Goal: Answer question/provide support

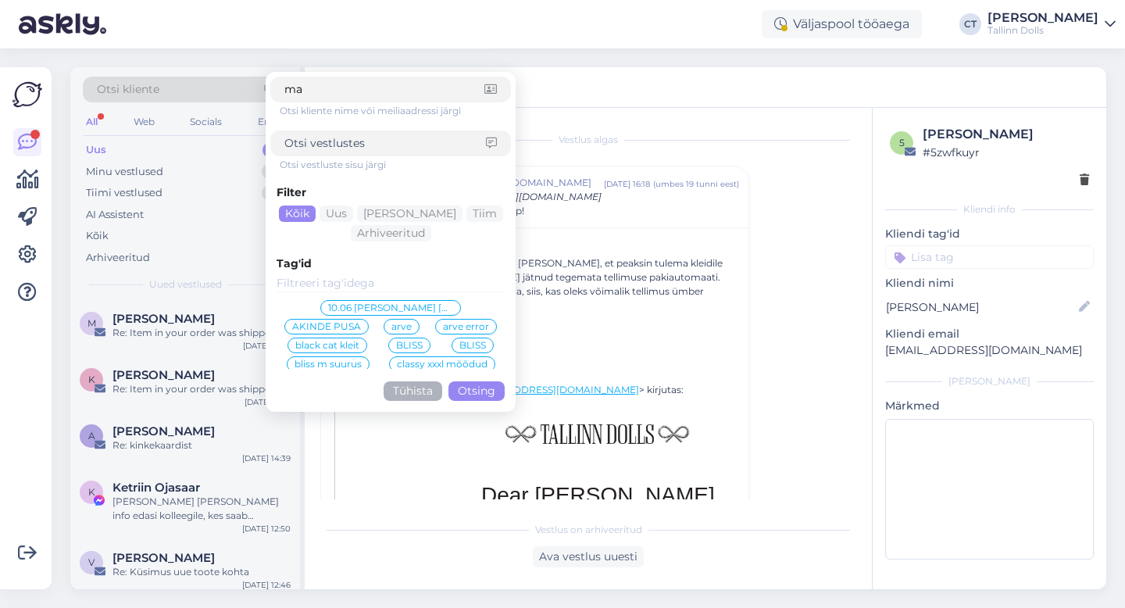
scroll to position [1052, 0]
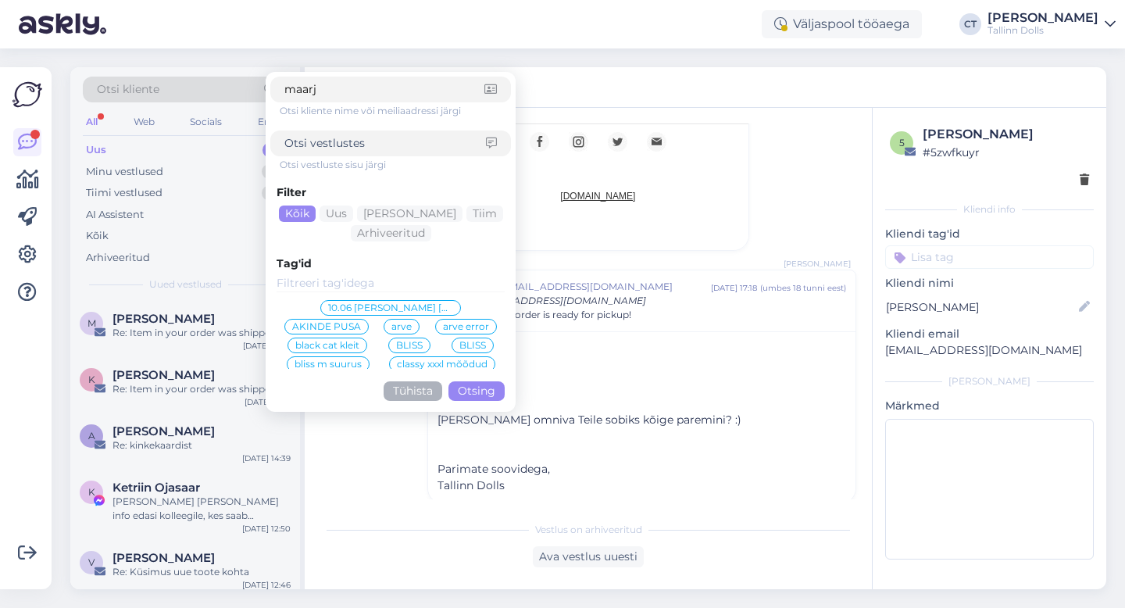
type input "maarja"
click button "Otsing" at bounding box center [477, 391] width 56 height 20
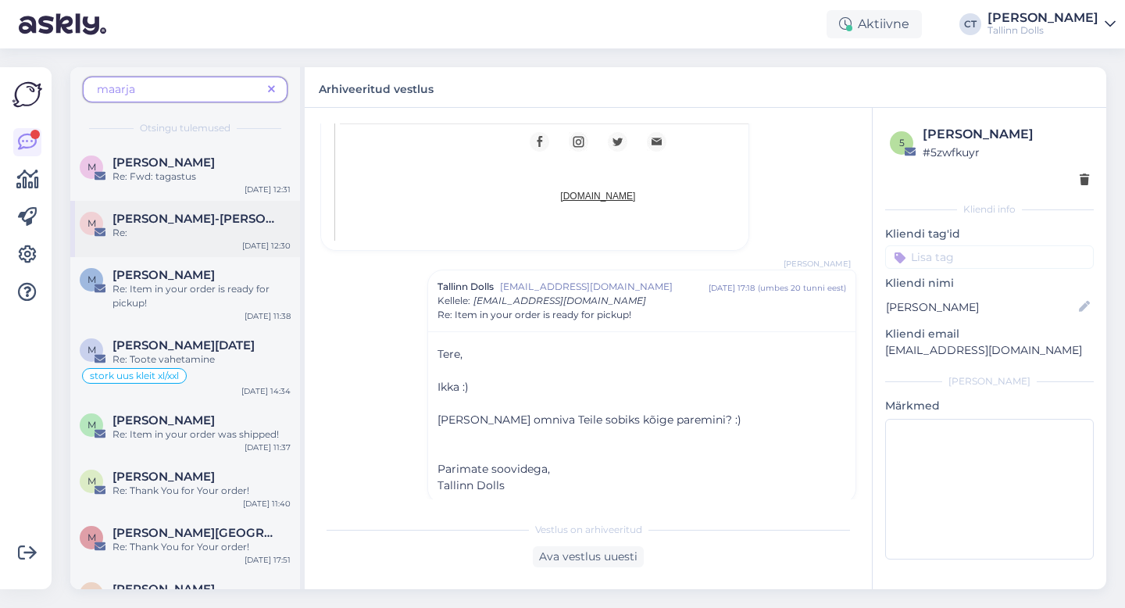
click at [184, 240] on div "M [PERSON_NAME]-[PERSON_NAME] Re: [DATE] 12:30" at bounding box center [185, 229] width 230 height 56
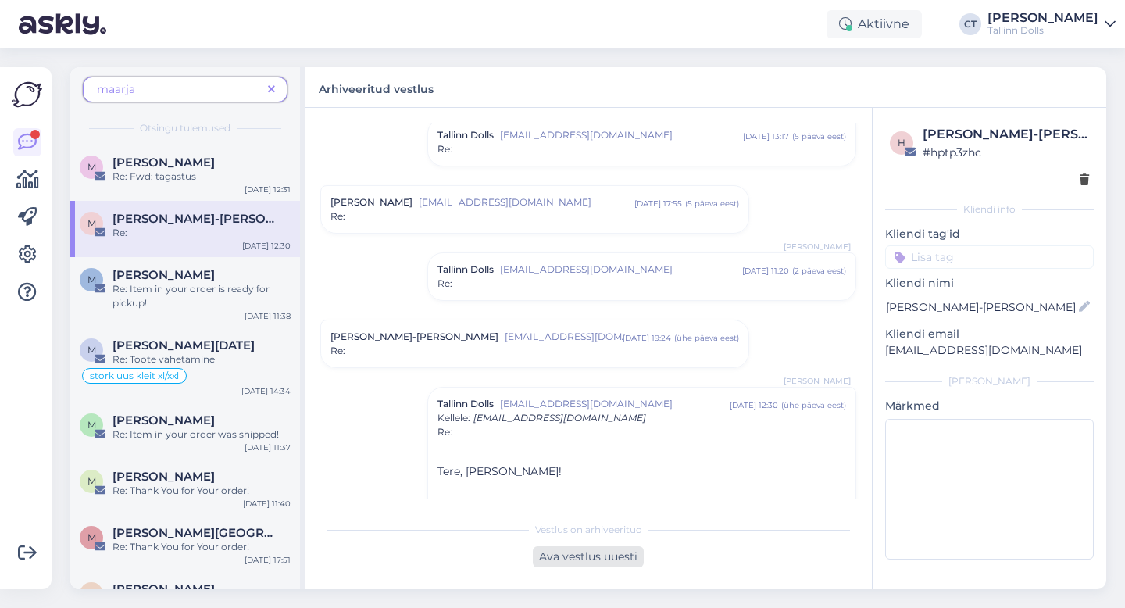
click at [586, 561] on div "Ava vestlus uuesti" at bounding box center [588, 556] width 111 height 21
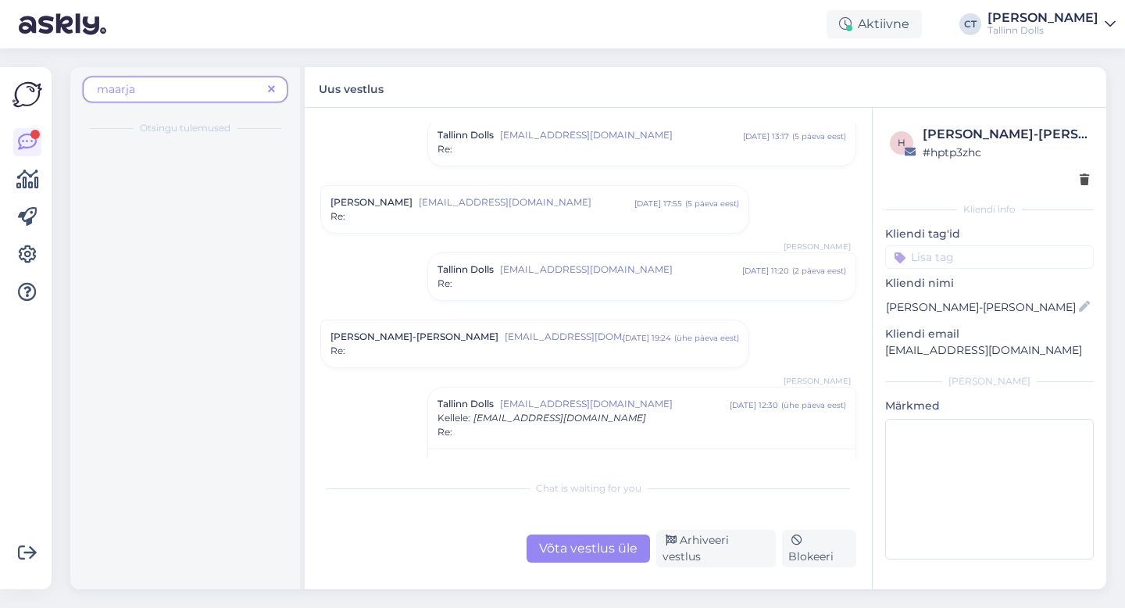
scroll to position [1840, 0]
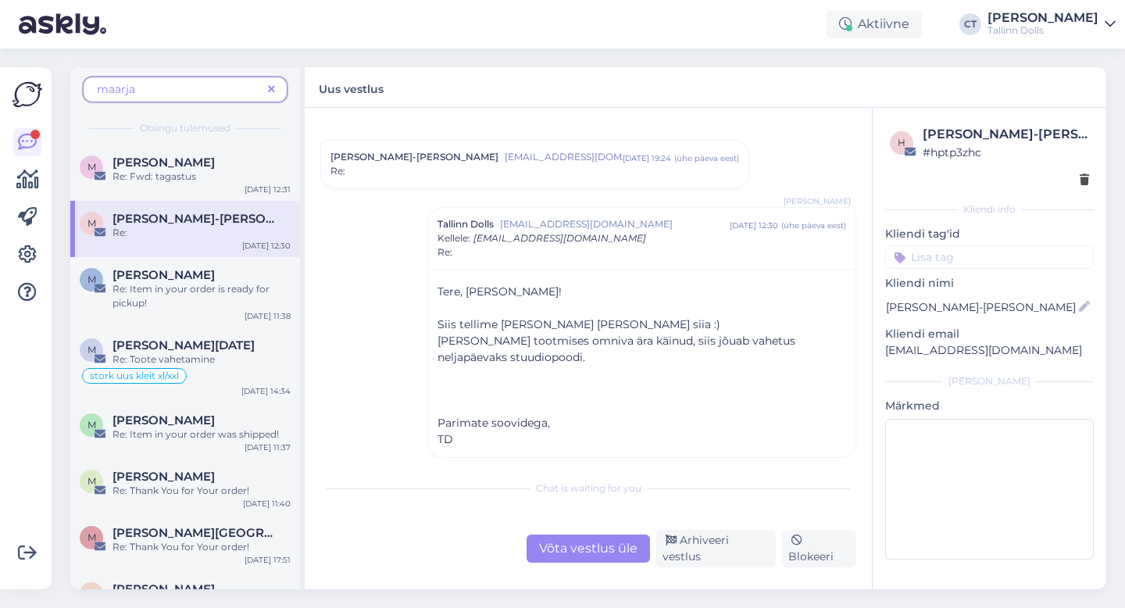
click at [592, 519] on div "Chat is waiting for you Võta vestlus üle Arhiveeri vestlus Blokeeri" at bounding box center [588, 519] width 536 height 95
click at [590, 547] on div "Võta vestlus üle" at bounding box center [588, 549] width 123 height 28
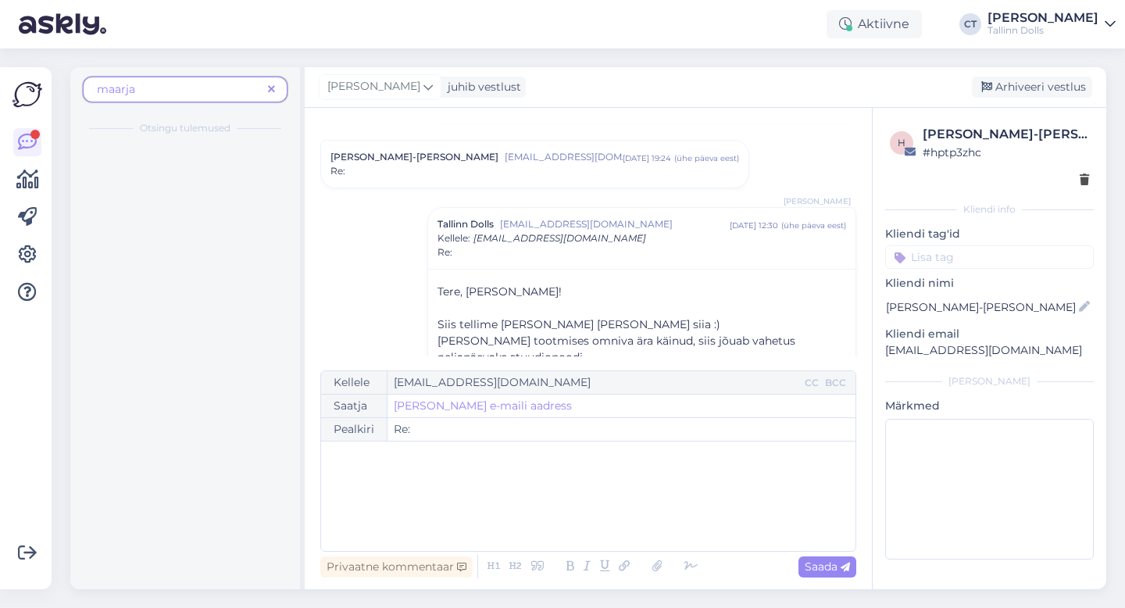
scroll to position [1924, 0]
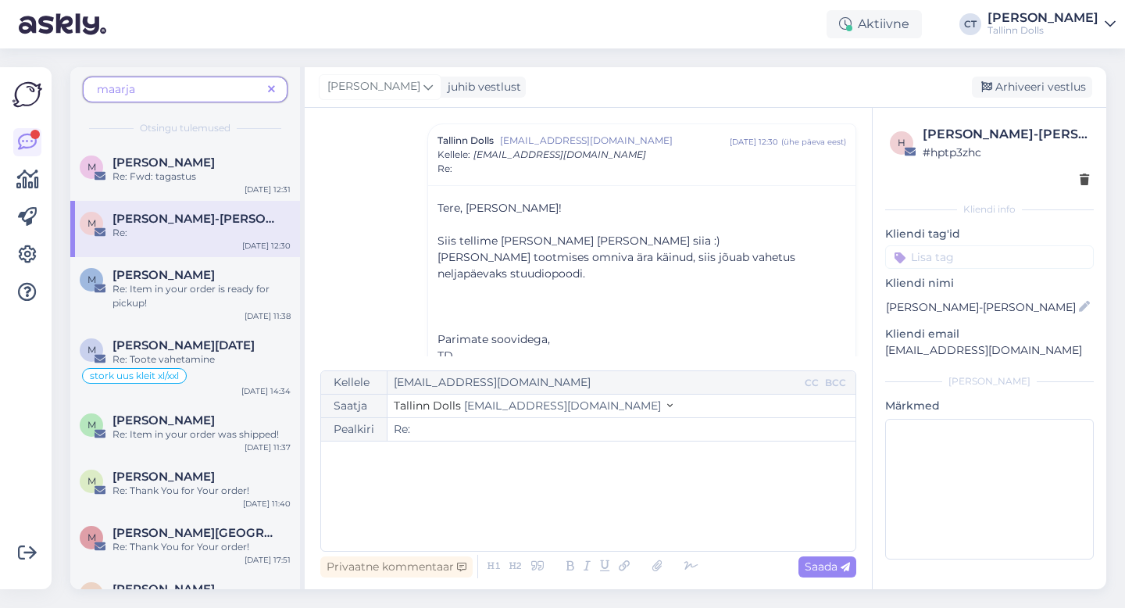
click at [597, 521] on div "﻿" at bounding box center [588, 496] width 519 height 94
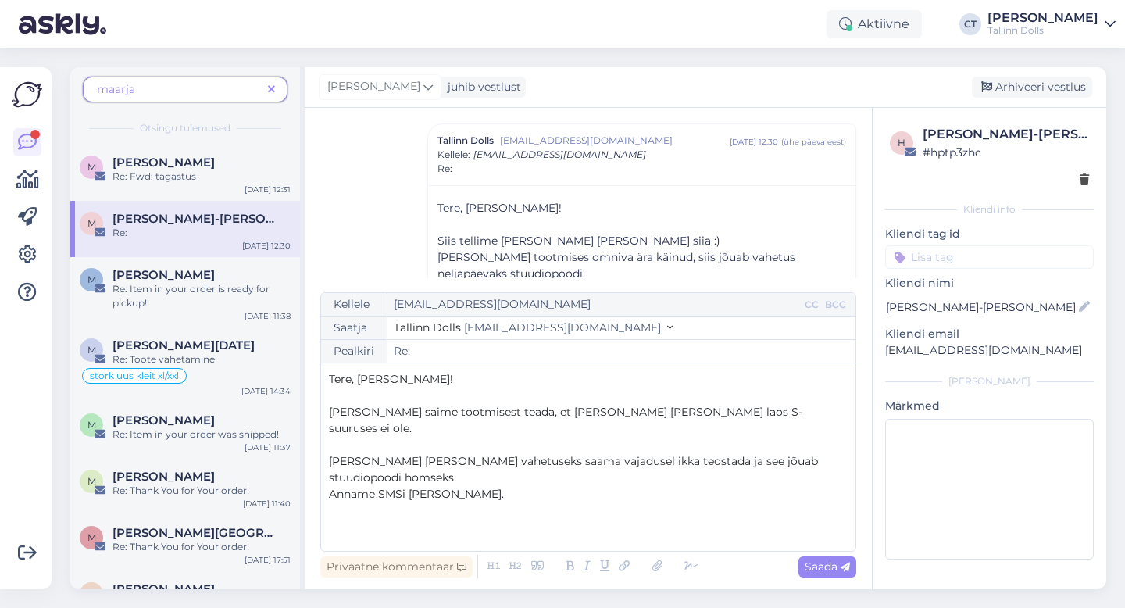
scroll to position [9, 0]
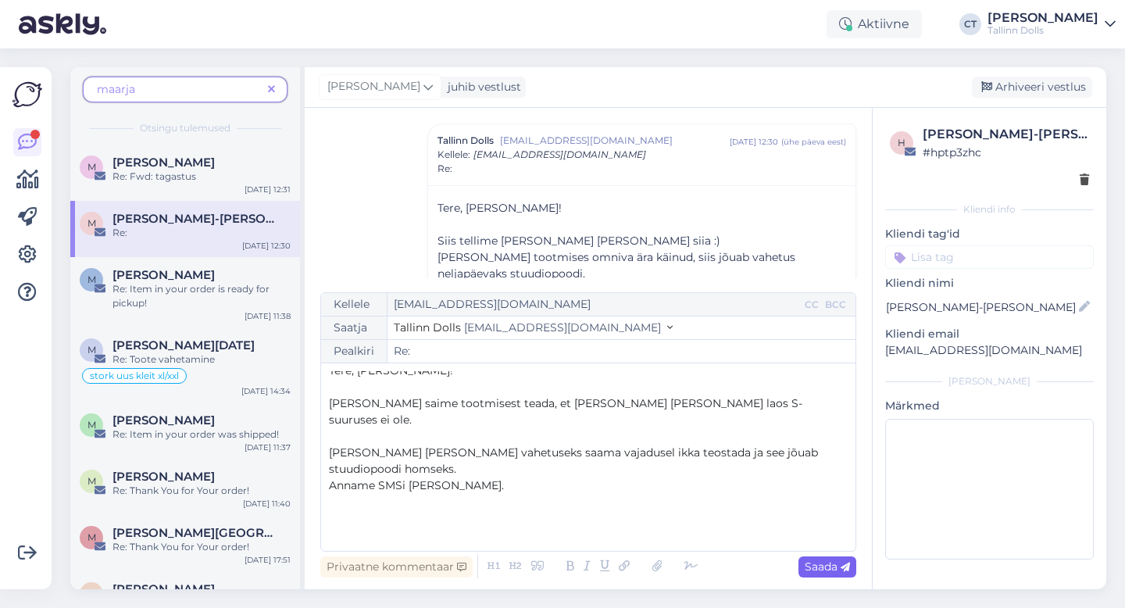
click at [801, 571] on div "Saada" at bounding box center [828, 566] width 58 height 21
type input "Re: Re:"
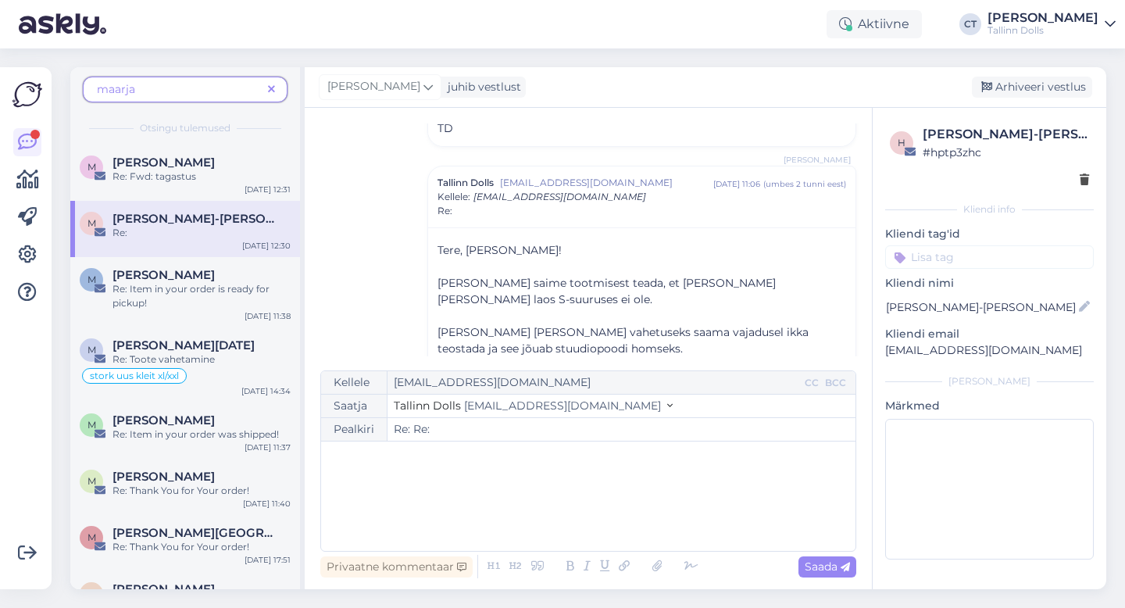
scroll to position [2151, 0]
click at [1028, 83] on div "Arhiveeri vestlus" at bounding box center [1032, 87] width 120 height 21
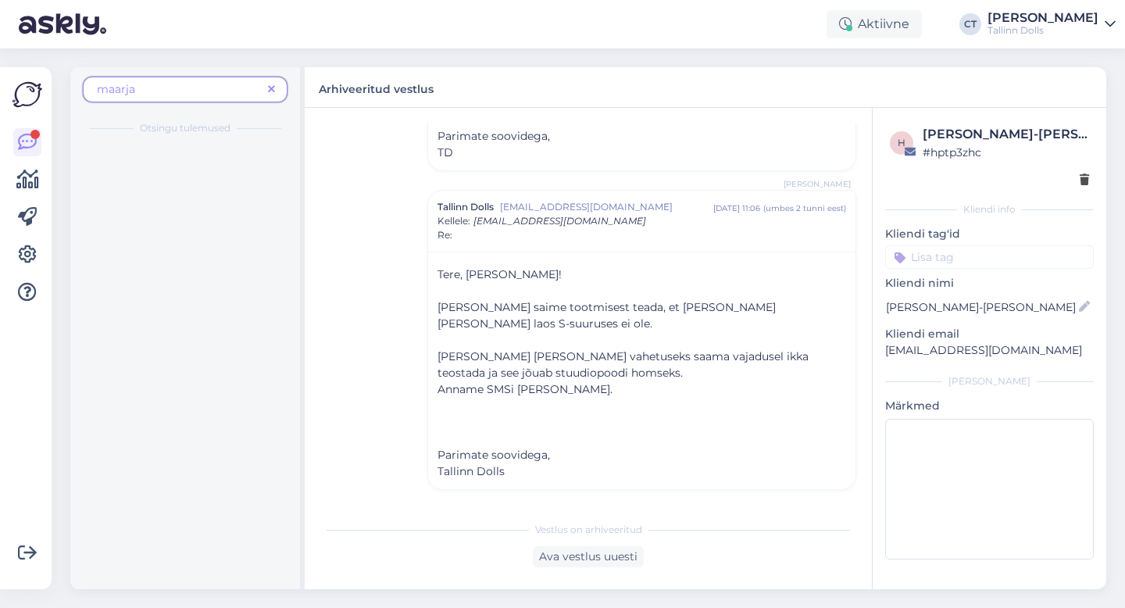
scroll to position [2127, 0]
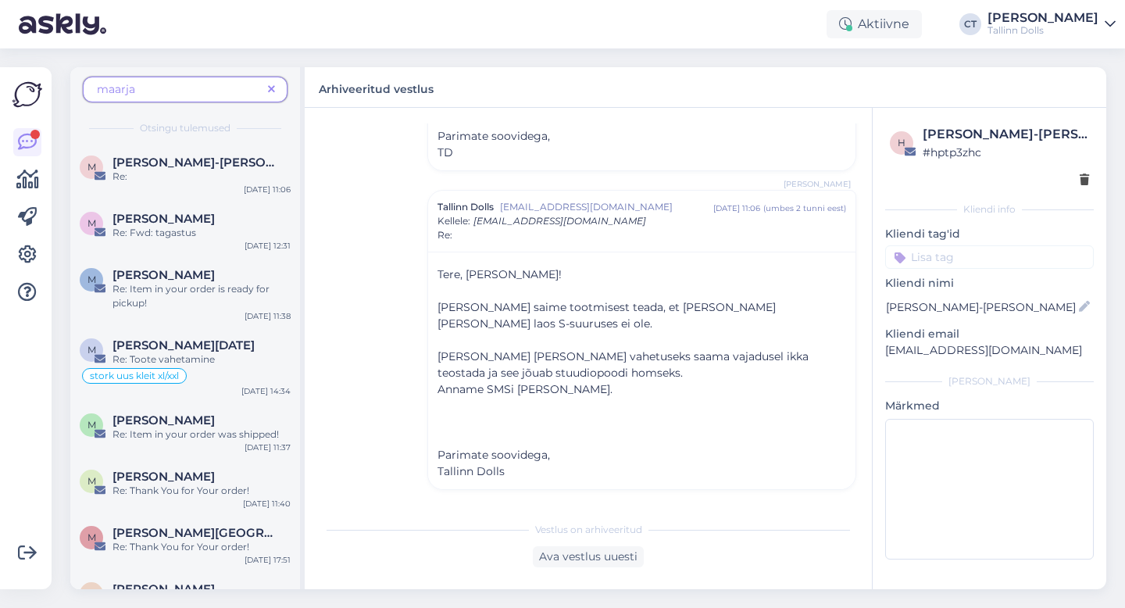
click at [268, 88] on icon at bounding box center [271, 89] width 7 height 11
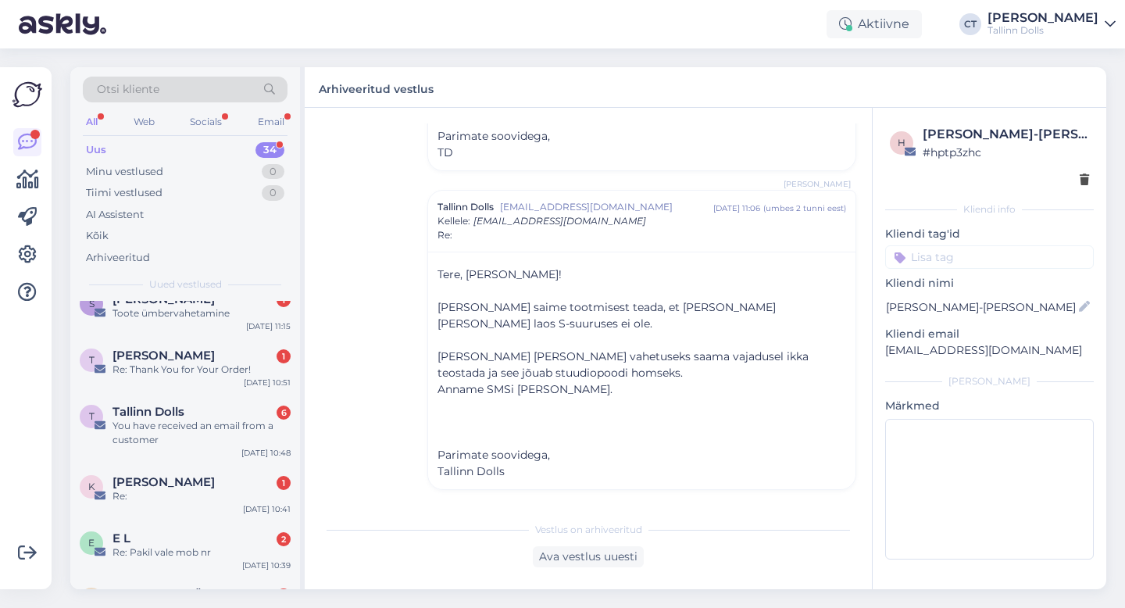
scroll to position [94, 0]
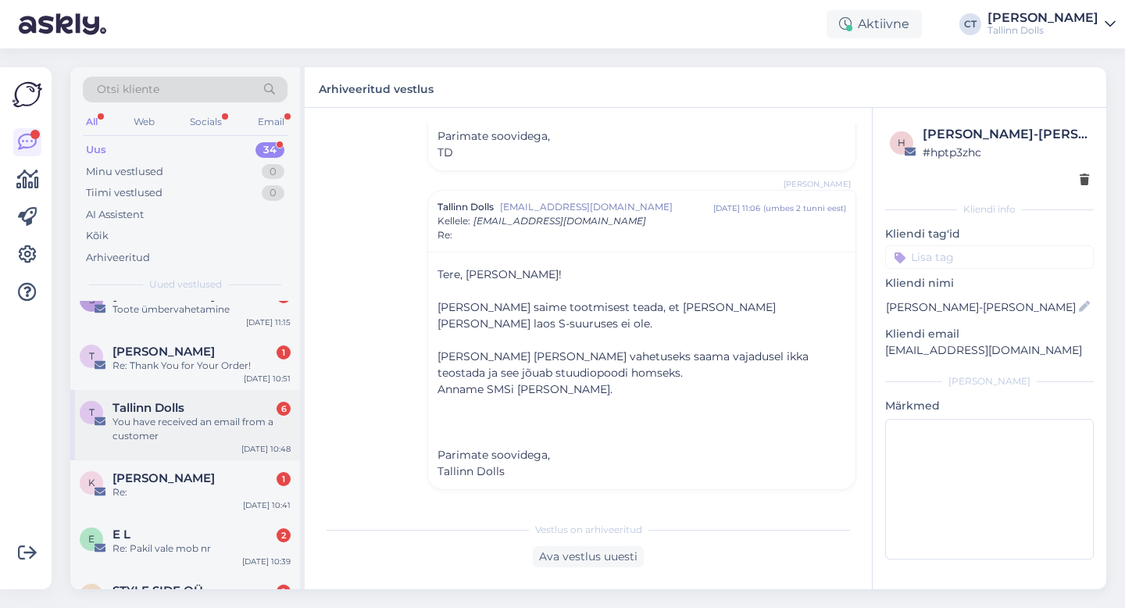
click at [201, 438] on div "You have received an email from a customer" at bounding box center [202, 429] width 178 height 28
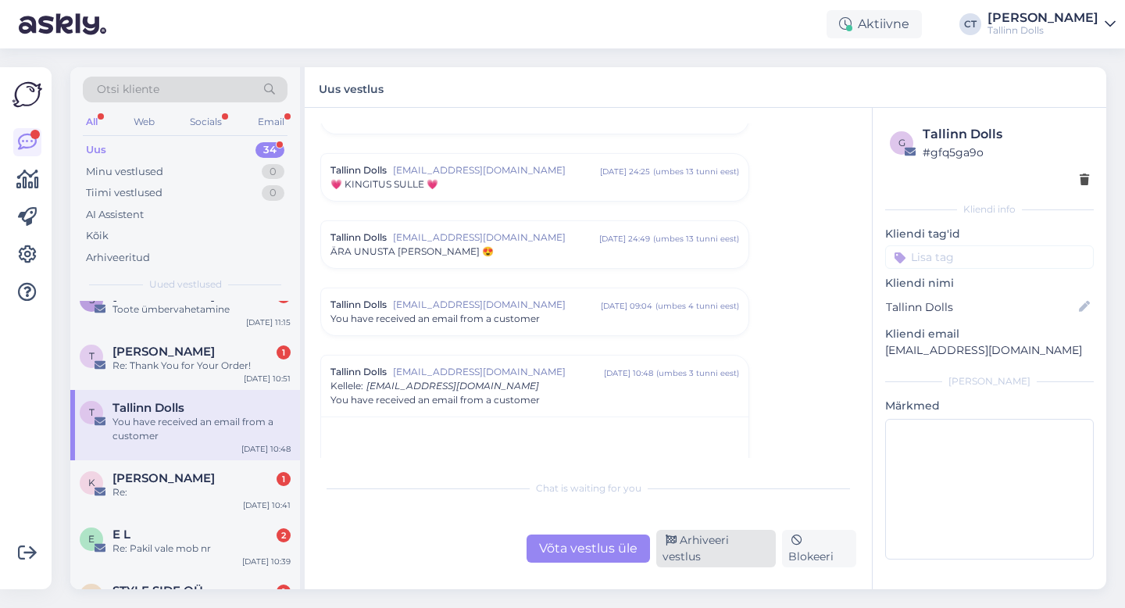
click at [675, 546] on icon at bounding box center [671, 540] width 11 height 11
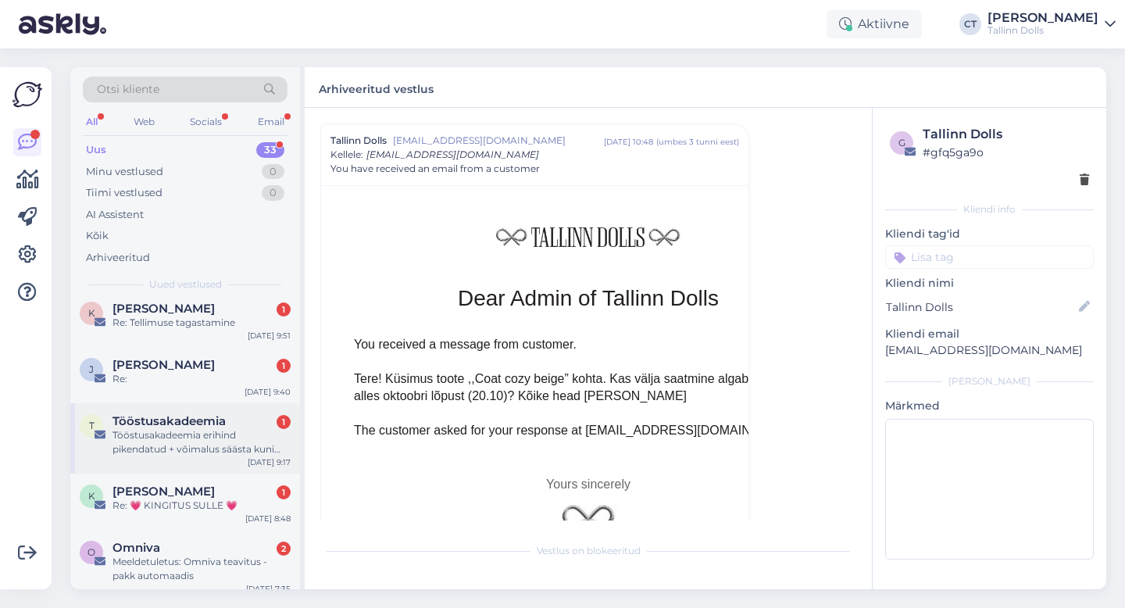
scroll to position [434, 0]
click at [189, 457] on div "T Tööstusakadeemia 1 Tööstusakadeemia erihind pikendatud + võimalus säästa kuni…" at bounding box center [185, 437] width 230 height 70
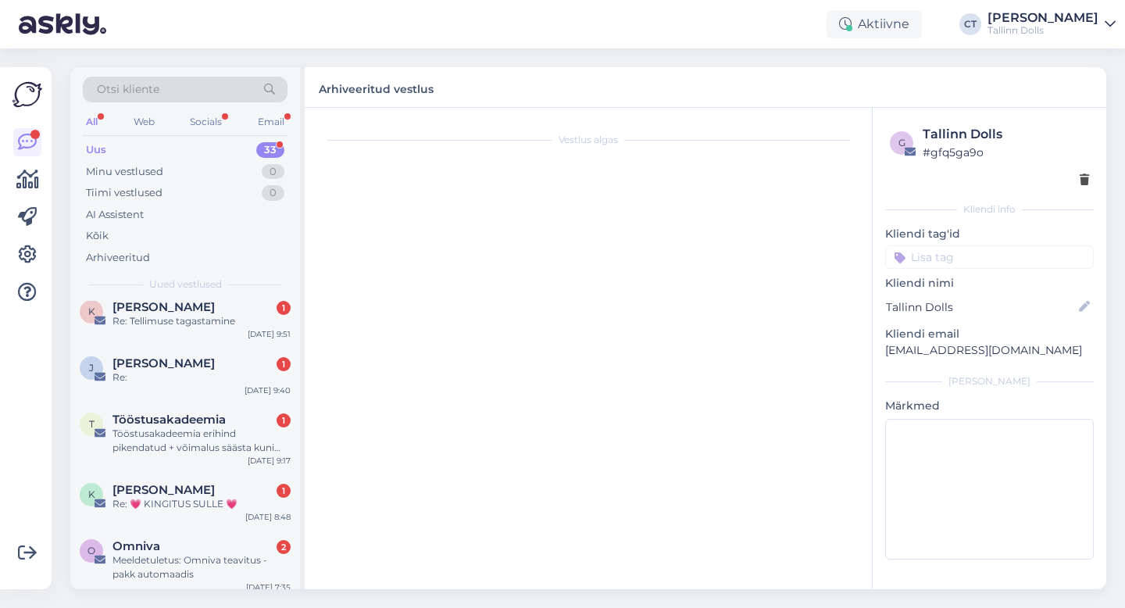
scroll to position [1222, 0]
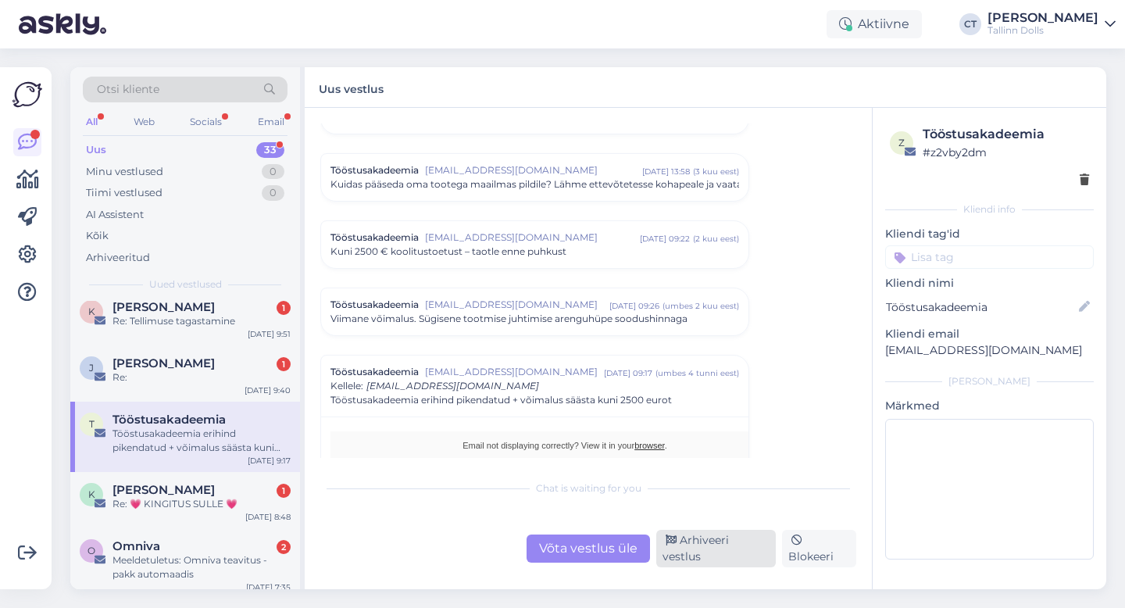
click at [717, 561] on div "Arhiveeri vestlus" at bounding box center [716, 549] width 120 height 38
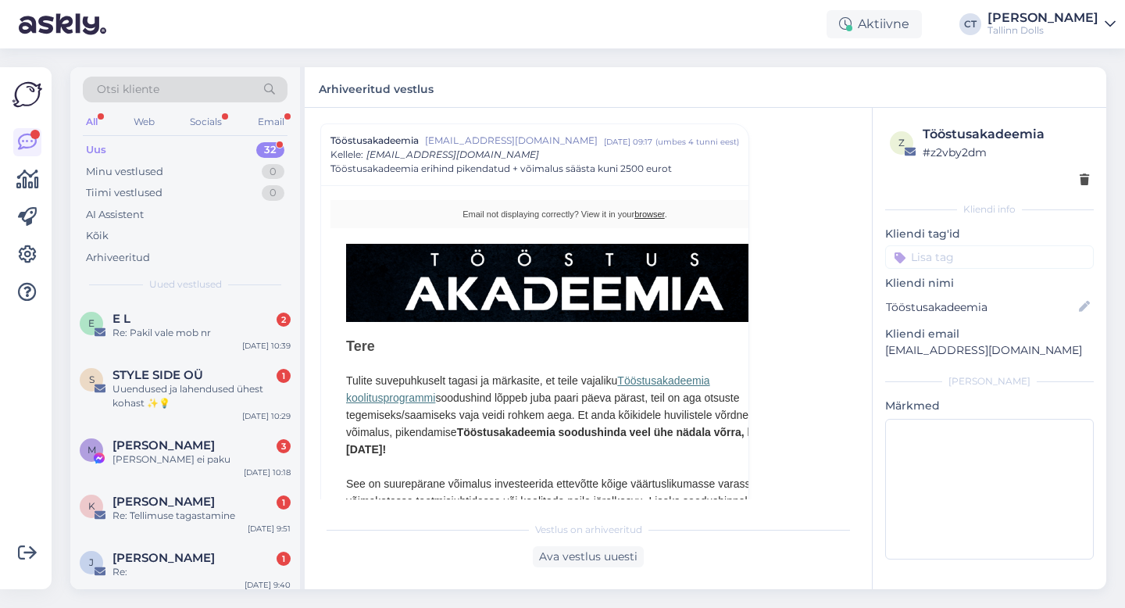
scroll to position [267, 0]
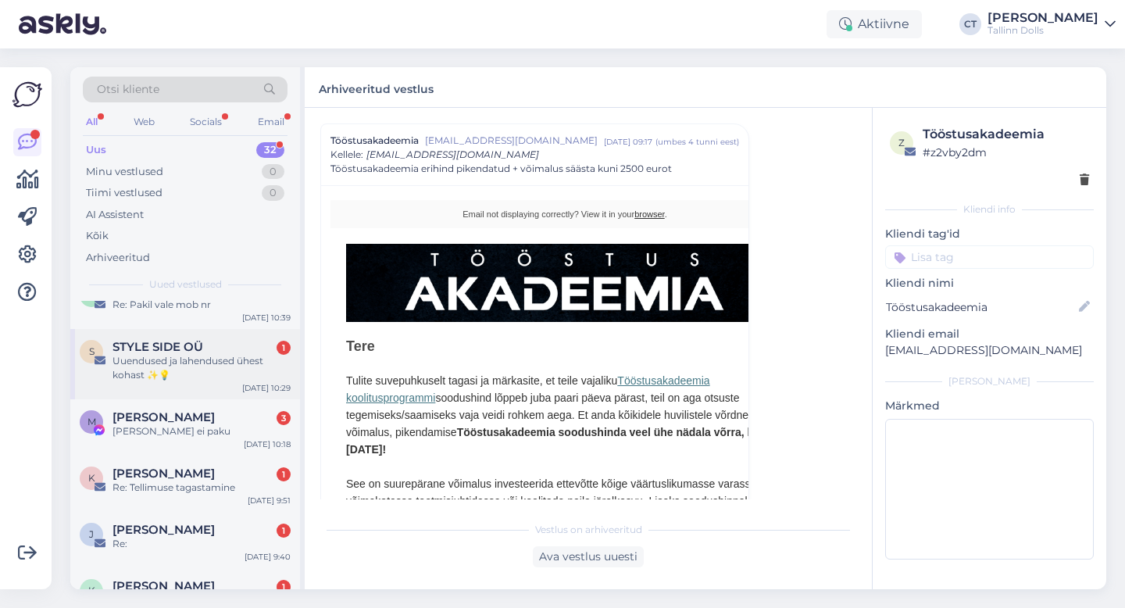
click at [198, 359] on div "Uuendused ja lahendused ühest kohast ✨💡" at bounding box center [202, 368] width 178 height 28
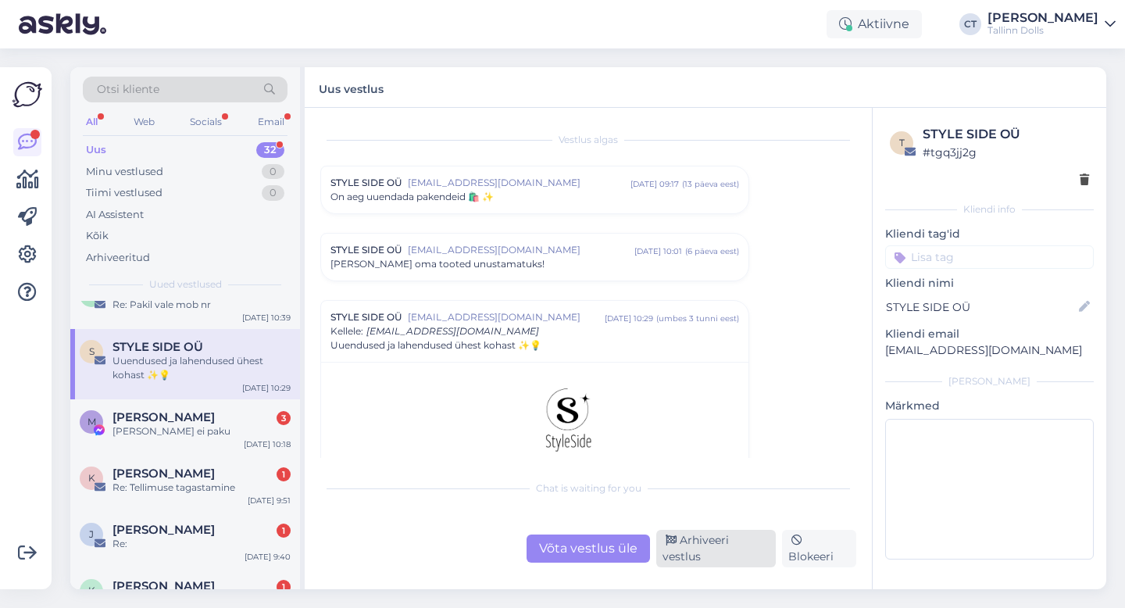
click at [706, 550] on div "Arhiveeri vestlus" at bounding box center [716, 549] width 120 height 38
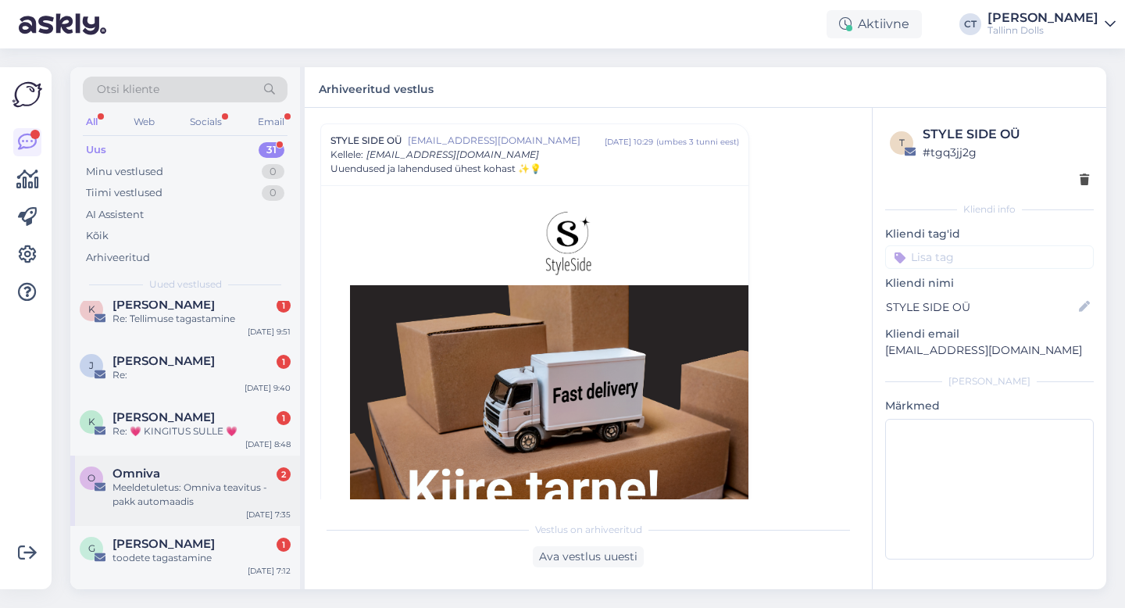
scroll to position [368, 0]
click at [232, 494] on div "Meeldetuletus: Omniva teavitus - pakk automaadis" at bounding box center [202, 492] width 178 height 28
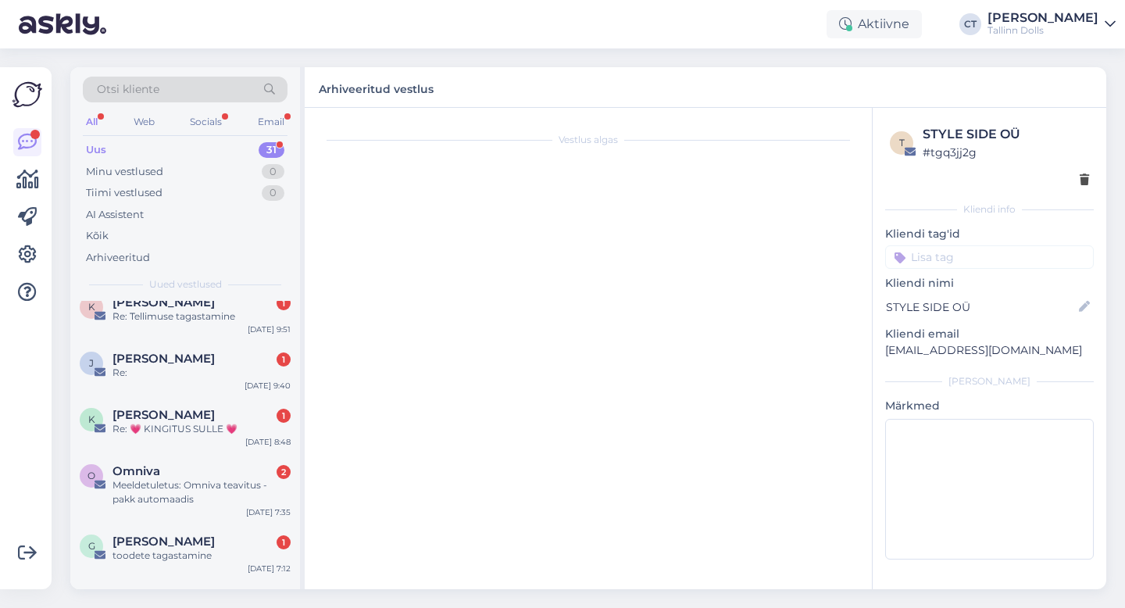
scroll to position [6699, 0]
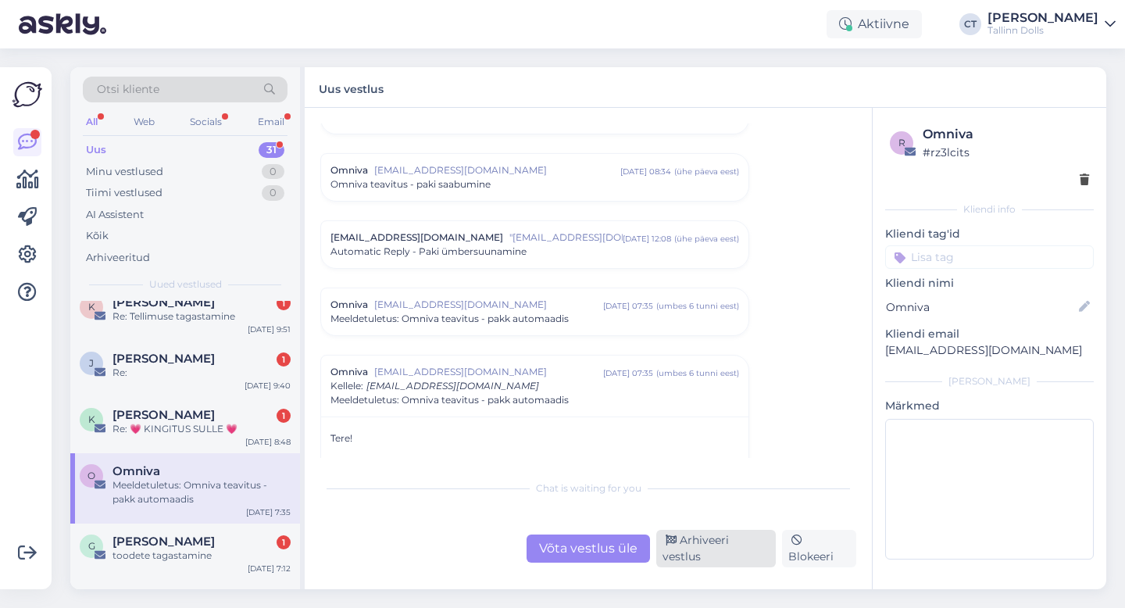
click at [749, 556] on div "Arhiveeri vestlus" at bounding box center [716, 549] width 120 height 38
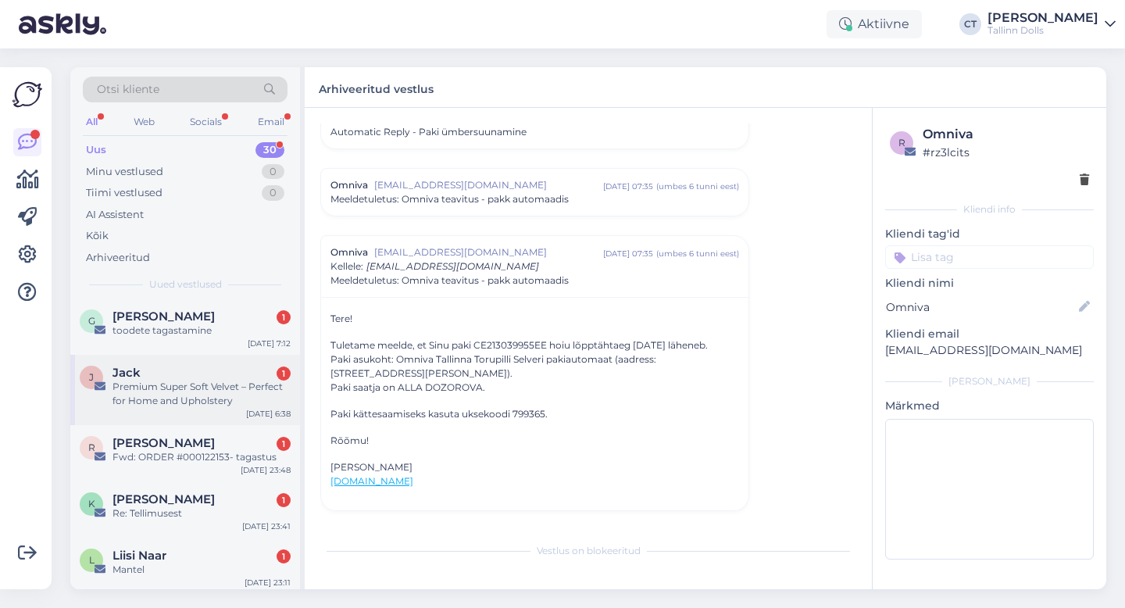
scroll to position [528, 0]
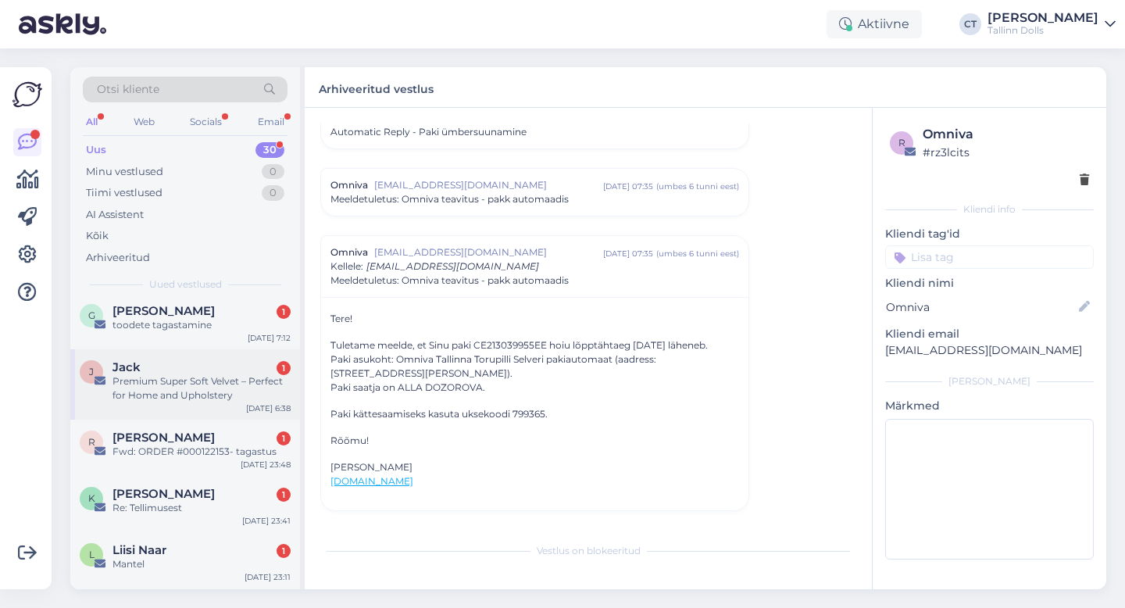
click at [176, 369] on div "Jack 1" at bounding box center [202, 367] width 178 height 14
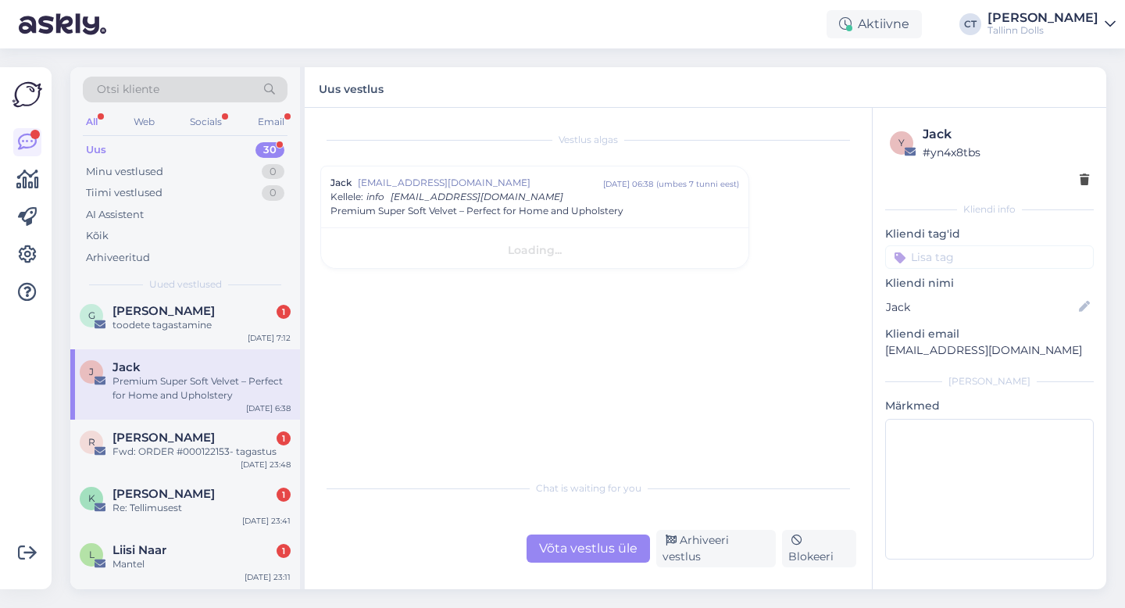
scroll to position [0, 0]
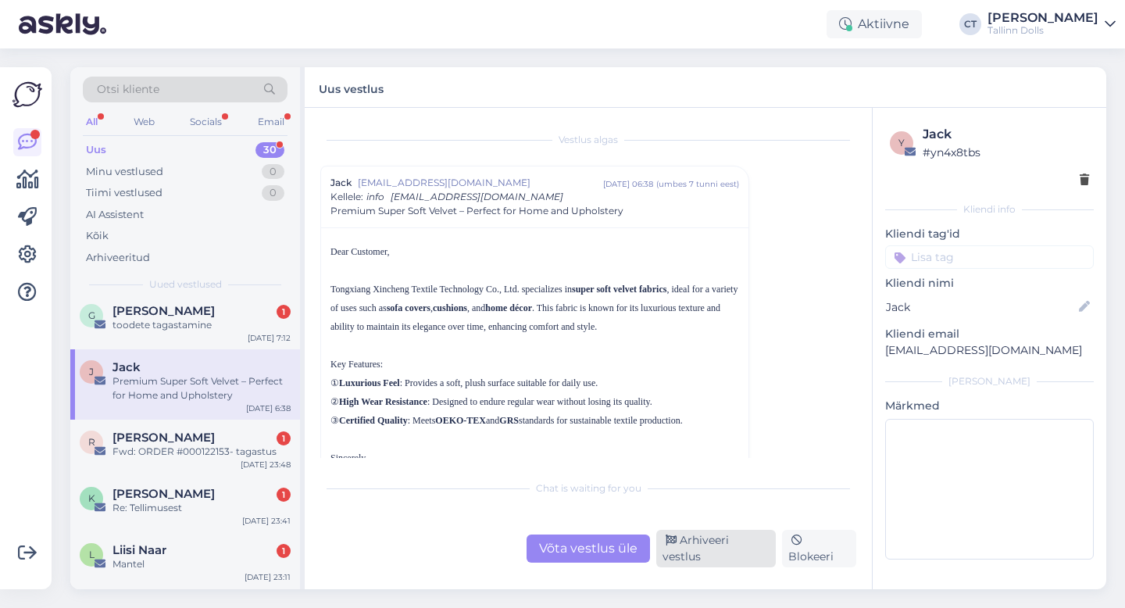
click at [712, 559] on div "Arhiveeri vestlus" at bounding box center [716, 549] width 120 height 38
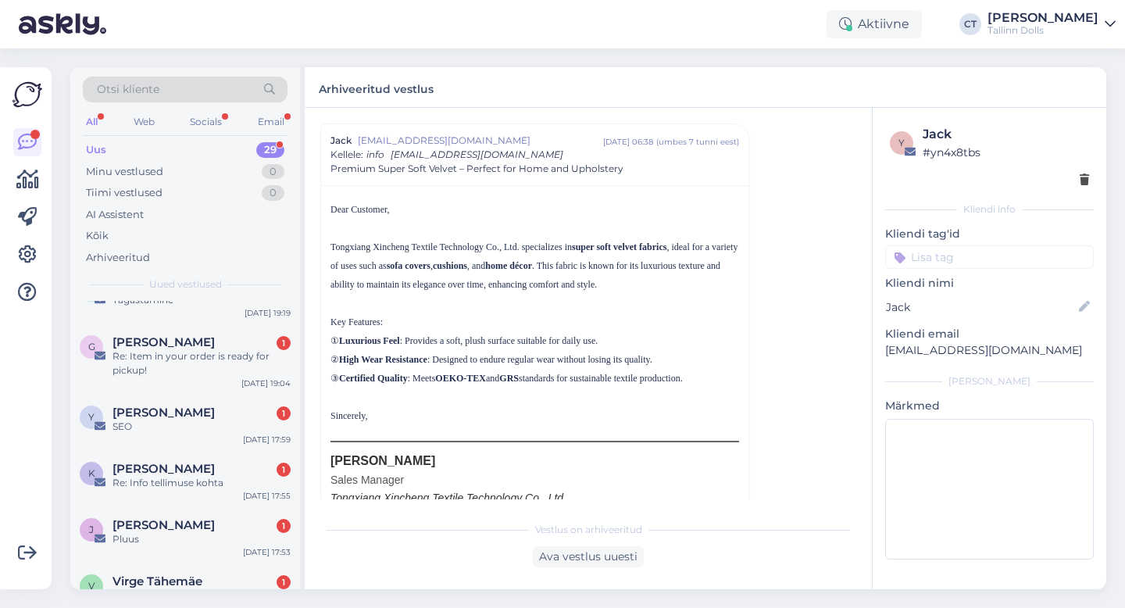
scroll to position [962, 0]
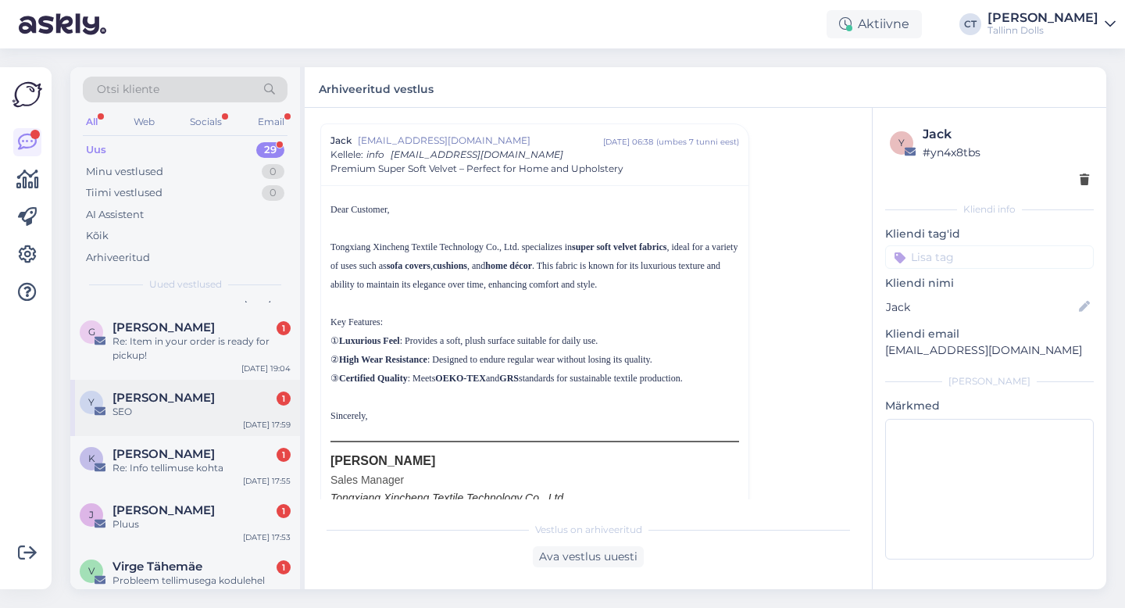
click at [169, 408] on div "SEO" at bounding box center [202, 412] width 178 height 14
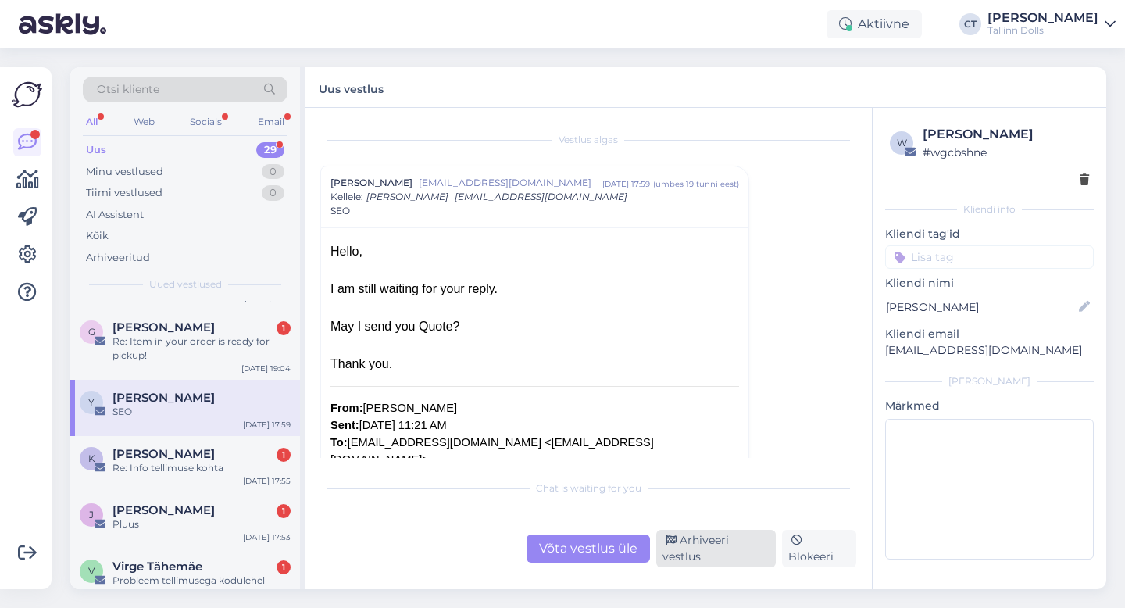
click at [751, 560] on div "Arhiveeri vestlus" at bounding box center [716, 549] width 120 height 38
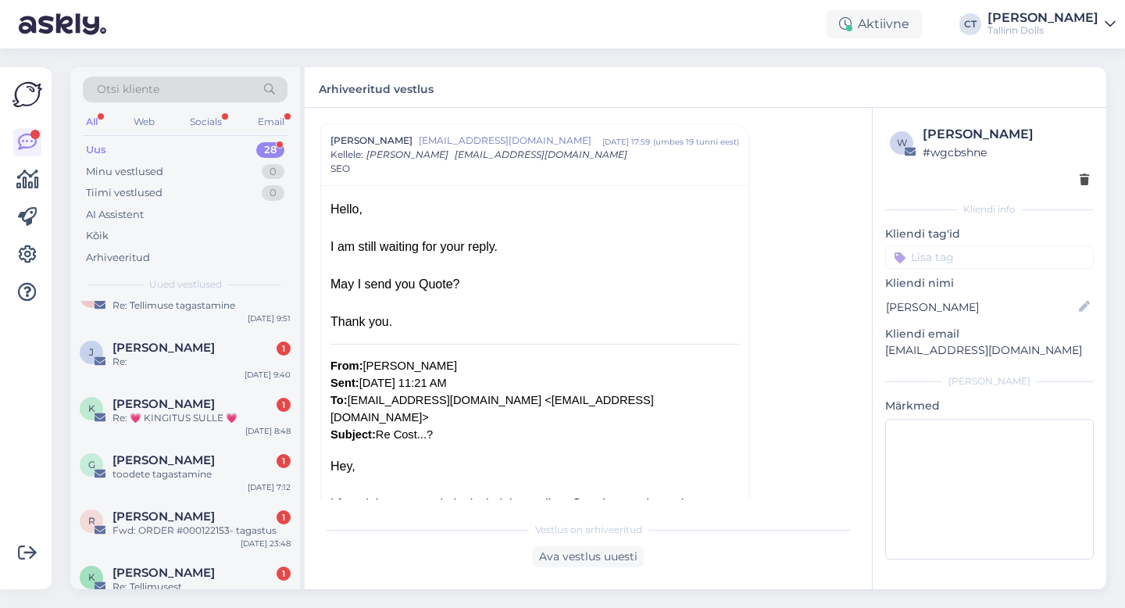
scroll to position [1357, 0]
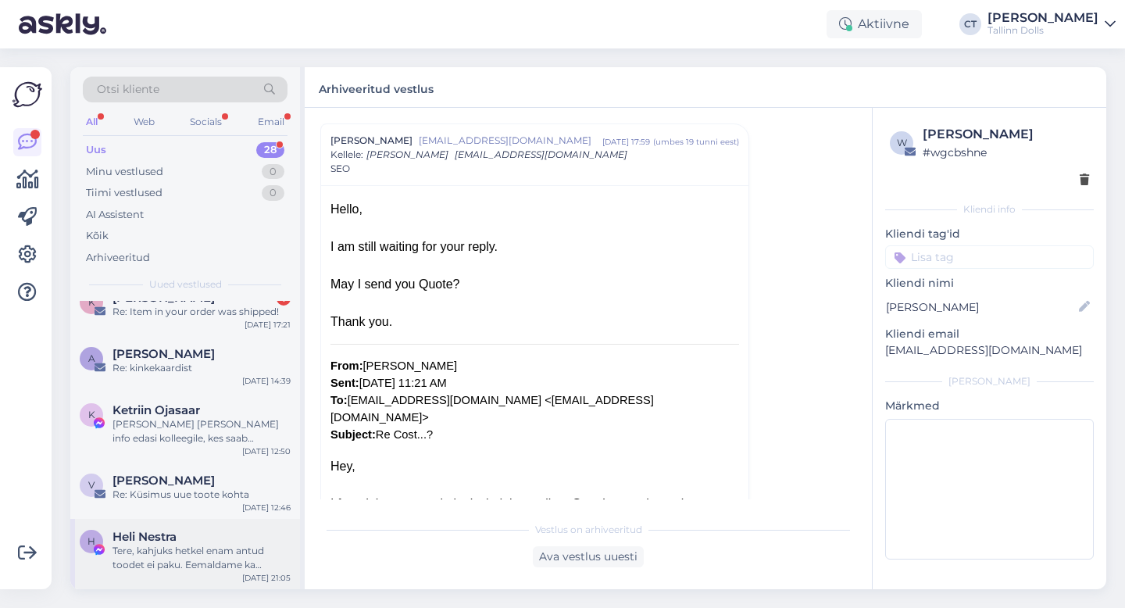
click at [177, 559] on div "Tere, kahjuks hetkel enam antud toodet ei paku. Eemaldame ka reklaami." at bounding box center [202, 558] width 178 height 28
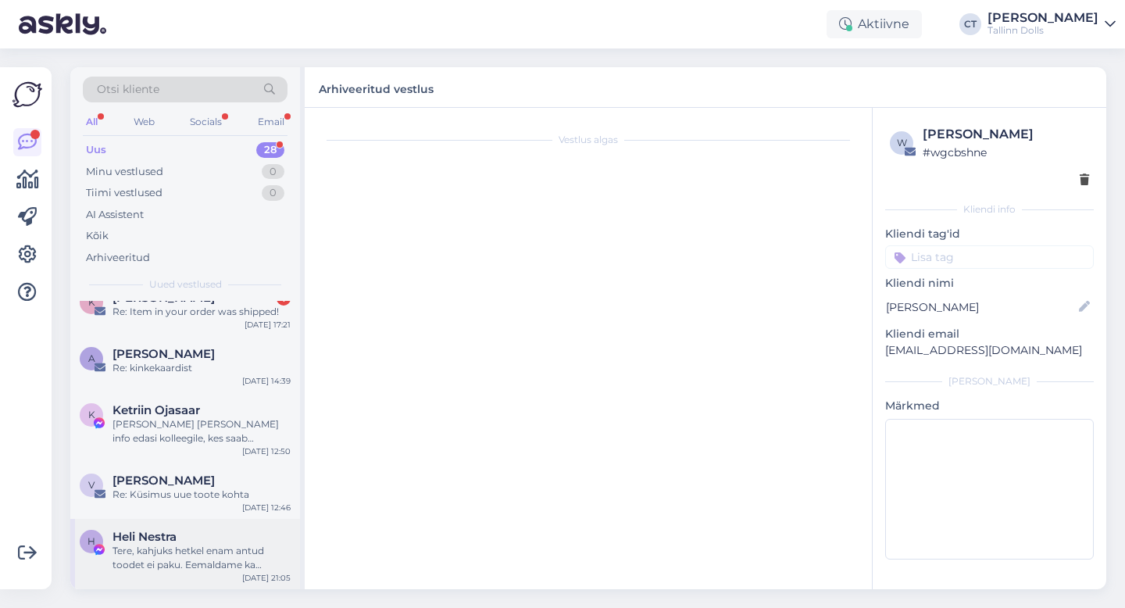
scroll to position [135, 0]
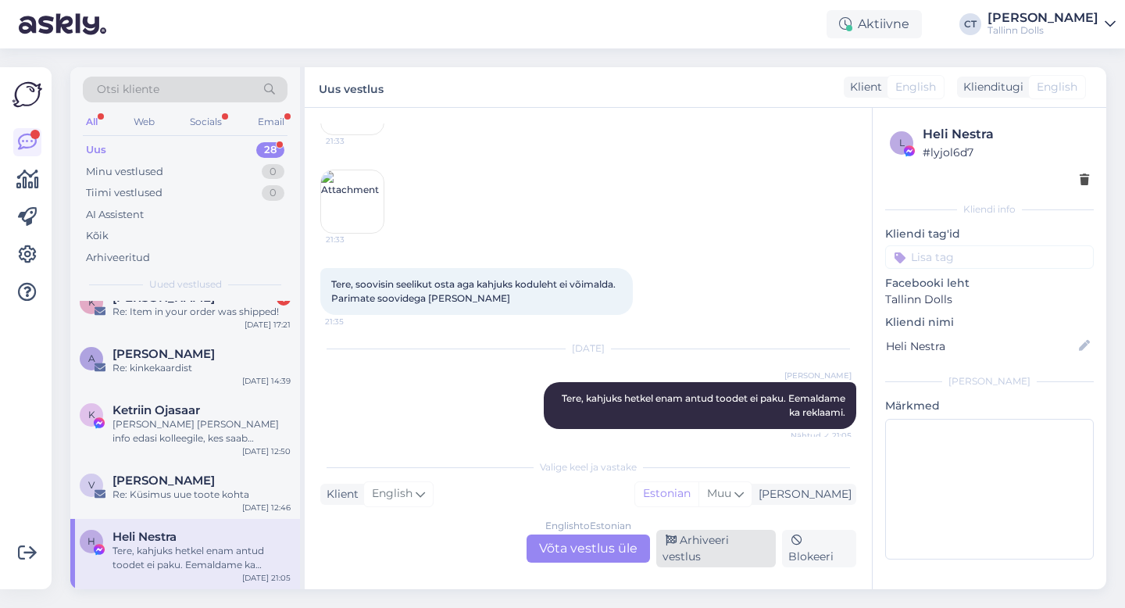
click at [726, 551] on div "Arhiveeri vestlus" at bounding box center [716, 549] width 120 height 38
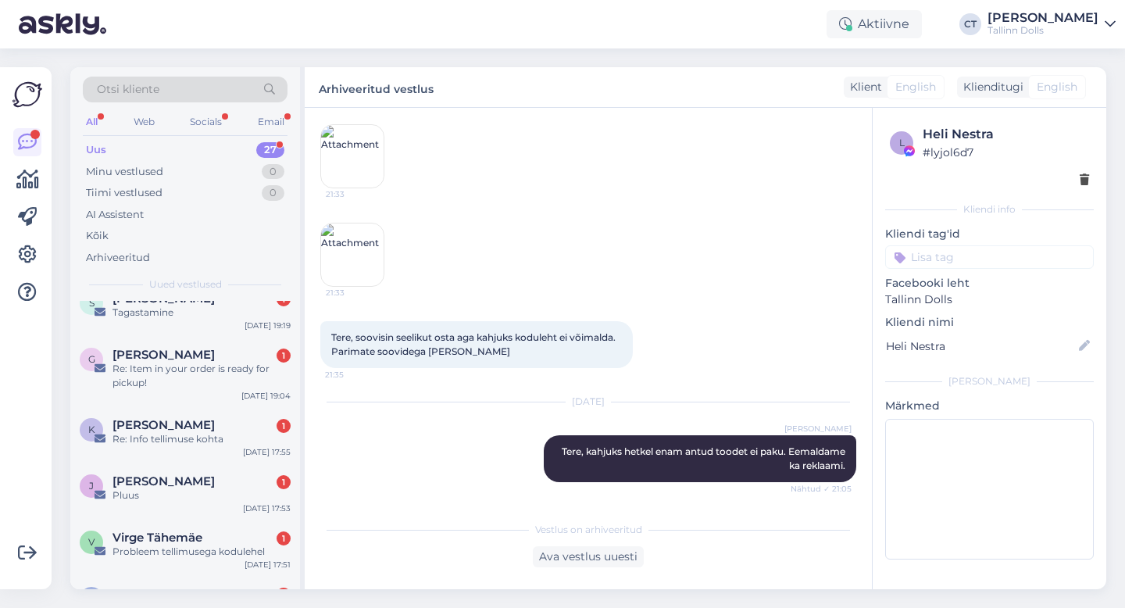
scroll to position [0, 0]
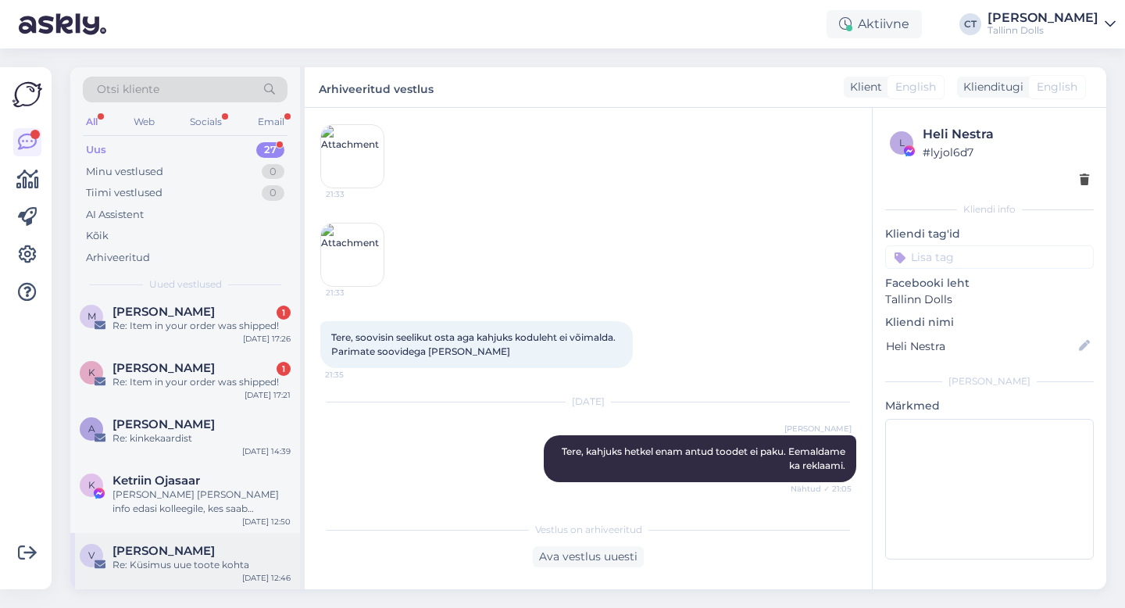
click at [157, 554] on span "[PERSON_NAME]" at bounding box center [164, 551] width 102 height 14
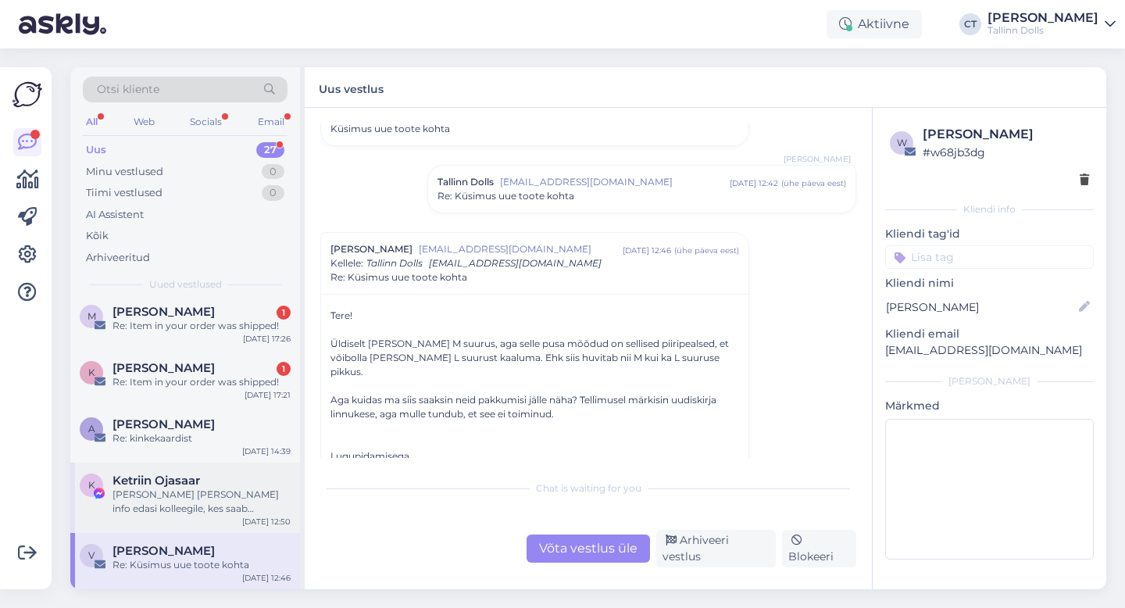
click at [213, 497] on div "[PERSON_NAME] [PERSON_NAME] info edasi kolleegile, kes saab täpsustada soodushi…" at bounding box center [202, 502] width 178 height 28
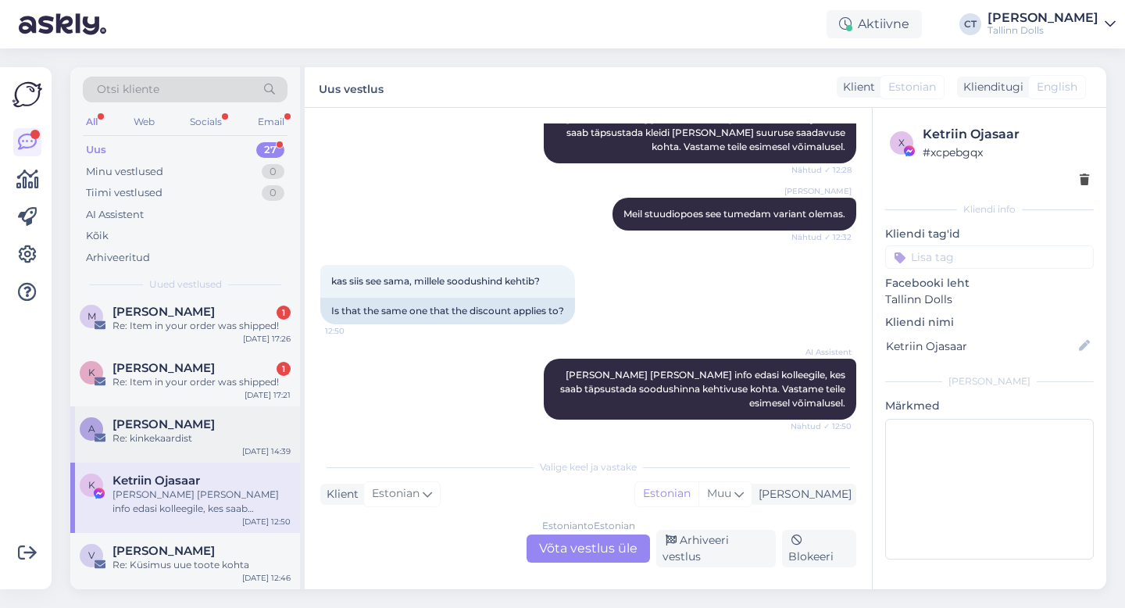
click at [154, 442] on div "Re: kinkekaardist" at bounding box center [202, 438] width 178 height 14
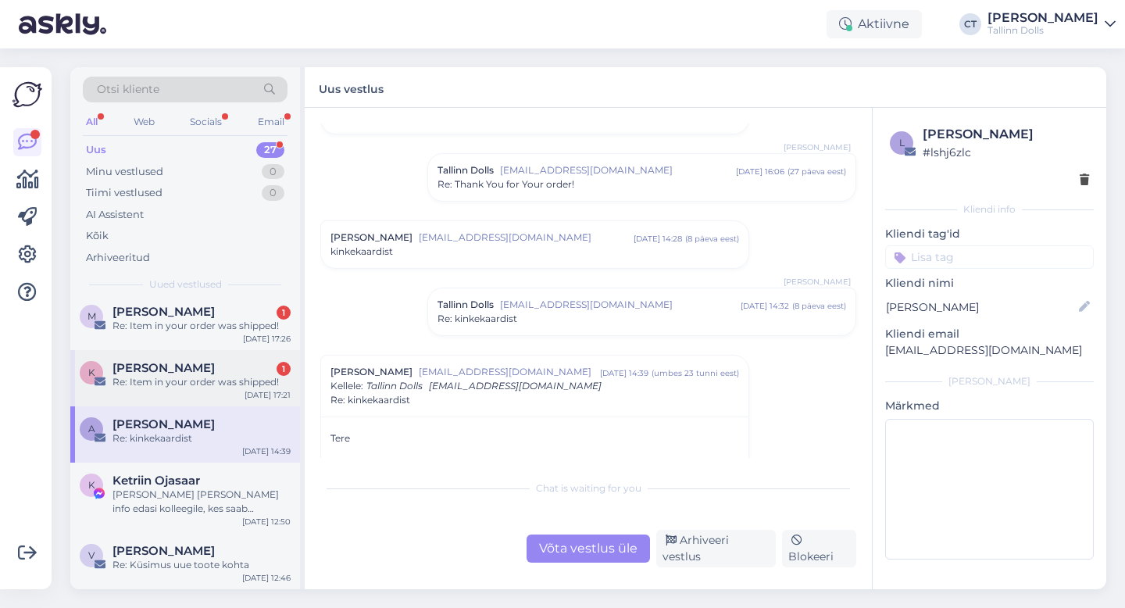
click at [171, 377] on div "Re: Item in your order was shipped!" at bounding box center [202, 382] width 178 height 14
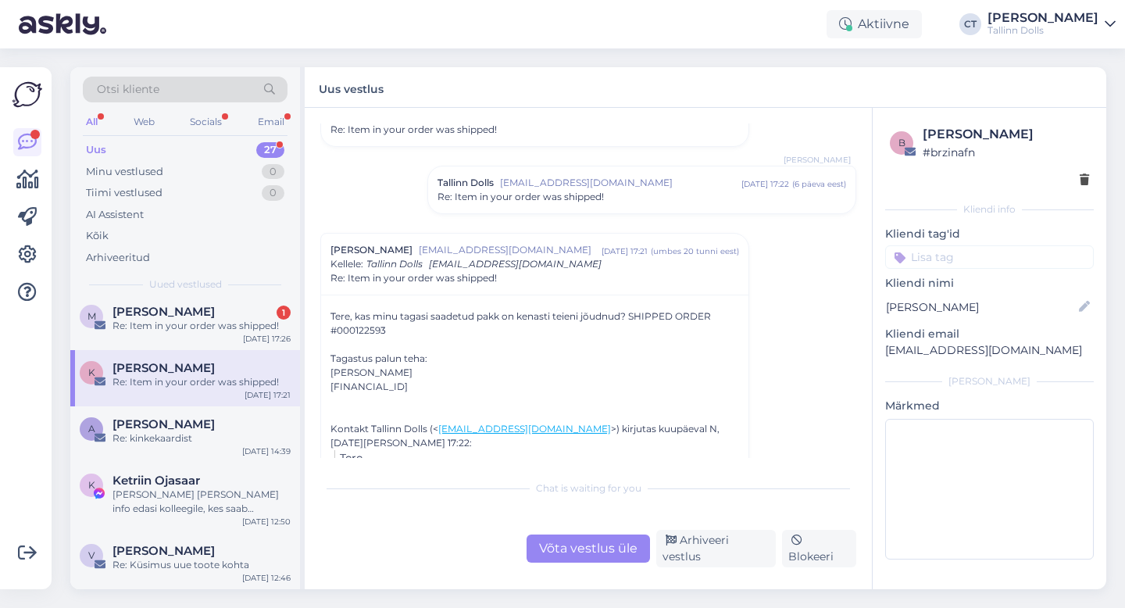
click at [120, 146] on div "Uus 27" at bounding box center [185, 150] width 205 height 22
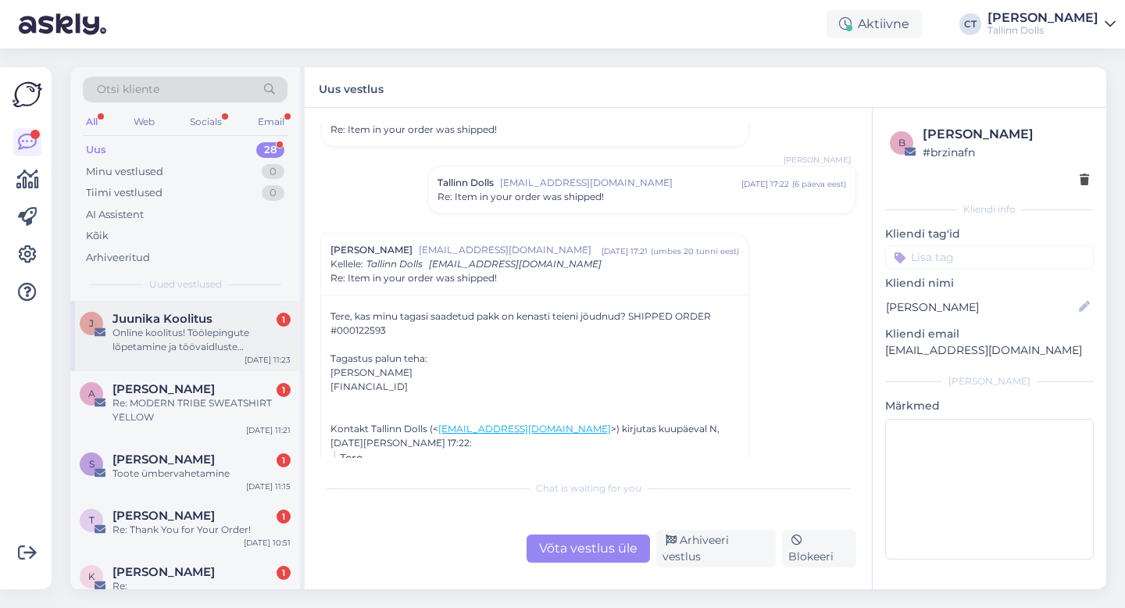
click at [177, 334] on div "Online koolitus! Töölepingute lõpetamine ja töövaidluste ennetamine" at bounding box center [202, 340] width 178 height 28
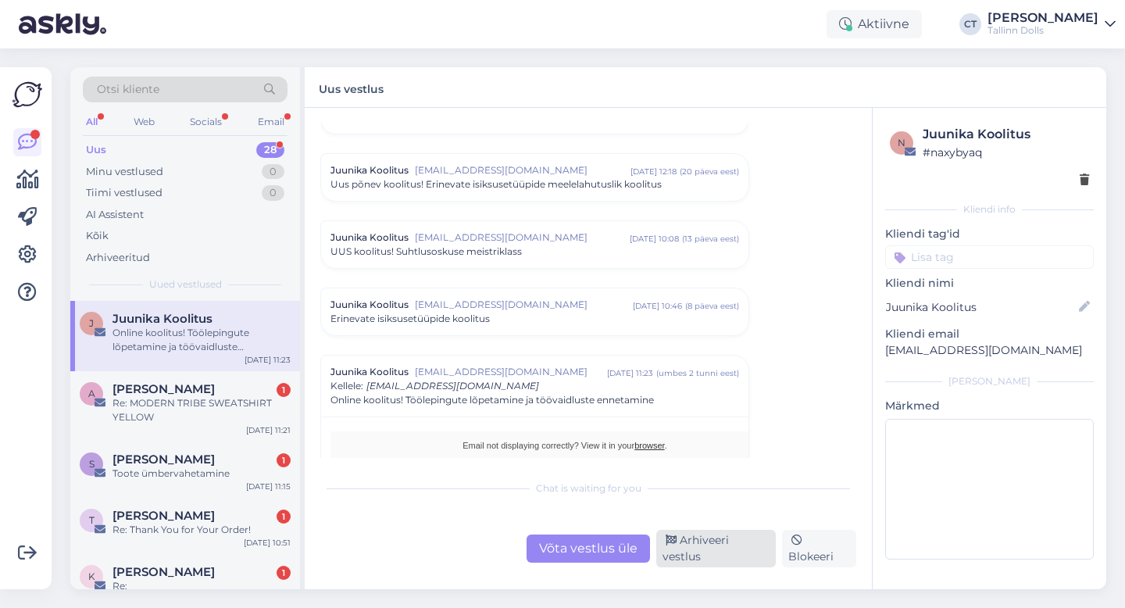
click at [698, 556] on div "Arhiveeri vestlus" at bounding box center [716, 549] width 120 height 38
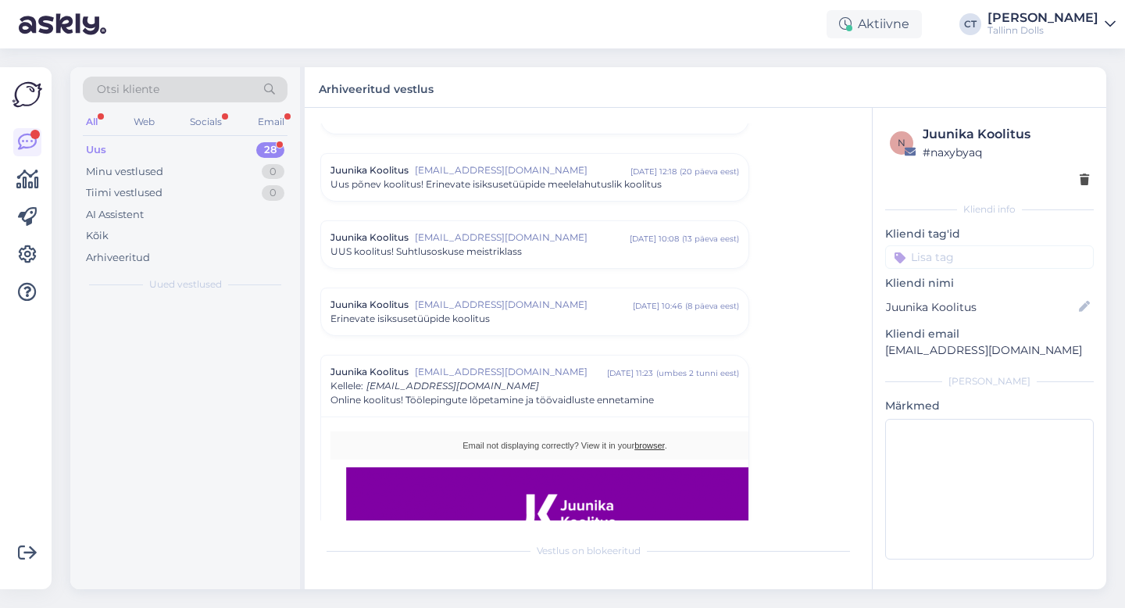
scroll to position [983, 0]
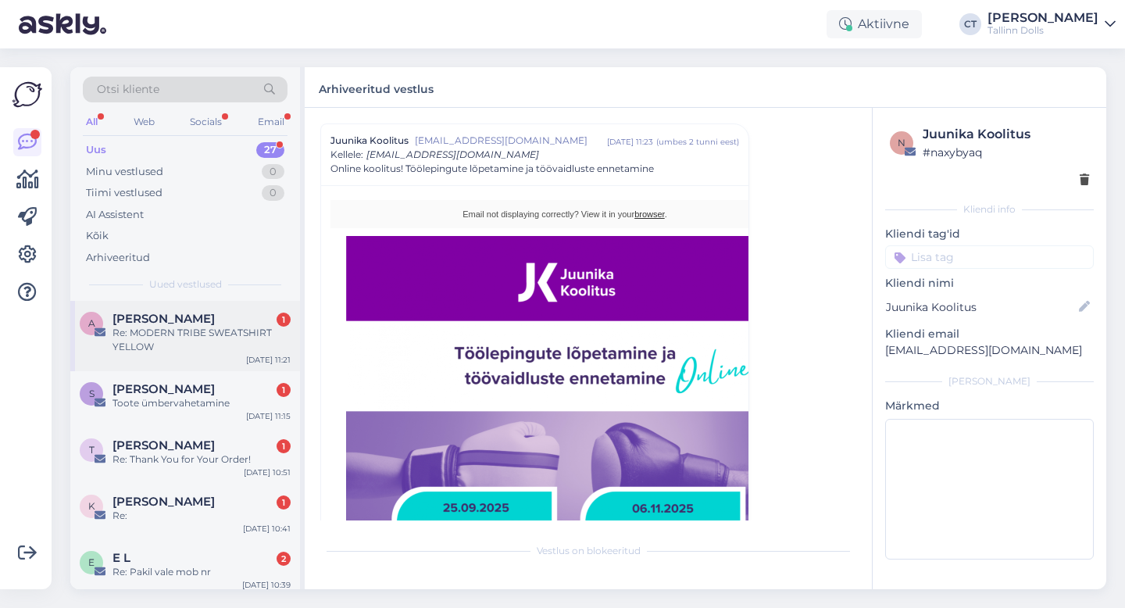
click at [227, 330] on div "Re: MODERN TRIBE SWEATSHIRT YELLOW" at bounding box center [202, 340] width 178 height 28
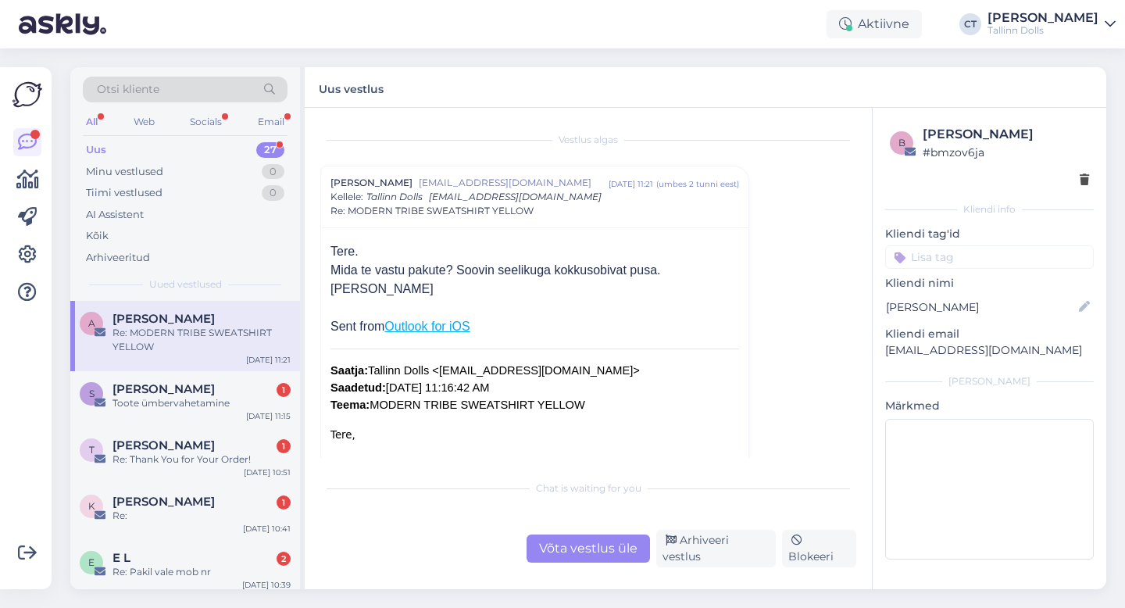
scroll to position [19, 0]
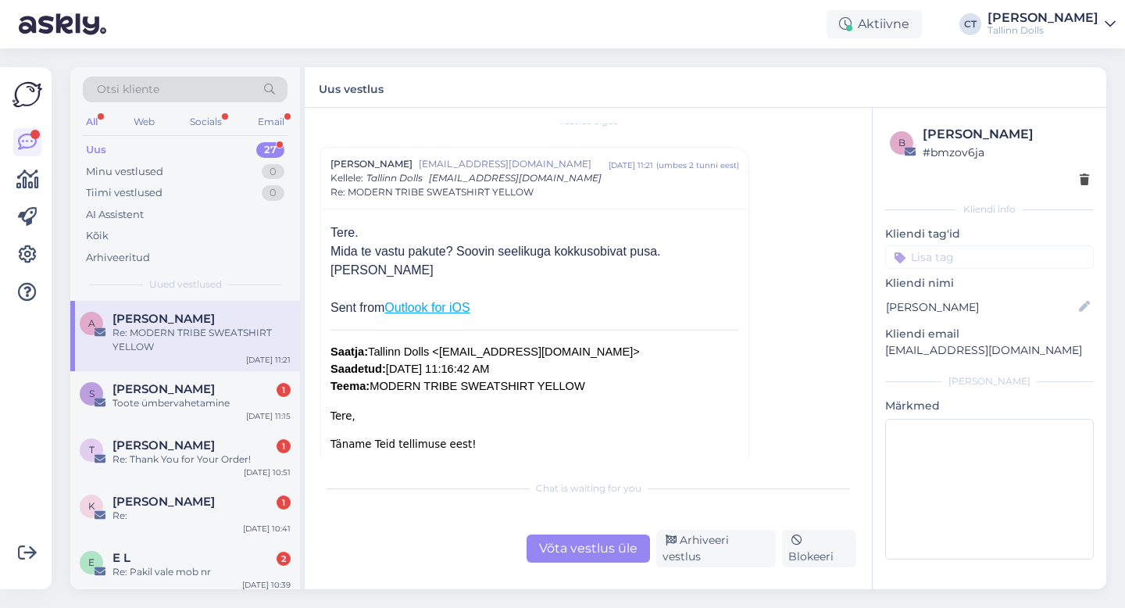
click at [575, 550] on div "Võta vestlus üle" at bounding box center [588, 549] width 123 height 28
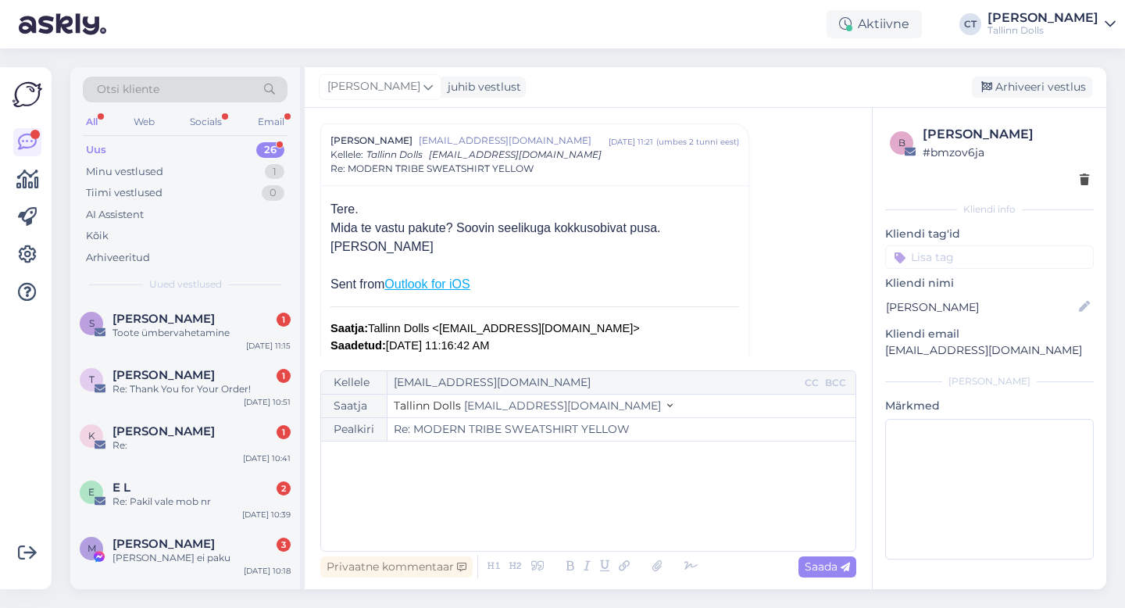
click at [582, 520] on div "﻿" at bounding box center [588, 496] width 519 height 94
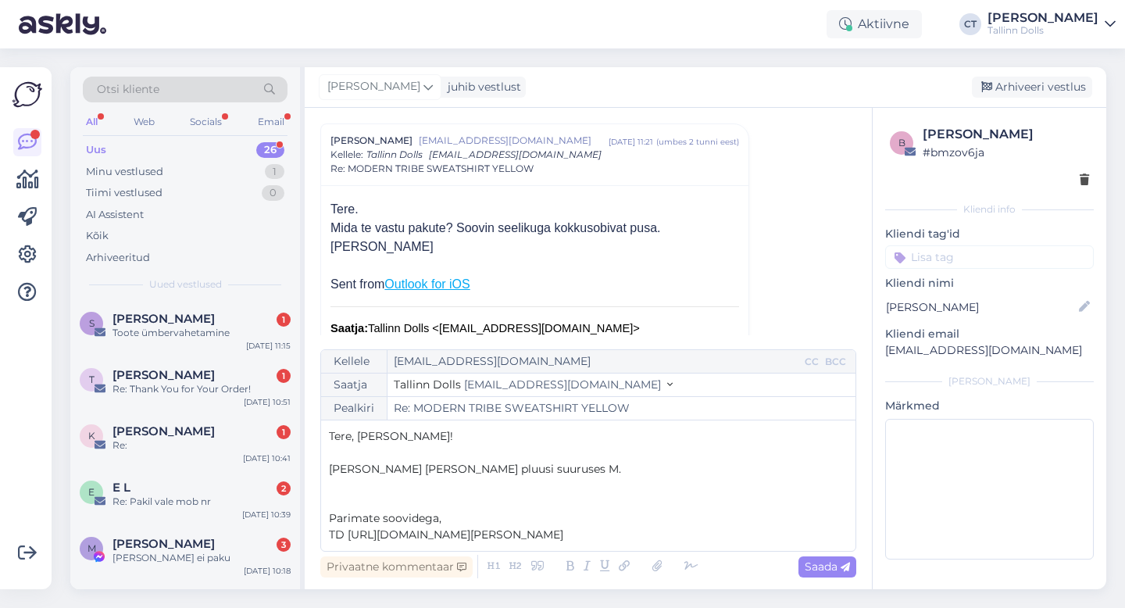
drag, startPoint x: 523, startPoint y: 542, endPoint x: 347, endPoint y: 517, distance: 177.6
click at [347, 527] on p "TD [URL][DOMAIN_NAME][PERSON_NAME]" at bounding box center [588, 535] width 519 height 16
click at [602, 470] on p "[PERSON_NAME] [PERSON_NAME] pluusi suuruses M." at bounding box center [588, 469] width 519 height 16
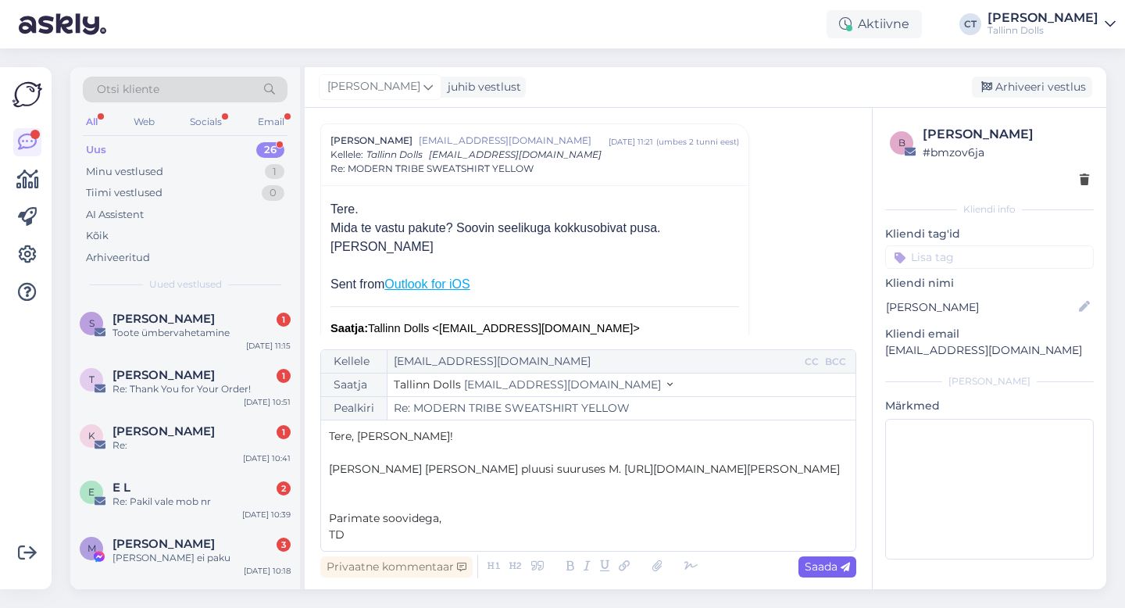
click at [822, 569] on span "Saada" at bounding box center [827, 567] width 45 height 14
type input "Re: Re: MODERN TRIBE SWEATSHIRT YELLOW"
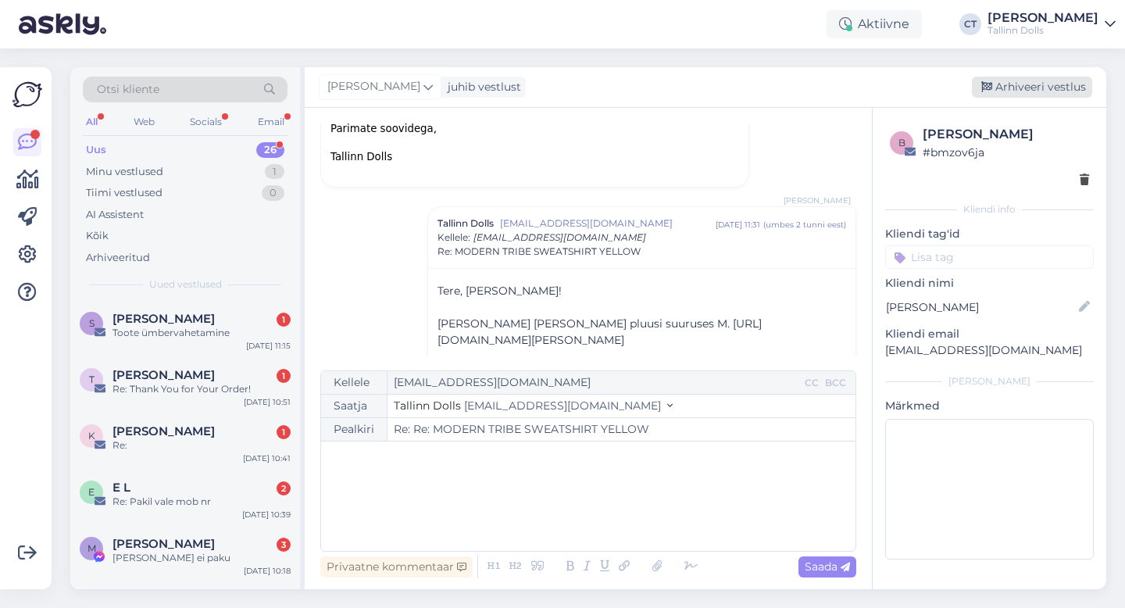
click at [1021, 85] on div "Arhiveeri vestlus" at bounding box center [1032, 87] width 120 height 21
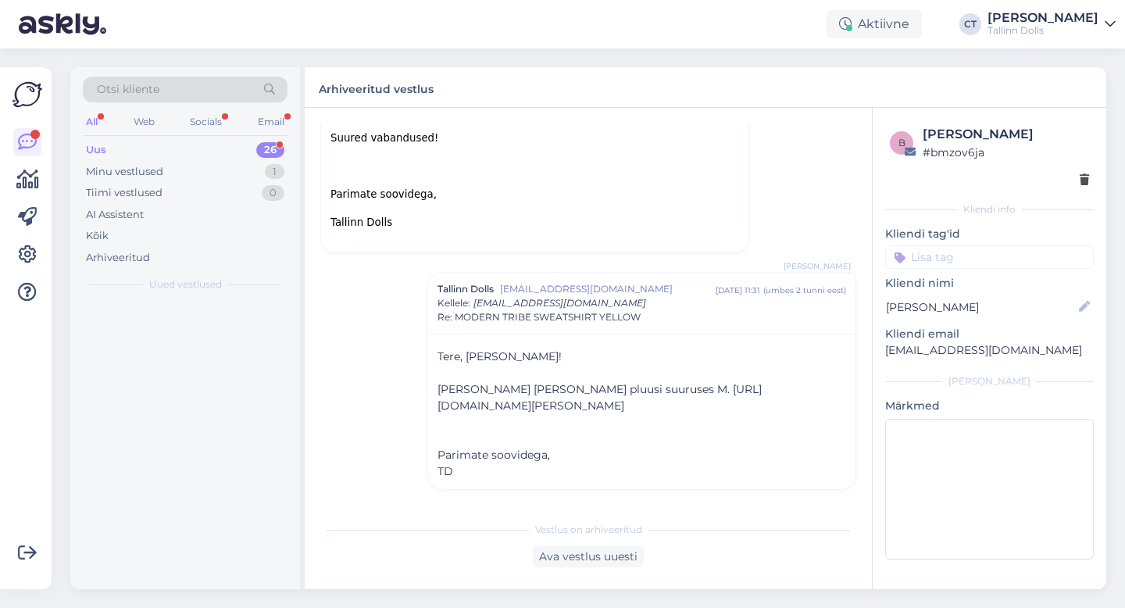
scroll to position [485, 0]
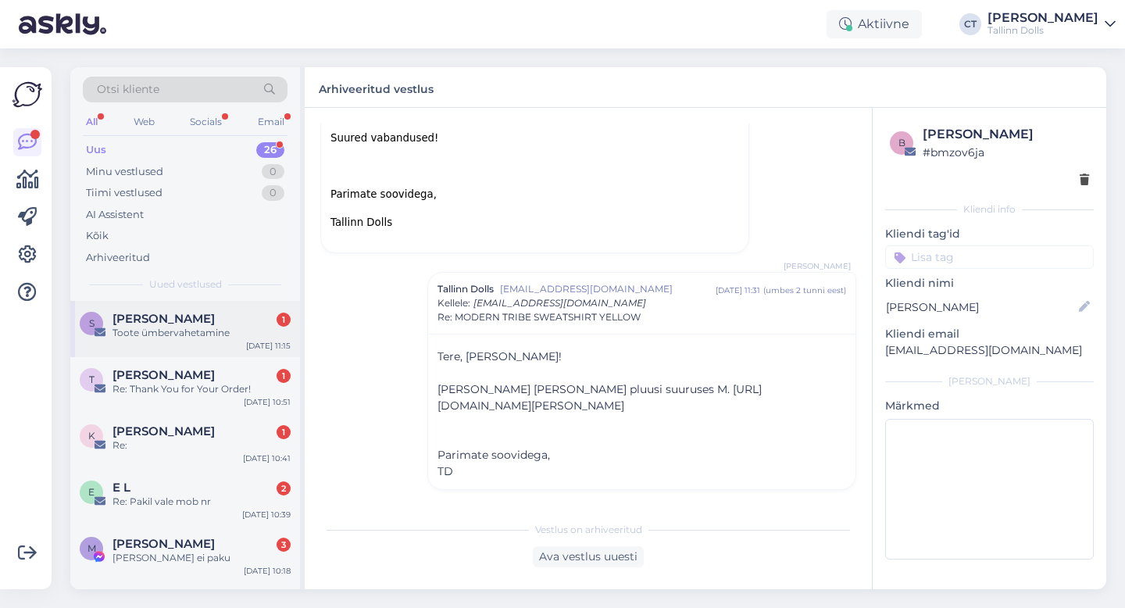
click at [170, 316] on span "[PERSON_NAME]" at bounding box center [164, 319] width 102 height 14
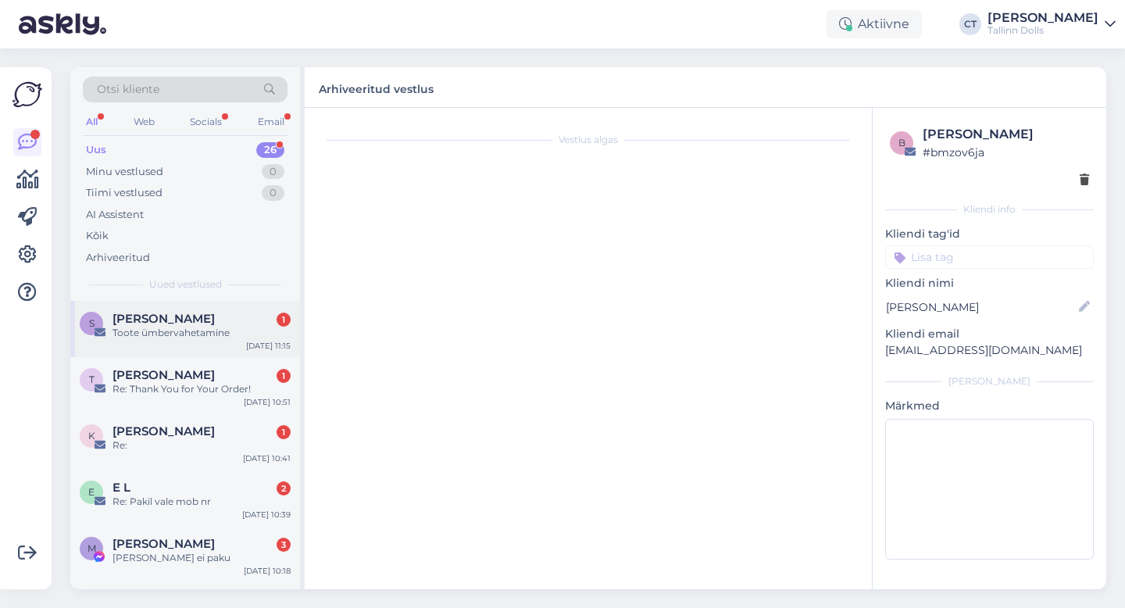
scroll to position [0, 0]
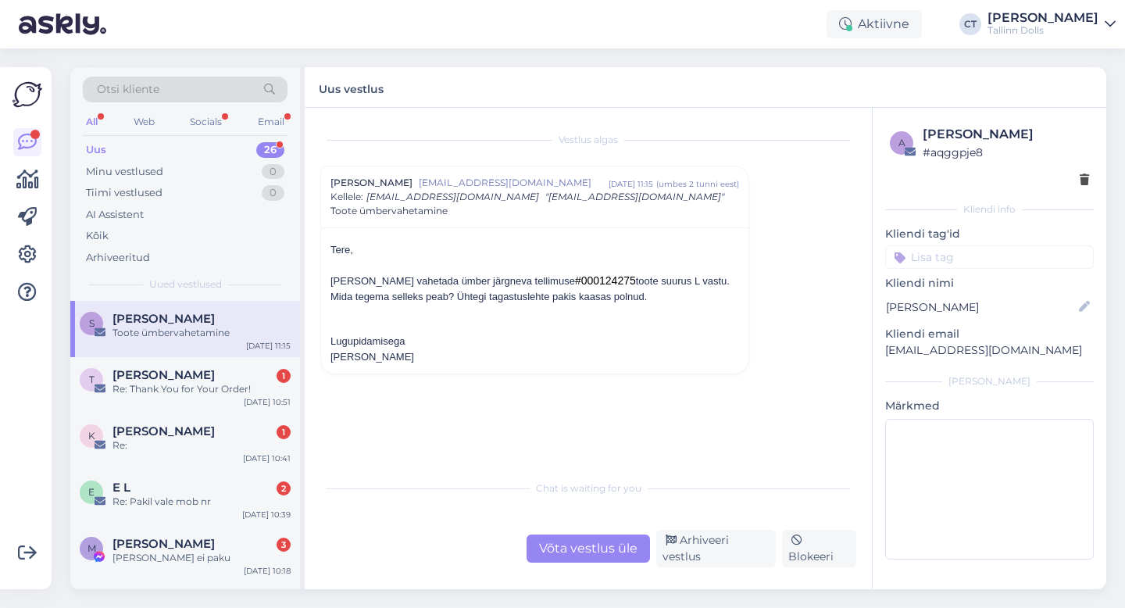
click at [592, 563] on div "Võta vestlus üle" at bounding box center [588, 549] width 123 height 28
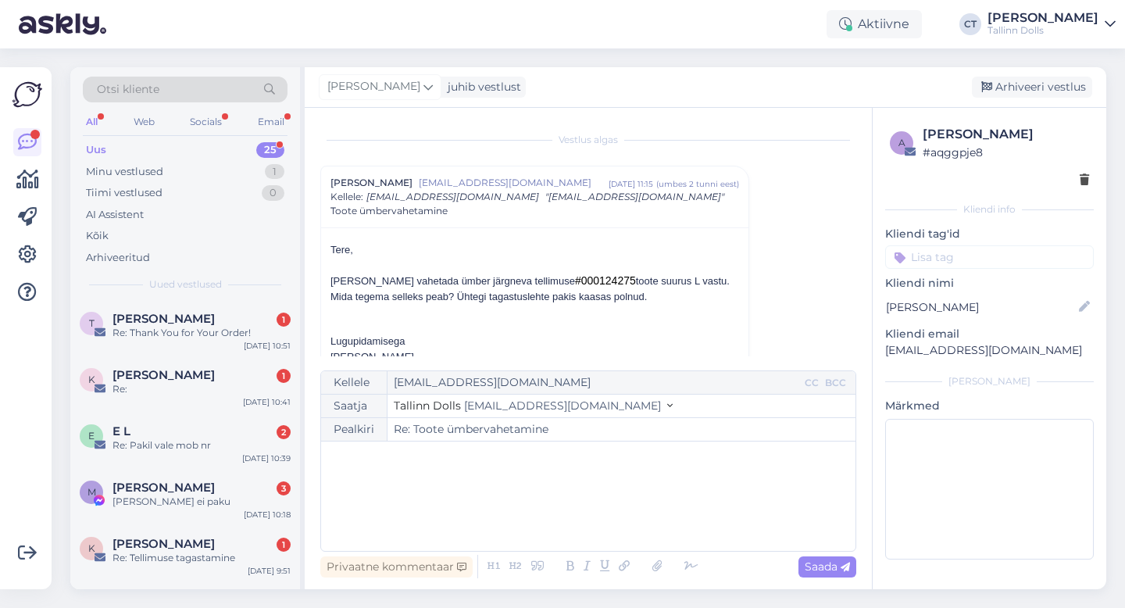
scroll to position [27, 0]
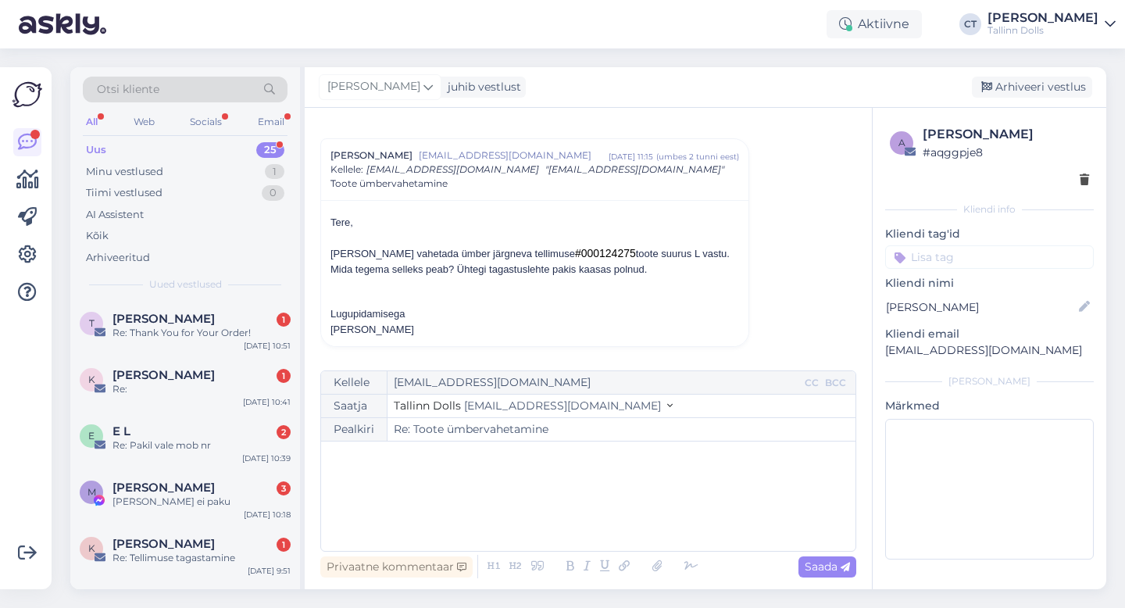
click at [605, 478] on div "﻿" at bounding box center [588, 496] width 519 height 94
click at [474, 524] on div "﻿" at bounding box center [588, 496] width 519 height 94
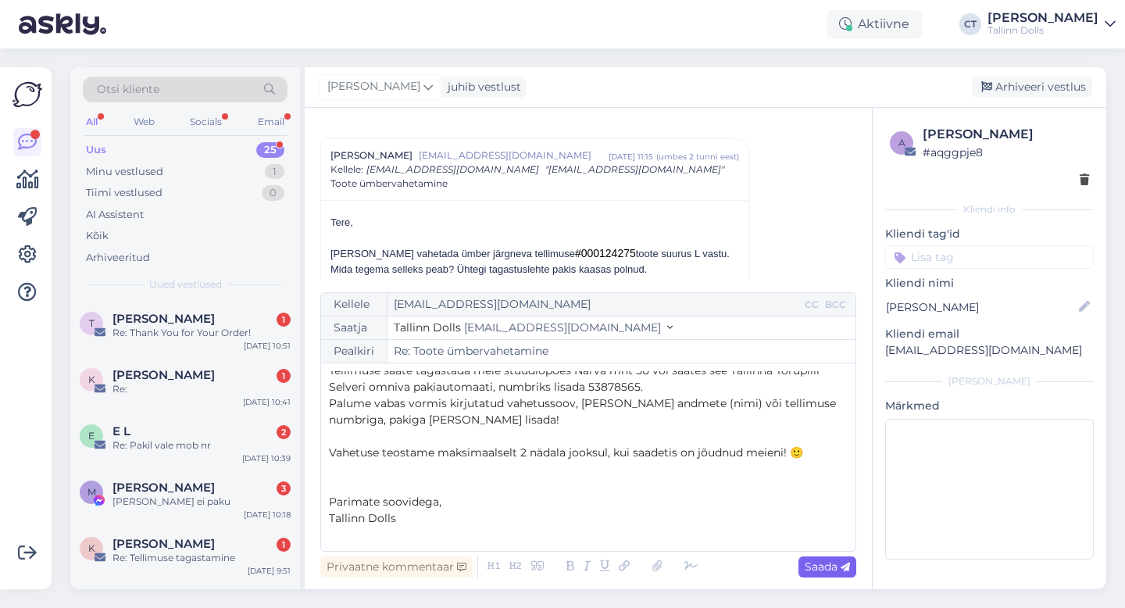
click at [824, 568] on span "Saada" at bounding box center [827, 567] width 45 height 14
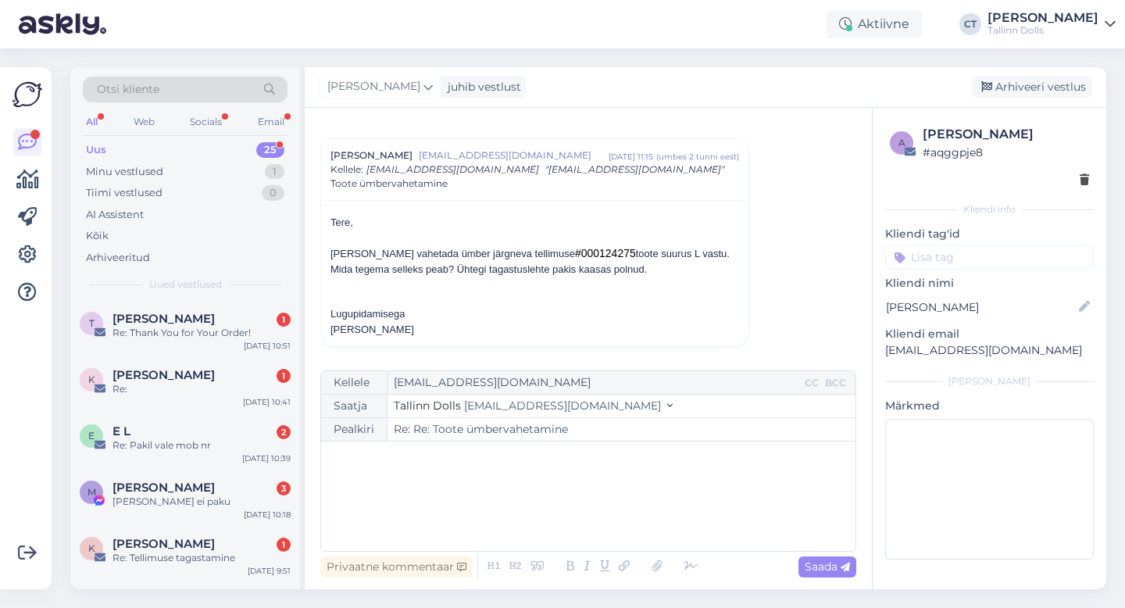
type input "Re: Toote ümbervahetamine"
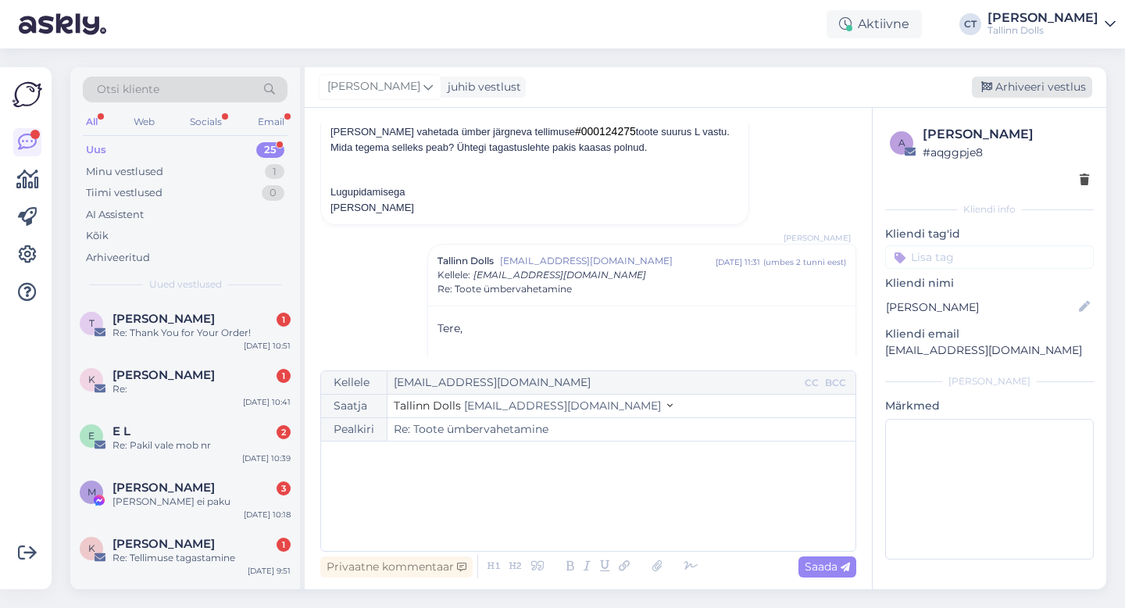
click at [1073, 88] on div "Arhiveeri vestlus" at bounding box center [1032, 87] width 120 height 21
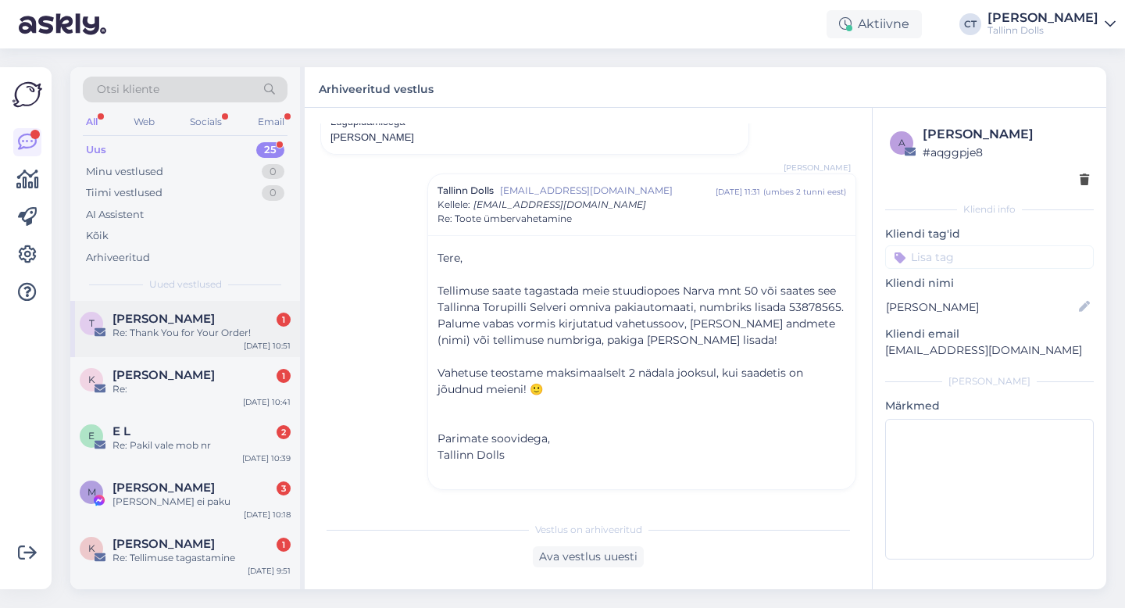
click at [222, 330] on div "Re: Thank You for Your Order!" at bounding box center [202, 333] width 178 height 14
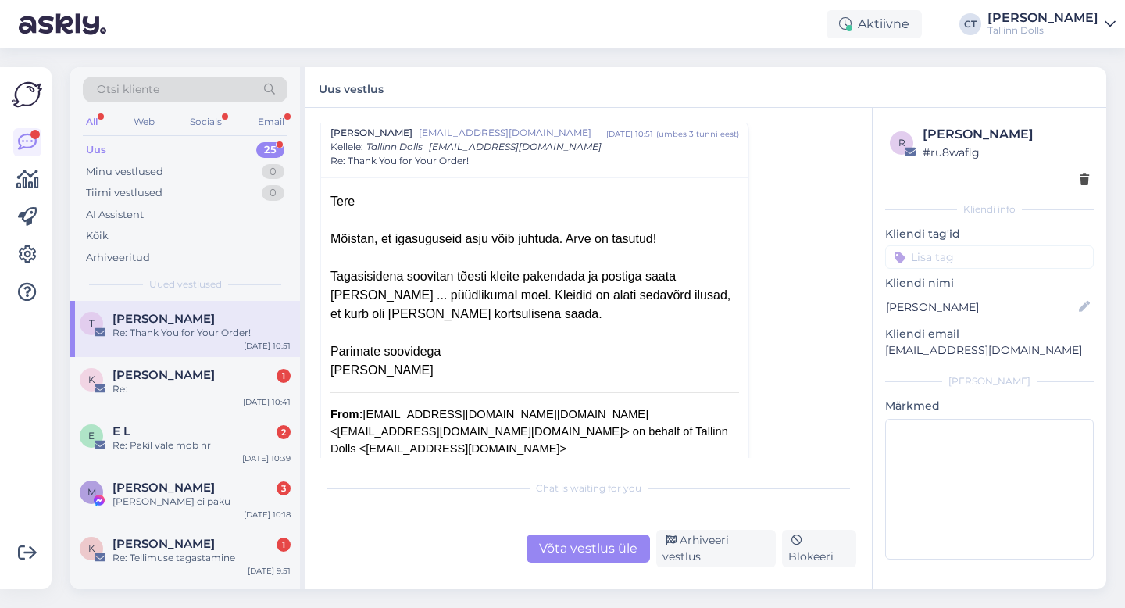
scroll to position [623, 0]
click at [223, 388] on div "Re:" at bounding box center [202, 389] width 178 height 14
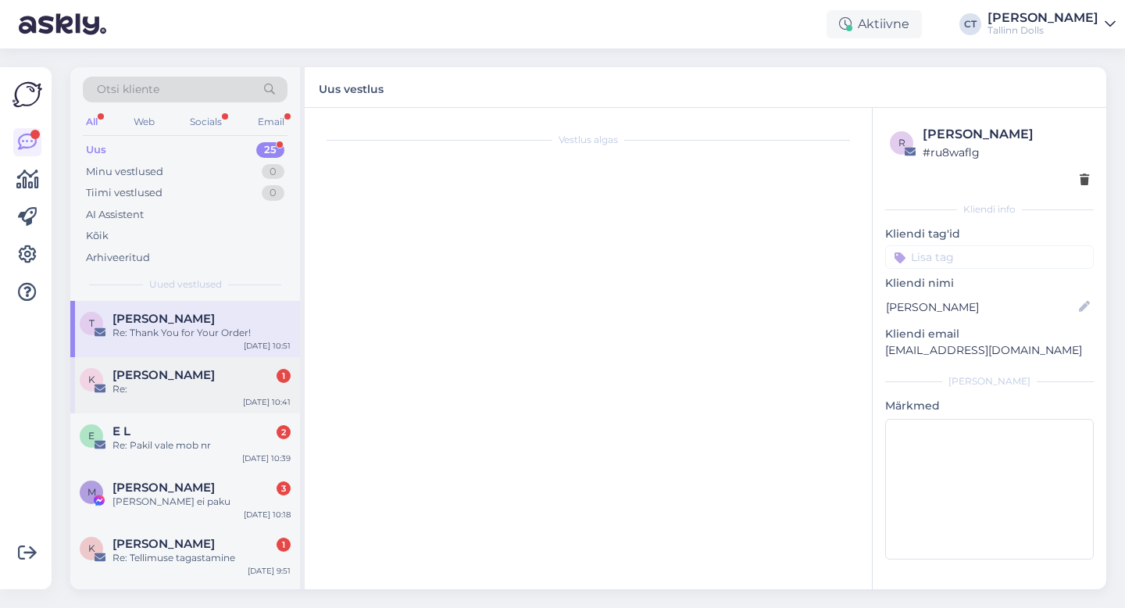
scroll to position [248, 0]
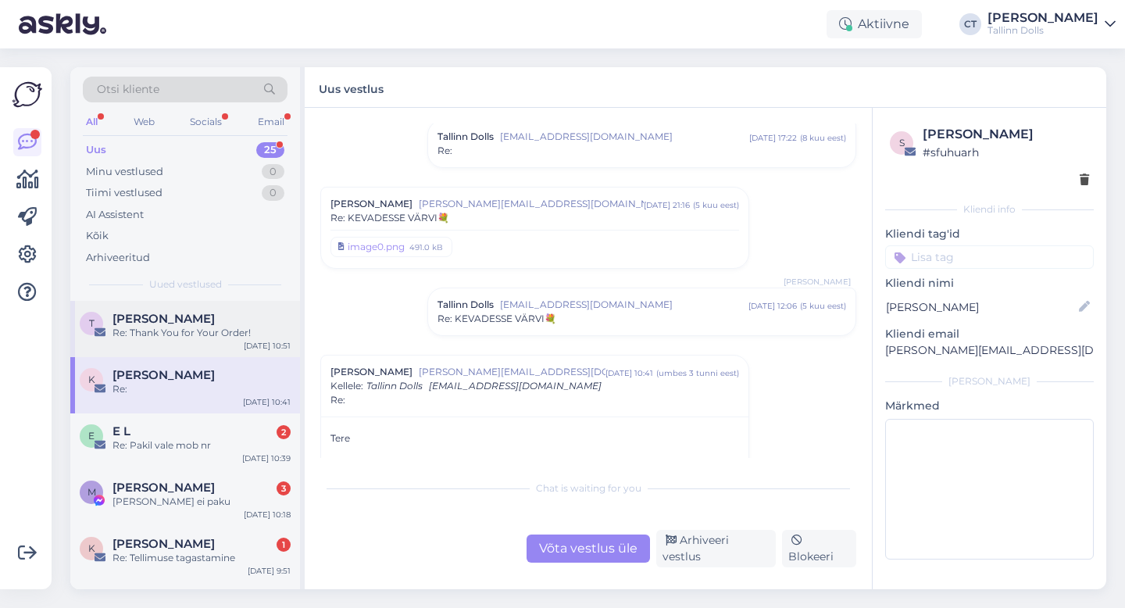
click at [198, 338] on div "Re: Thank You for Your Order!" at bounding box center [202, 333] width 178 height 14
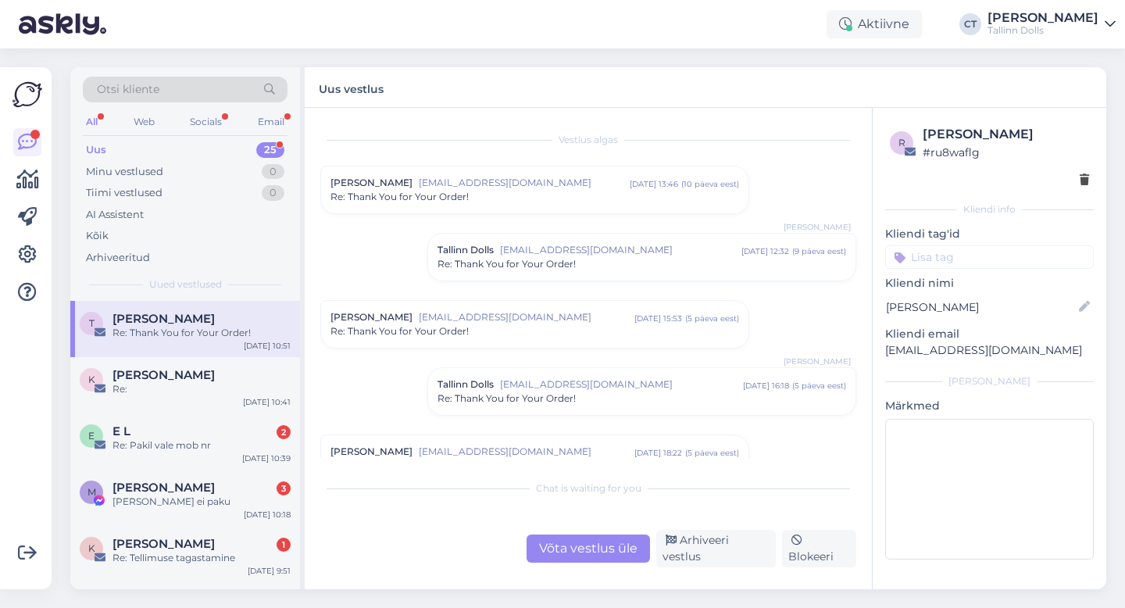
scroll to position [613, 0]
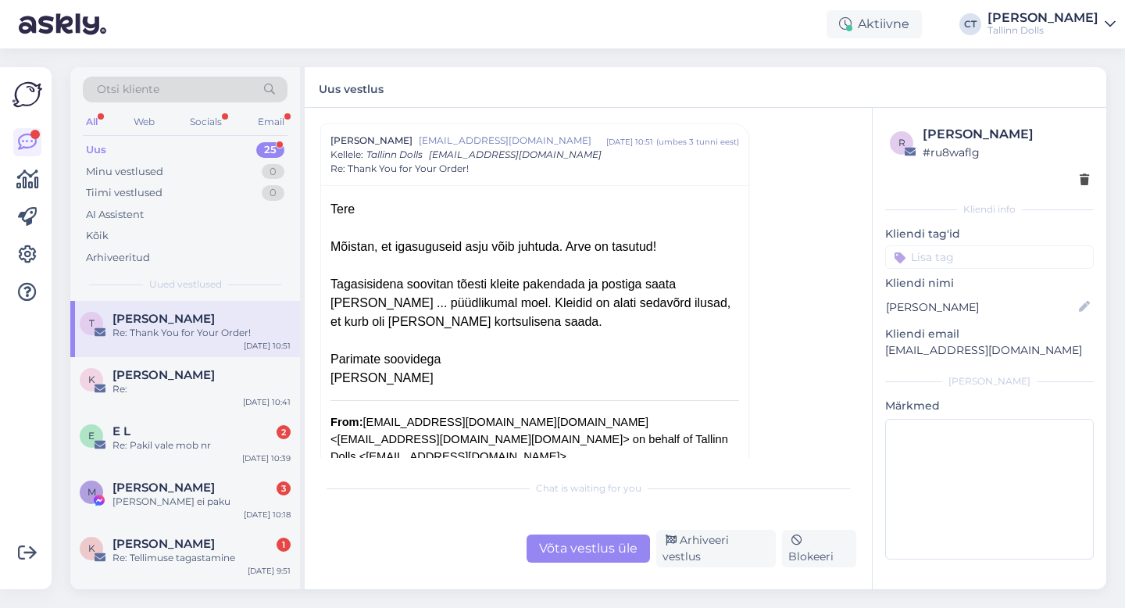
click at [567, 540] on div "Võta vestlus üle" at bounding box center [588, 549] width 123 height 28
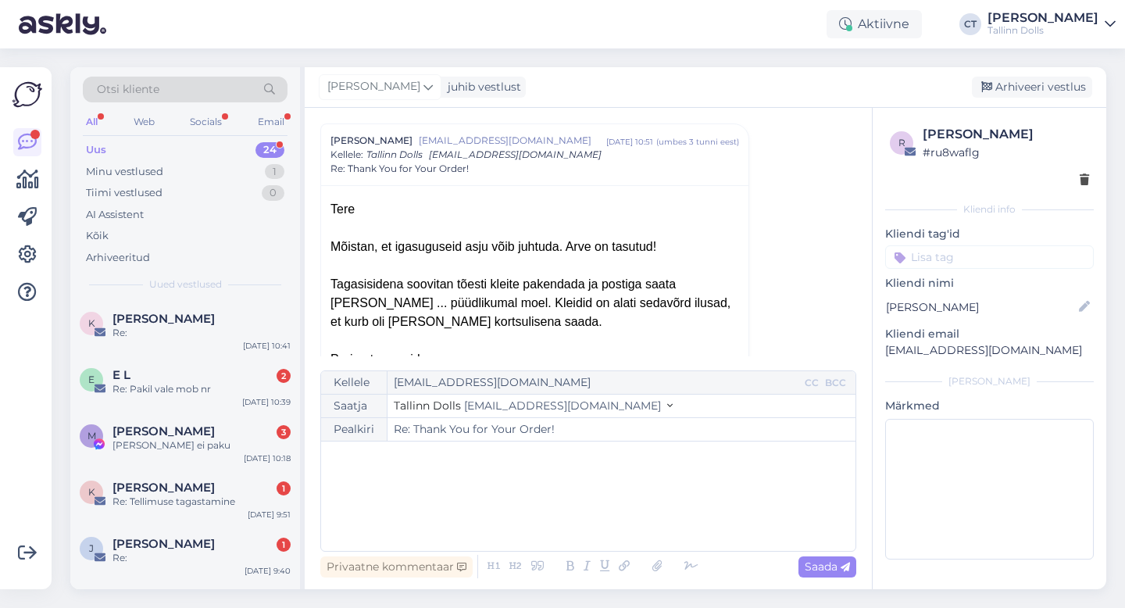
click at [581, 520] on div "﻿" at bounding box center [588, 496] width 519 height 94
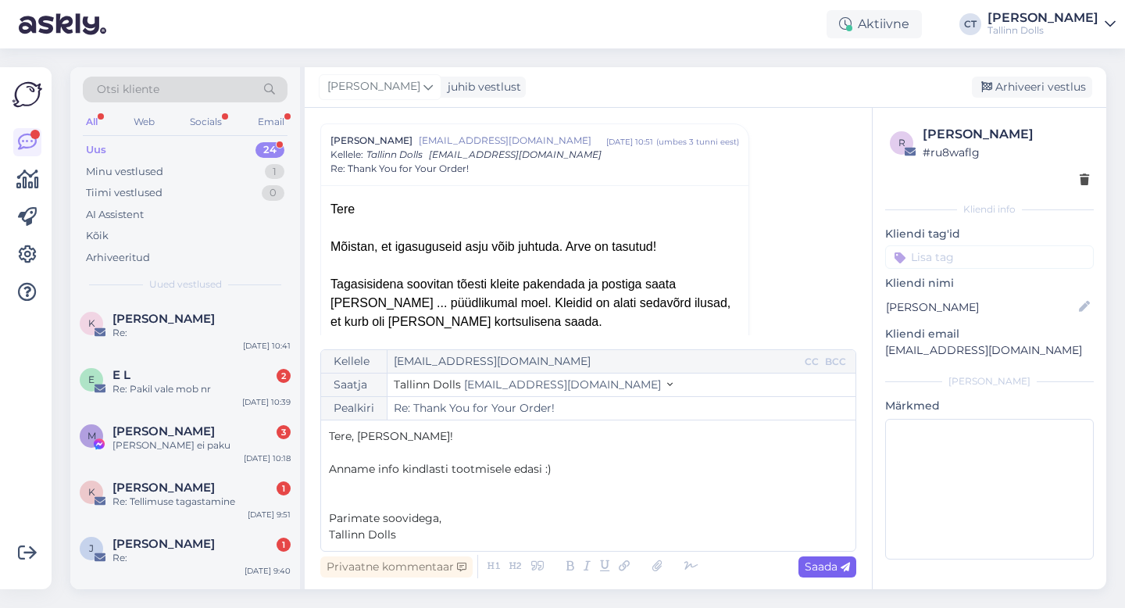
click at [818, 562] on span "Saada" at bounding box center [827, 567] width 45 height 14
type input "Re: Re: Thank You for Your Order!"
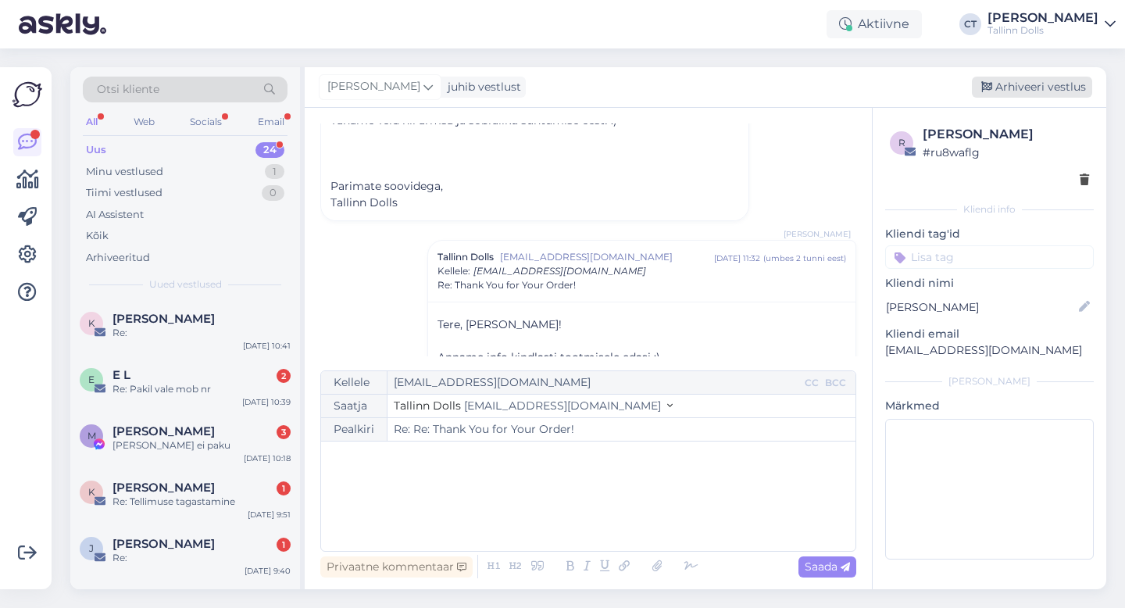
click at [1016, 89] on div "Arhiveeri vestlus" at bounding box center [1032, 87] width 120 height 21
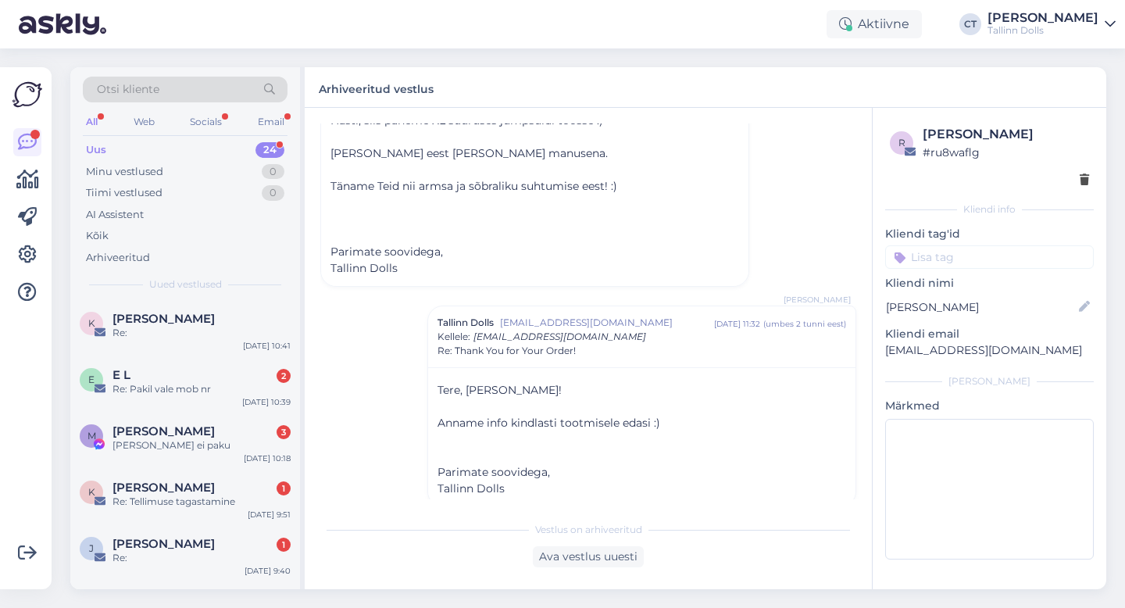
click at [191, 320] on span "[PERSON_NAME]" at bounding box center [164, 319] width 102 height 14
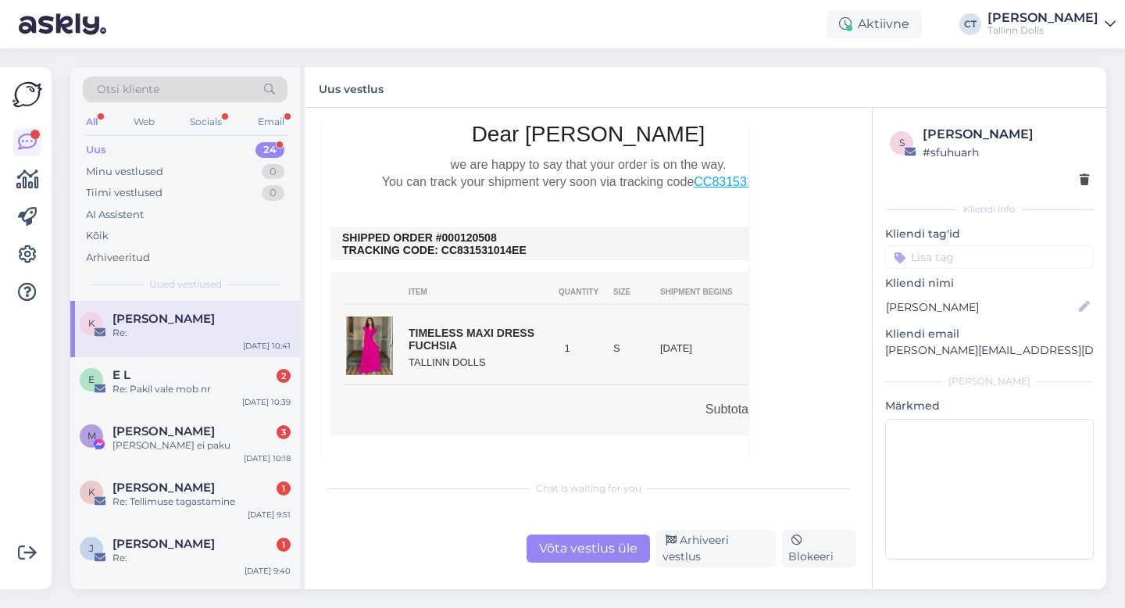
click at [583, 549] on div "Võta vestlus üle" at bounding box center [588, 549] width 123 height 28
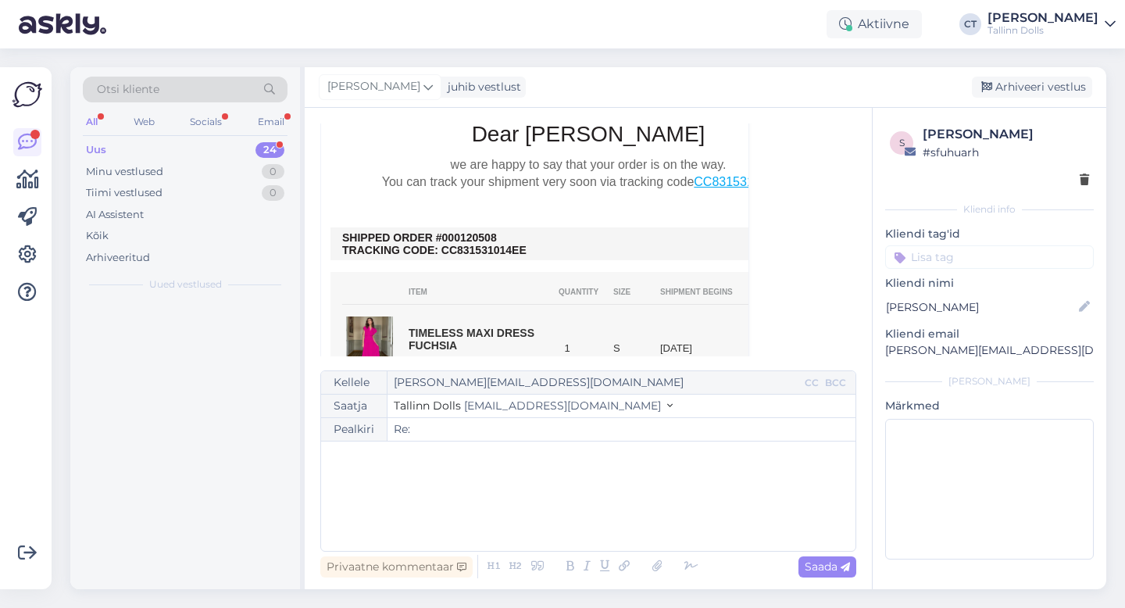
scroll to position [479, 0]
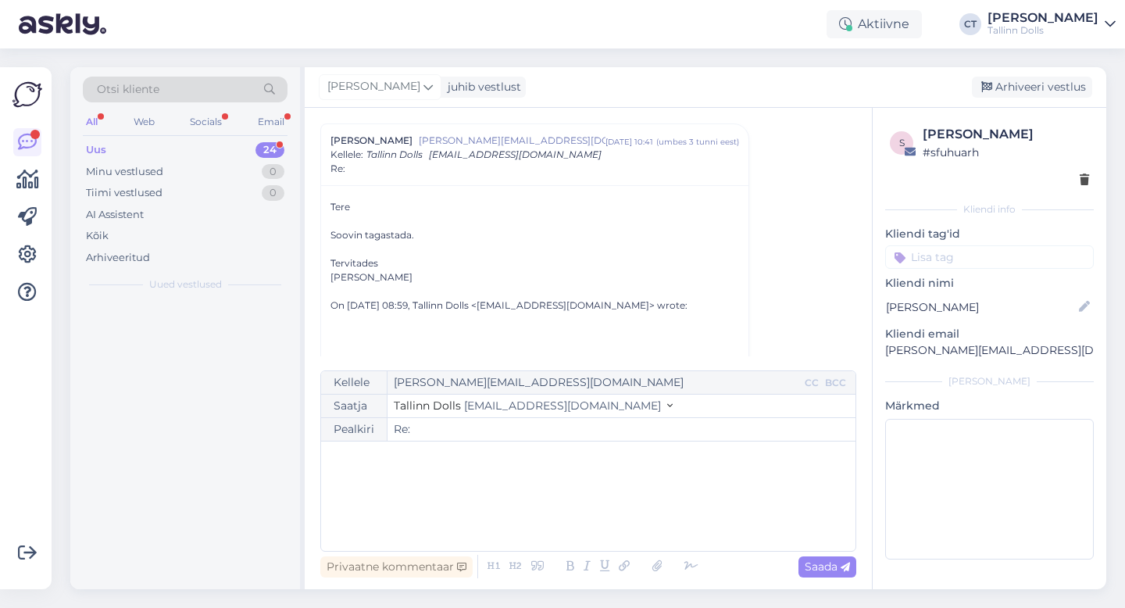
click at [586, 502] on div "﻿" at bounding box center [588, 496] width 519 height 94
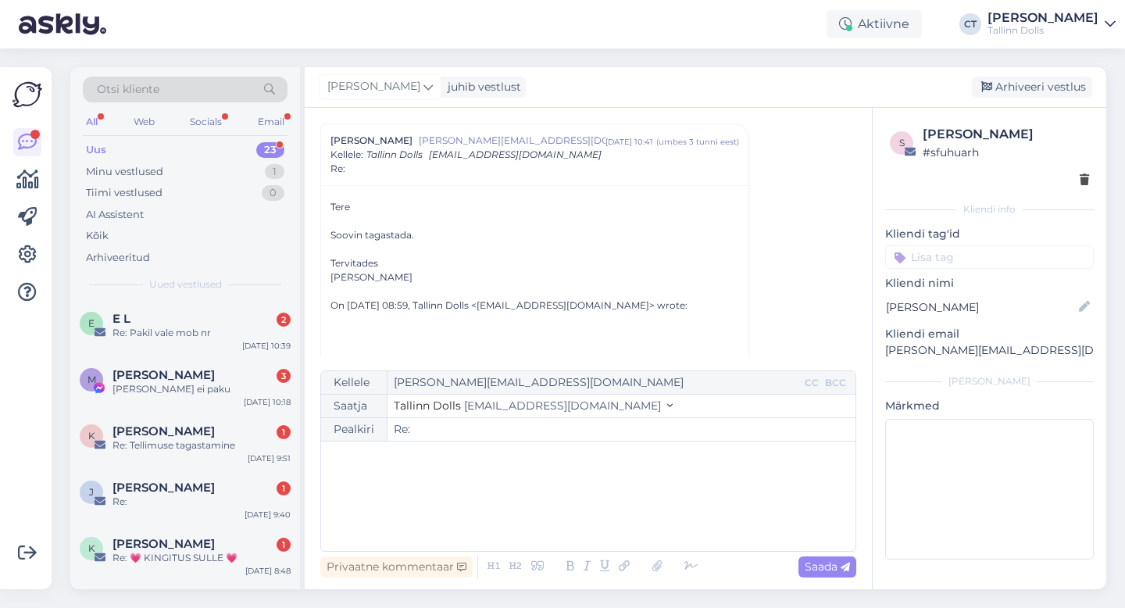
click at [477, 516] on div "﻿" at bounding box center [588, 496] width 519 height 94
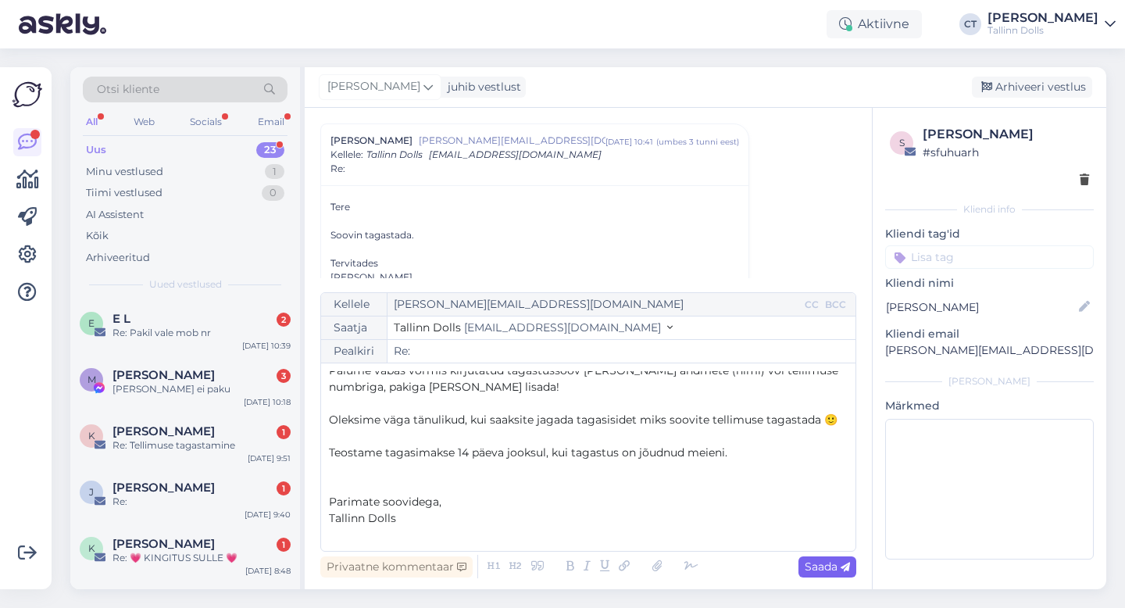
click at [812, 567] on span "Saada" at bounding box center [827, 567] width 45 height 14
click at [1034, 88] on div "Arhiveeri vestlus" at bounding box center [1032, 87] width 120 height 21
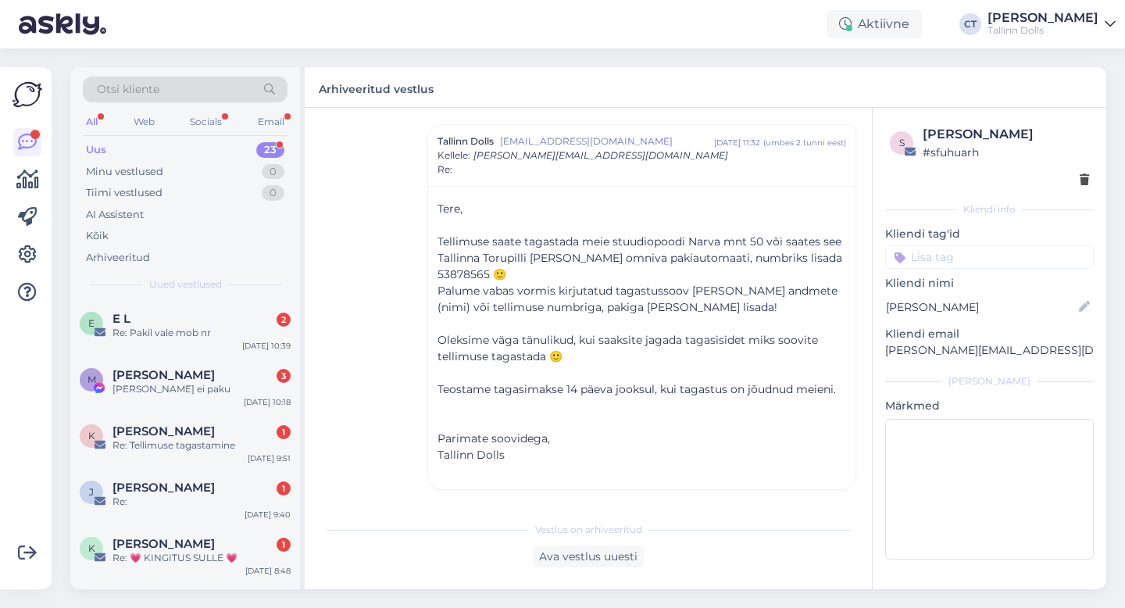
click at [202, 327] on div "Re: Pakil vale mob nr" at bounding box center [202, 333] width 178 height 14
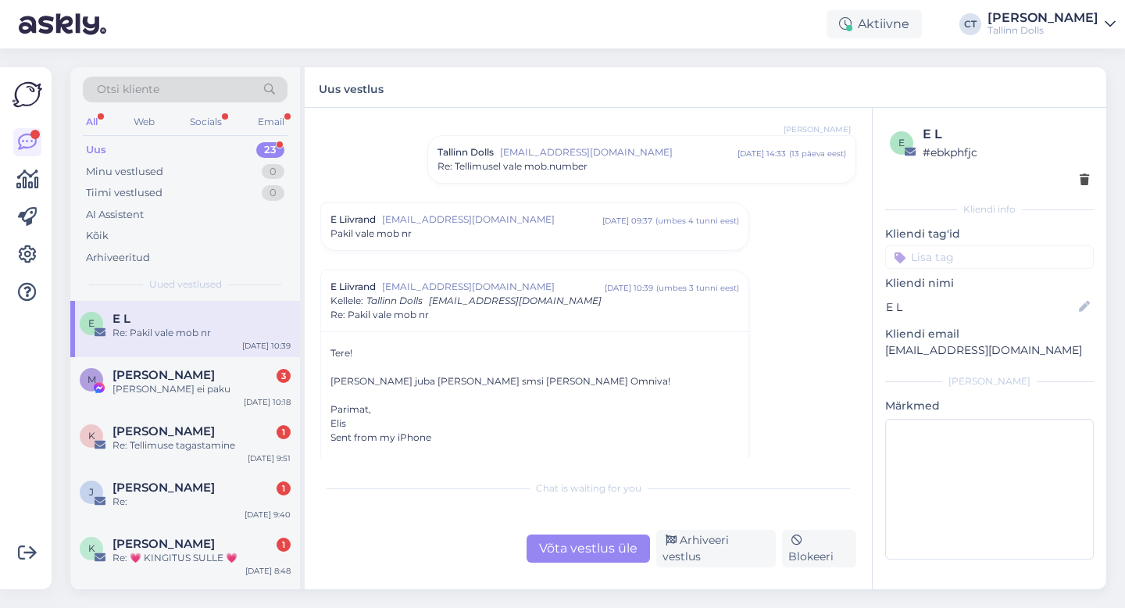
scroll to position [140, 0]
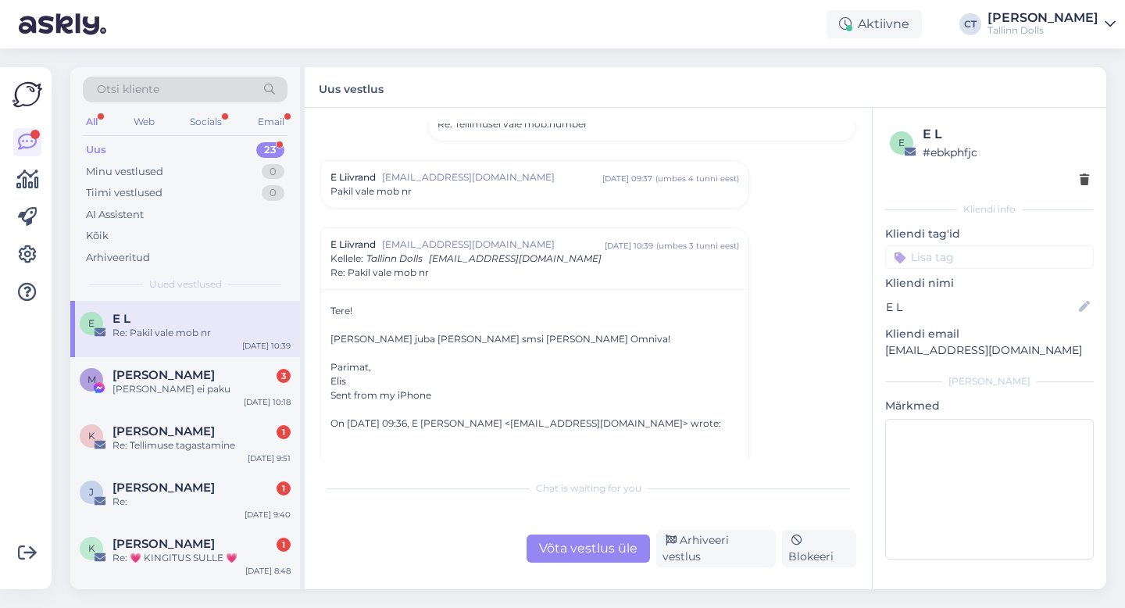
click at [519, 194] on div "Pakil vale mob nr" at bounding box center [535, 191] width 409 height 14
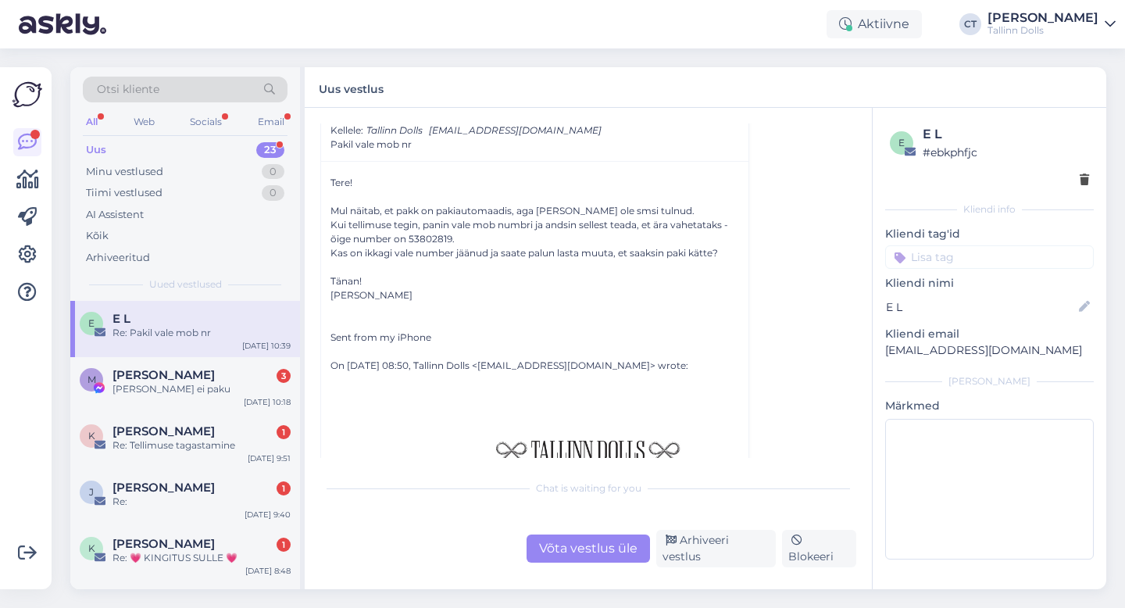
scroll to position [202, 0]
click at [588, 567] on div "Vestlus algas E L [EMAIL_ADDRESS][DOMAIN_NAME] [DATE] 18:39 ( 14 päeva eest ) T…" at bounding box center [588, 348] width 567 height 481
click at [588, 557] on div "Võta vestlus üle" at bounding box center [588, 549] width 123 height 28
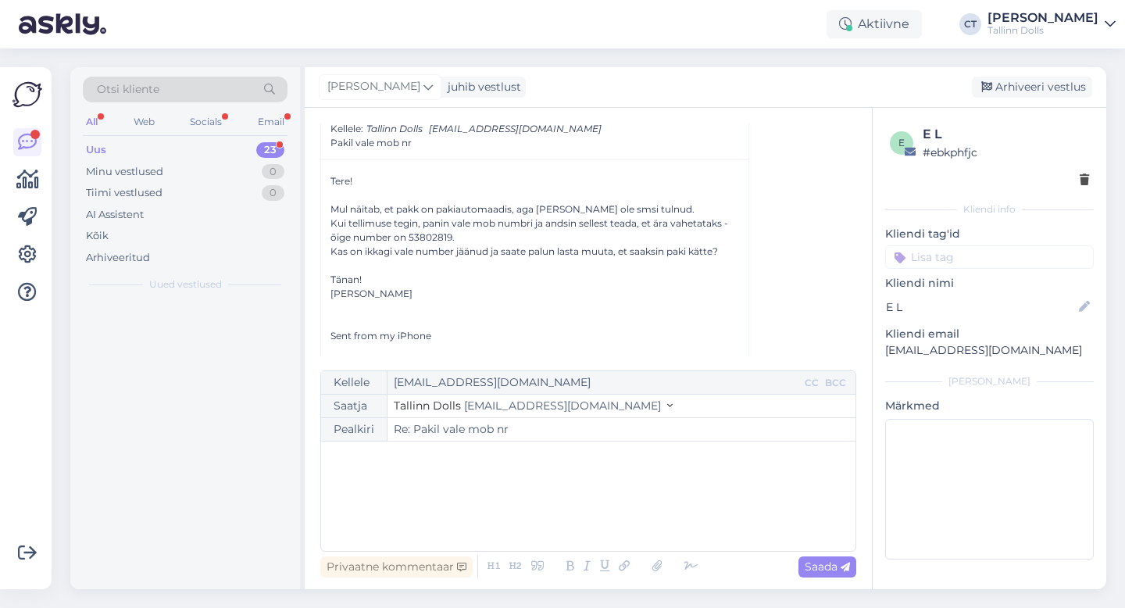
scroll to position [1378, 0]
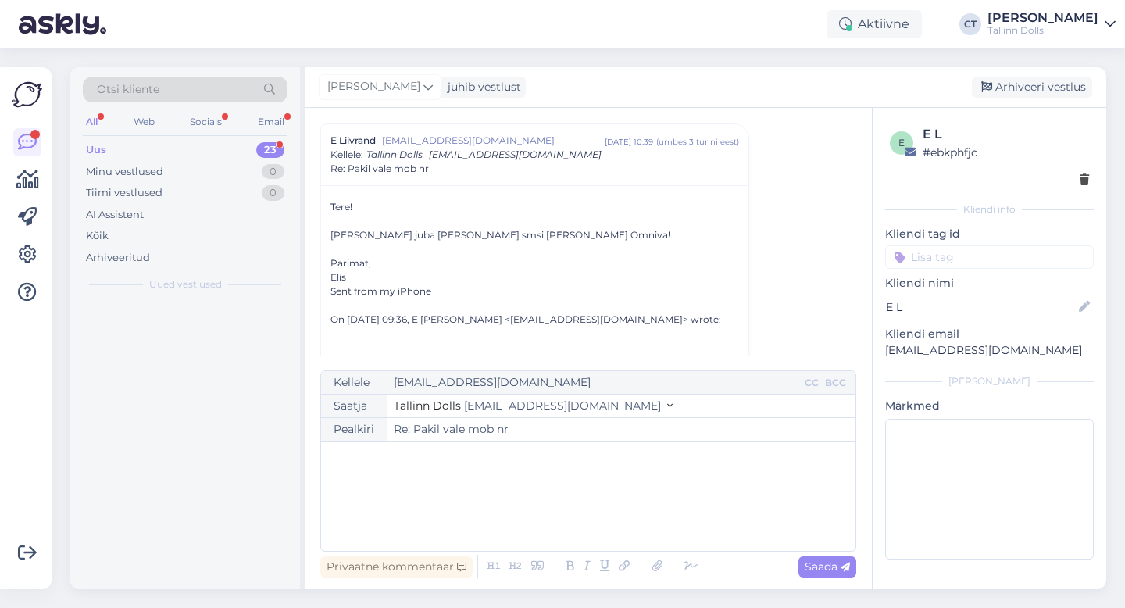
click at [591, 492] on div "﻿" at bounding box center [588, 496] width 519 height 94
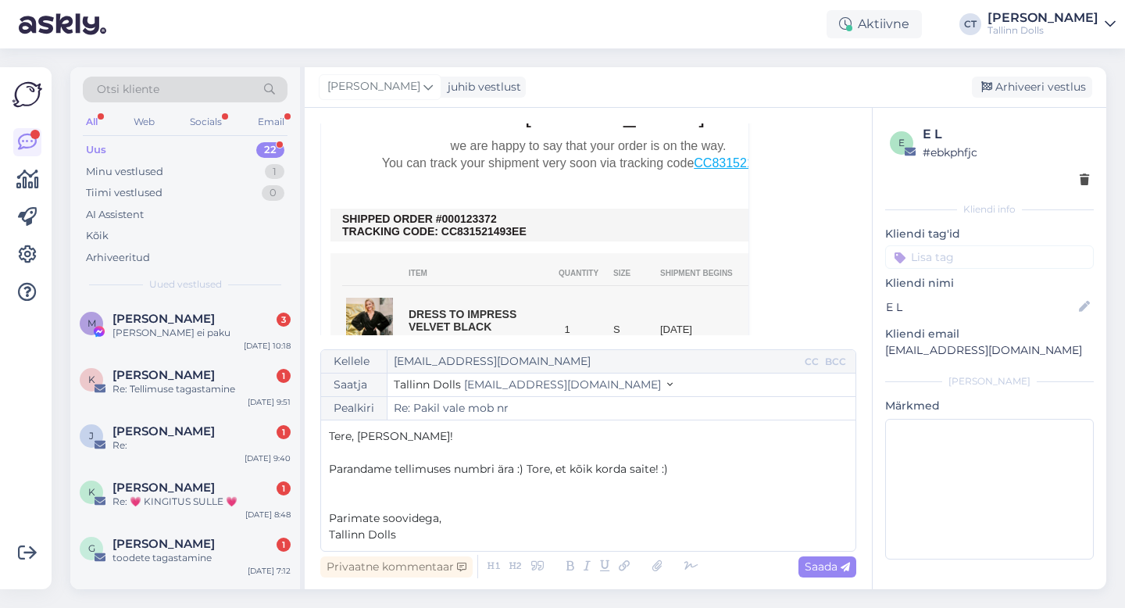
scroll to position [594, 0]
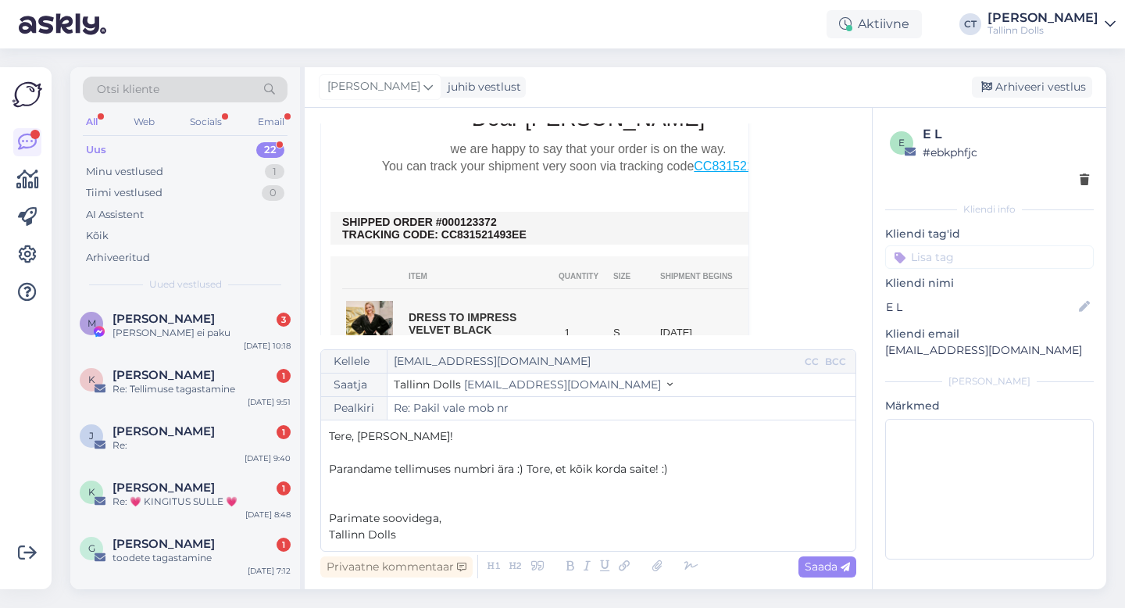
drag, startPoint x: 507, startPoint y: 223, endPoint x: 457, endPoint y: 220, distance: 50.1
click at [457, 220] on td "SHIPPED ORDER #000123372 TRACKING CODE: CC831521493EE" at bounding box center [588, 228] width 492 height 25
copy td "0123372"
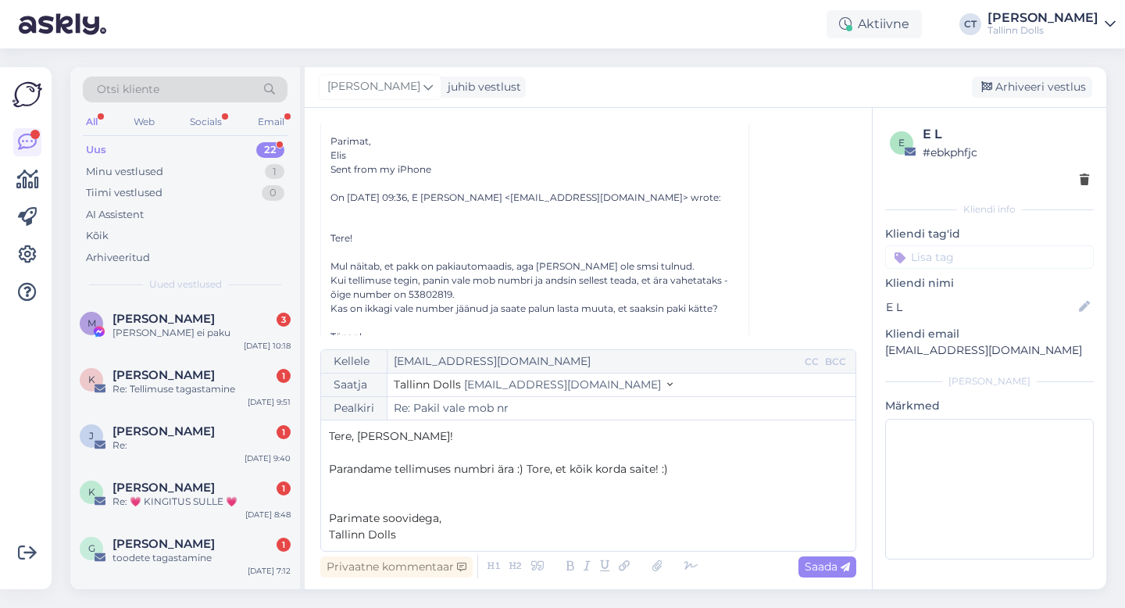
scroll to position [1556, 0]
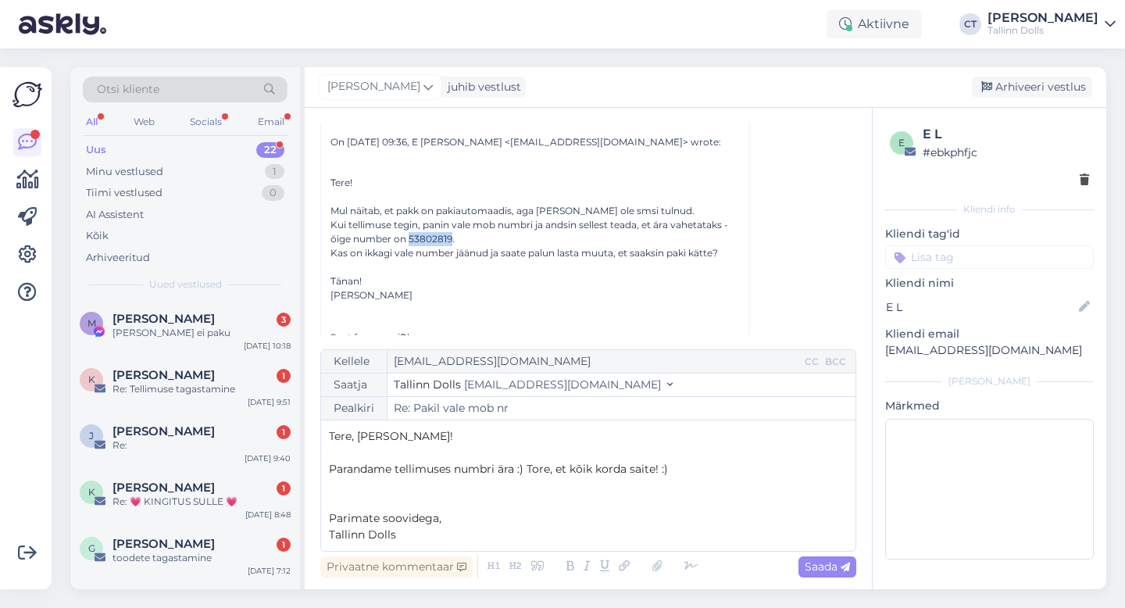
drag, startPoint x: 408, startPoint y: 238, endPoint x: 451, endPoint y: 238, distance: 43.0
click at [451, 238] on div "Kui tellimuse tegin, panin vale mob numbri ja andsin sellest teada, et ära vahe…" at bounding box center [535, 232] width 409 height 28
copy div "53802819"
click at [829, 562] on span "Saada" at bounding box center [827, 567] width 45 height 14
type input "Re: Pakil vale mob nr"
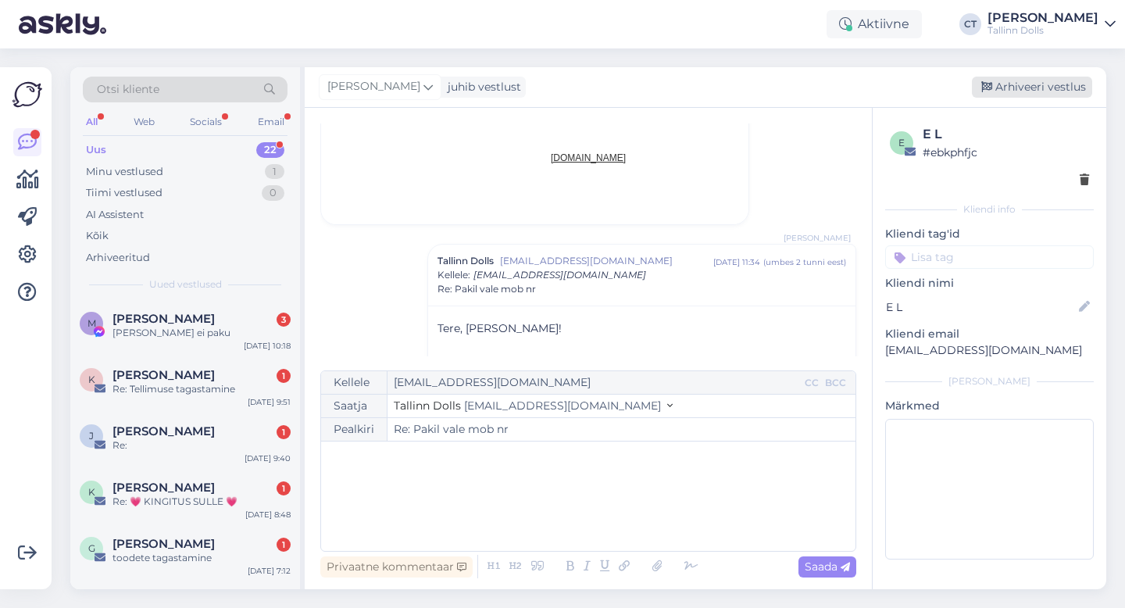
click at [1060, 86] on div "Arhiveeri vestlus" at bounding box center [1032, 87] width 120 height 21
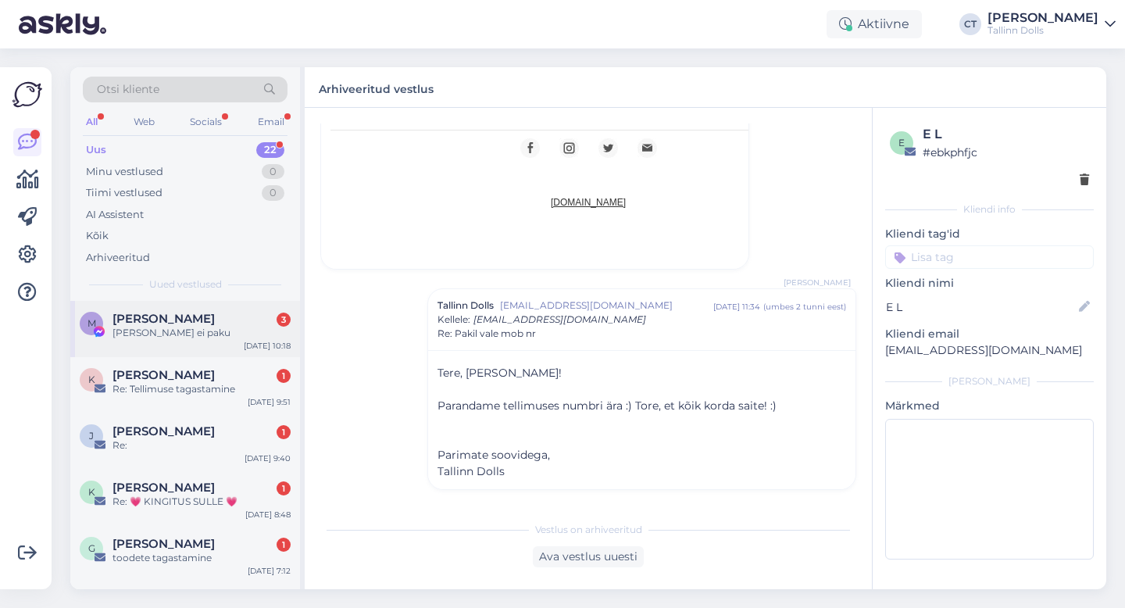
click at [213, 324] on div "Maiken Sikk 3" at bounding box center [202, 319] width 178 height 14
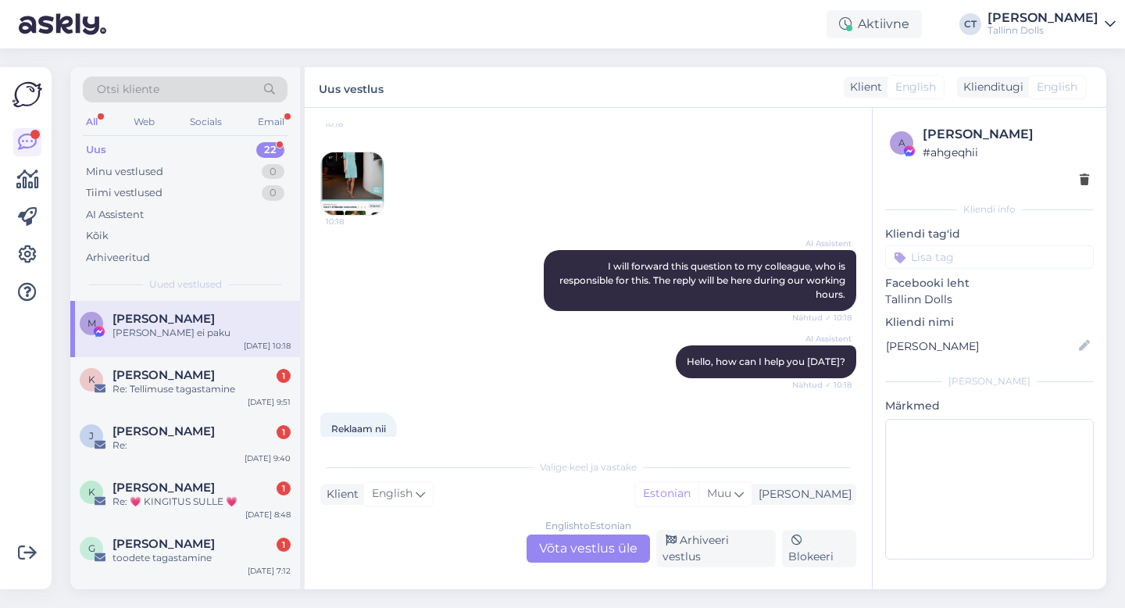
scroll to position [271, 0]
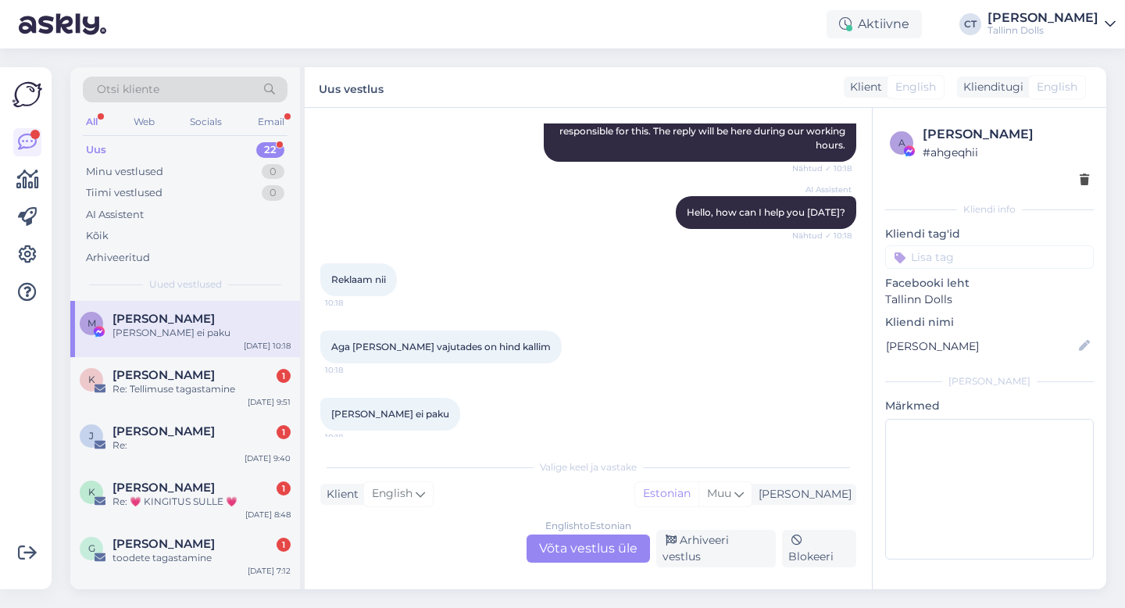
click at [586, 552] on div "English to Estonian Võta vestlus üle" at bounding box center [588, 549] width 123 height 28
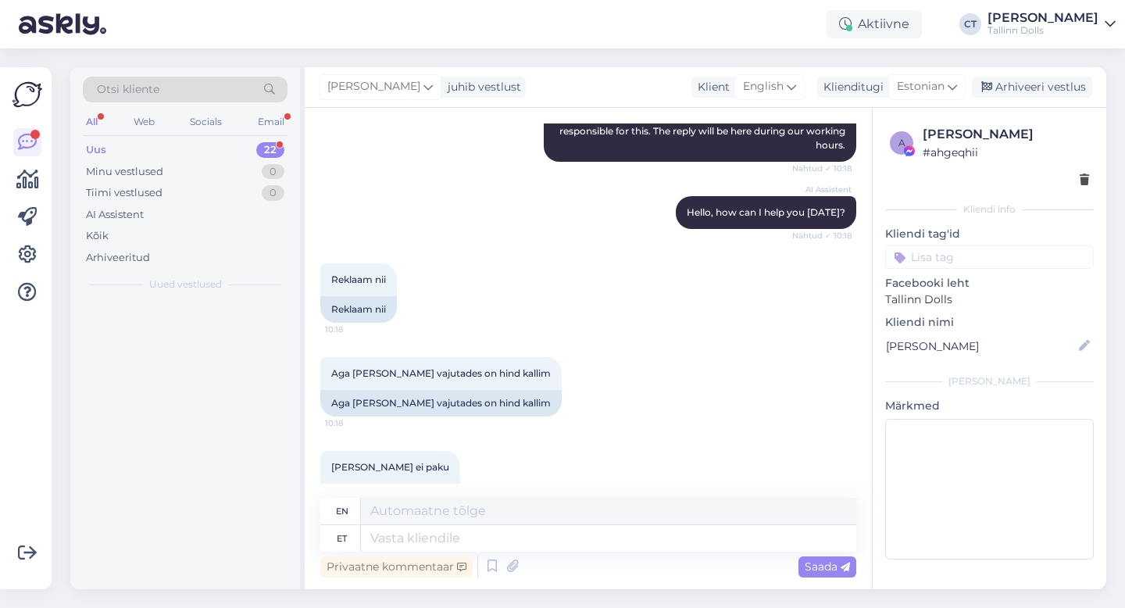
click at [600, 533] on textarea at bounding box center [608, 538] width 495 height 27
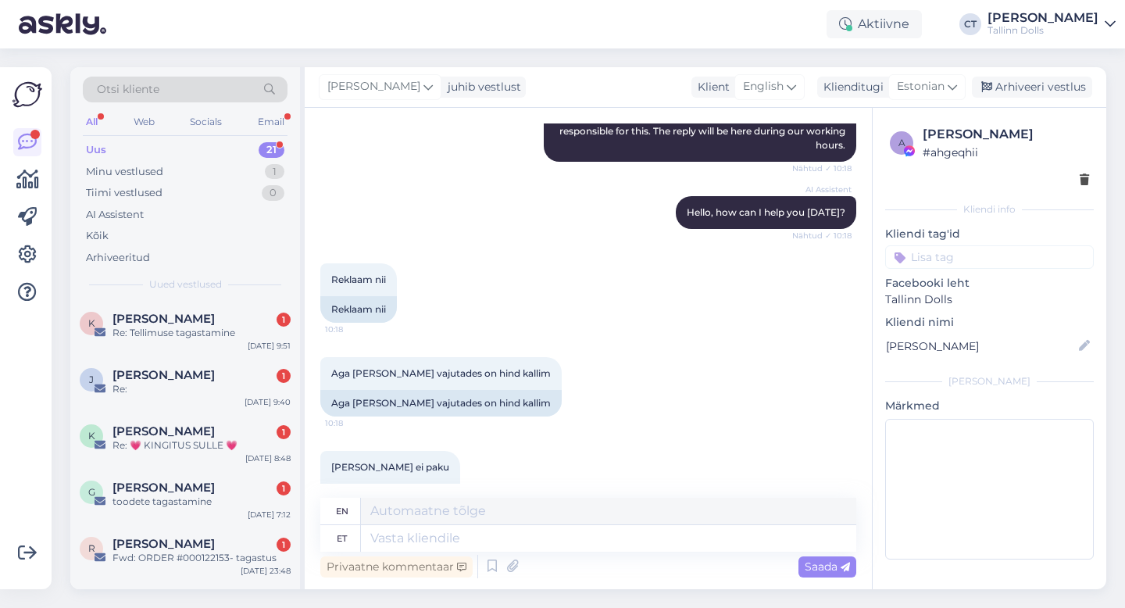
scroll to position [341, 0]
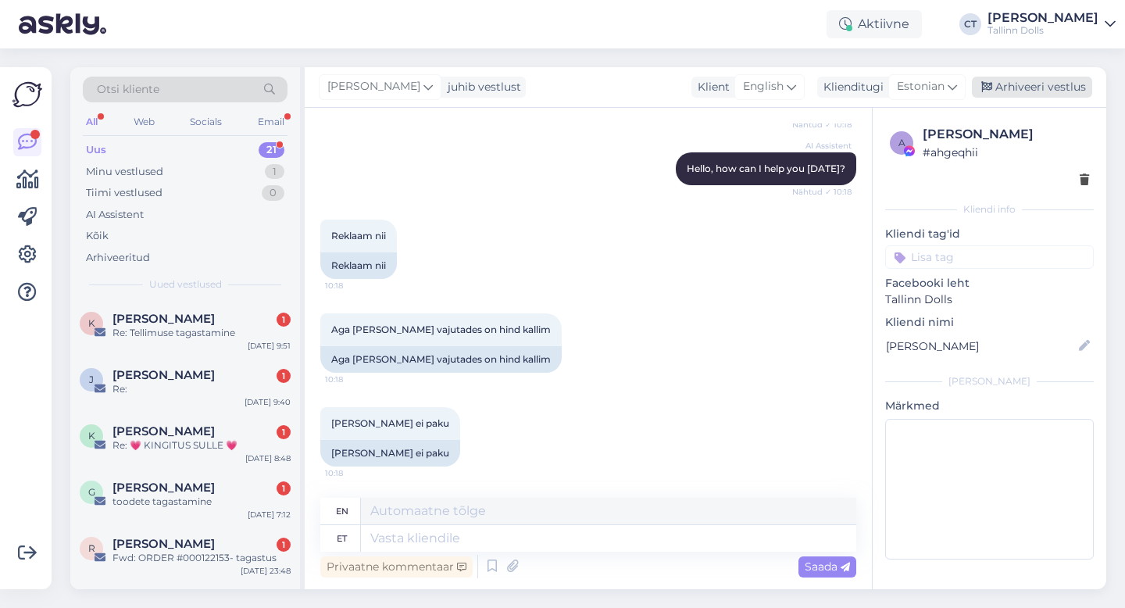
click at [1020, 91] on div "Arhiveeri vestlus" at bounding box center [1032, 87] width 120 height 21
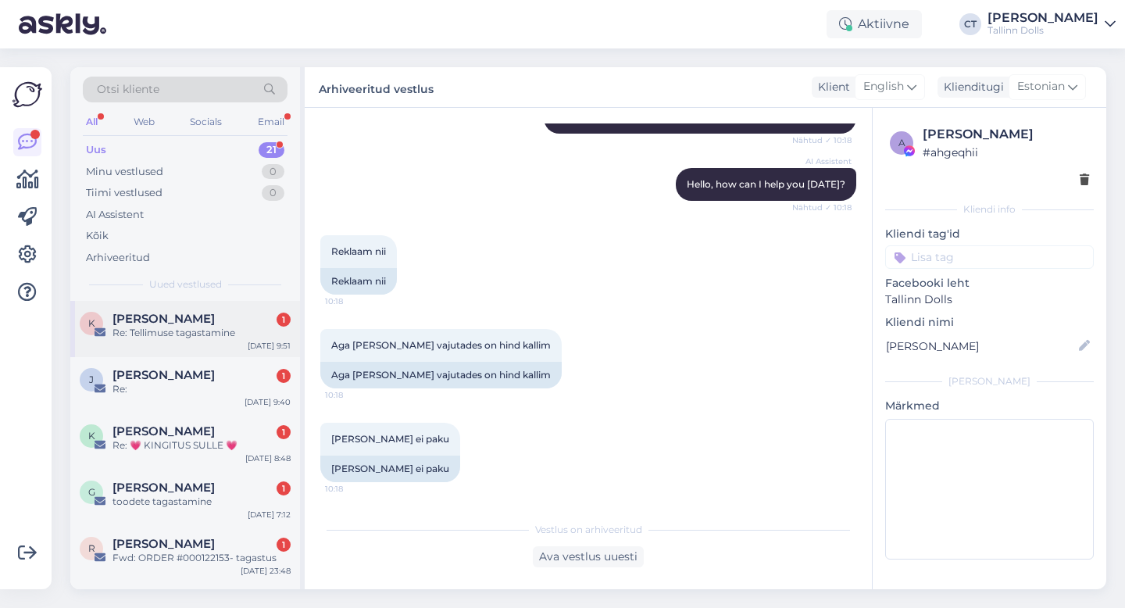
click at [216, 334] on div "Re: Tellimuse tagastamine" at bounding box center [202, 333] width 178 height 14
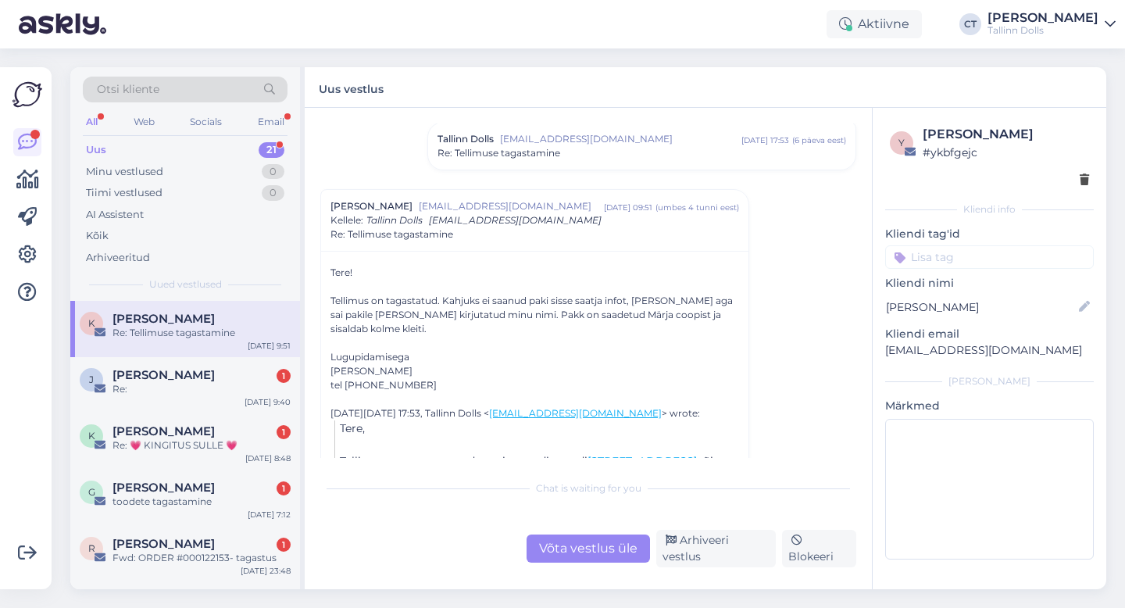
scroll to position [114, 0]
click at [580, 550] on div "Võta vestlus üle" at bounding box center [588, 549] width 123 height 28
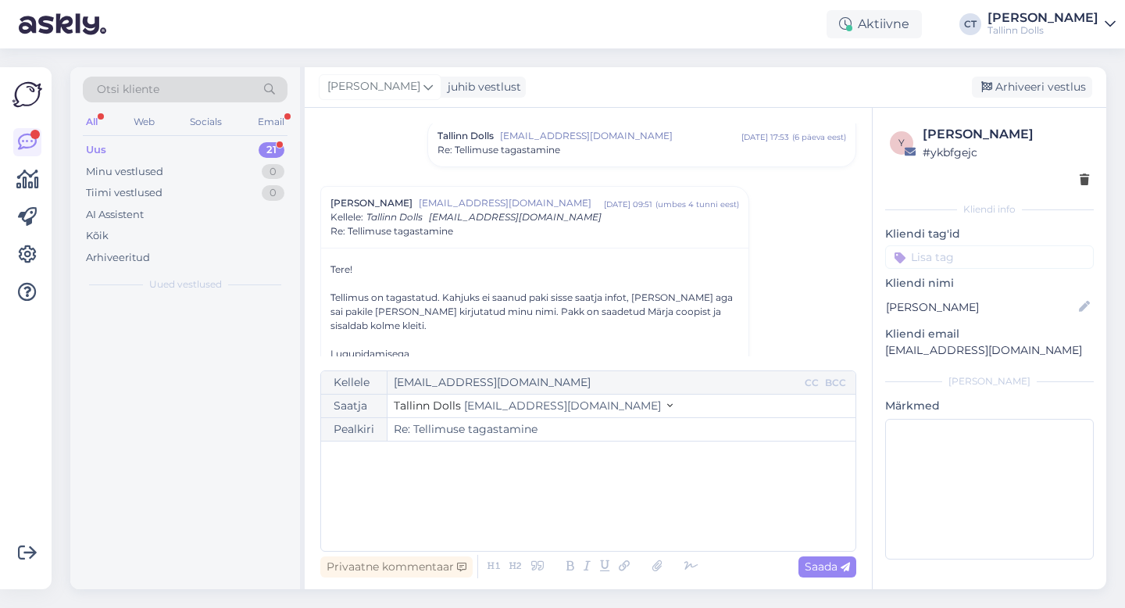
scroll to position [177, 0]
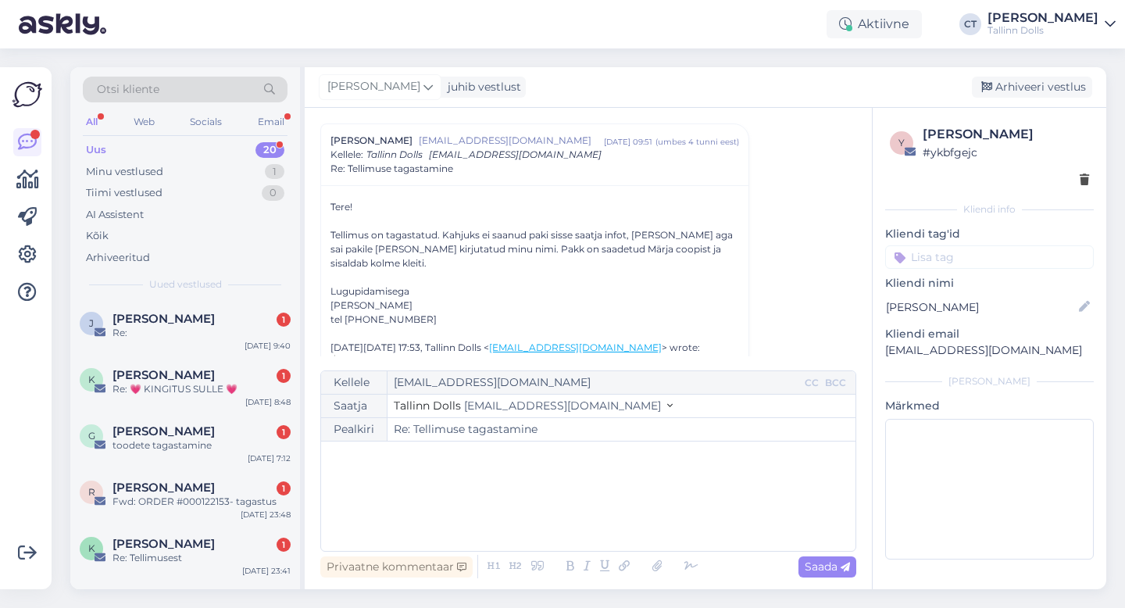
click at [592, 518] on div "﻿" at bounding box center [588, 496] width 519 height 94
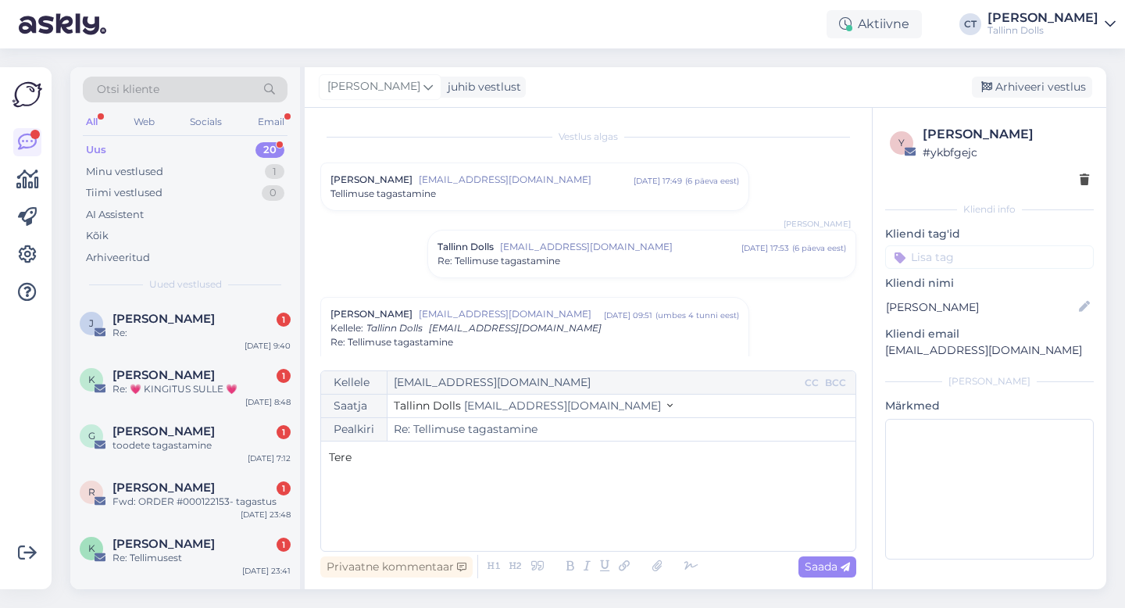
scroll to position [0, 0]
click at [625, 253] on span "[EMAIL_ADDRESS][DOMAIN_NAME]" at bounding box center [620, 250] width 241 height 14
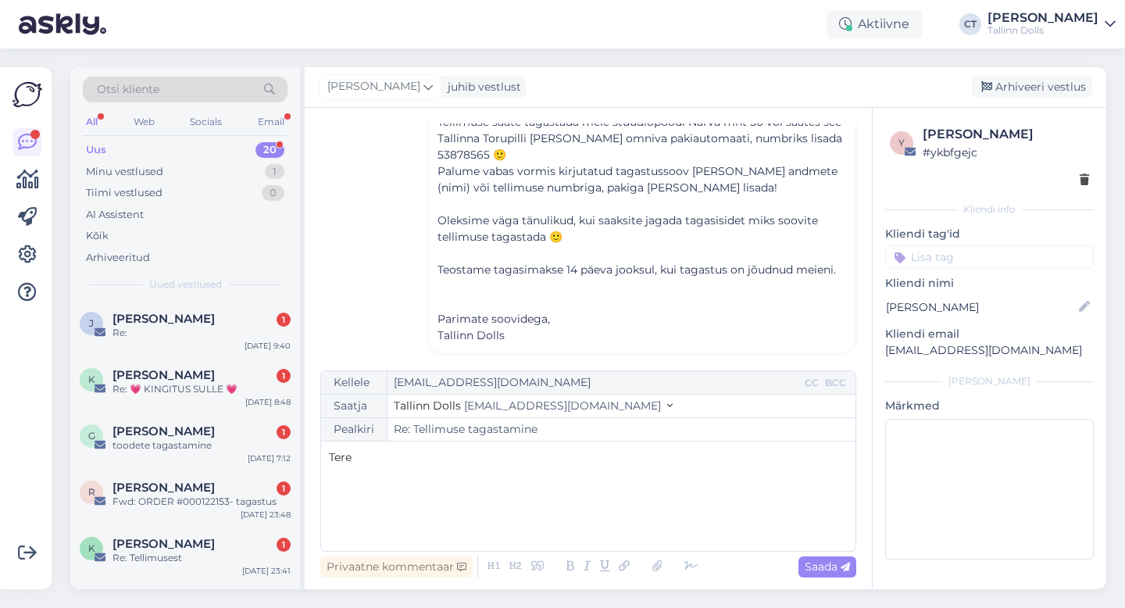
scroll to position [240, 0]
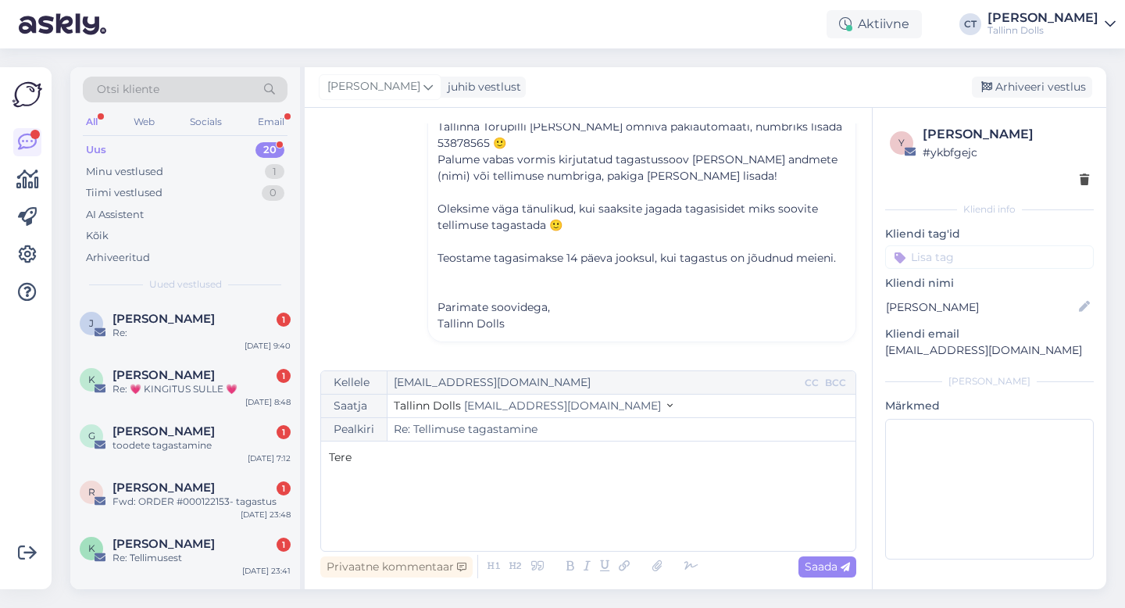
click at [460, 480] on div "Tere" at bounding box center [588, 496] width 519 height 94
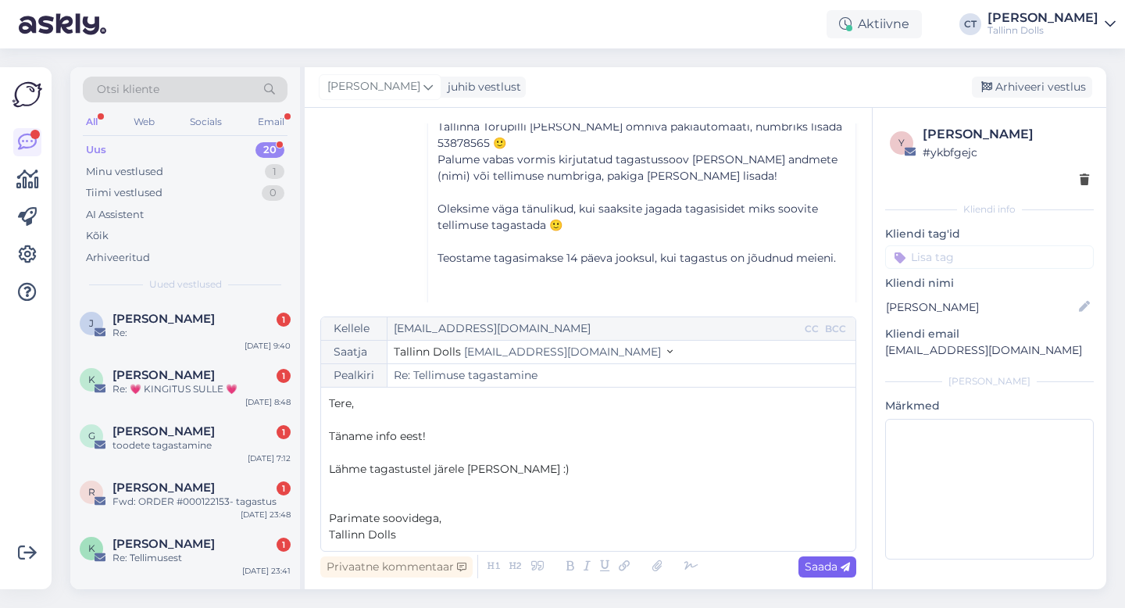
click at [835, 569] on span "Saada" at bounding box center [827, 567] width 45 height 14
type input "Re: Re: Tellimuse tagastamine"
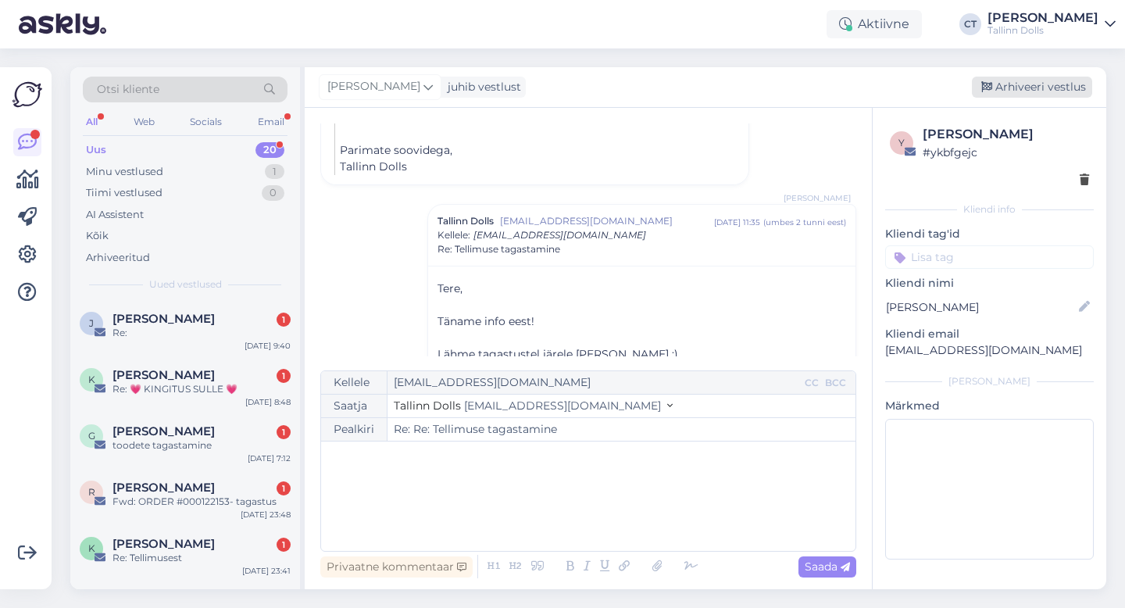
click at [1053, 91] on div "Arhiveeri vestlus" at bounding box center [1032, 87] width 120 height 21
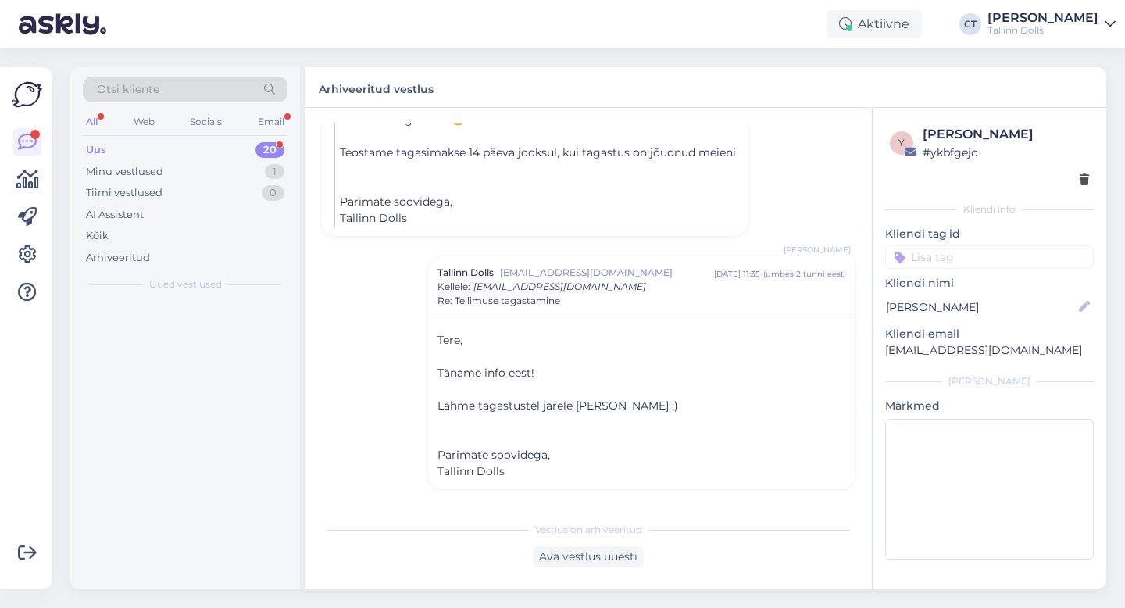
scroll to position [854, 0]
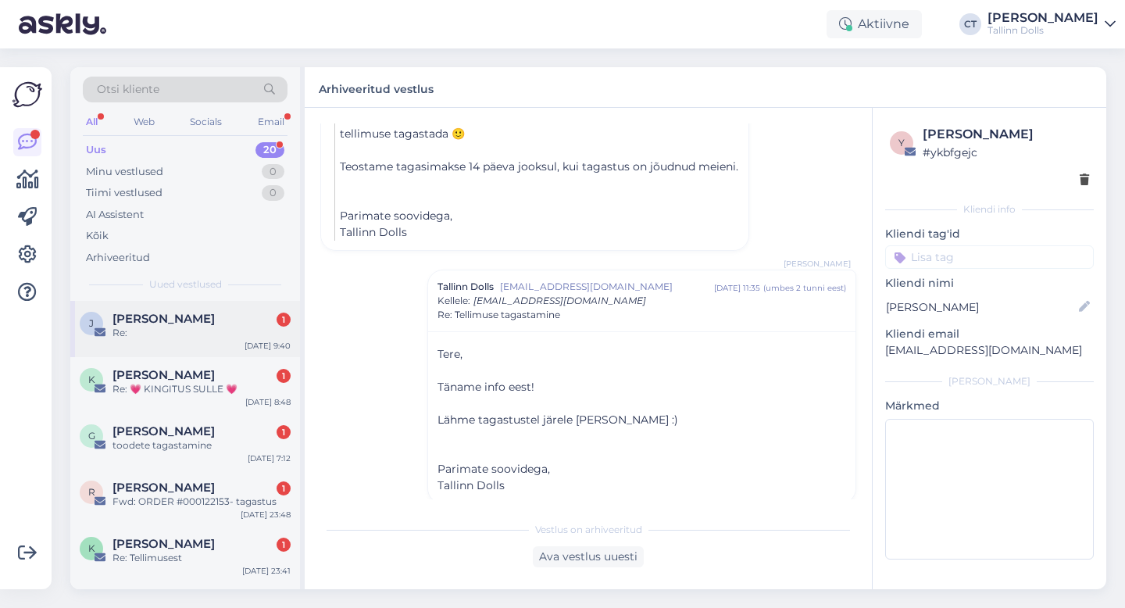
click at [216, 330] on div "Re:" at bounding box center [202, 333] width 178 height 14
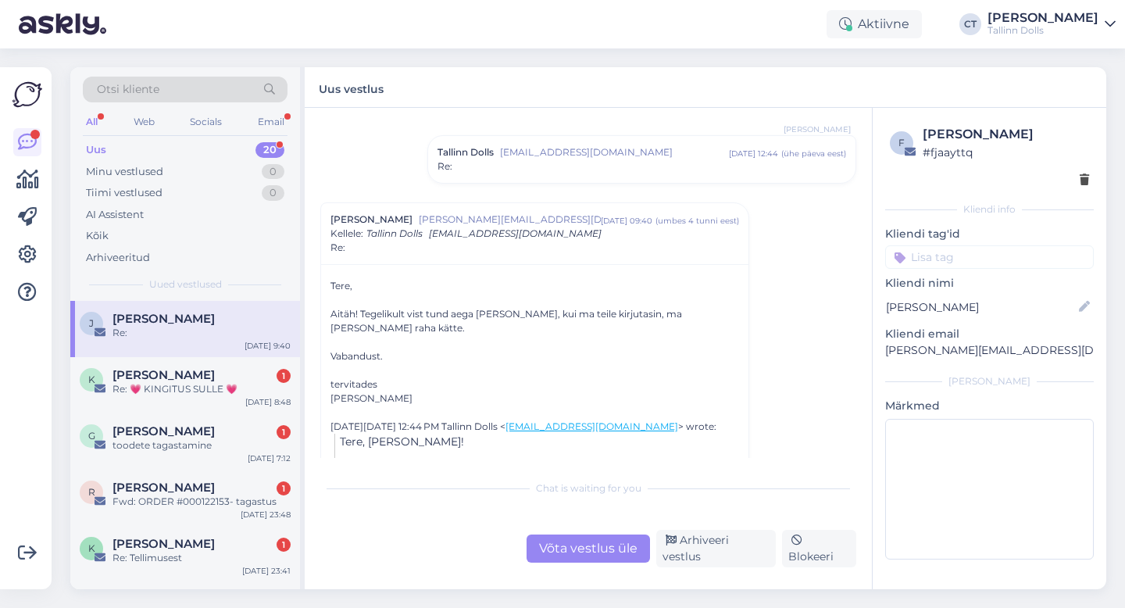
scroll to position [1800, 0]
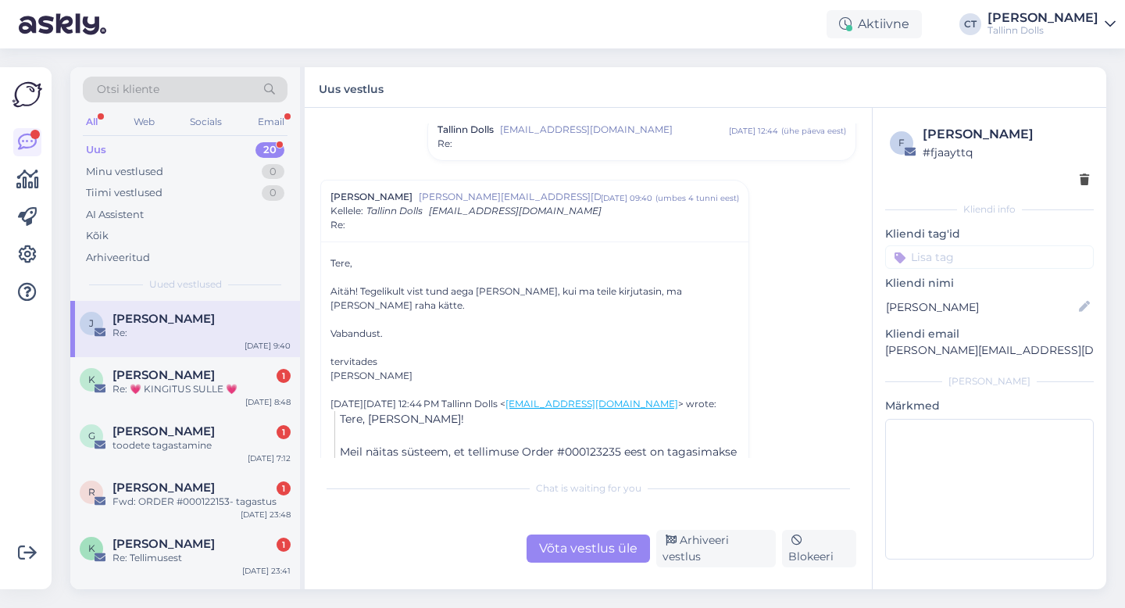
click at [599, 538] on div "Võta vestlus üle" at bounding box center [588, 549] width 123 height 28
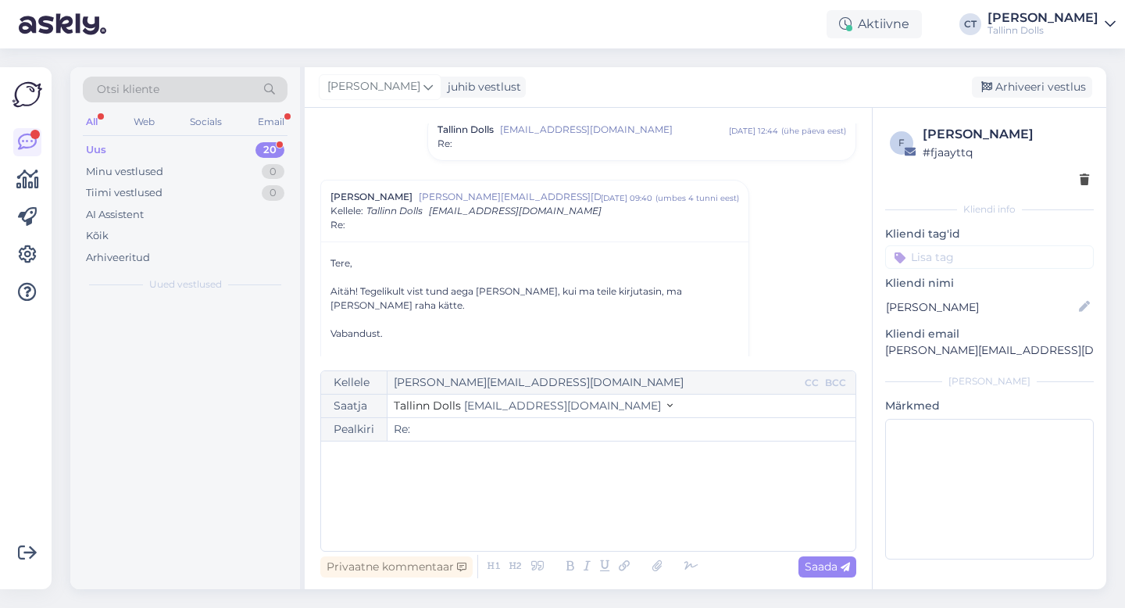
scroll to position [1857, 0]
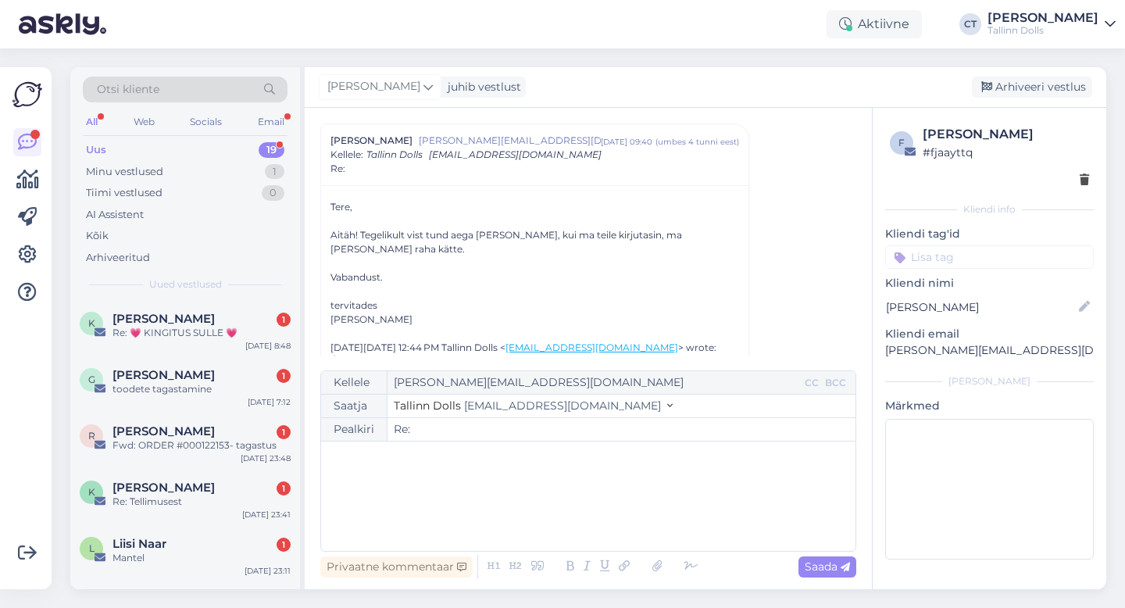
click at [606, 517] on div "﻿" at bounding box center [588, 496] width 519 height 94
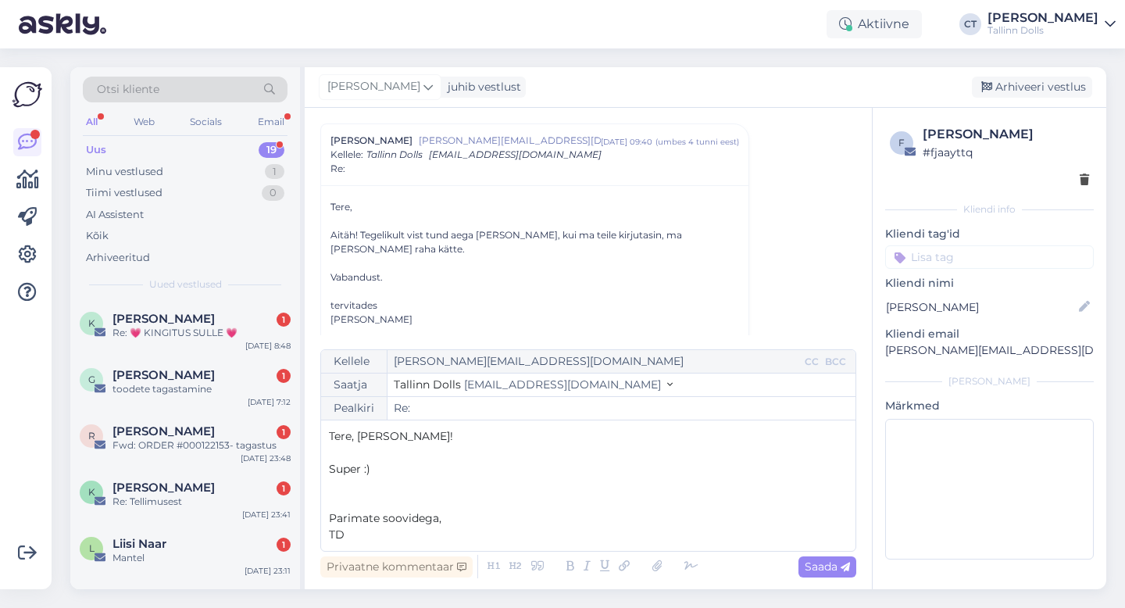
click at [474, 478] on p "﻿" at bounding box center [588, 485] width 519 height 16
click at [470, 467] on p "Super :)" at bounding box center [588, 469] width 519 height 16
click at [828, 574] on div "Saada" at bounding box center [828, 566] width 58 height 21
type input "Re: Re:"
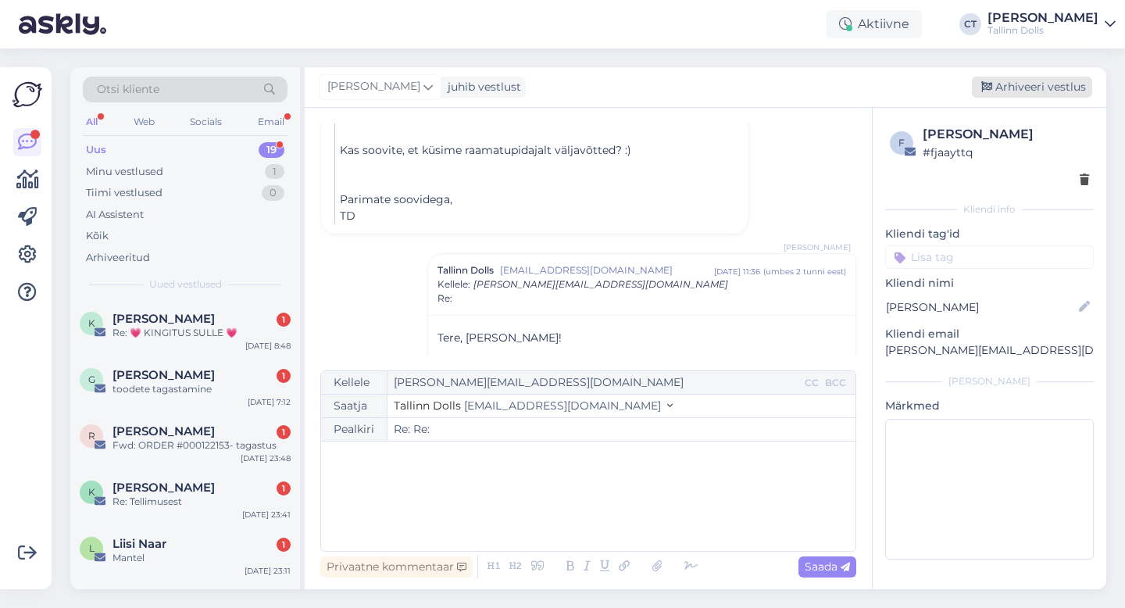
click at [1036, 88] on div "Arhiveeri vestlus" at bounding box center [1032, 87] width 120 height 21
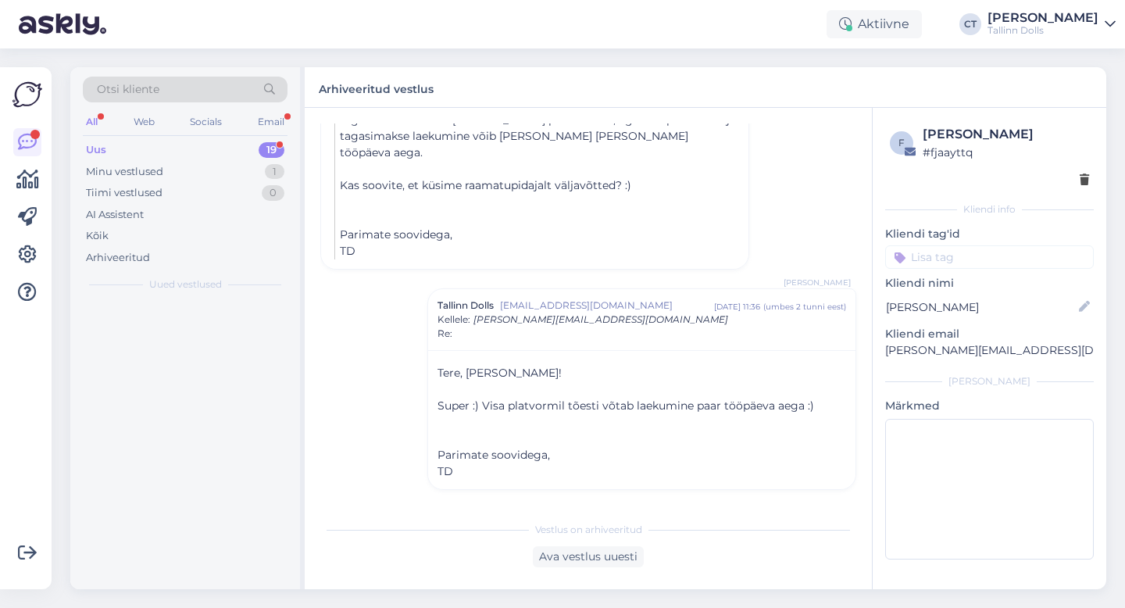
scroll to position [2135, 0]
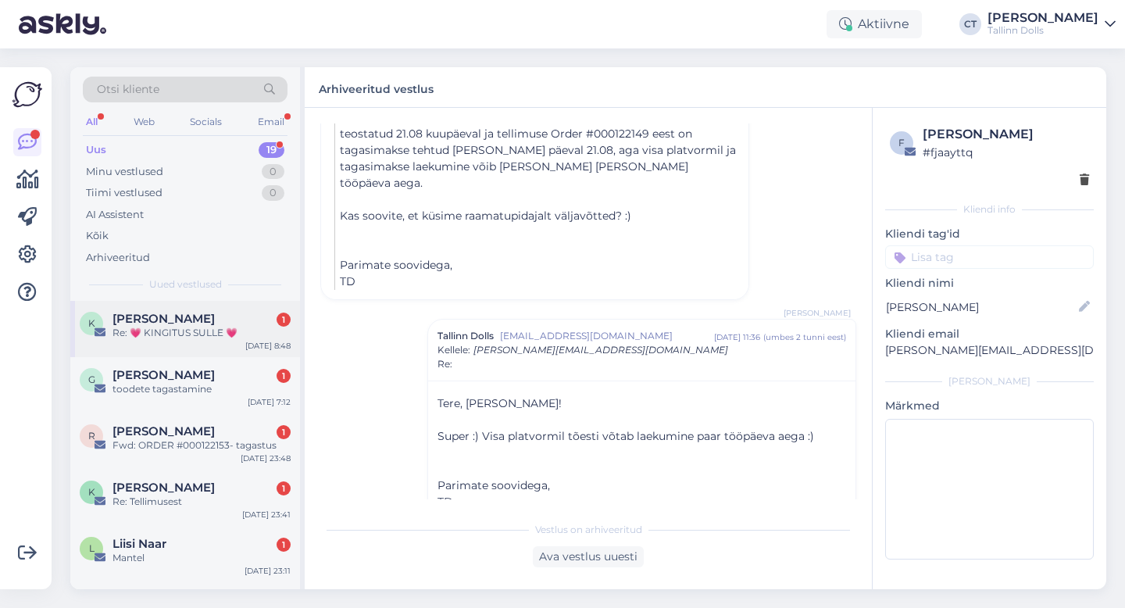
click at [209, 327] on div "Re: 💗 KINGITUS SULLE 💗" at bounding box center [202, 333] width 178 height 14
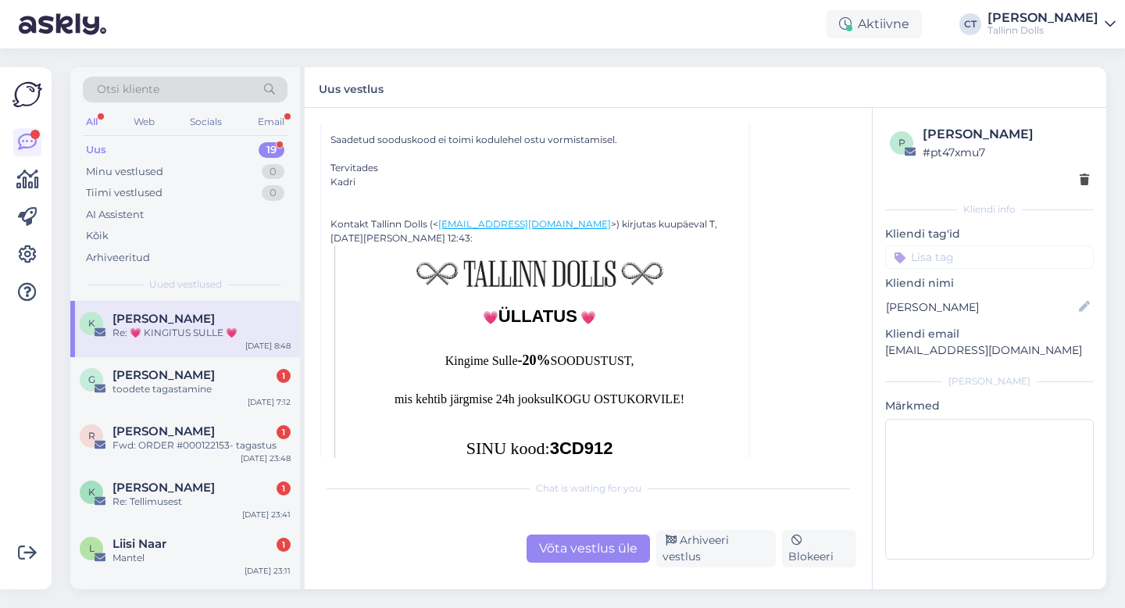
scroll to position [472, 0]
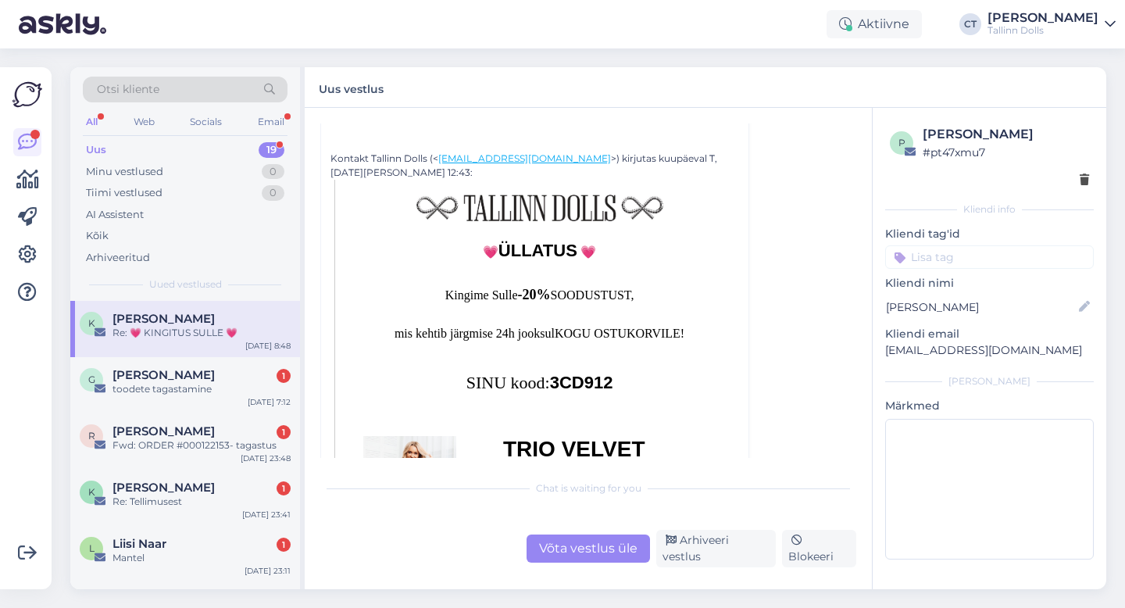
click at [569, 542] on div "Võta vestlus üle" at bounding box center [588, 549] width 123 height 28
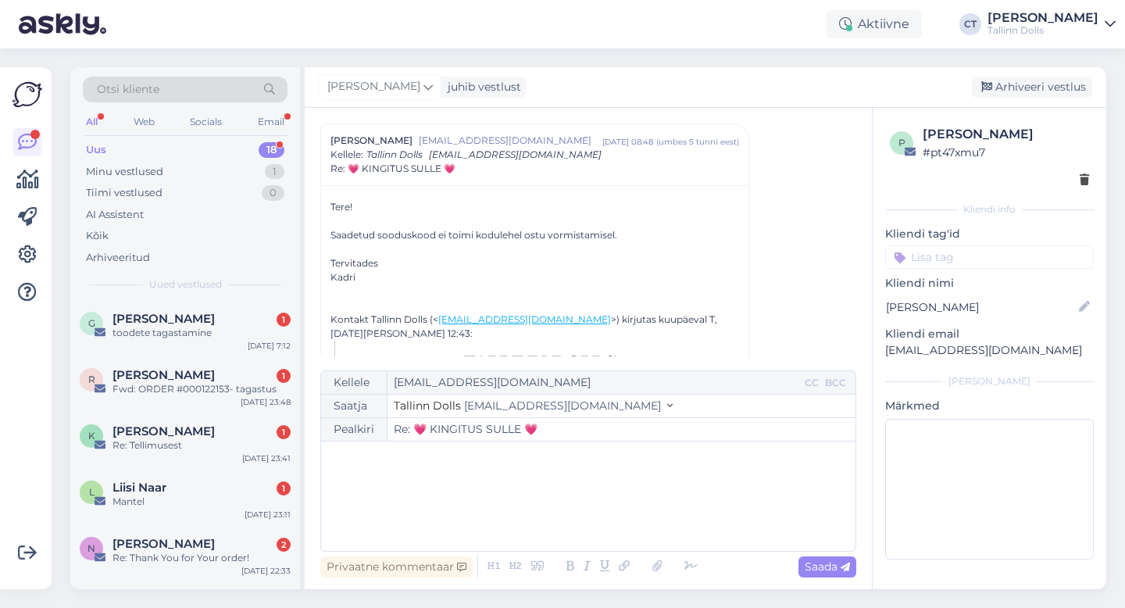
click at [575, 520] on div "﻿" at bounding box center [588, 496] width 519 height 94
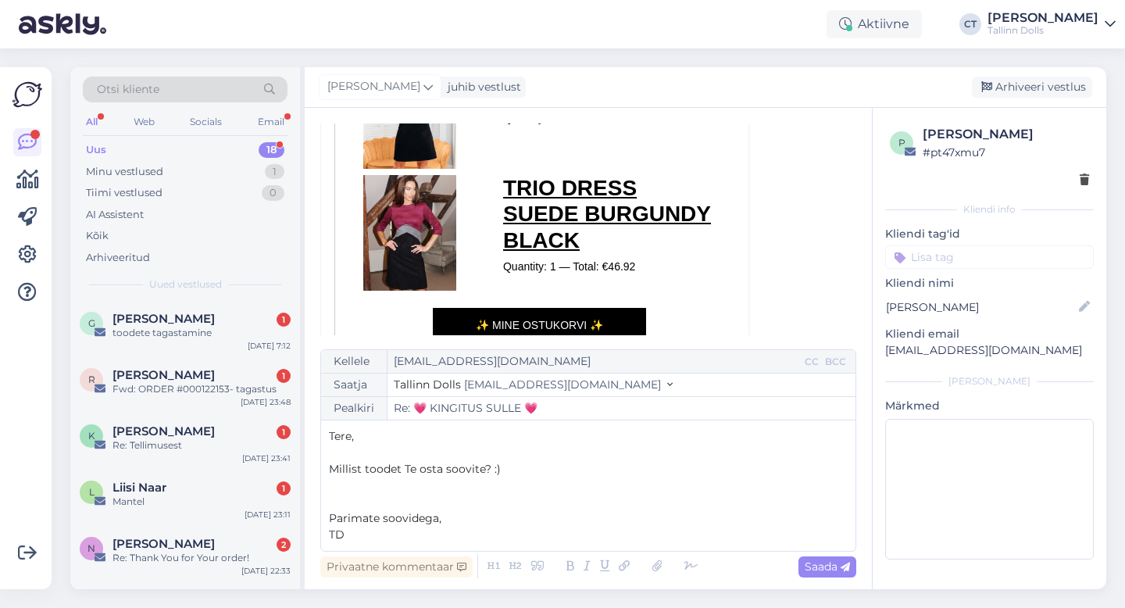
scroll to position [854, 0]
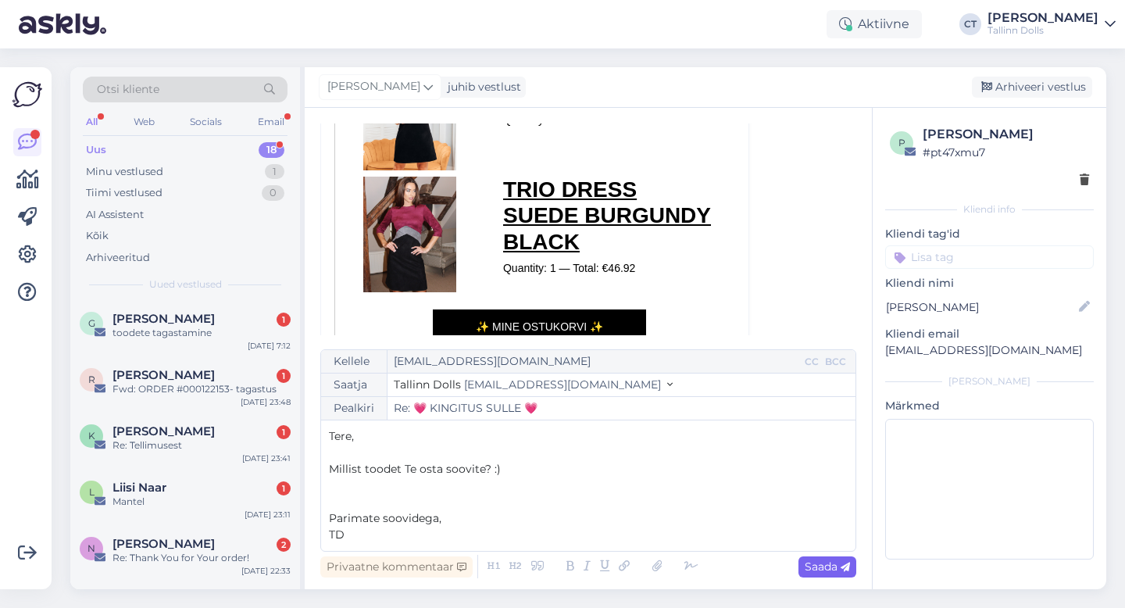
click at [822, 570] on span "Saada" at bounding box center [827, 567] width 45 height 14
type input "Re: Re: 💗 KINGITUS SULLE 💗"
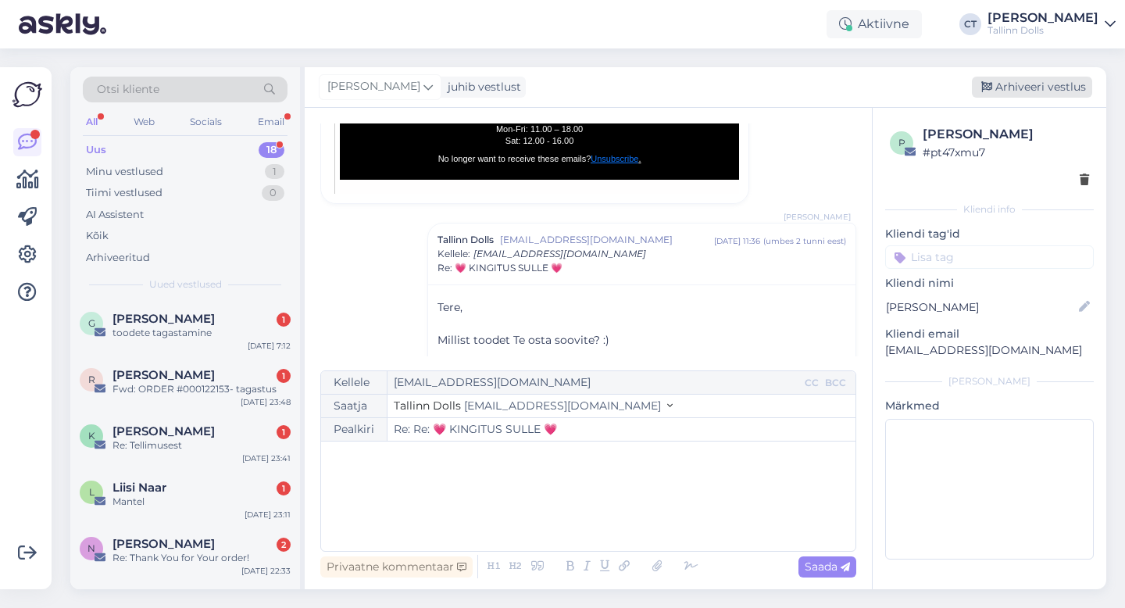
click at [1040, 84] on div "Arhiveeri vestlus" at bounding box center [1032, 87] width 120 height 21
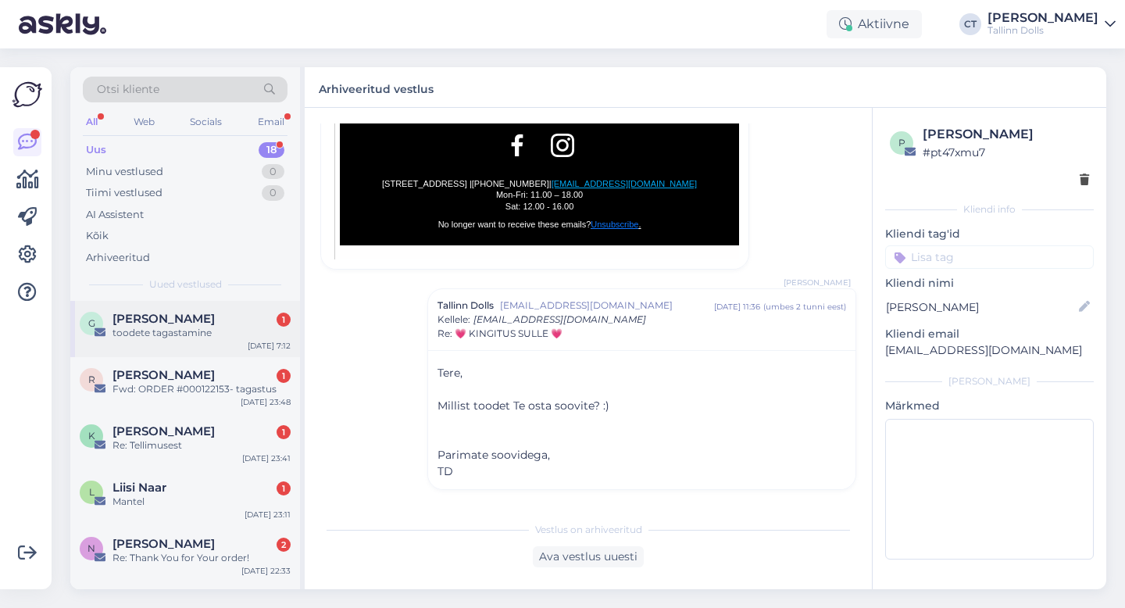
click at [233, 329] on div "toodete tagastamine" at bounding box center [202, 333] width 178 height 14
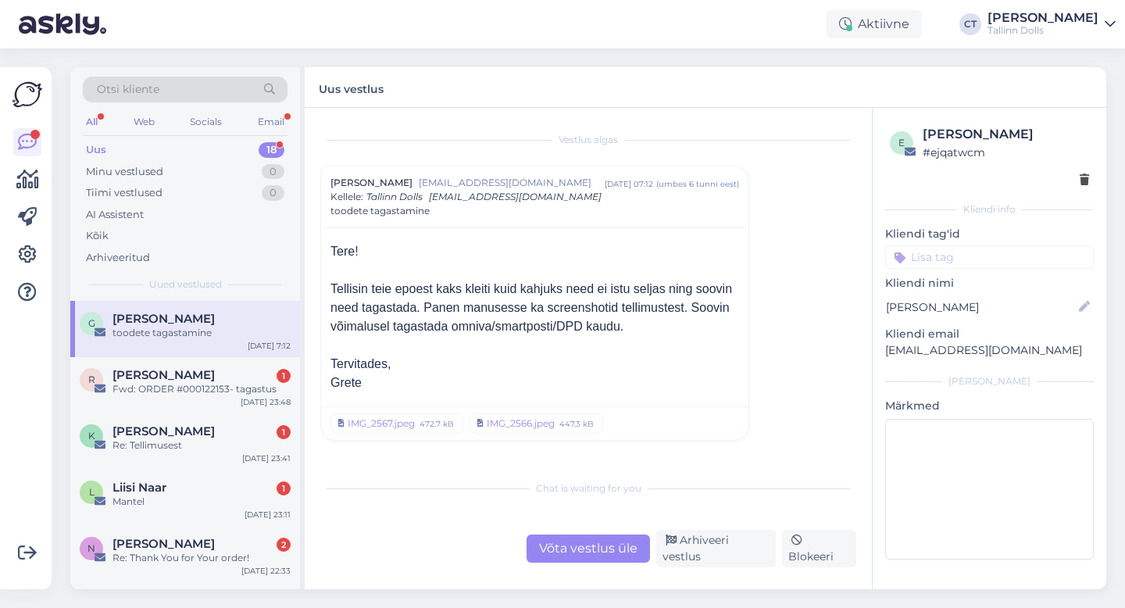
click at [593, 556] on div "Võta vestlus üle" at bounding box center [588, 549] width 123 height 28
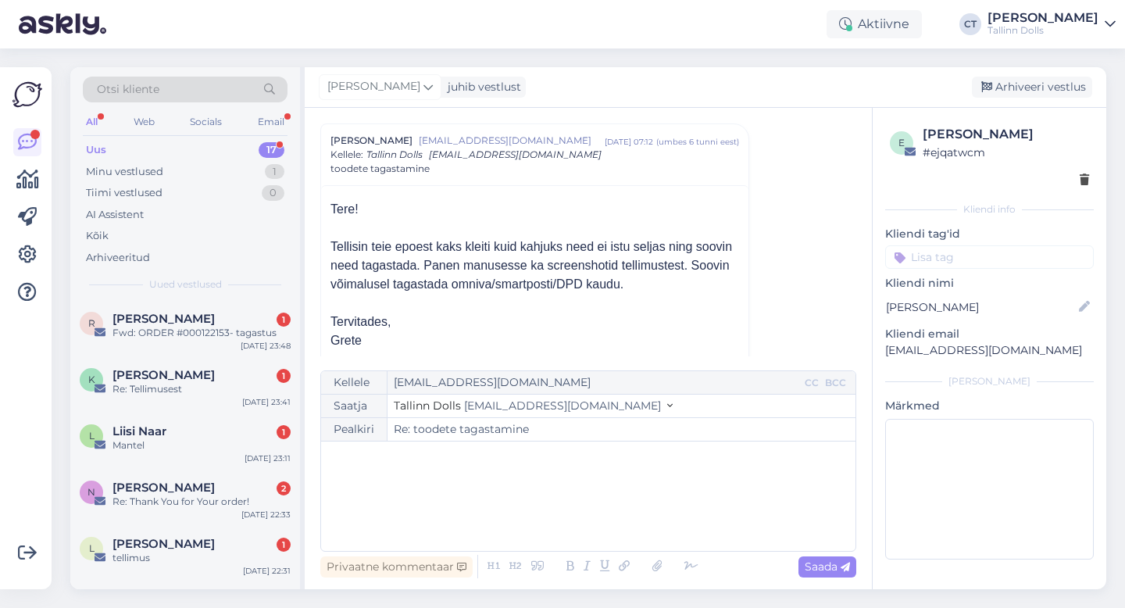
click at [584, 514] on div "﻿" at bounding box center [588, 496] width 519 height 94
click at [437, 509] on div "﻿" at bounding box center [588, 496] width 519 height 94
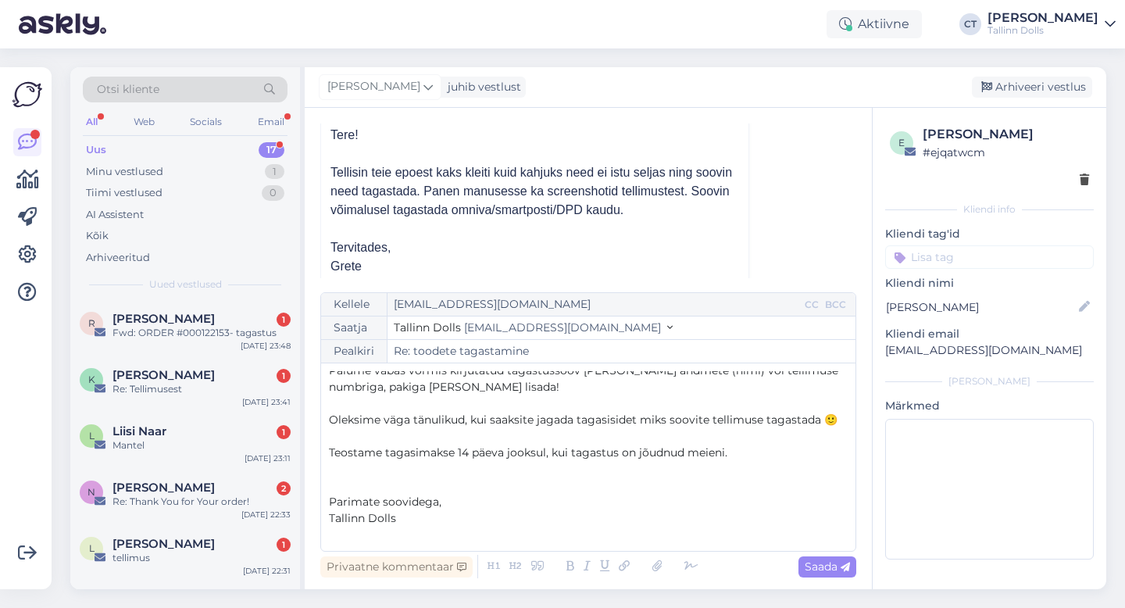
scroll to position [119, 0]
click at [817, 575] on div "Saada" at bounding box center [828, 566] width 58 height 21
type input "Re: Re: toodete tagastamine"
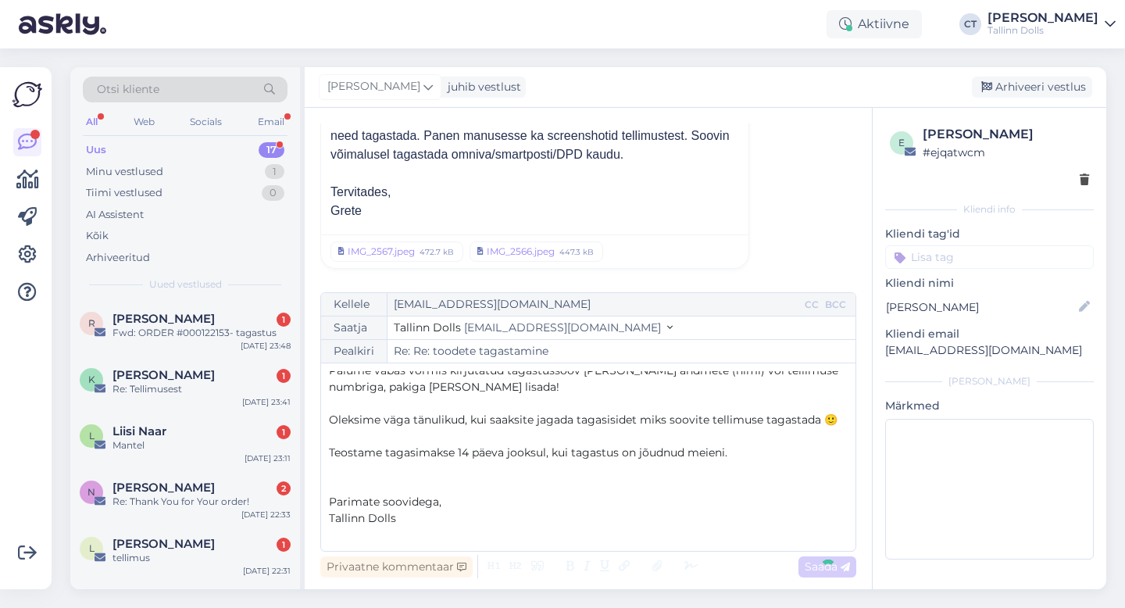
scroll to position [0, 0]
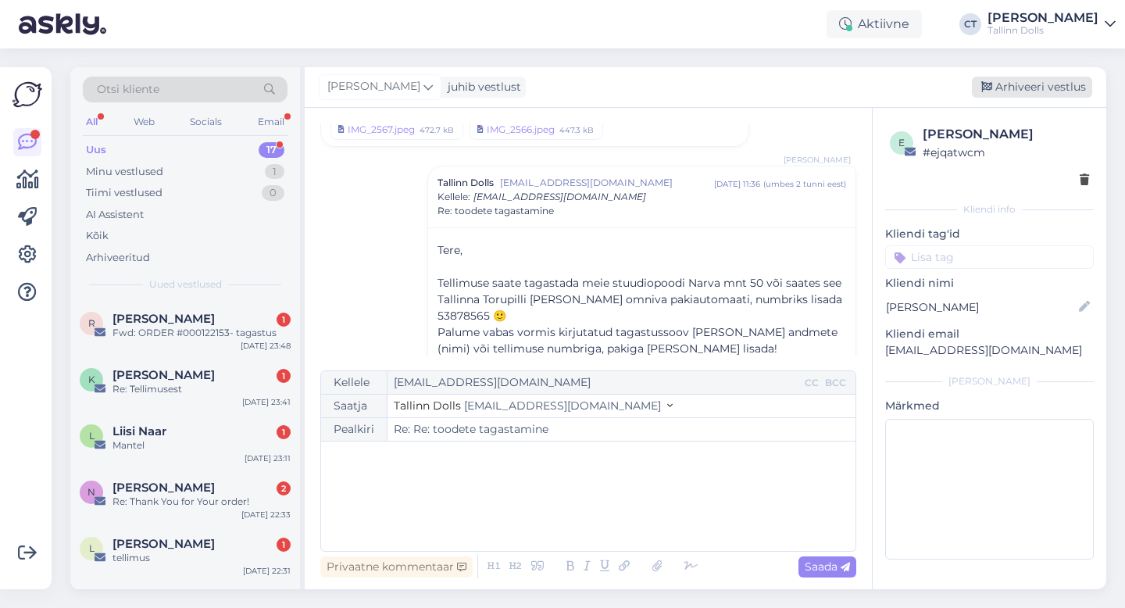
click at [1036, 77] on div "Arhiveeri vestlus" at bounding box center [1032, 87] width 120 height 21
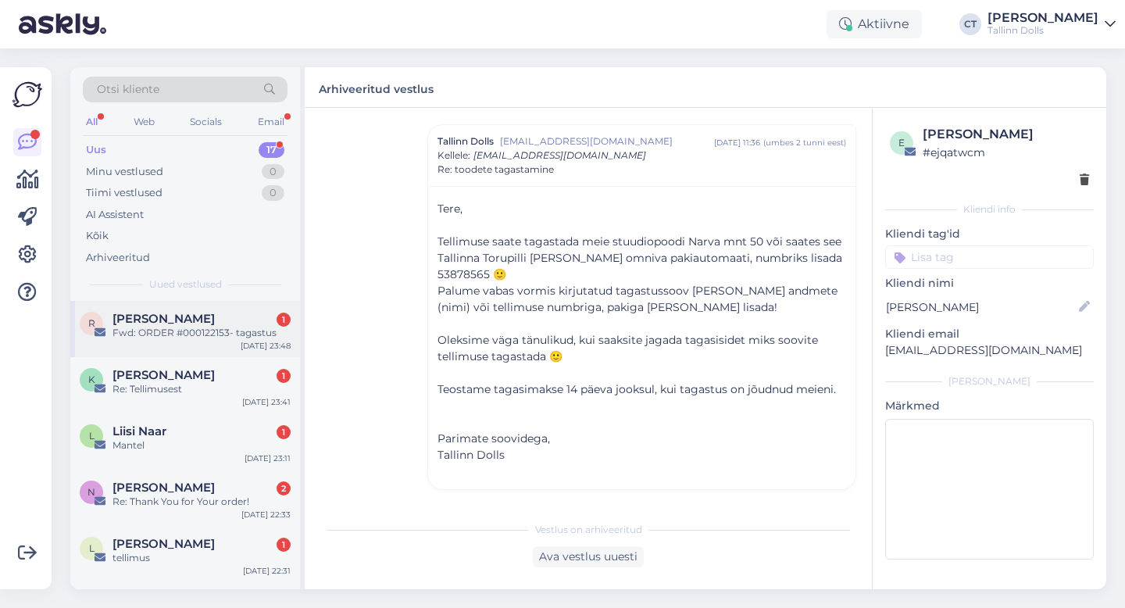
click at [220, 347] on div "r [PERSON_NAME] 1 Fwd: ORDER #000122153- tagastus [DATE] 23:48" at bounding box center [185, 329] width 230 height 56
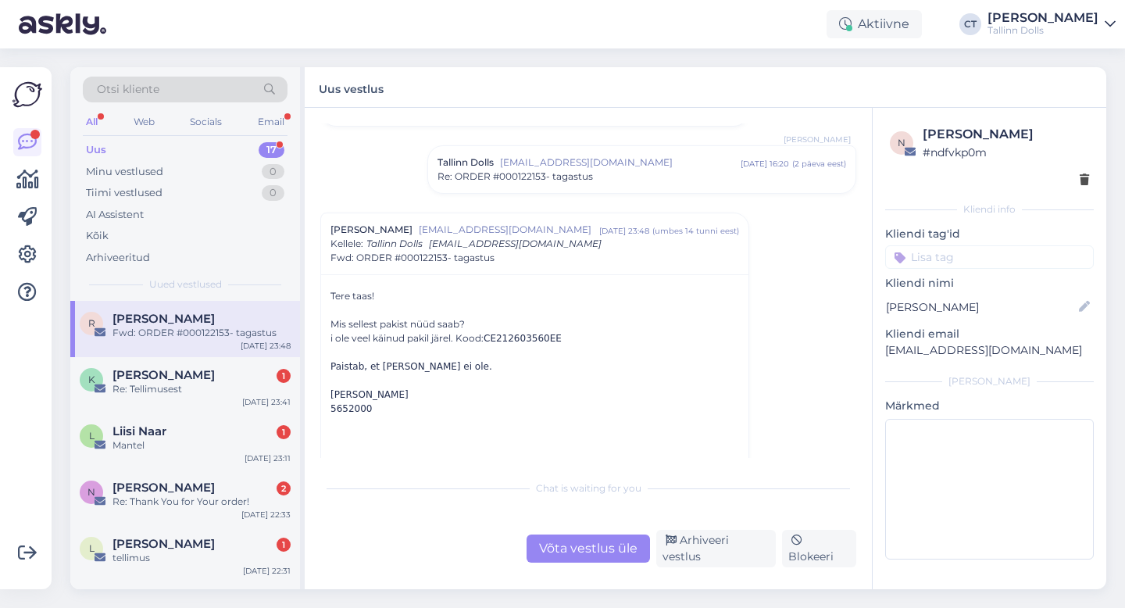
scroll to position [495, 0]
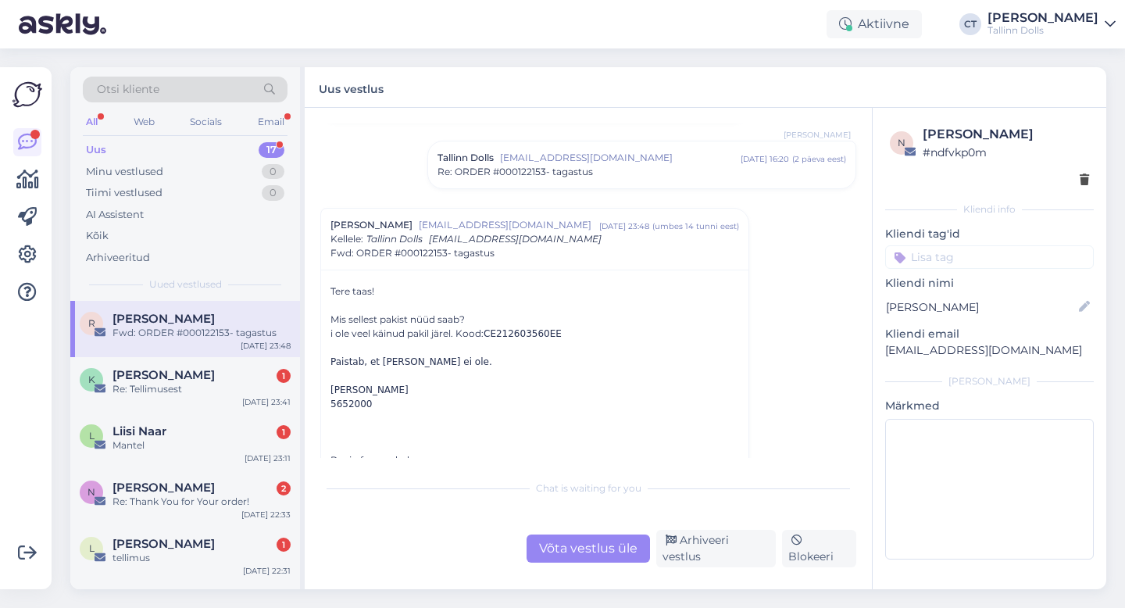
click at [574, 155] on span "[EMAIL_ADDRESS][DOMAIN_NAME]" at bounding box center [620, 158] width 241 height 14
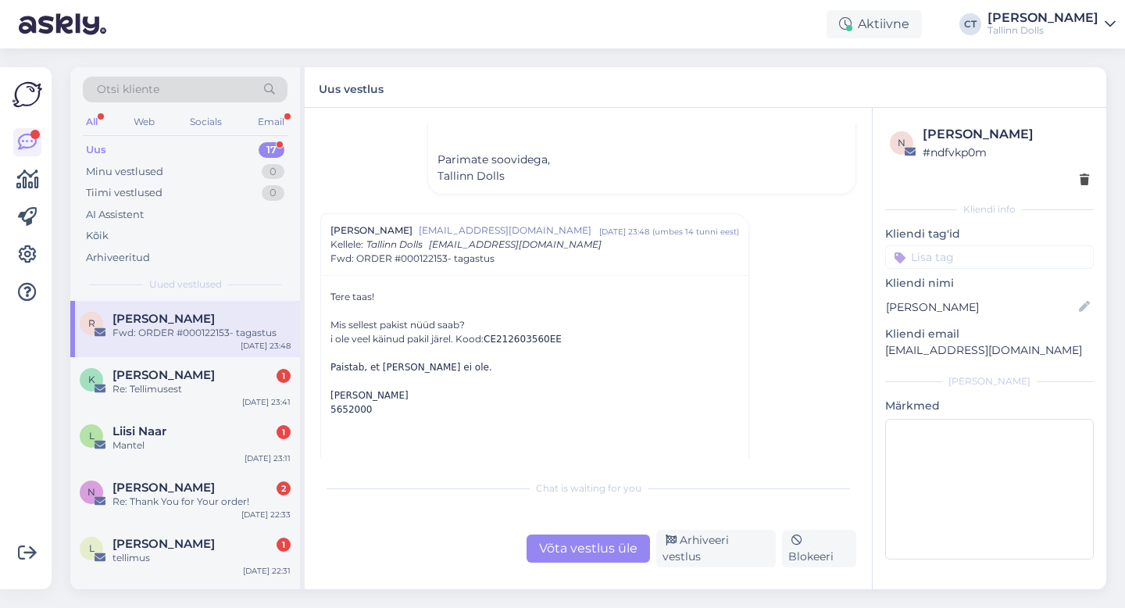
click at [603, 558] on div "Võta vestlus üle" at bounding box center [588, 549] width 123 height 28
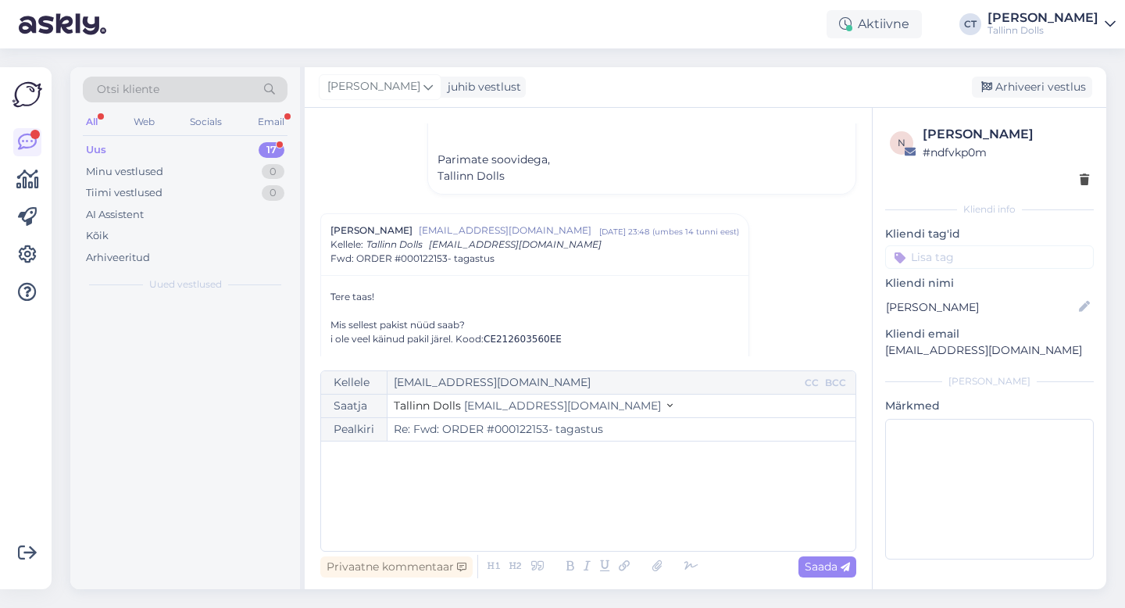
scroll to position [733, 0]
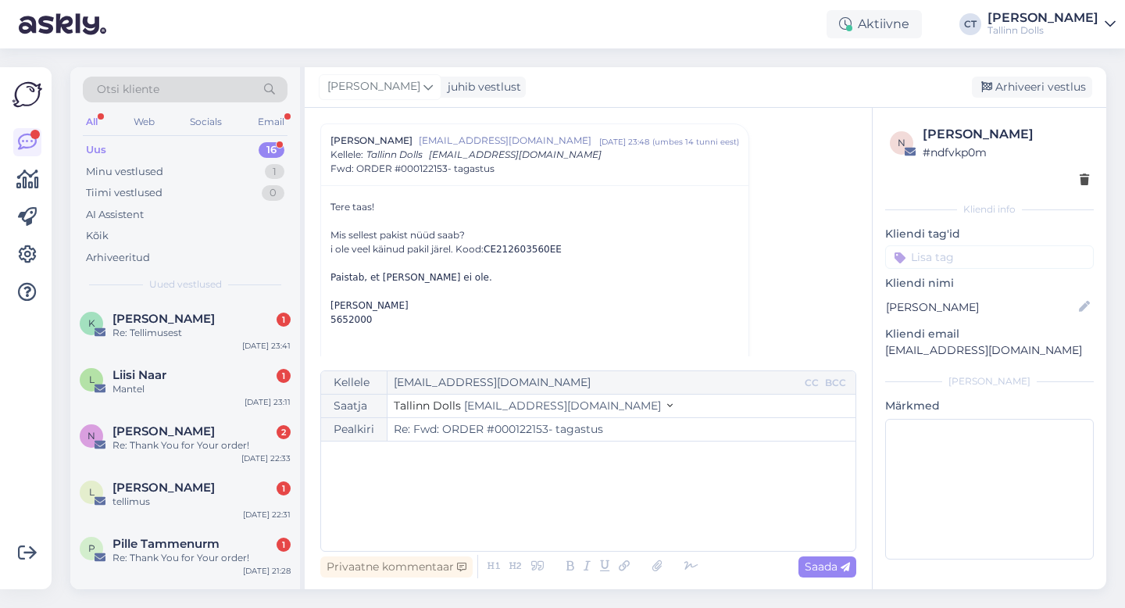
click at [622, 477] on div "﻿" at bounding box center [588, 496] width 519 height 94
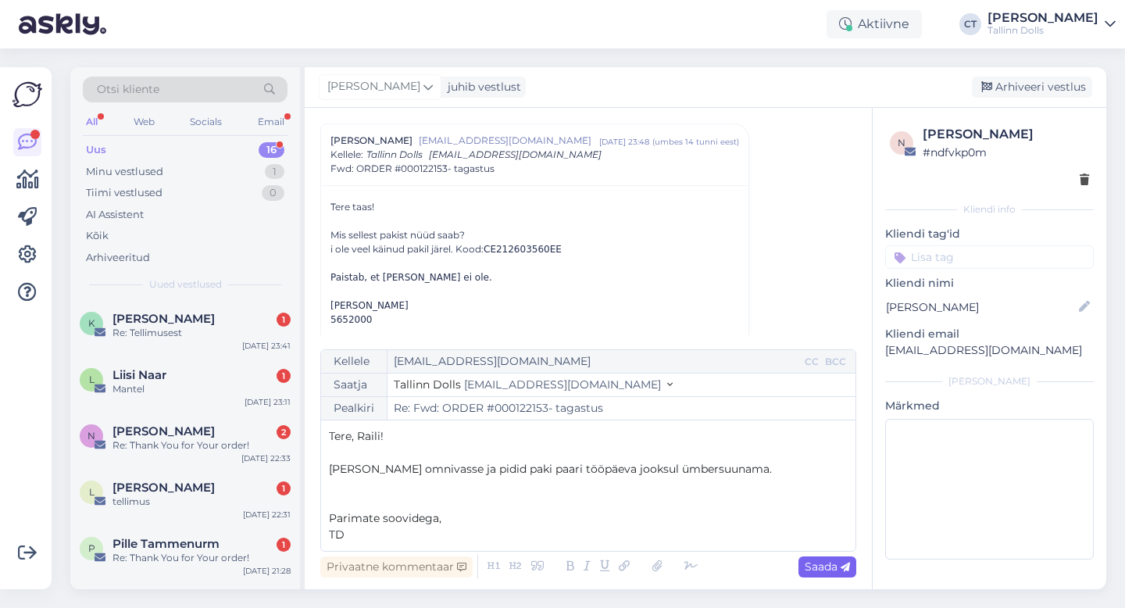
click at [810, 566] on span "Saada" at bounding box center [827, 567] width 45 height 14
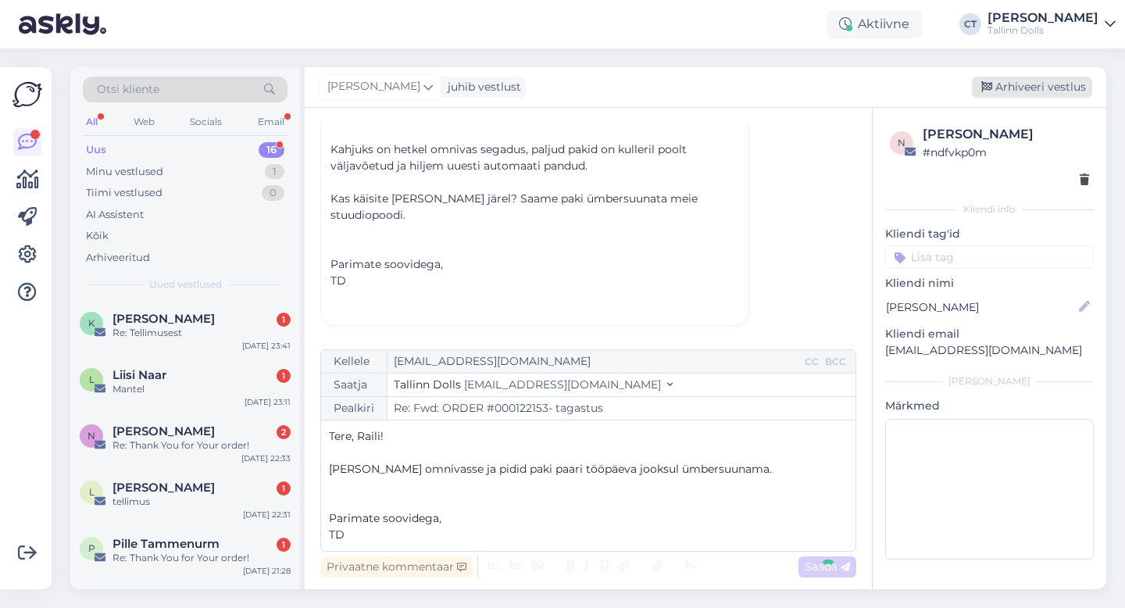
type input "Re: Re: Fwd: ORDER #000122153- tagastus"
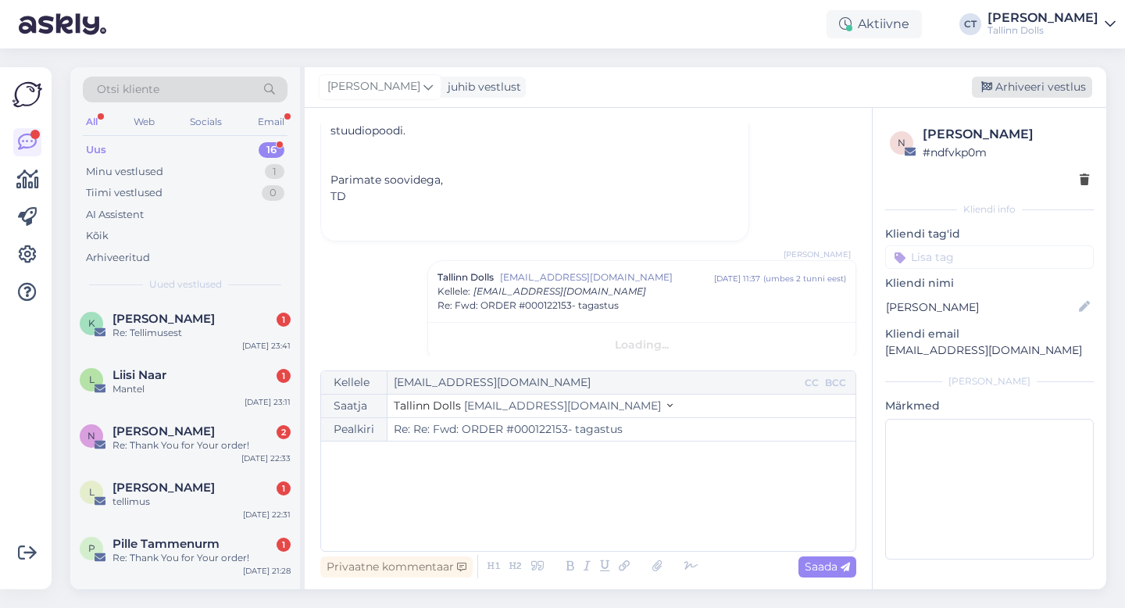
click at [1034, 84] on div "Arhiveeri vestlus" at bounding box center [1032, 87] width 120 height 21
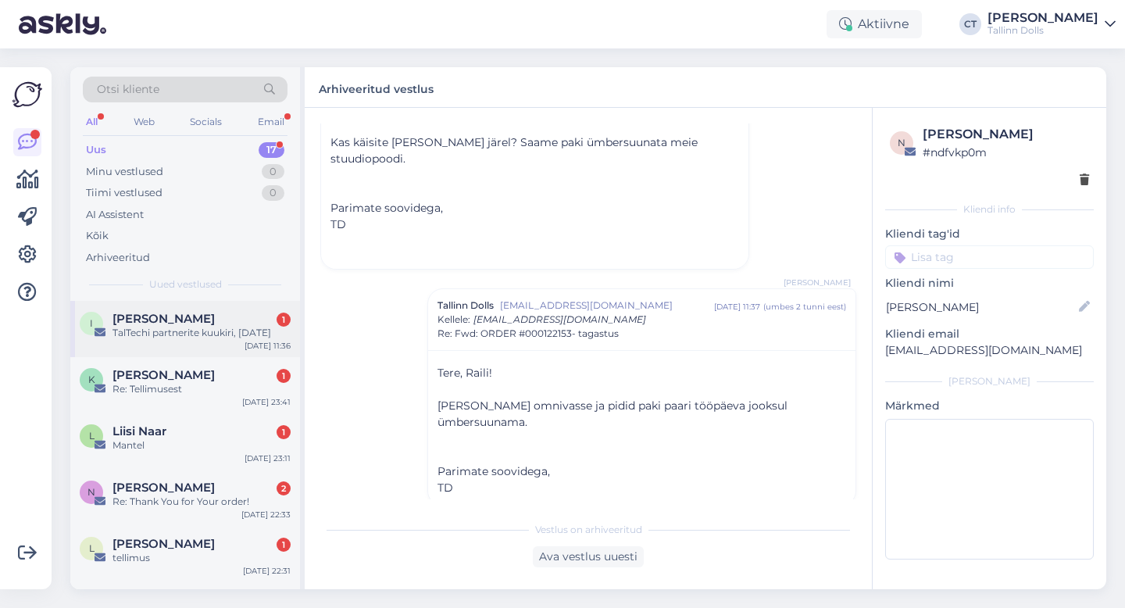
click at [220, 317] on div "[PERSON_NAME] 1" at bounding box center [202, 319] width 178 height 14
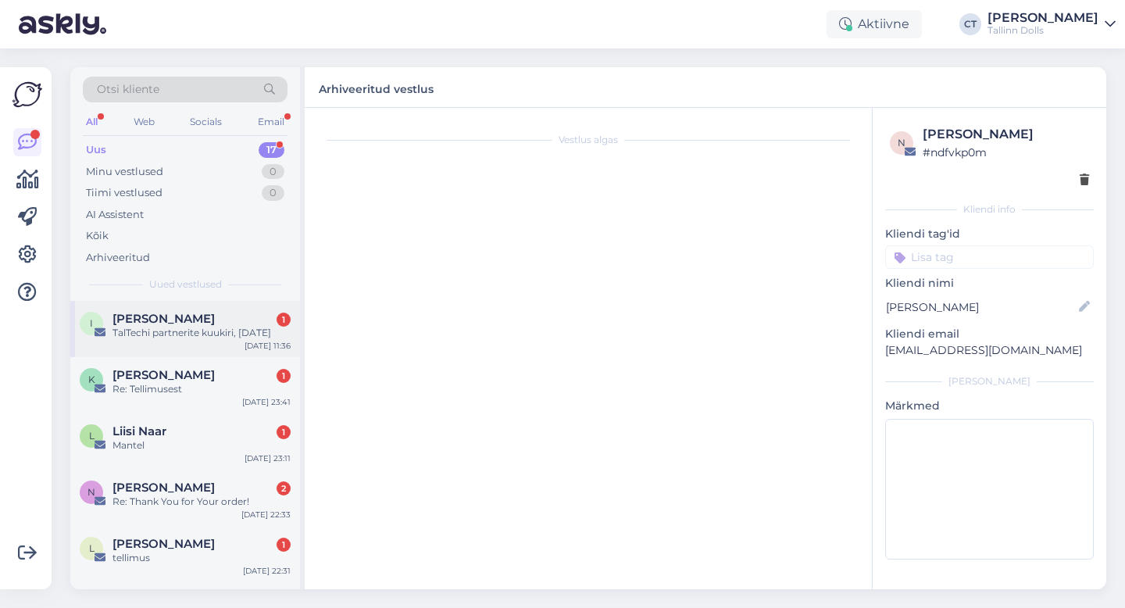
scroll to position [617, 0]
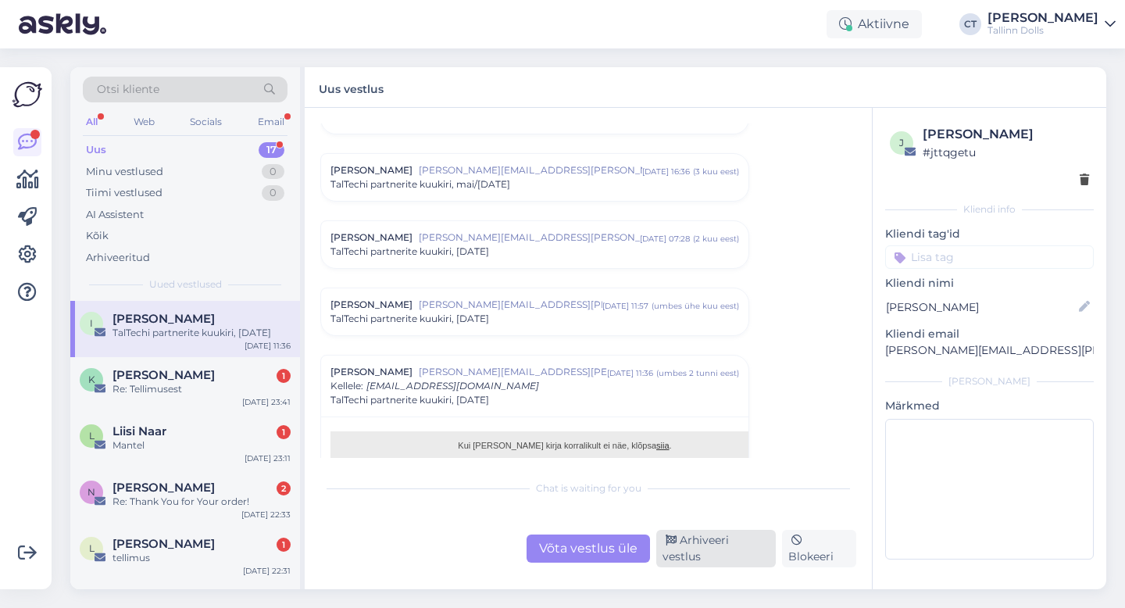
click at [728, 554] on div "Arhiveeri vestlus" at bounding box center [716, 549] width 120 height 38
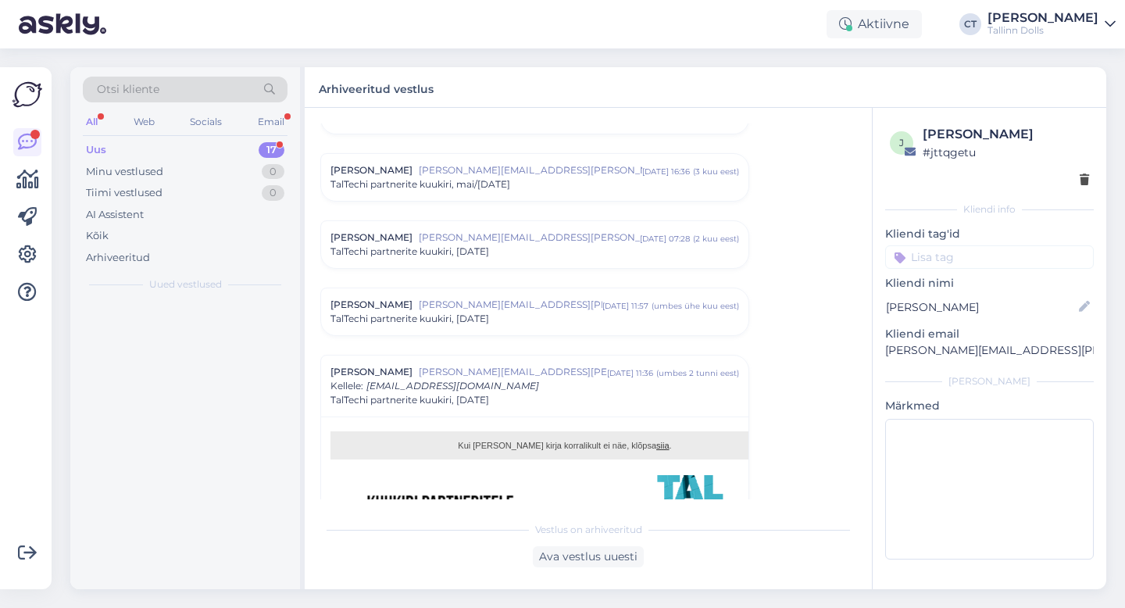
scroll to position [849, 0]
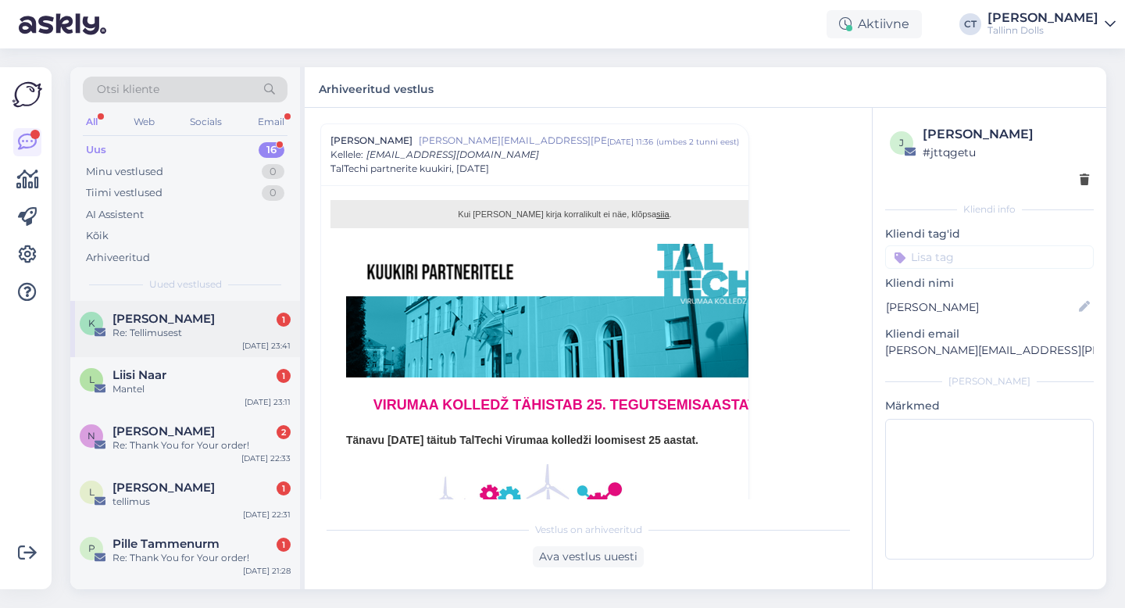
click at [188, 333] on div "Re: Tellimusest" at bounding box center [202, 333] width 178 height 14
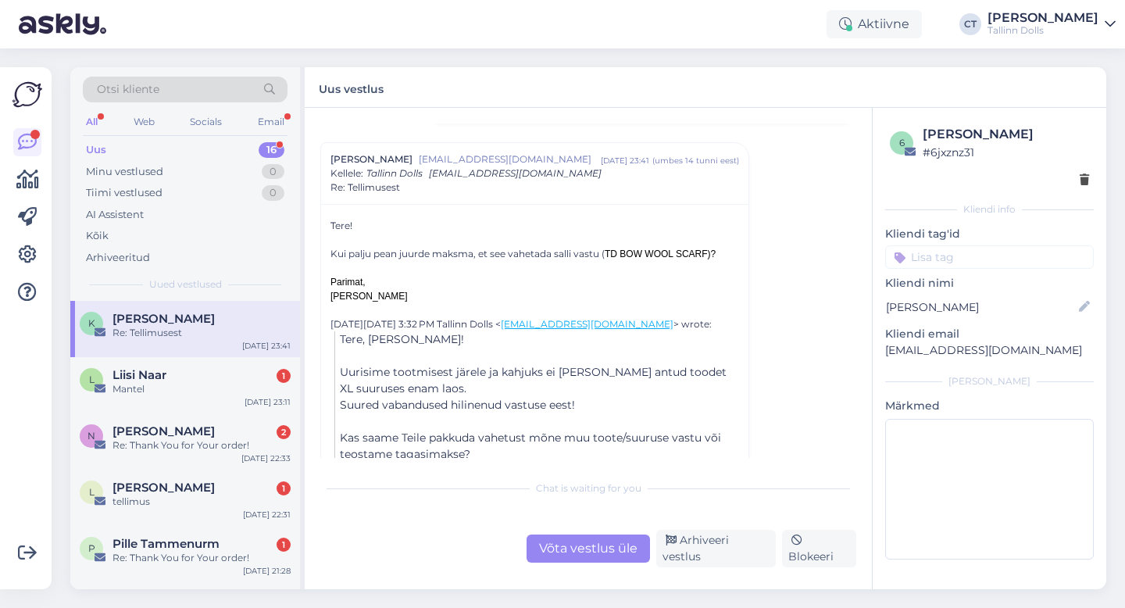
scroll to position [199, 0]
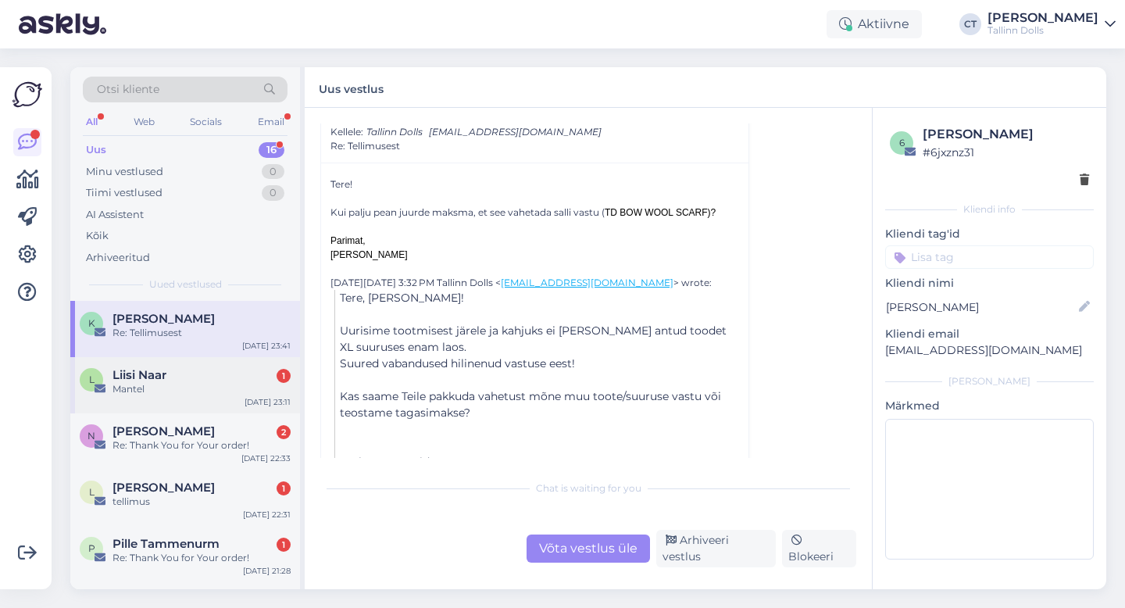
click at [185, 388] on div "Mantel" at bounding box center [202, 389] width 178 height 14
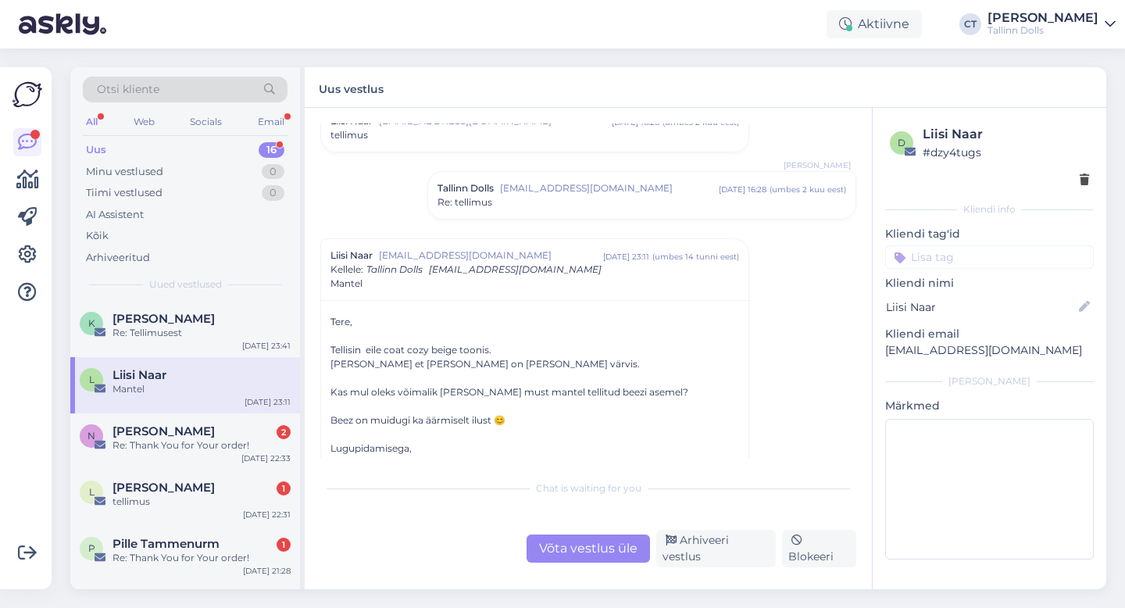
scroll to position [217, 0]
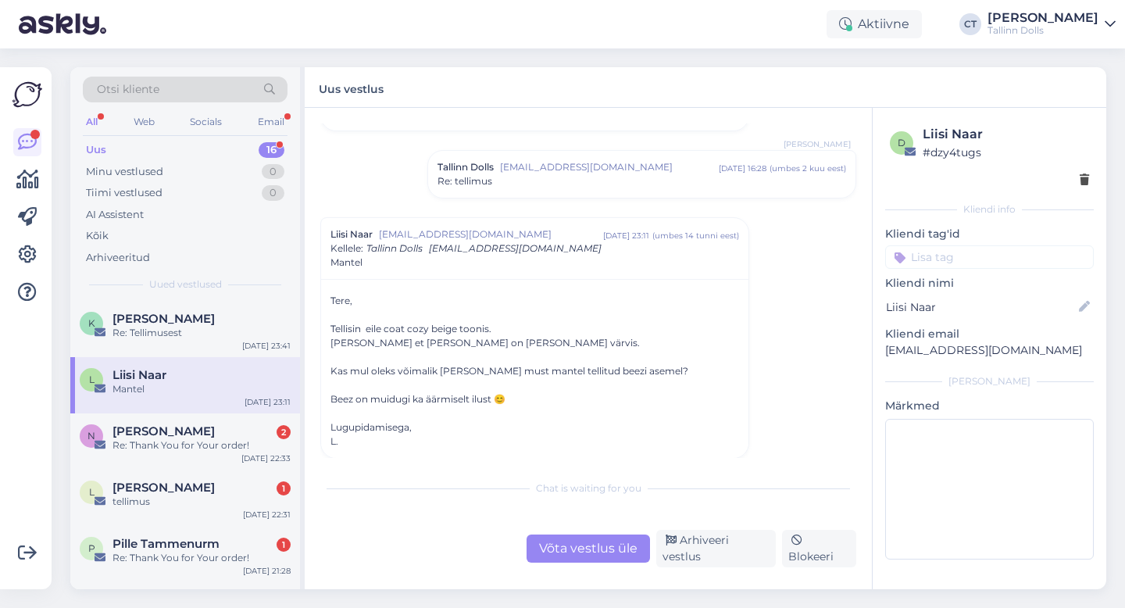
click at [571, 552] on div "Võta vestlus üle" at bounding box center [588, 549] width 123 height 28
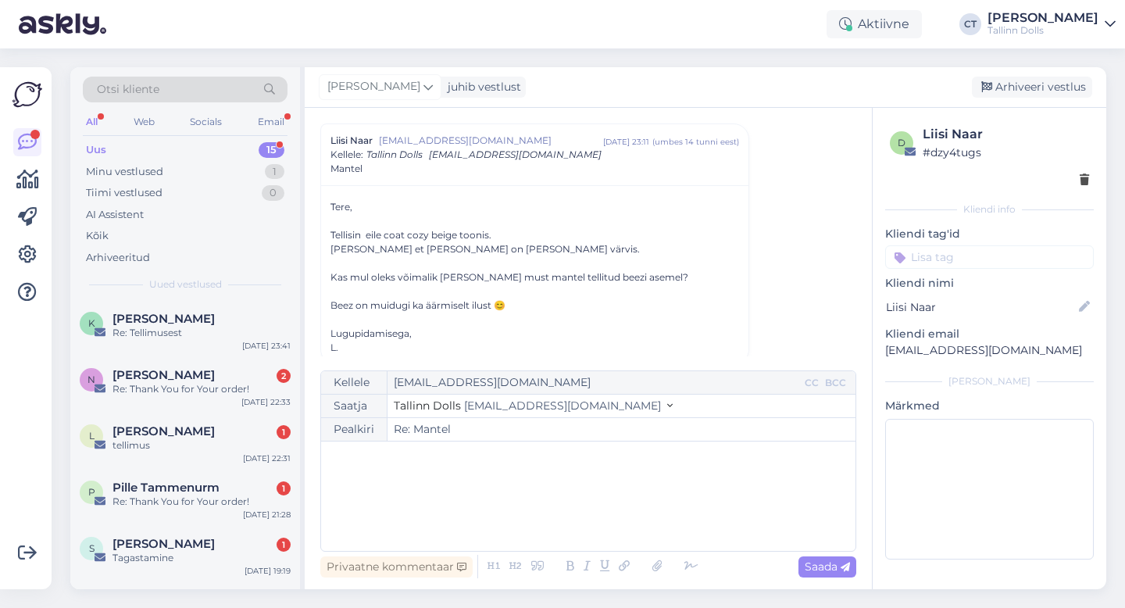
click at [567, 512] on div "﻿" at bounding box center [588, 496] width 519 height 94
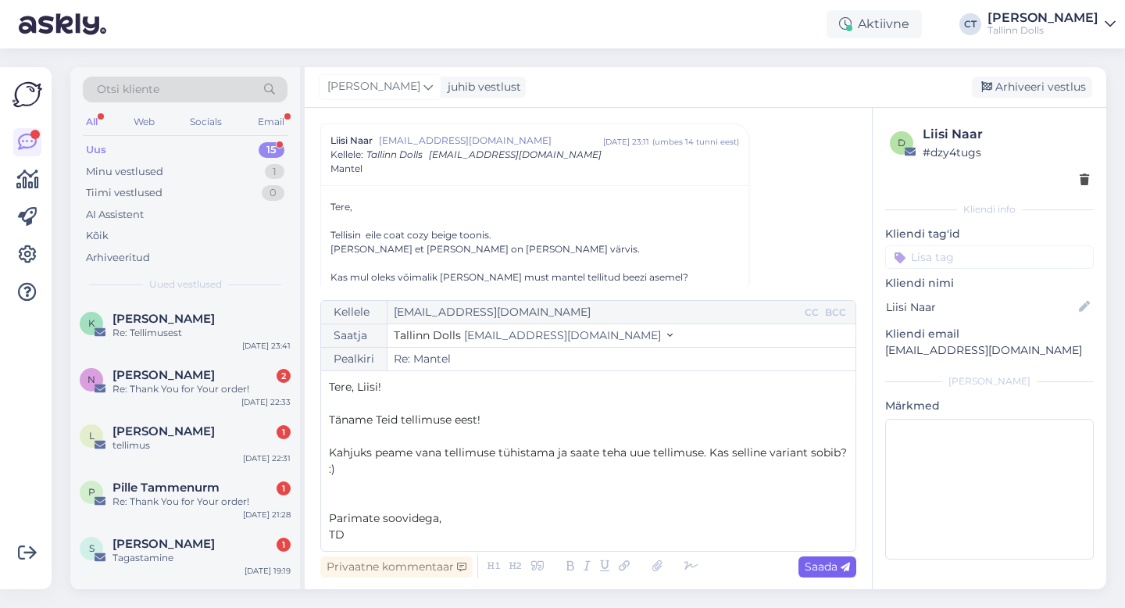
click at [835, 576] on div "Saada" at bounding box center [828, 566] width 58 height 21
type input "Re: Mantel"
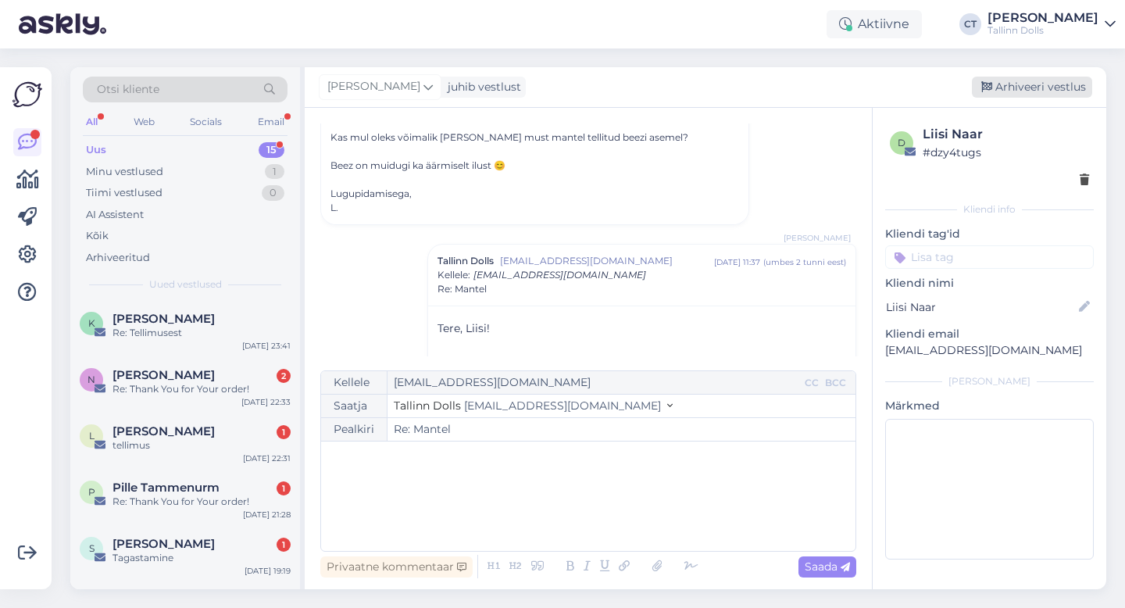
click at [1049, 92] on div "Arhiveeri vestlus" at bounding box center [1032, 87] width 120 height 21
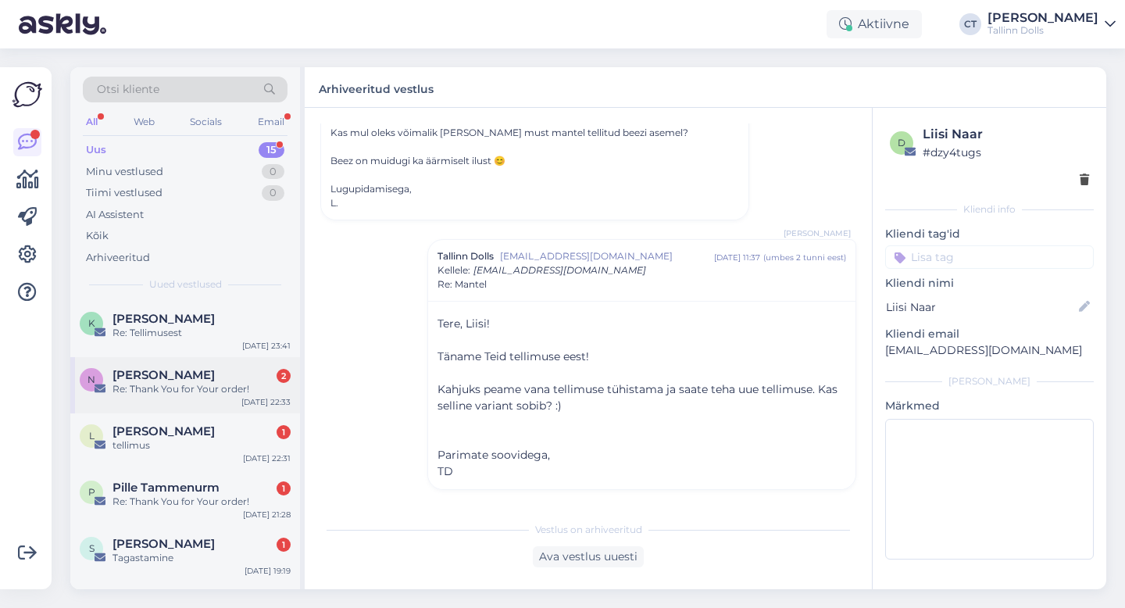
click at [174, 382] on div "Re: Thank You for Your order!" at bounding box center [202, 389] width 178 height 14
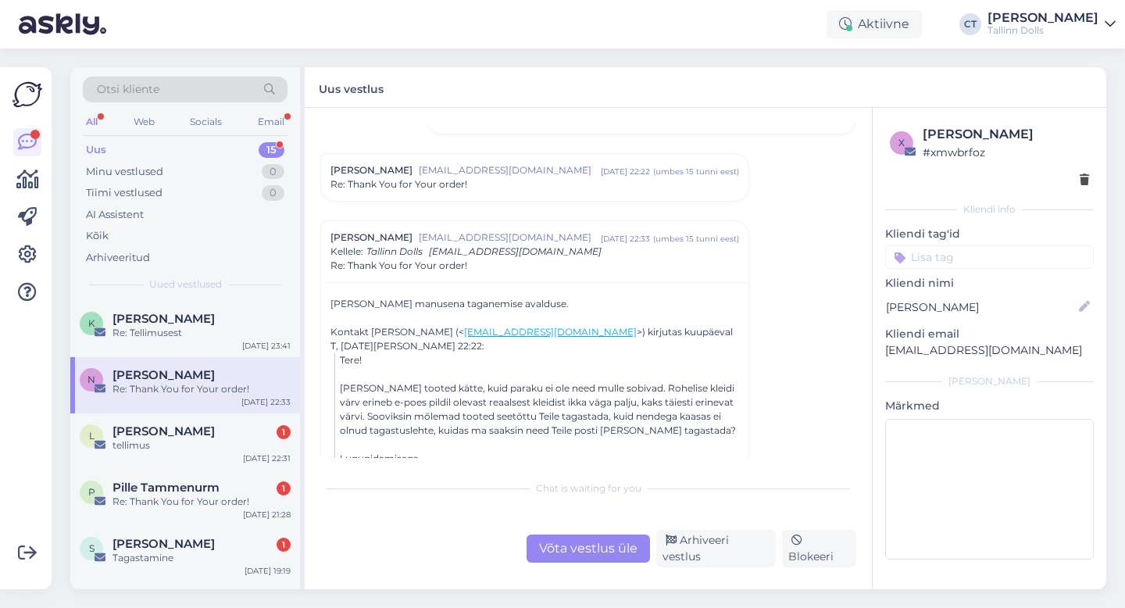
scroll to position [278, 0]
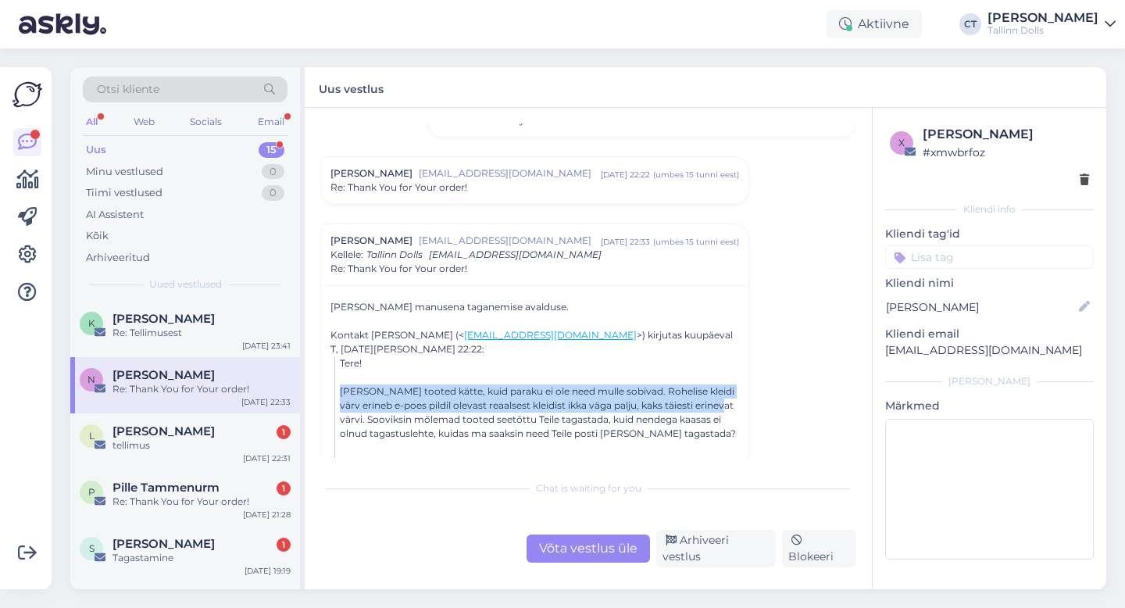
drag, startPoint x: 342, startPoint y: 390, endPoint x: 718, endPoint y: 406, distance: 376.2
click at [718, 406] on div "[PERSON_NAME] tooted kätte, kuid paraku ei ole need mulle sobivad. Rohelise kle…" at bounding box center [539, 412] width 399 height 56
copy div "[PERSON_NAME] tooted kätte, kuid paraku ei ole need mulle sobivad. Rohelise kle…"
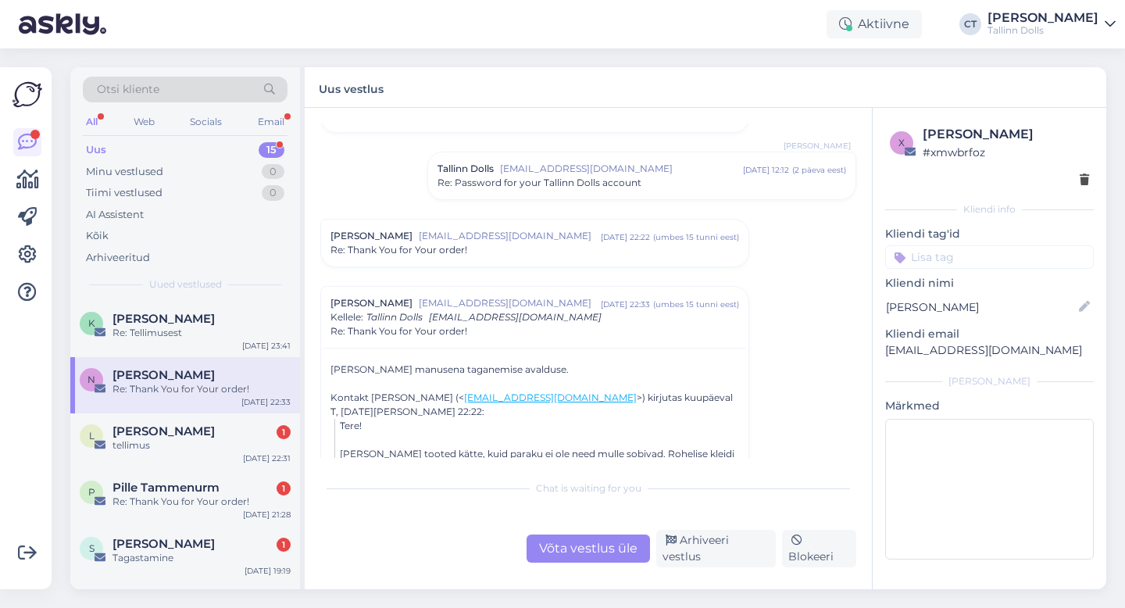
scroll to position [193, 0]
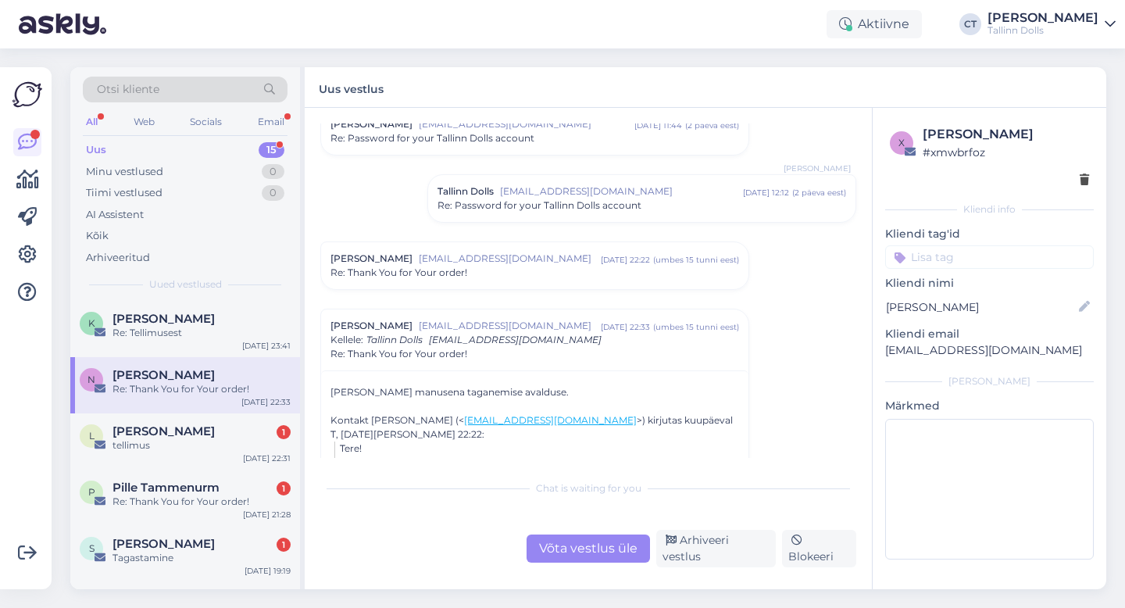
click at [552, 200] on span "Re: Password for your Tallinn Dolls account" at bounding box center [540, 205] width 204 height 14
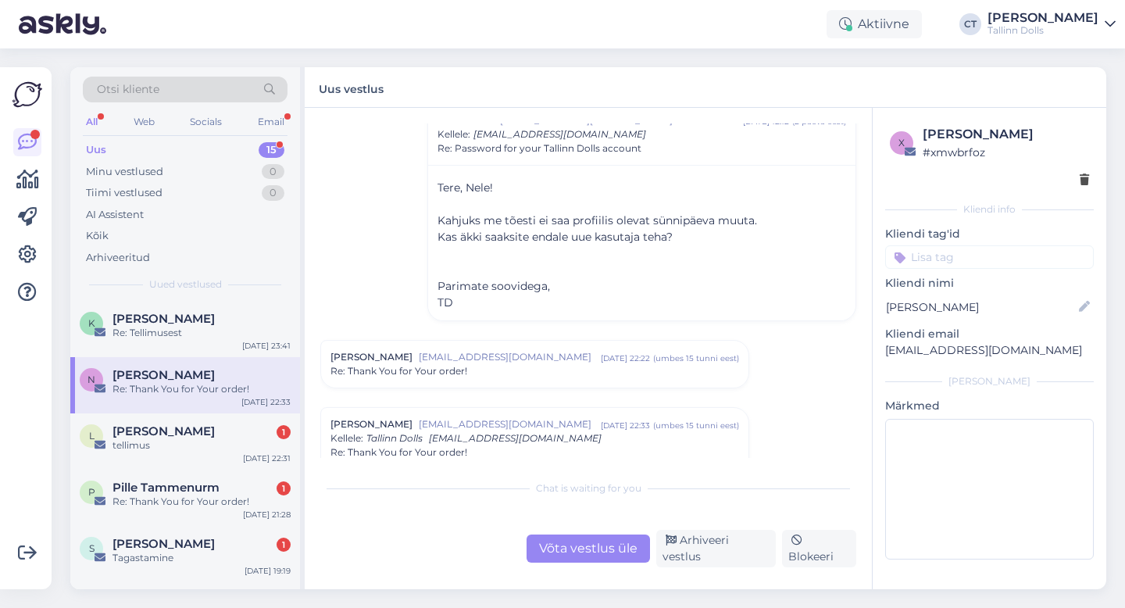
scroll to position [265, 0]
click at [588, 549] on div "Võta vestlus üle" at bounding box center [588, 549] width 123 height 28
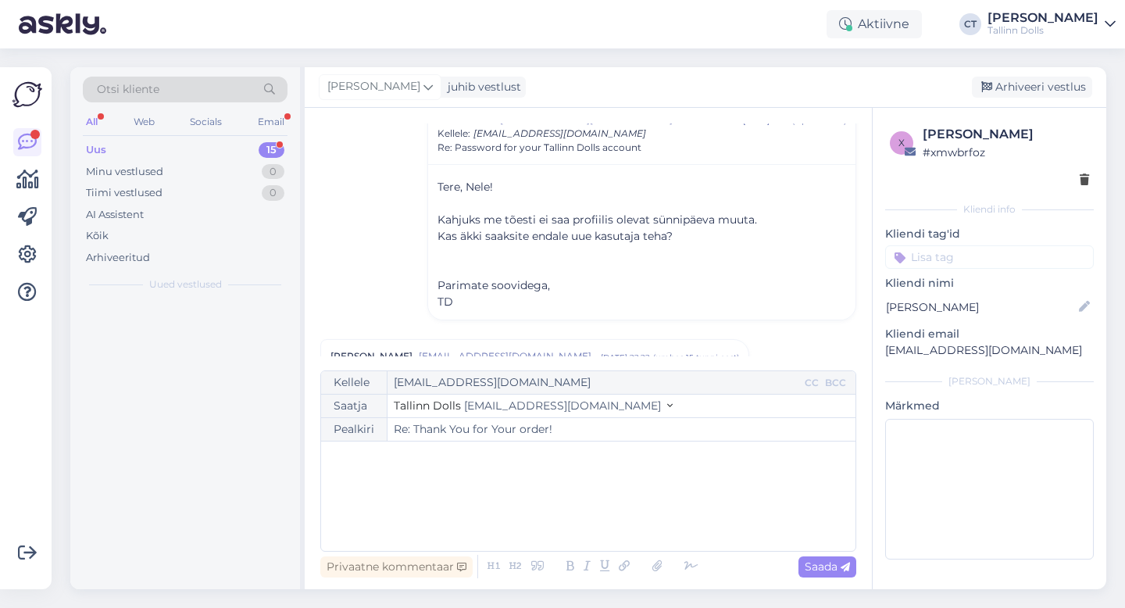
scroll to position [548, 0]
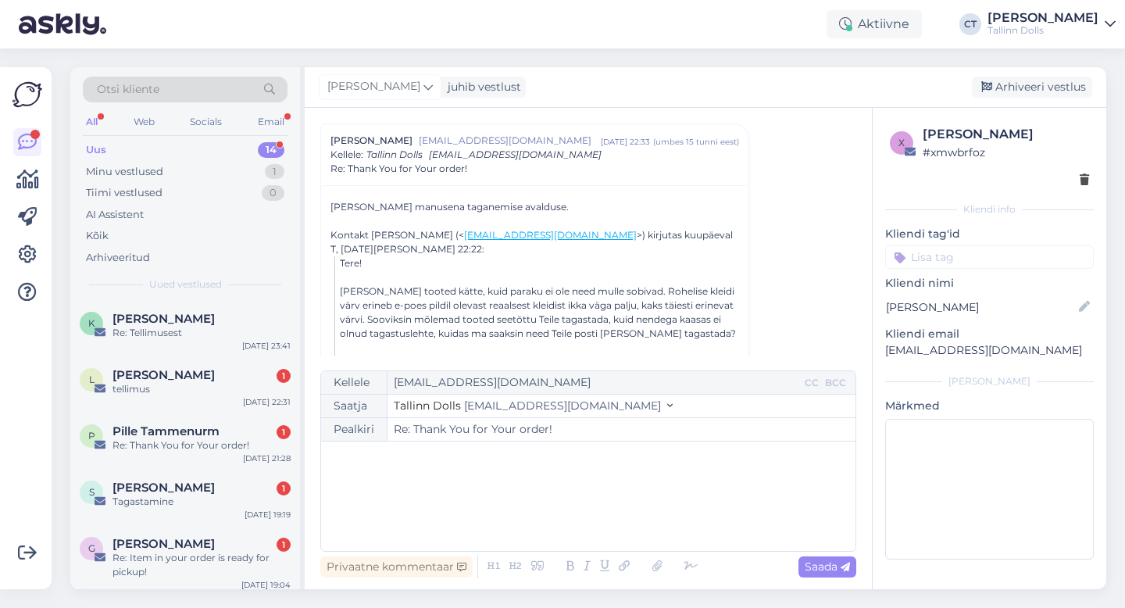
click at [586, 509] on div "﻿" at bounding box center [588, 496] width 519 height 94
click at [440, 477] on div "﻿" at bounding box center [588, 496] width 519 height 94
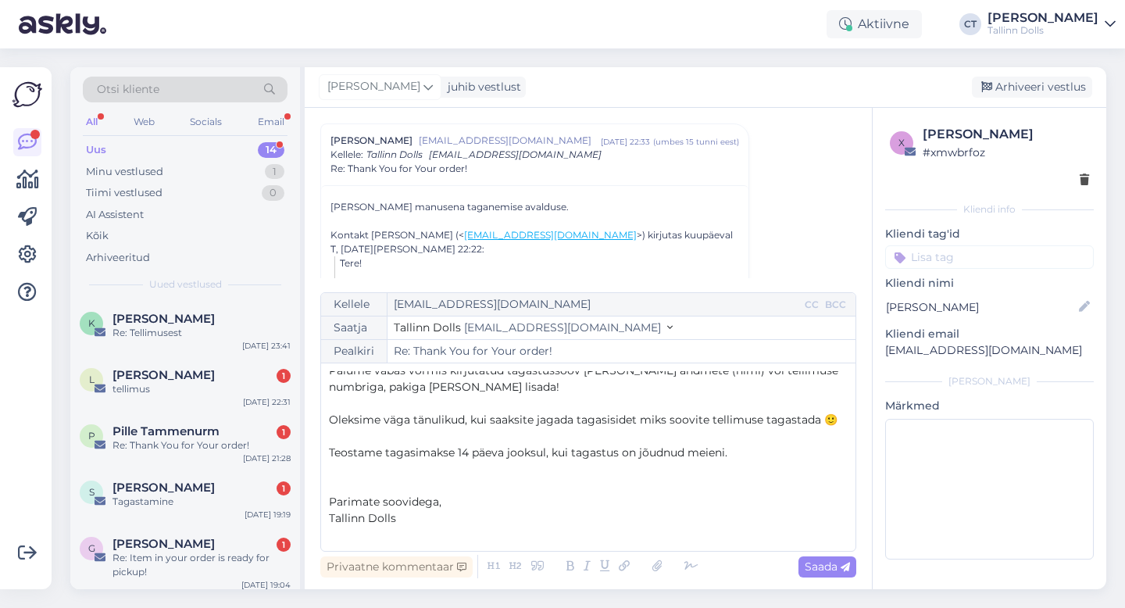
scroll to position [0, 0]
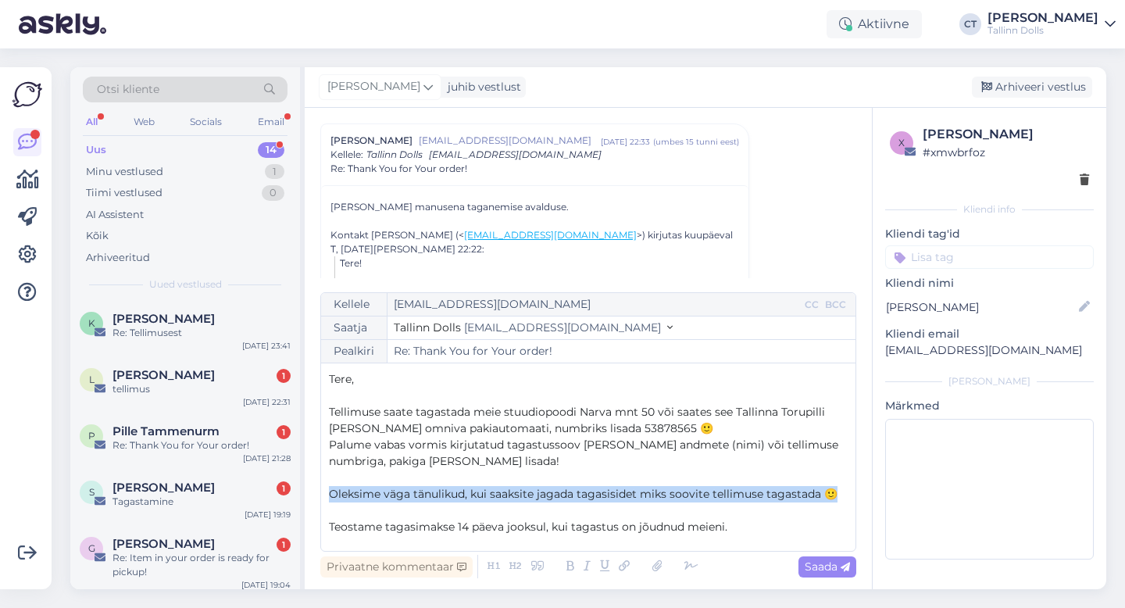
drag, startPoint x: 330, startPoint y: 492, endPoint x: 840, endPoint y: 493, distance: 510.3
click at [840, 493] on p "Oleksime väga tänulikud, kui saaksite jagada tagasisidet miks soovite tellimuse…" at bounding box center [588, 494] width 519 height 16
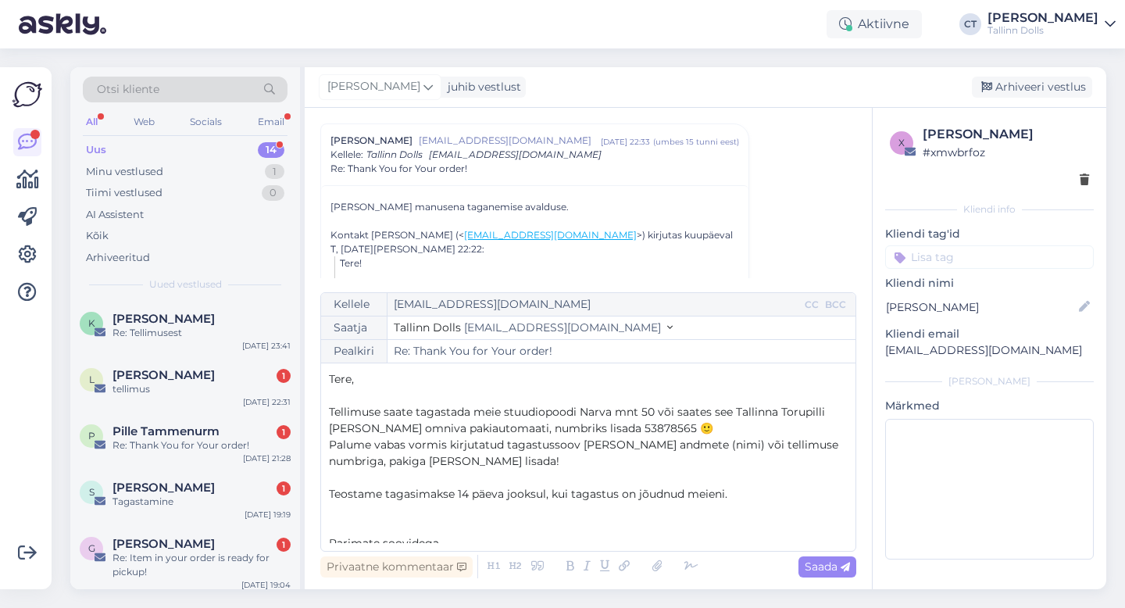
click at [685, 394] on p "﻿" at bounding box center [588, 396] width 519 height 16
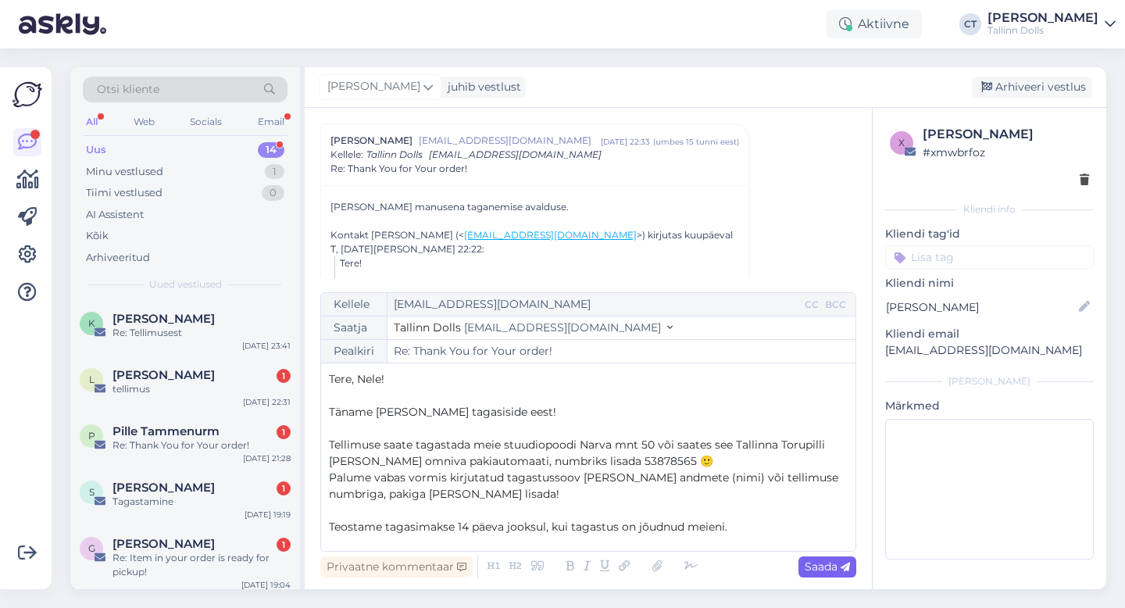
click at [835, 562] on span "Saada" at bounding box center [827, 567] width 45 height 14
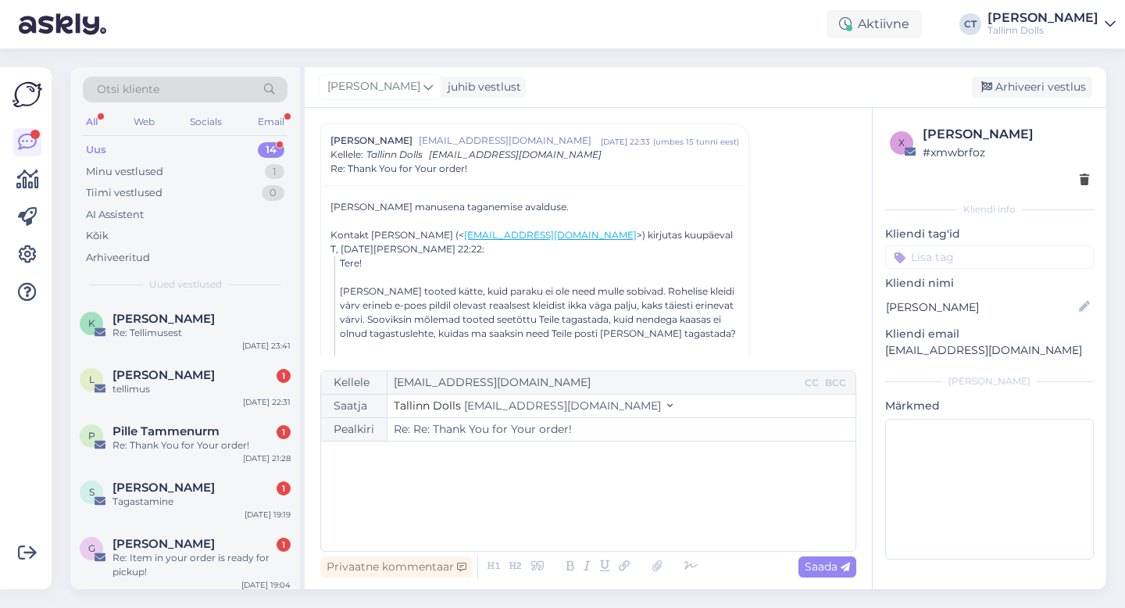
type input "Re: Thank You for Your order!"
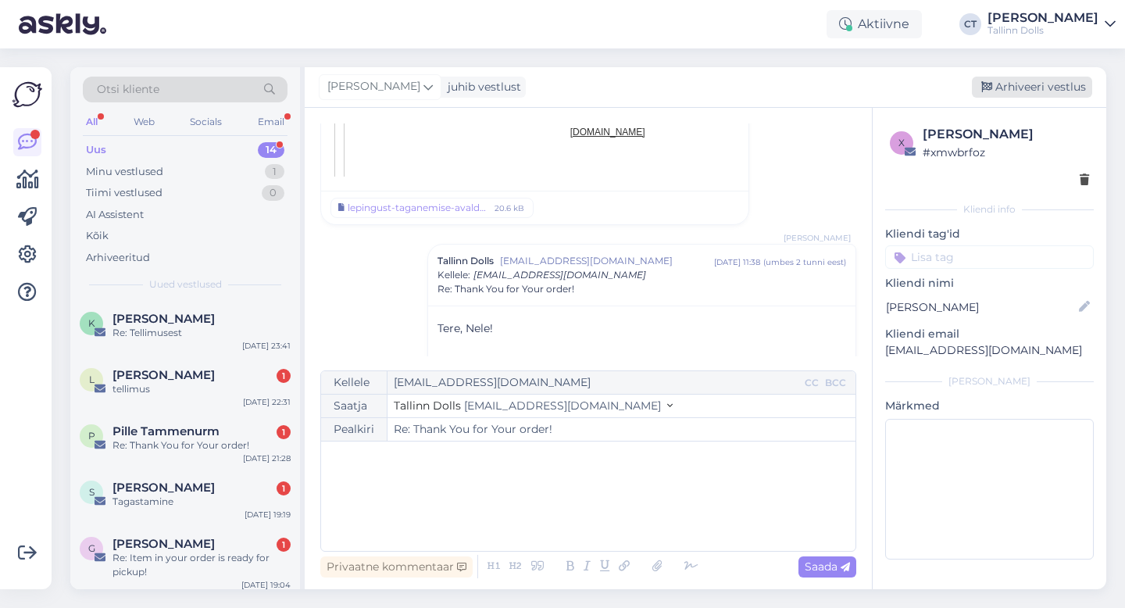
click at [1021, 93] on div "Arhiveeri vestlus" at bounding box center [1032, 87] width 120 height 21
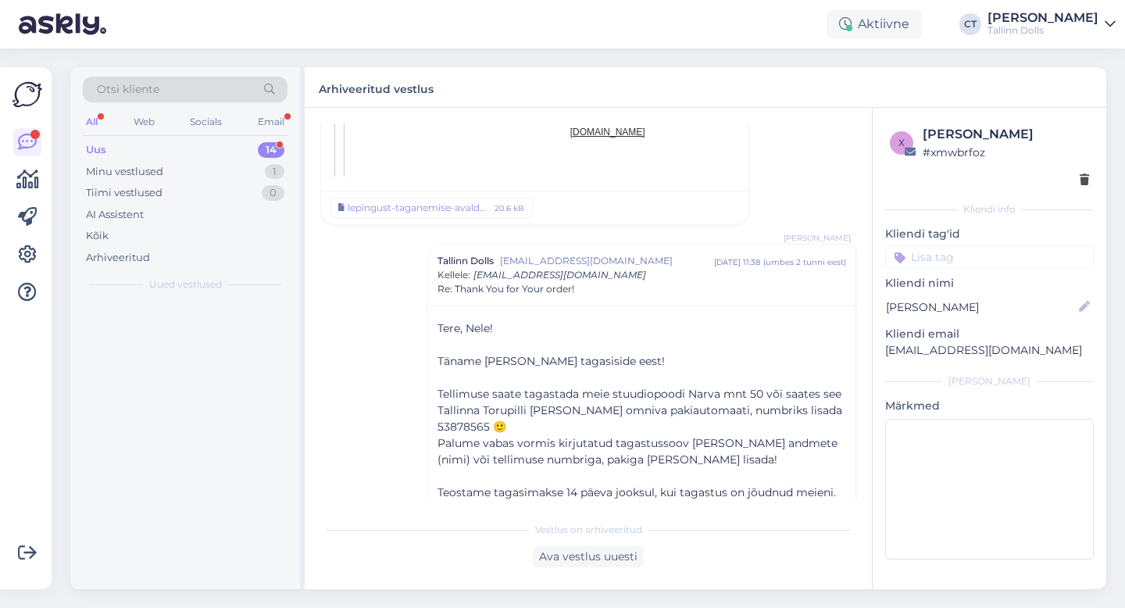
scroll to position [1735, 0]
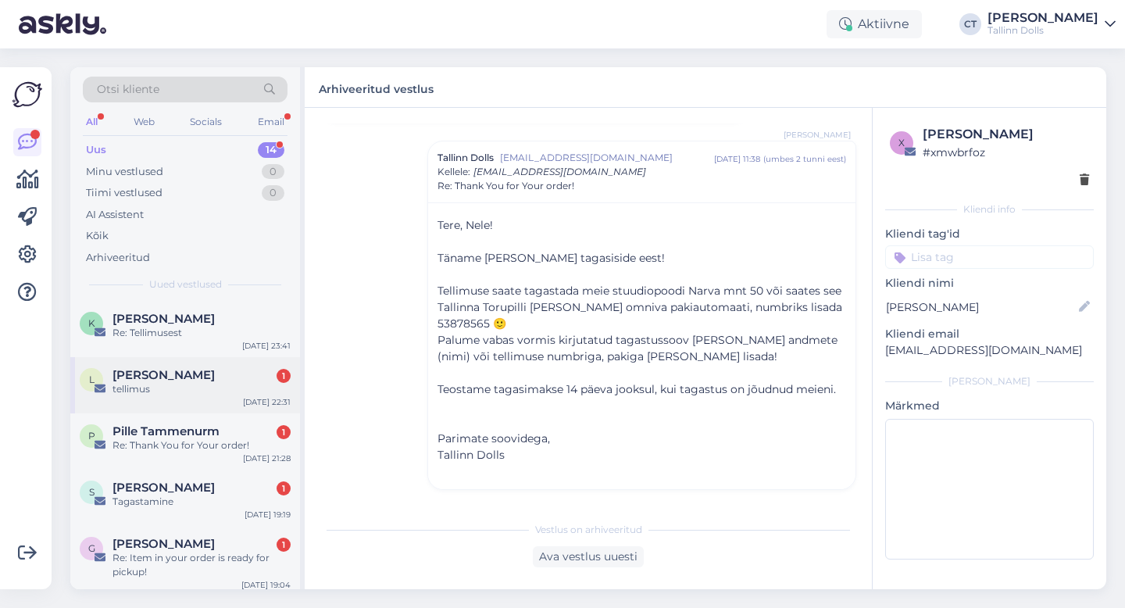
click at [180, 390] on div "tellimus" at bounding box center [202, 389] width 178 height 14
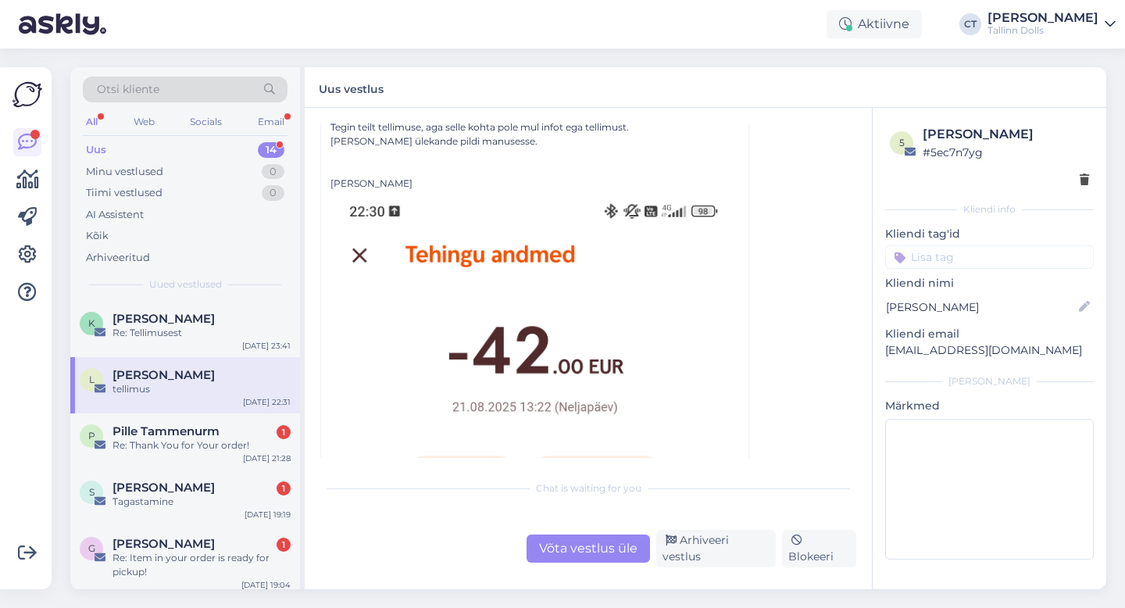
scroll to position [177, 0]
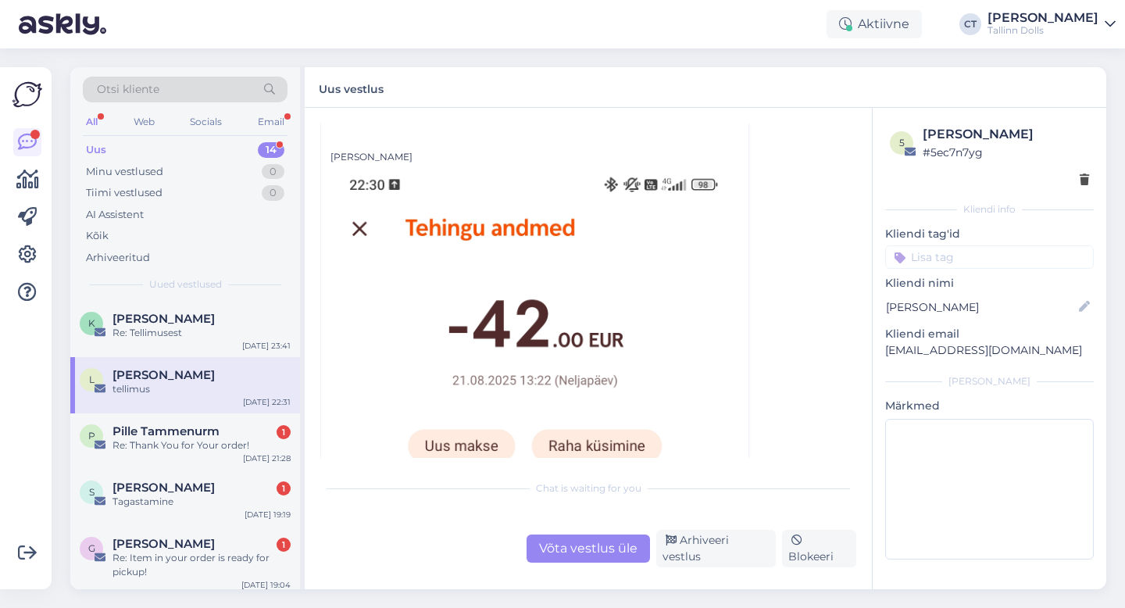
click at [568, 549] on div "Võta vestlus üle" at bounding box center [588, 549] width 123 height 28
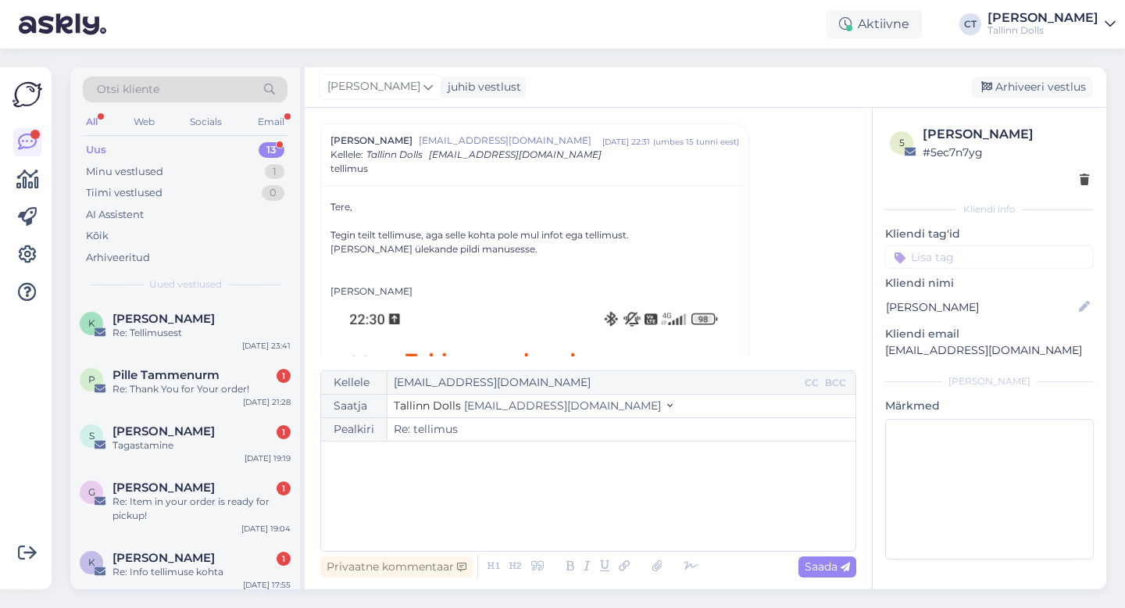
click at [582, 512] on div "﻿" at bounding box center [588, 496] width 519 height 94
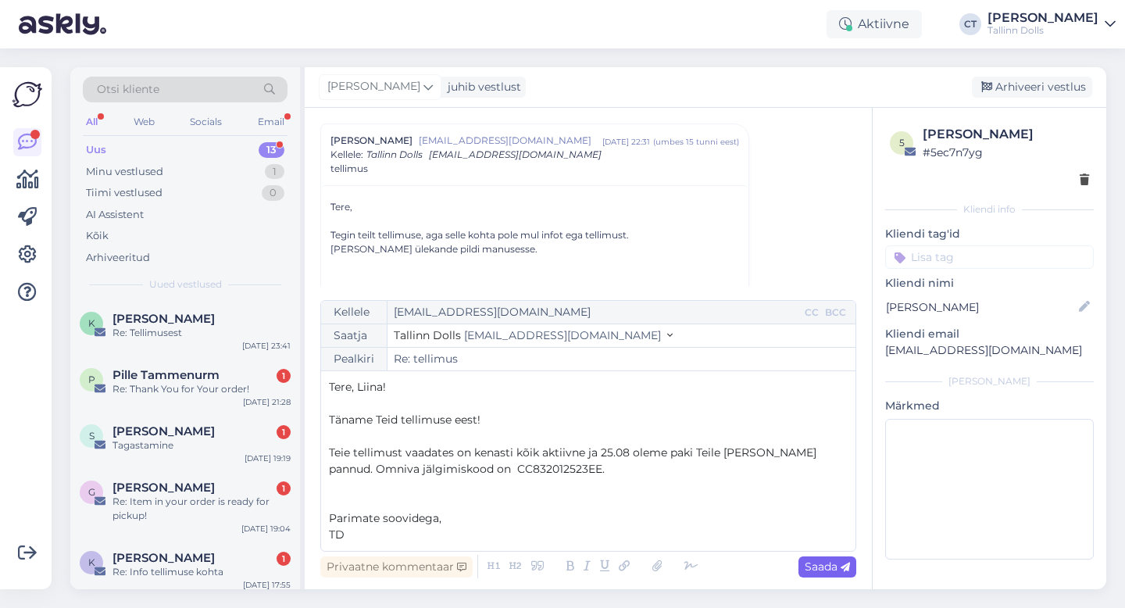
click at [831, 567] on span "Saada" at bounding box center [827, 567] width 45 height 14
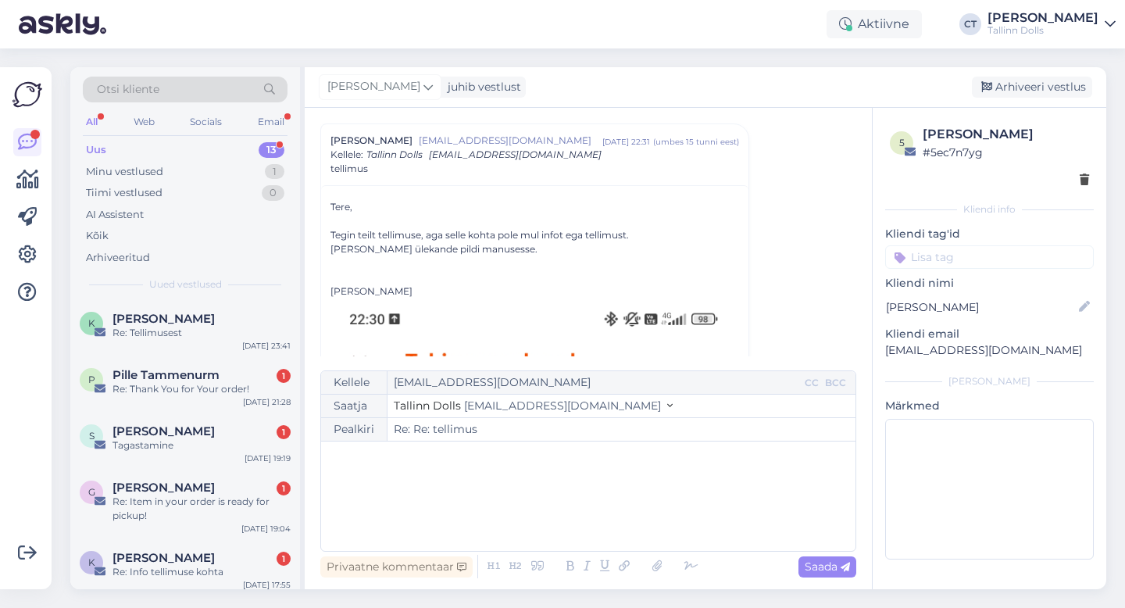
type input "Re: tellimus"
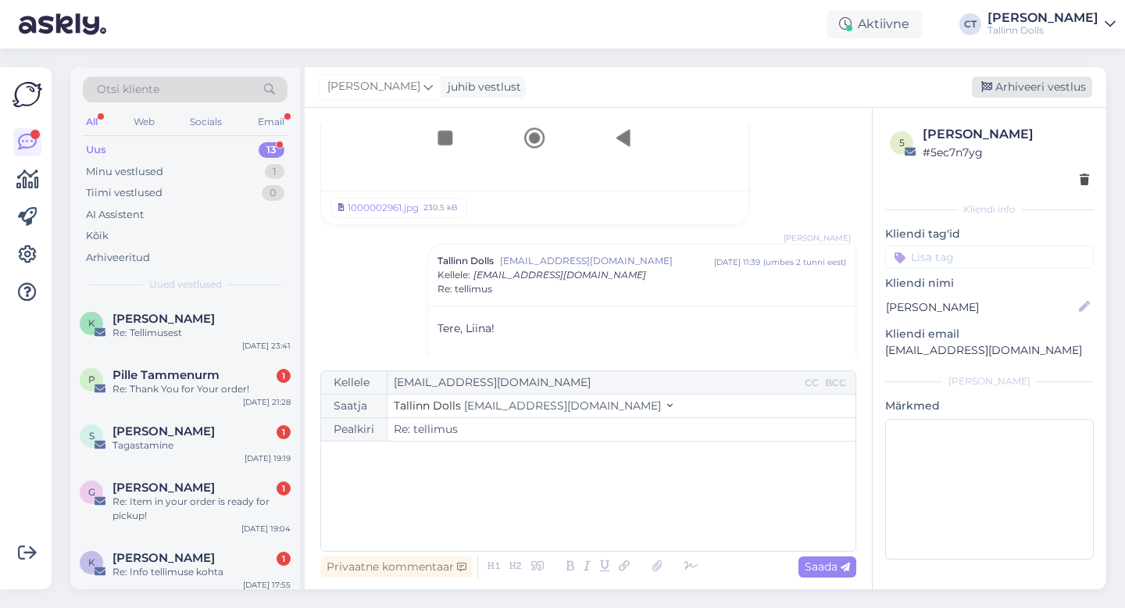
click at [1052, 77] on div "Arhiveeri vestlus" at bounding box center [1032, 87] width 120 height 21
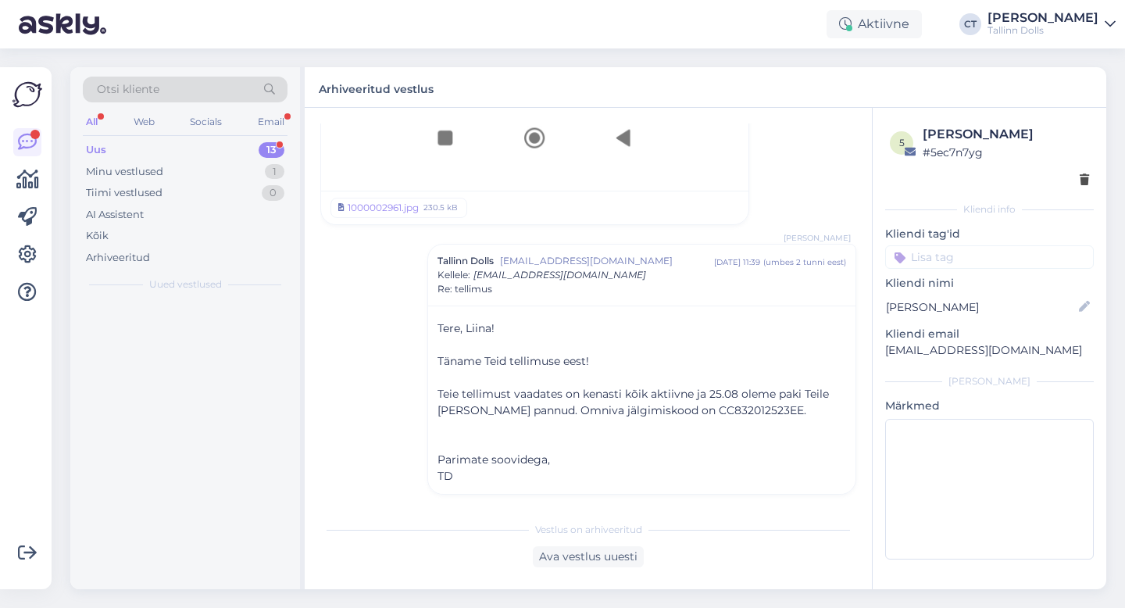
scroll to position [1091, 0]
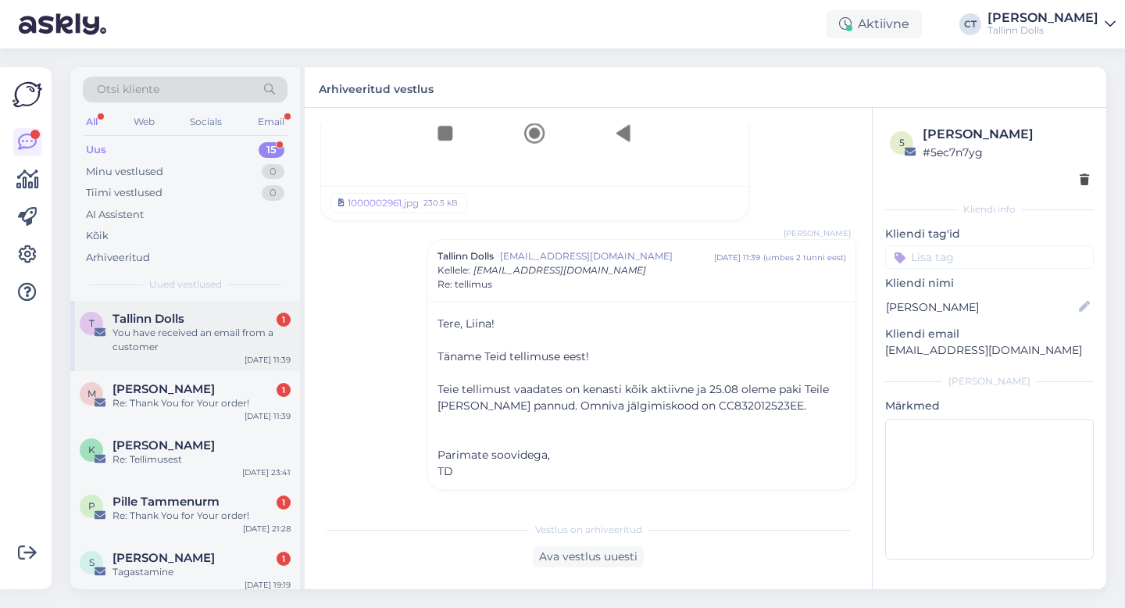
click at [207, 338] on div "You have received an email from a customer" at bounding box center [202, 340] width 178 height 28
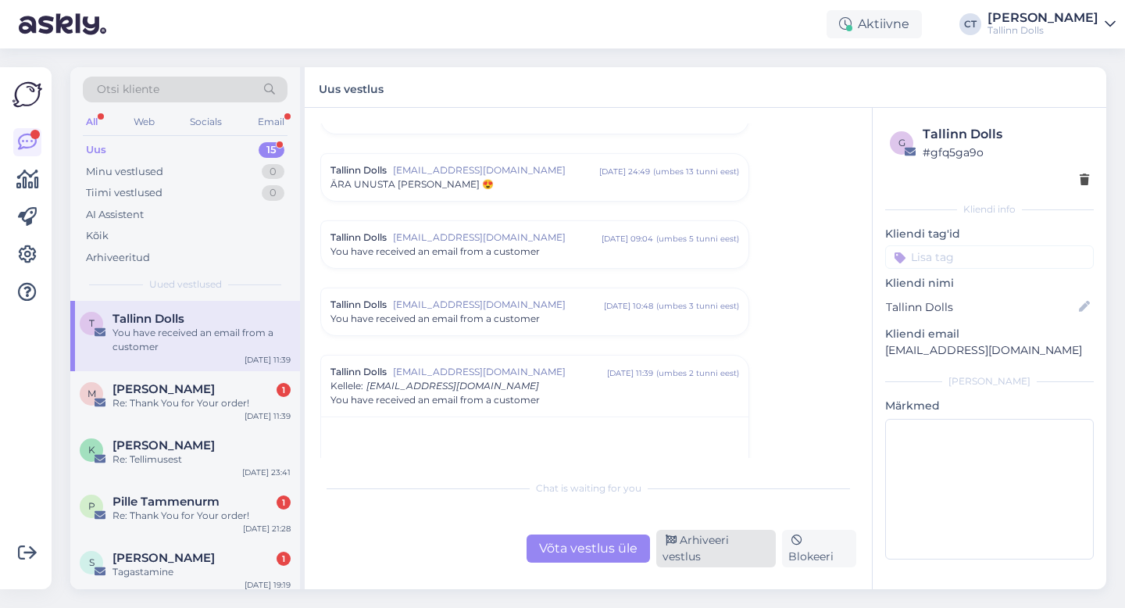
click at [702, 553] on div "Arhiveeri vestlus" at bounding box center [716, 549] width 120 height 38
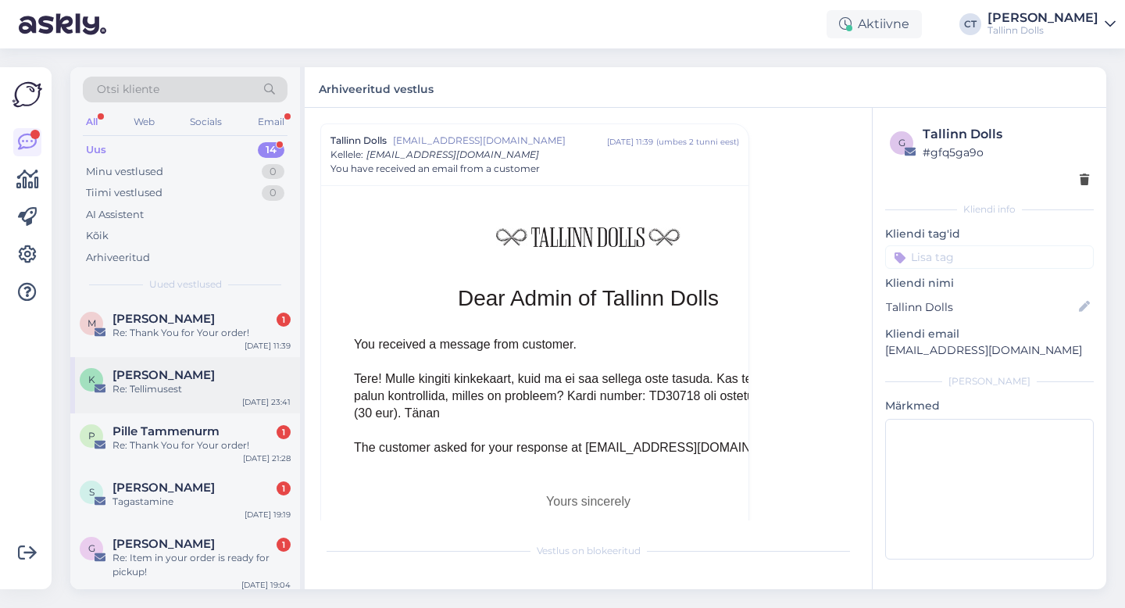
click at [168, 373] on span "[PERSON_NAME]" at bounding box center [164, 375] width 102 height 14
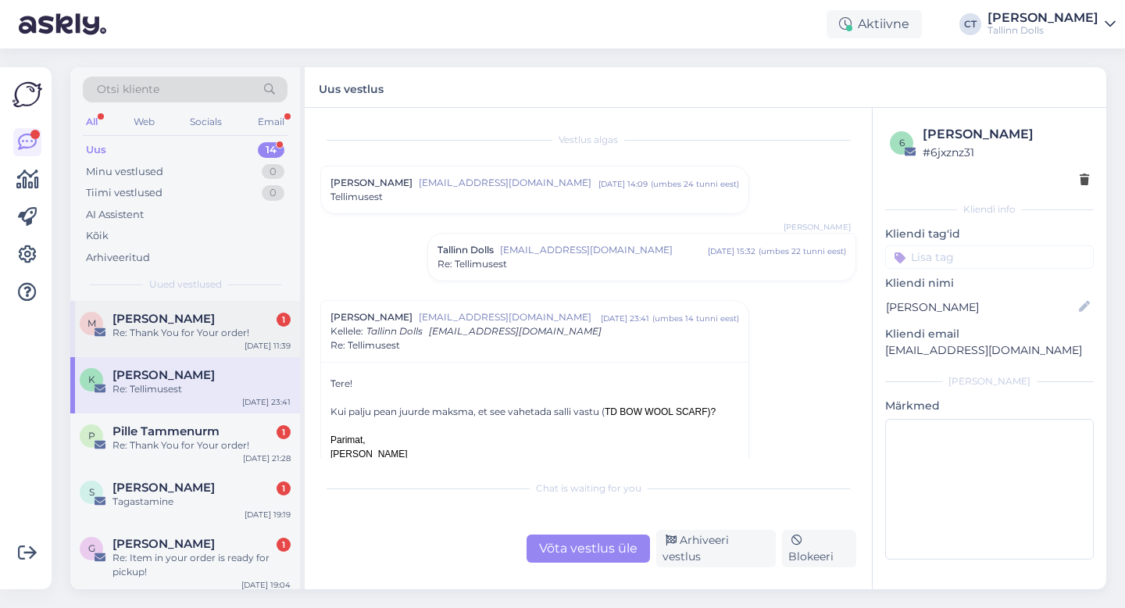
click at [173, 335] on div "Re: Thank You for Your order!" at bounding box center [202, 333] width 178 height 14
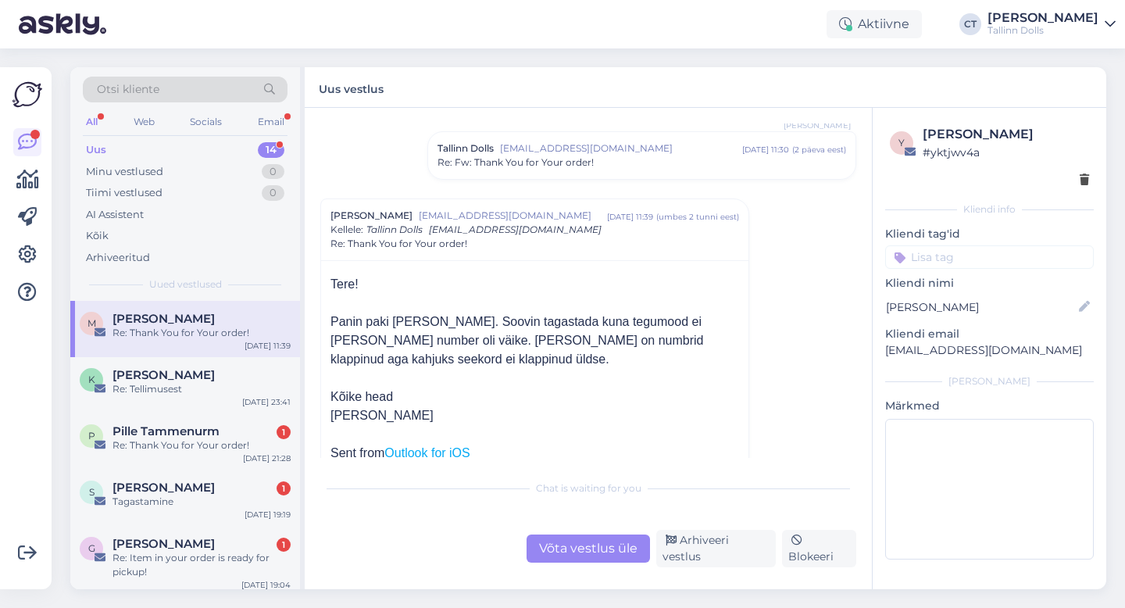
scroll to position [138, 0]
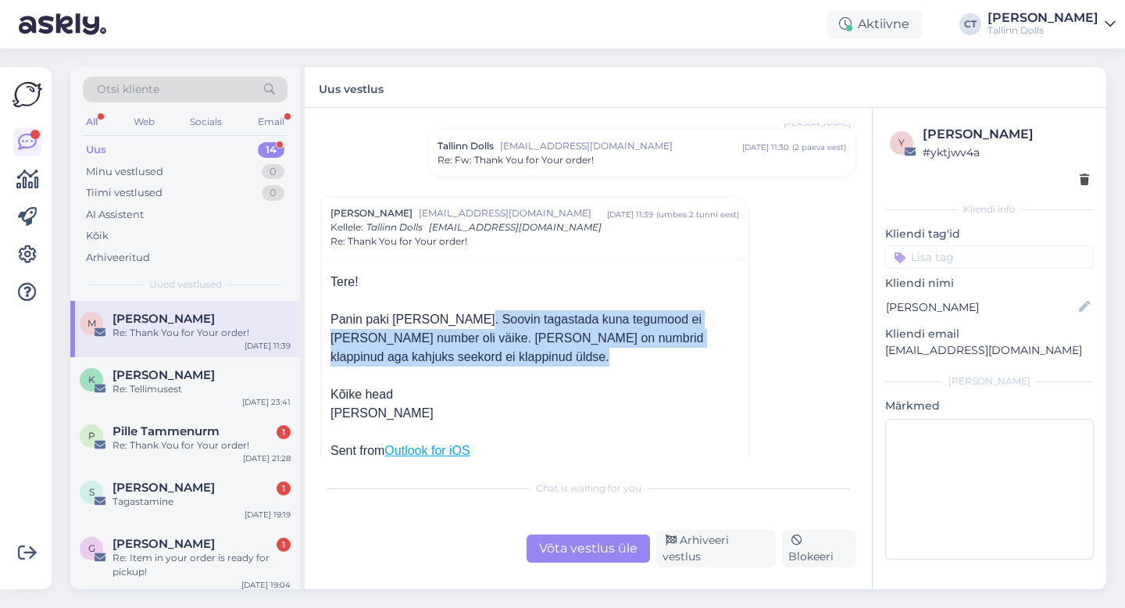
drag, startPoint x: 455, startPoint y: 318, endPoint x: 445, endPoint y: 369, distance: 51.7
click at [445, 369] on div "Tere! Panin paki [PERSON_NAME]. Soovin tagastada kuna tegumood ei [PERSON_NAME]…" at bounding box center [535, 348] width 409 height 150
copy div "Soovin tagastada kuna tegumood ei [PERSON_NAME] number oli väike. [PERSON_NAME]…"
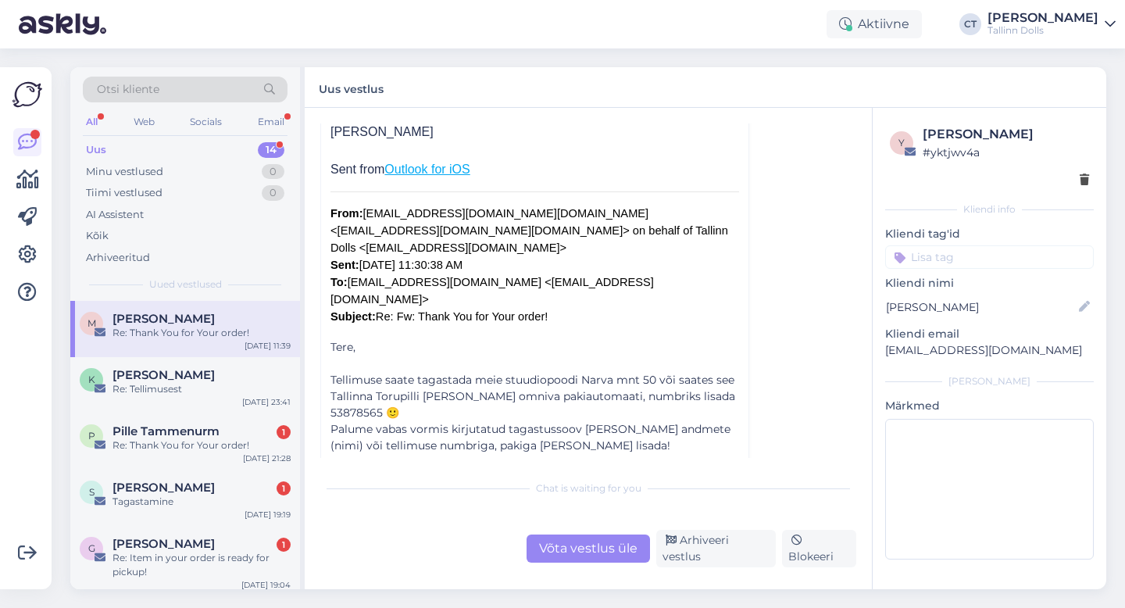
scroll to position [0, 0]
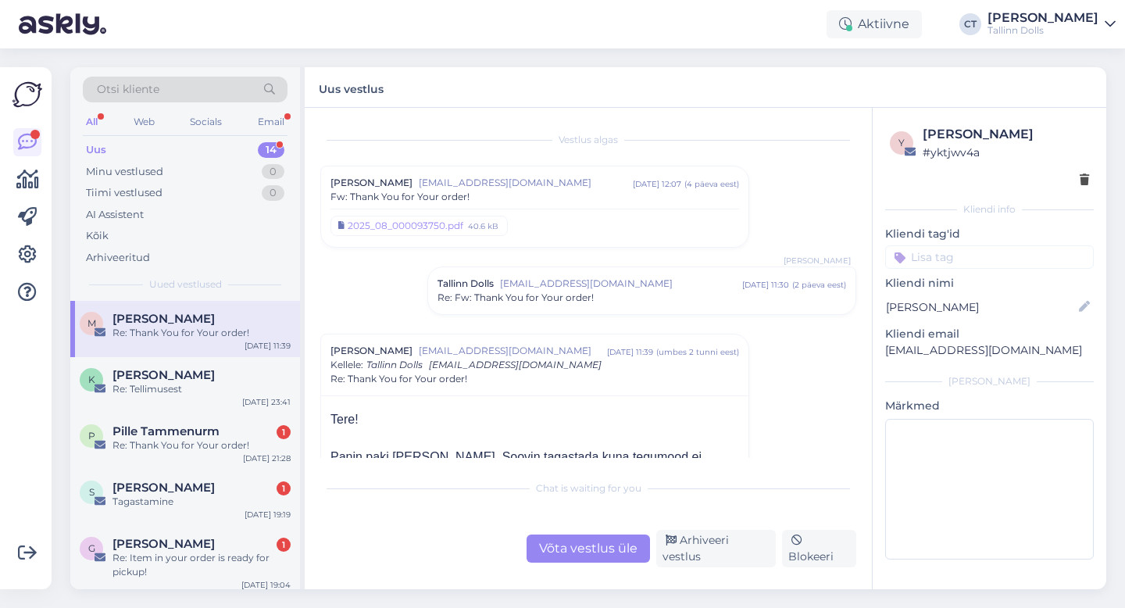
click at [532, 172] on div "[PERSON_NAME] [PERSON_NAME][EMAIL_ADDRESS][DOMAIN_NAME] [DATE] 12:07 ( 4 päeva …" at bounding box center [534, 206] width 427 height 80
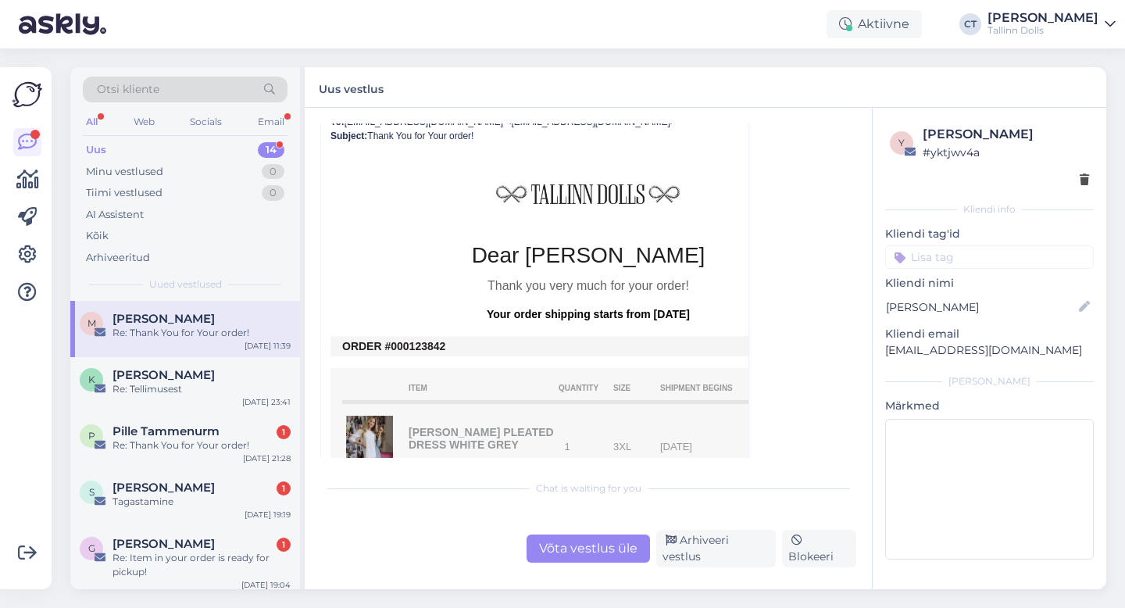
scroll to position [387, 0]
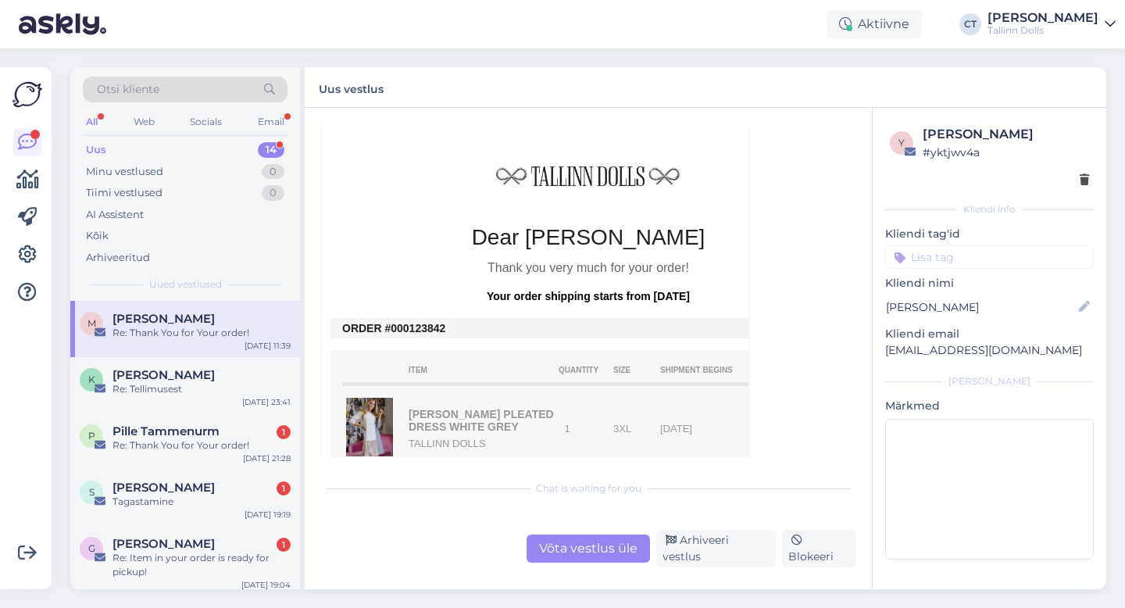
click at [608, 545] on div "Võta vestlus üle" at bounding box center [588, 549] width 123 height 28
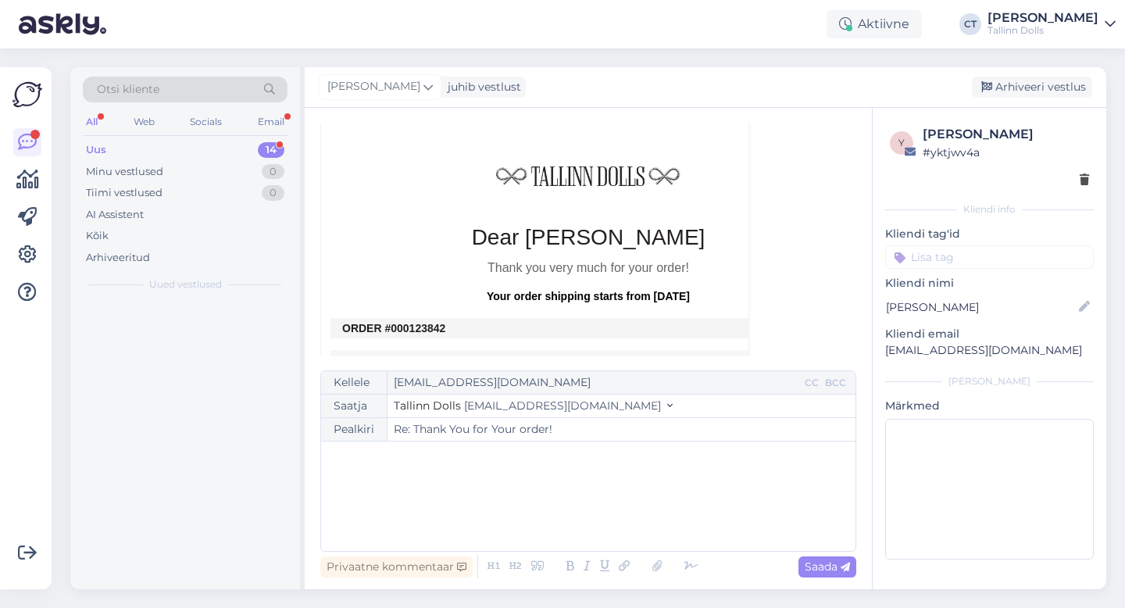
scroll to position [1271, 0]
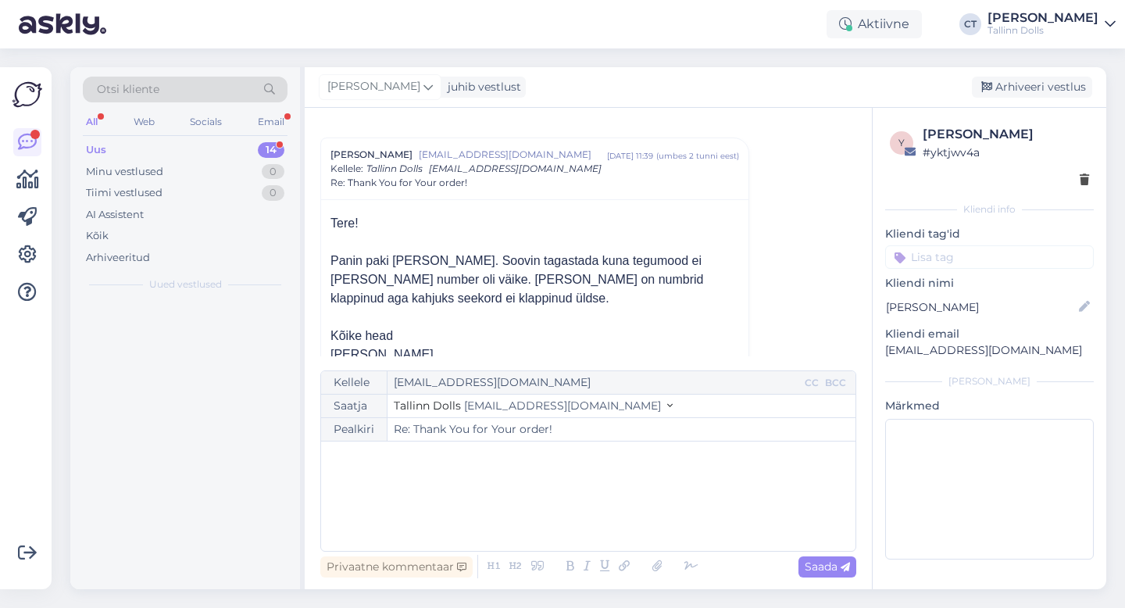
click at [622, 505] on div "﻿" at bounding box center [588, 496] width 519 height 94
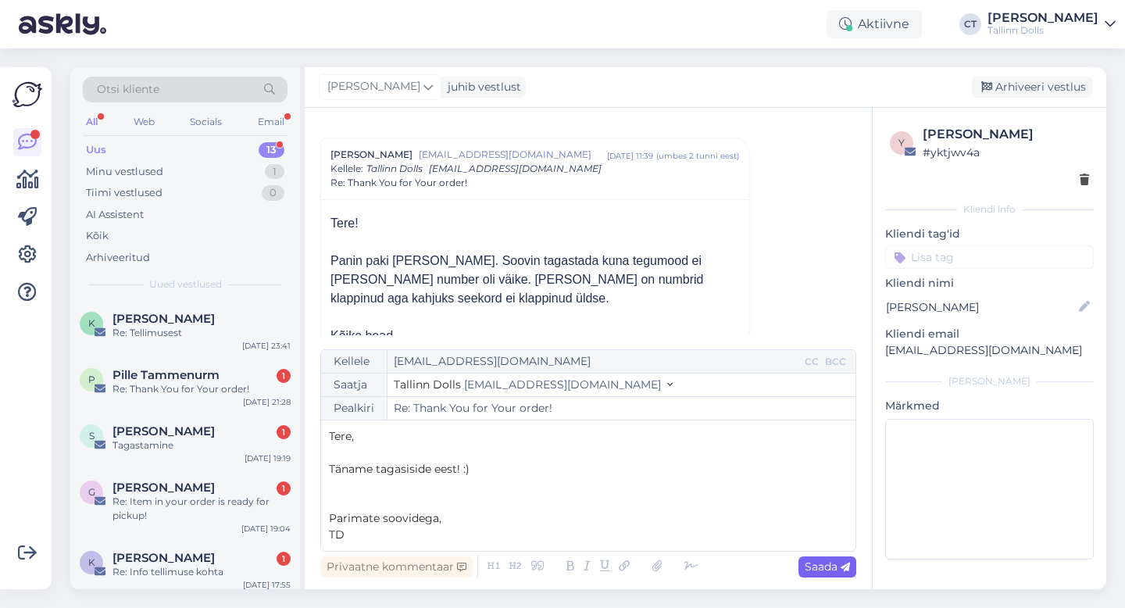
click at [831, 568] on span "Saada" at bounding box center [827, 567] width 45 height 14
type input "Re: Re: Thank You for Your order!"
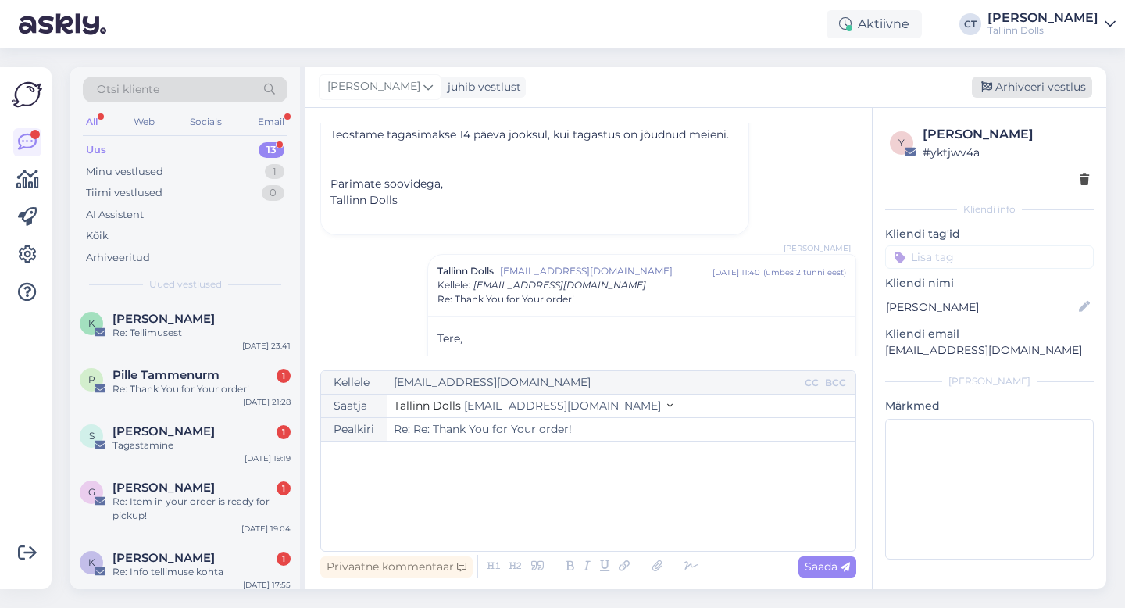
click at [1051, 81] on div "Arhiveeri vestlus" at bounding box center [1032, 87] width 120 height 21
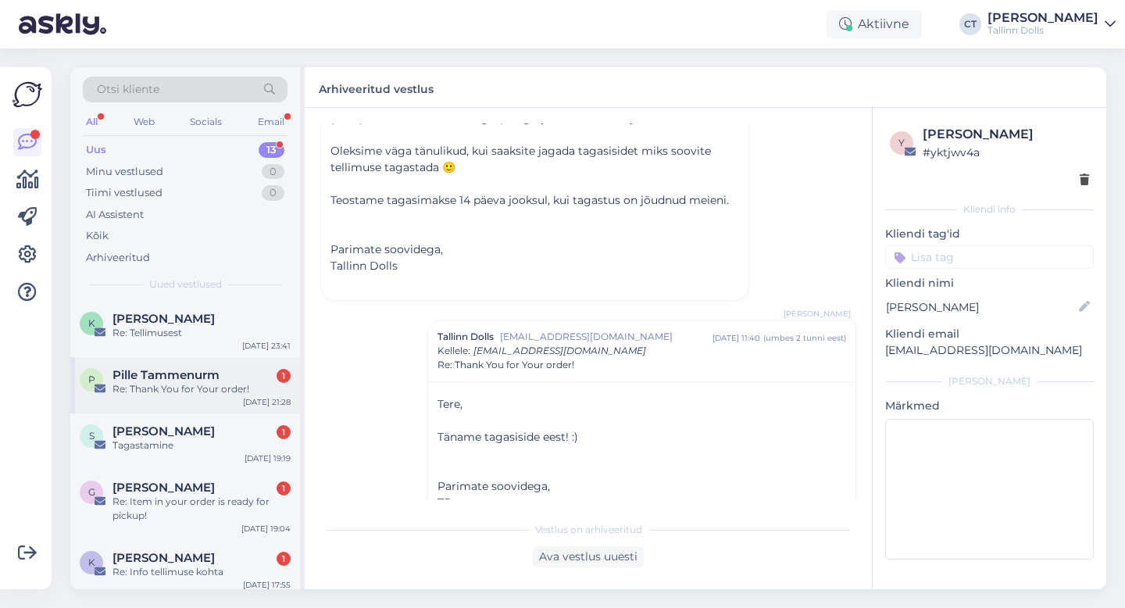
click at [206, 388] on div "Re: Thank You for Your order!" at bounding box center [202, 389] width 178 height 14
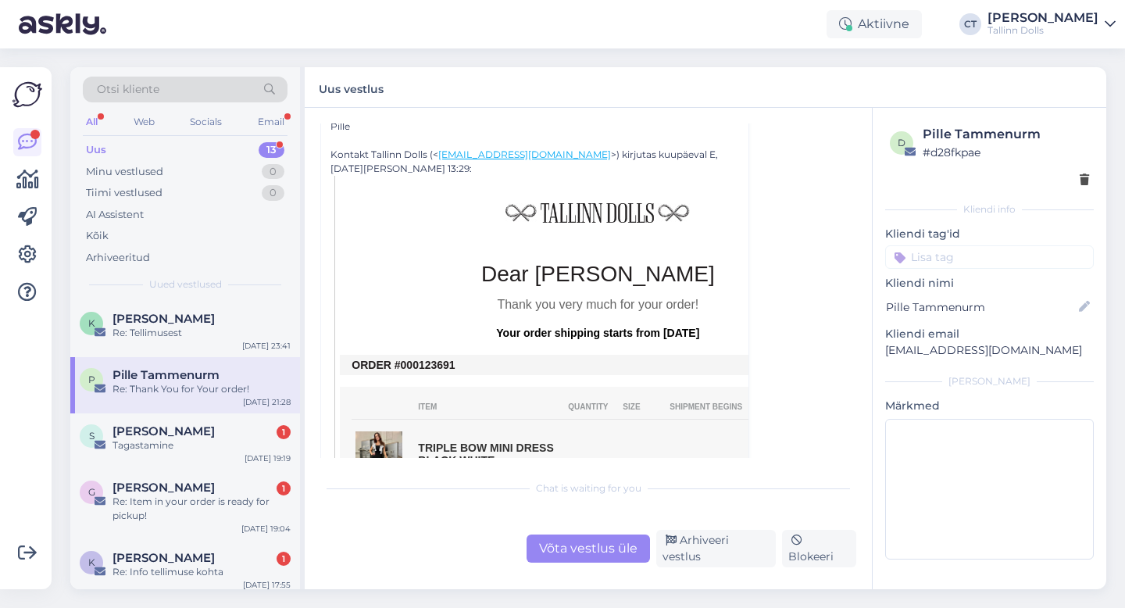
scroll to position [354, 0]
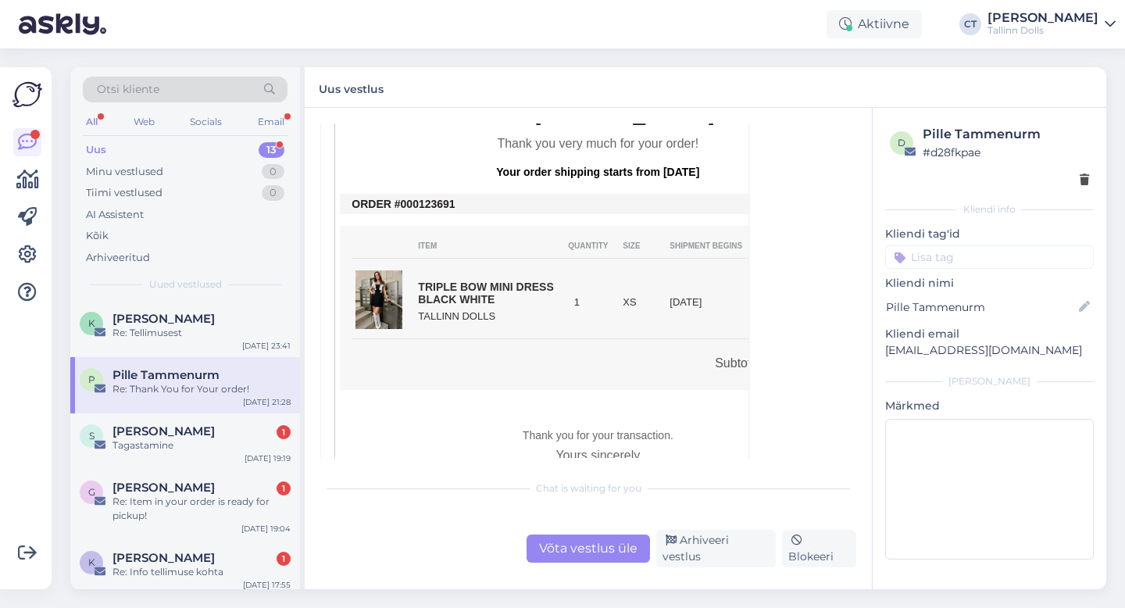
drag, startPoint x: 467, startPoint y: 203, endPoint x: 410, endPoint y: 202, distance: 56.3
click at [410, 202] on td "ORDER #000123691" at bounding box center [598, 204] width 492 height 13
copy td "0123691"
click at [580, 556] on div "Võta vestlus üle" at bounding box center [588, 549] width 123 height 28
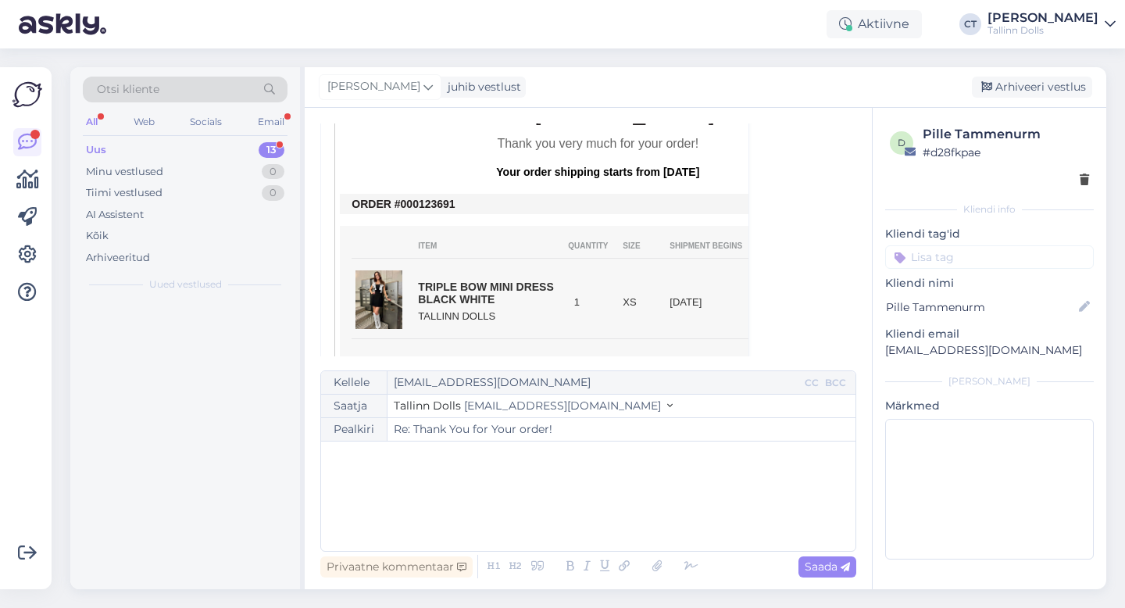
scroll to position [42, 0]
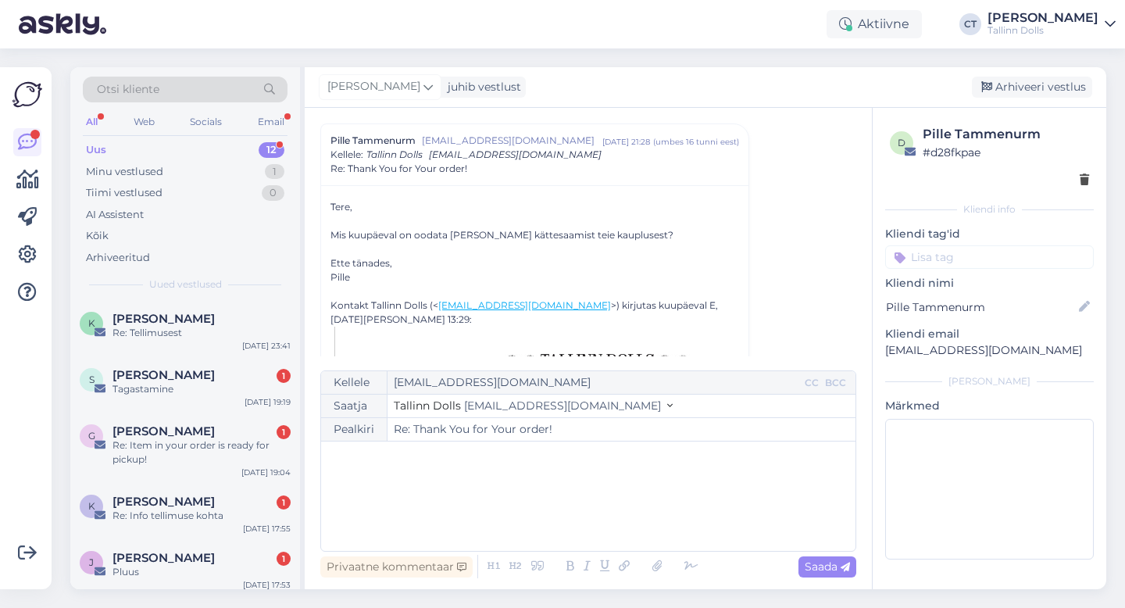
click at [594, 526] on div "﻿" at bounding box center [588, 496] width 519 height 94
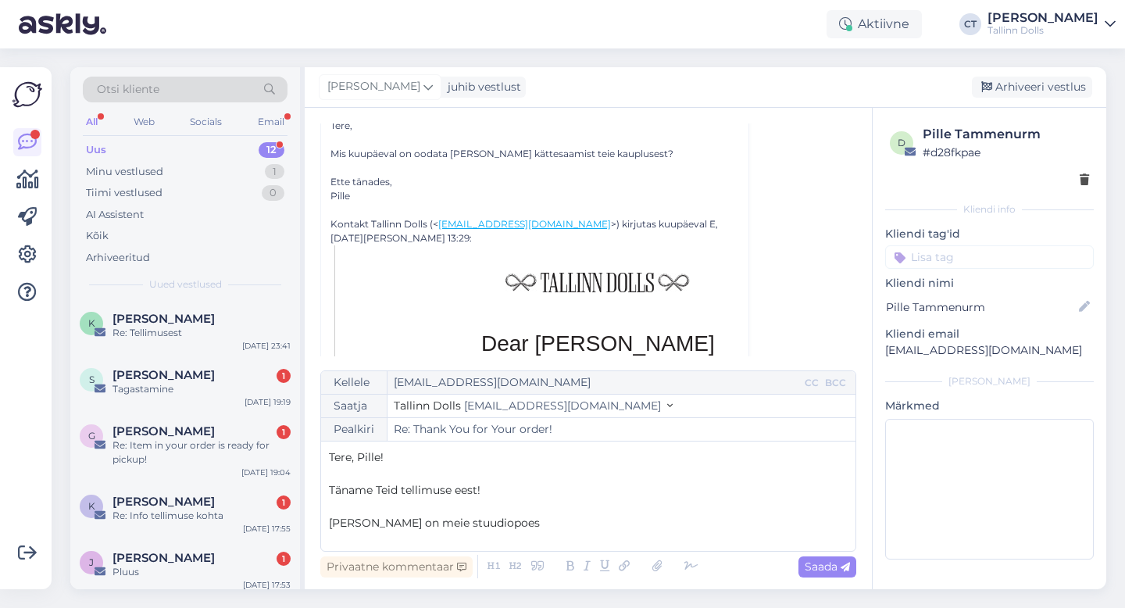
scroll to position [249, 0]
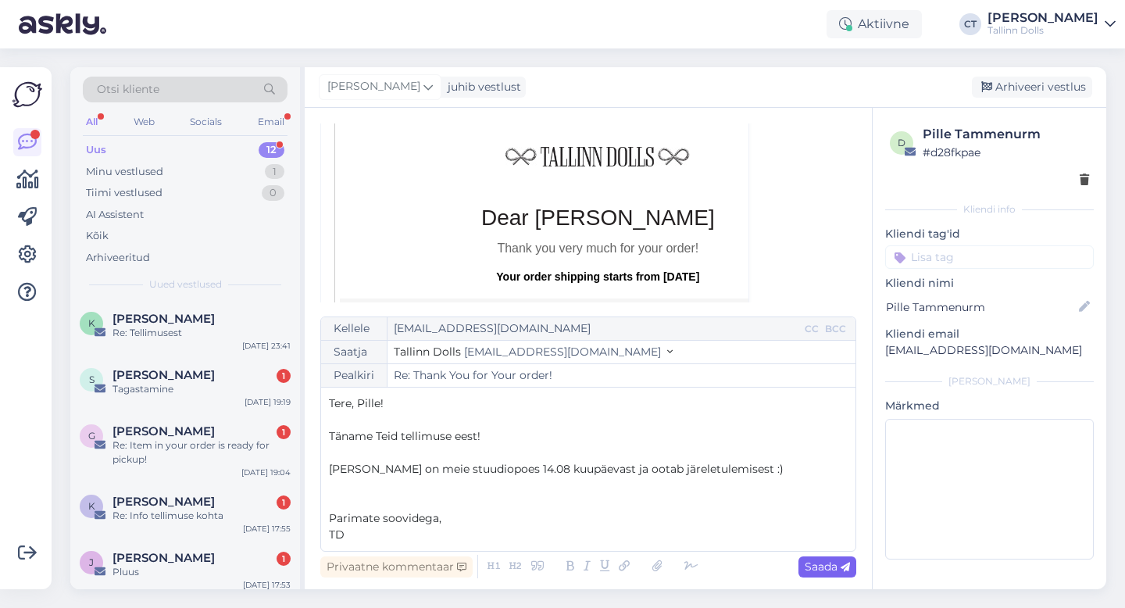
click at [842, 563] on icon at bounding box center [845, 567] width 9 height 9
type input "Re: Re: Thank You for Your order!"
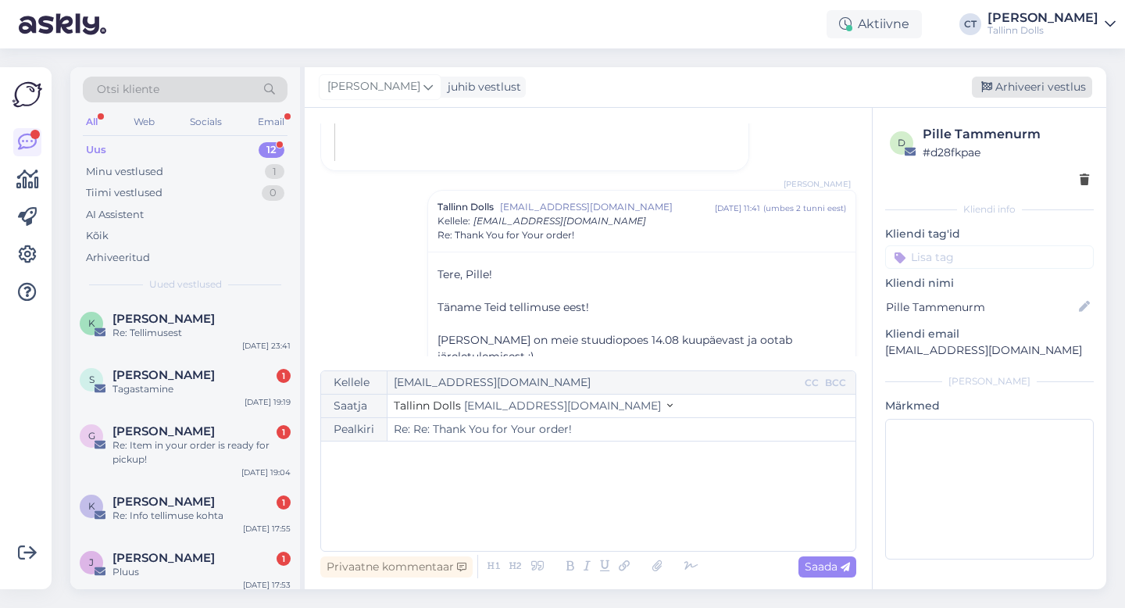
click at [1068, 79] on div "Arhiveeri vestlus" at bounding box center [1032, 87] width 120 height 21
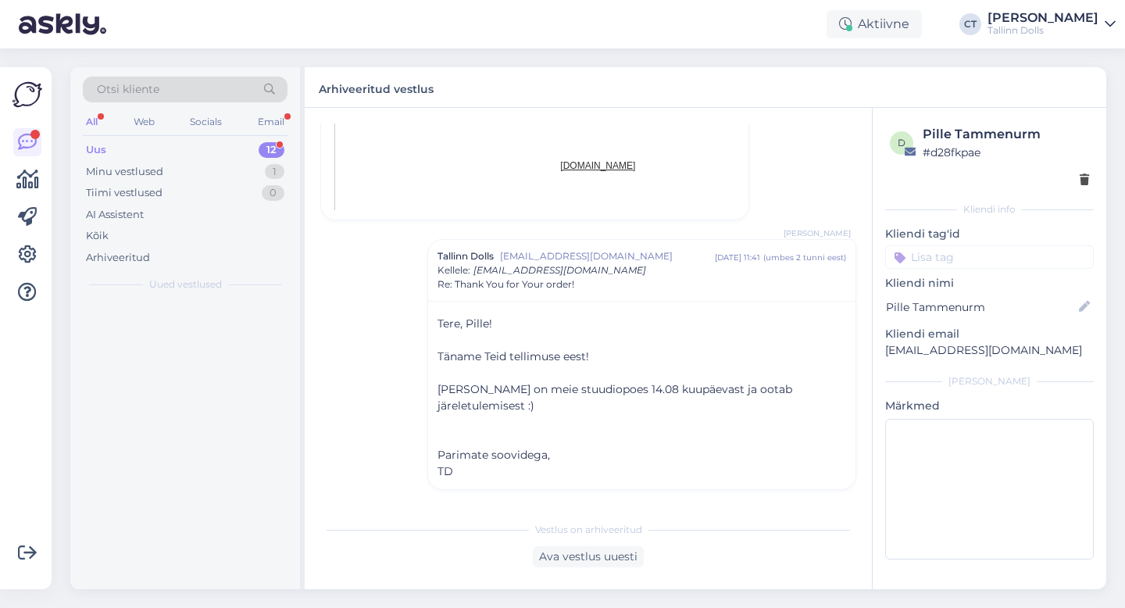
scroll to position [901, 0]
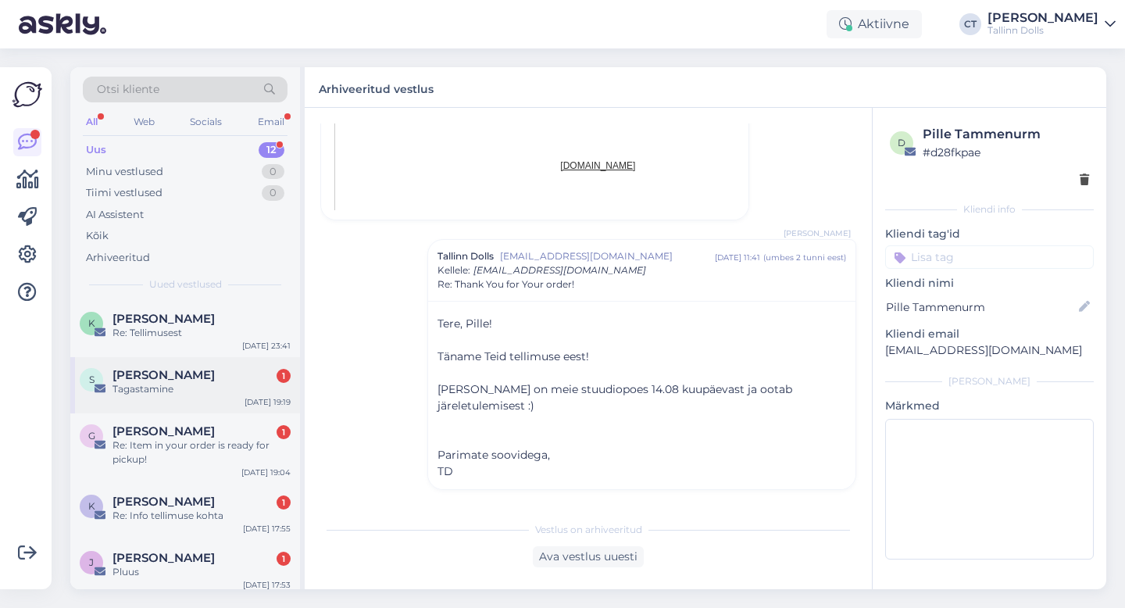
click at [201, 391] on div "Tagastamine" at bounding box center [202, 389] width 178 height 14
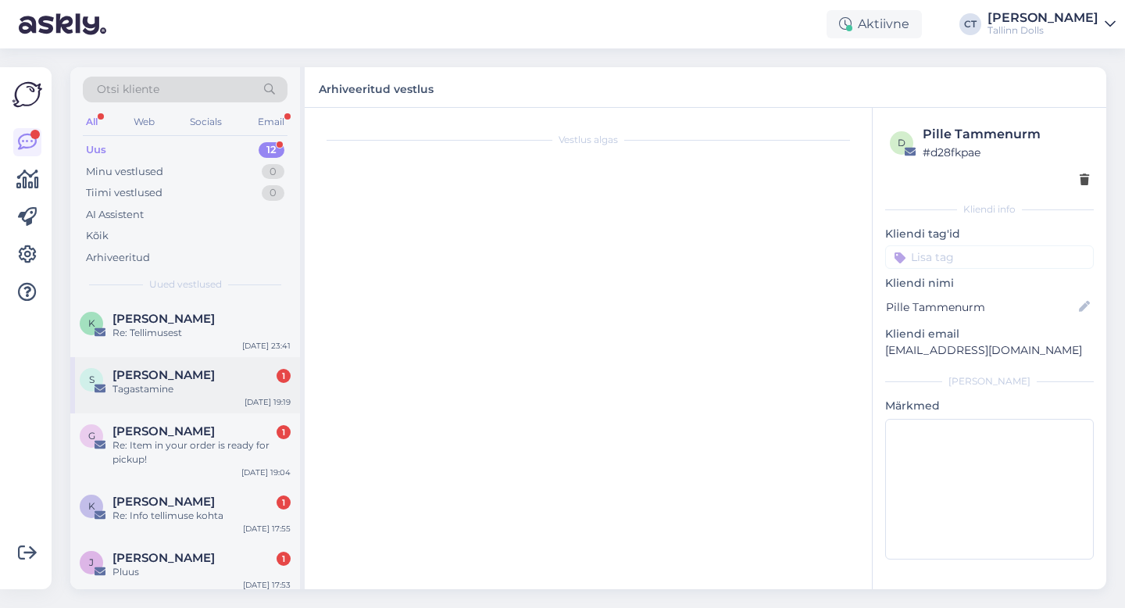
scroll to position [0, 0]
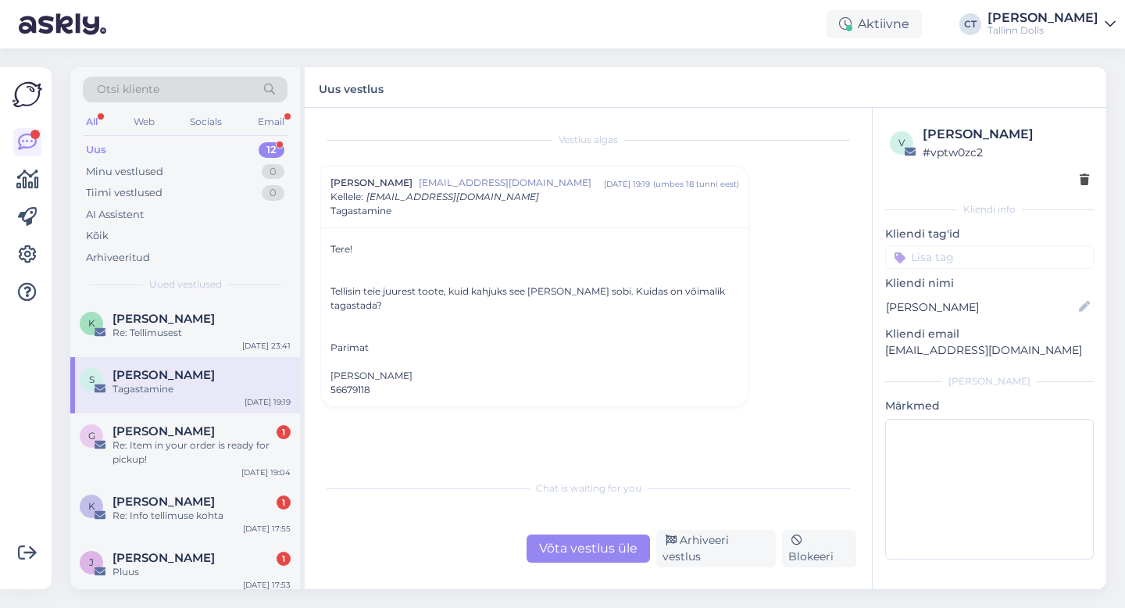
click at [605, 557] on div "Võta vestlus üle" at bounding box center [588, 549] width 123 height 28
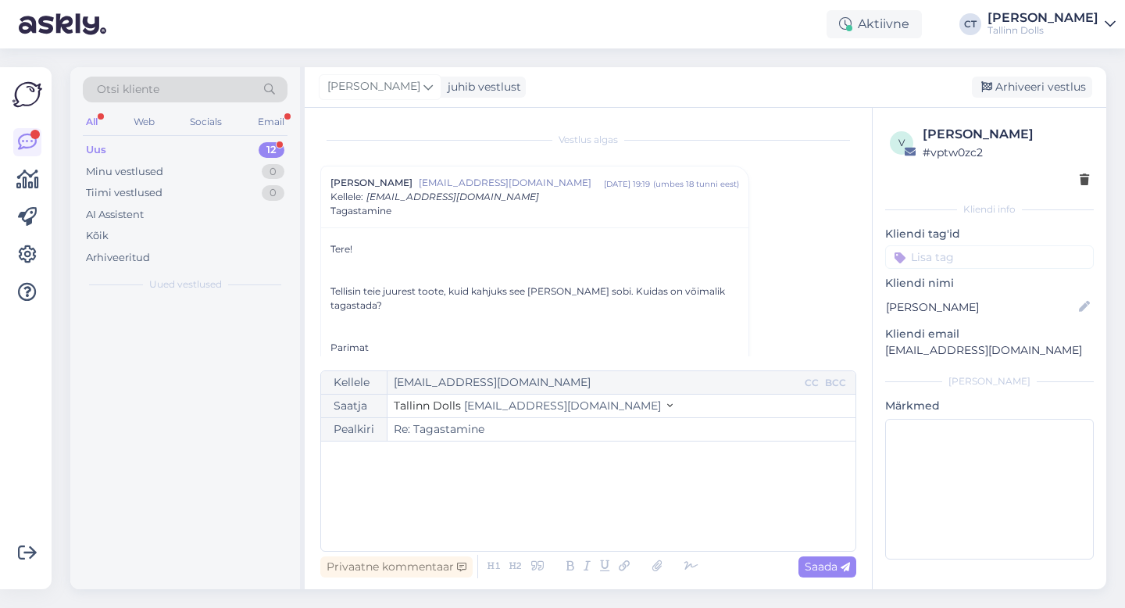
scroll to position [42, 0]
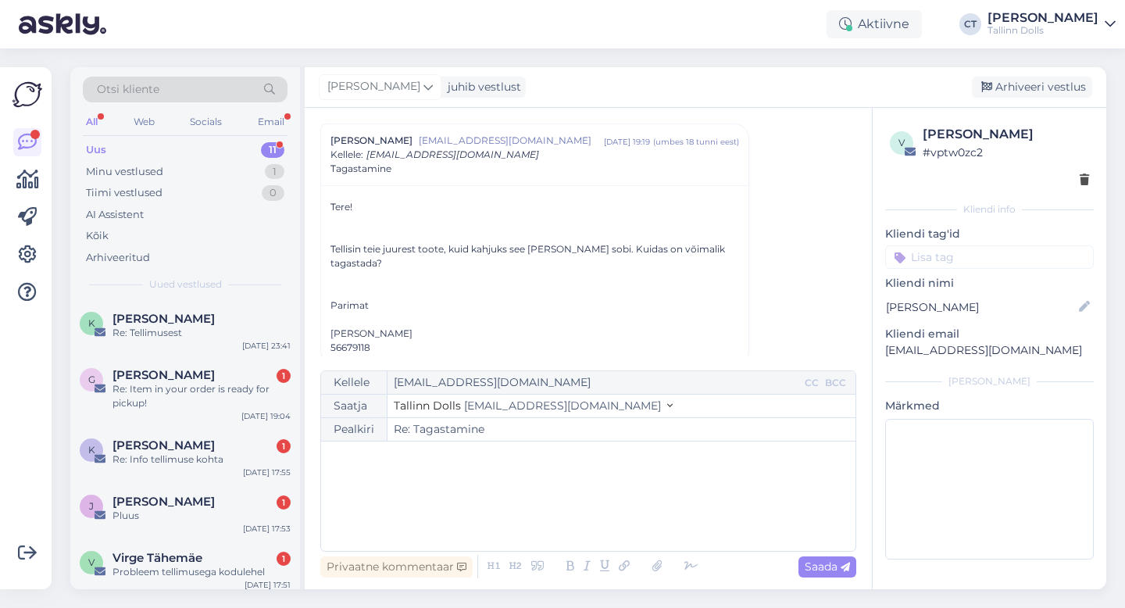
click at [605, 507] on div "﻿" at bounding box center [588, 496] width 519 height 94
click at [499, 438] on input "Re: Tagastamine" at bounding box center [622, 429] width 468 height 23
paste input "Tere, Tellimuse saate tagastada meie stuudiopoodi Narva mnt 50 või saates see T…"
click at [545, 471] on div "﻿" at bounding box center [588, 496] width 519 height 94
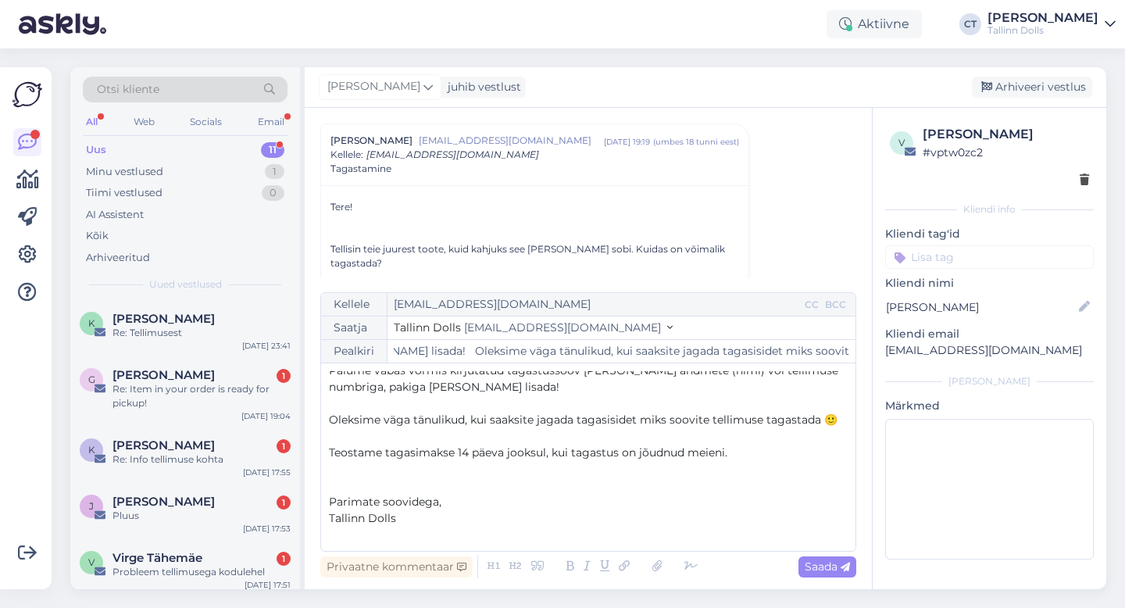
scroll to position [0, 2241]
drag, startPoint x: 484, startPoint y: 352, endPoint x: 923, endPoint y: 351, distance: 439.2
click at [923, 351] on div "Vestlus algas [PERSON_NAME] [EMAIL_ADDRESS][DOMAIN_NAME] [DATE] 19:19 ( umbes 1…" at bounding box center [706, 348] width 802 height 481
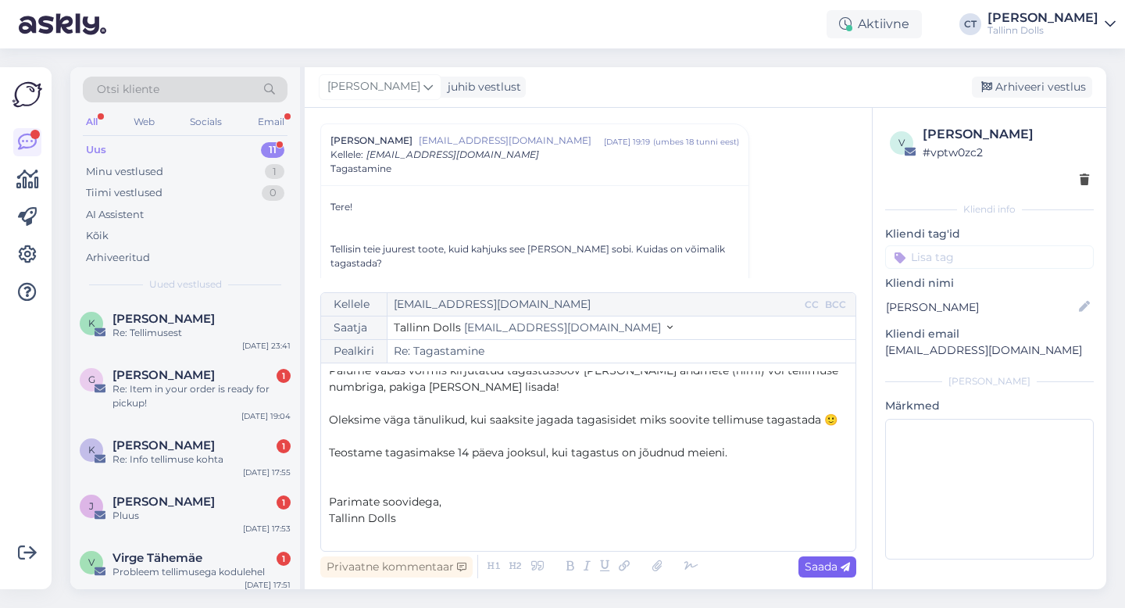
click at [824, 561] on span "Saada" at bounding box center [827, 567] width 45 height 14
type input "Re: Re: Tagastamine"
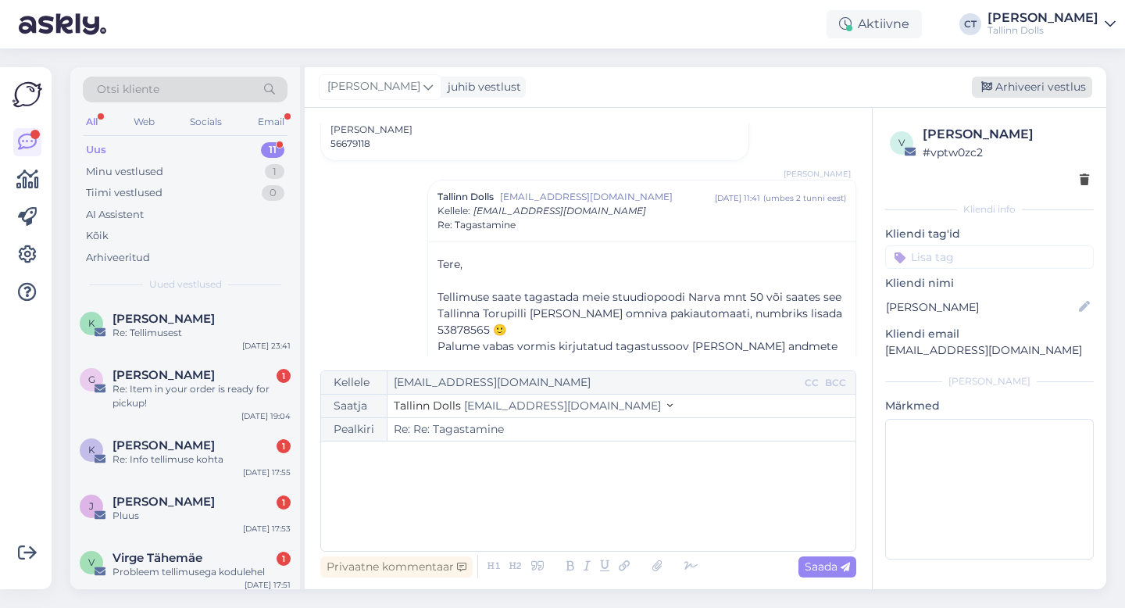
click at [1034, 87] on div "Arhiveeri vestlus" at bounding box center [1032, 87] width 120 height 21
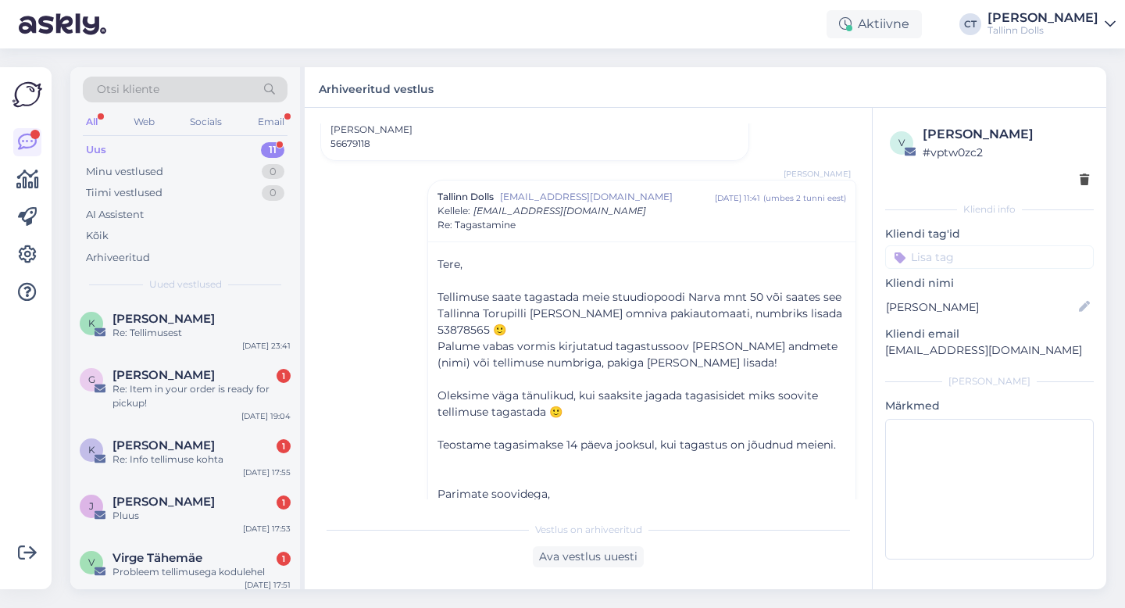
scroll to position [288, 0]
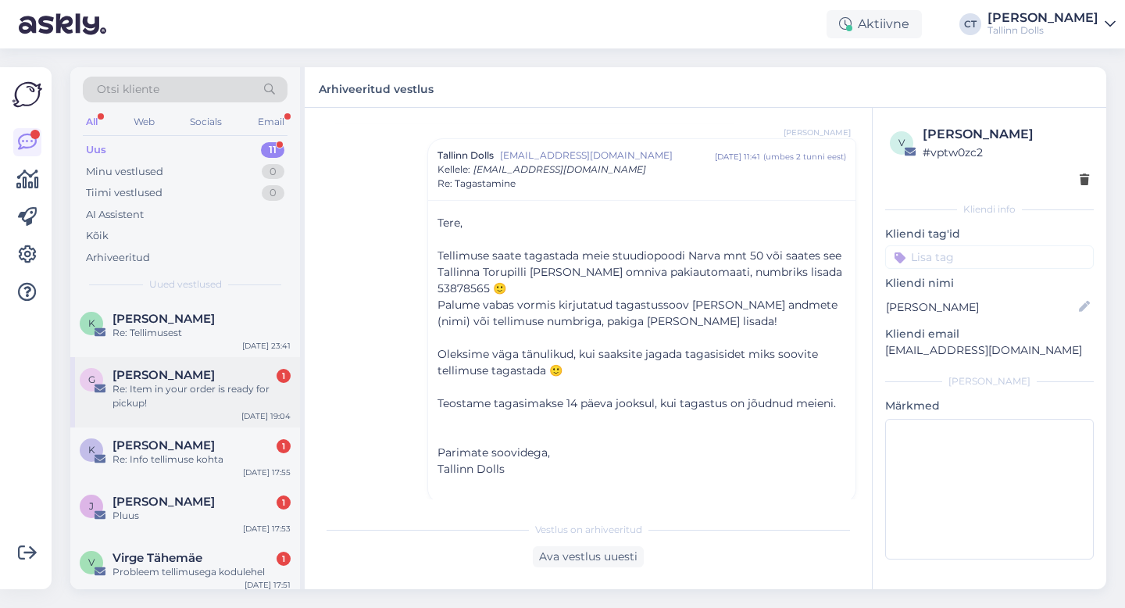
click at [188, 392] on div "Re: Item in your order is ready for pickup!" at bounding box center [202, 396] width 178 height 28
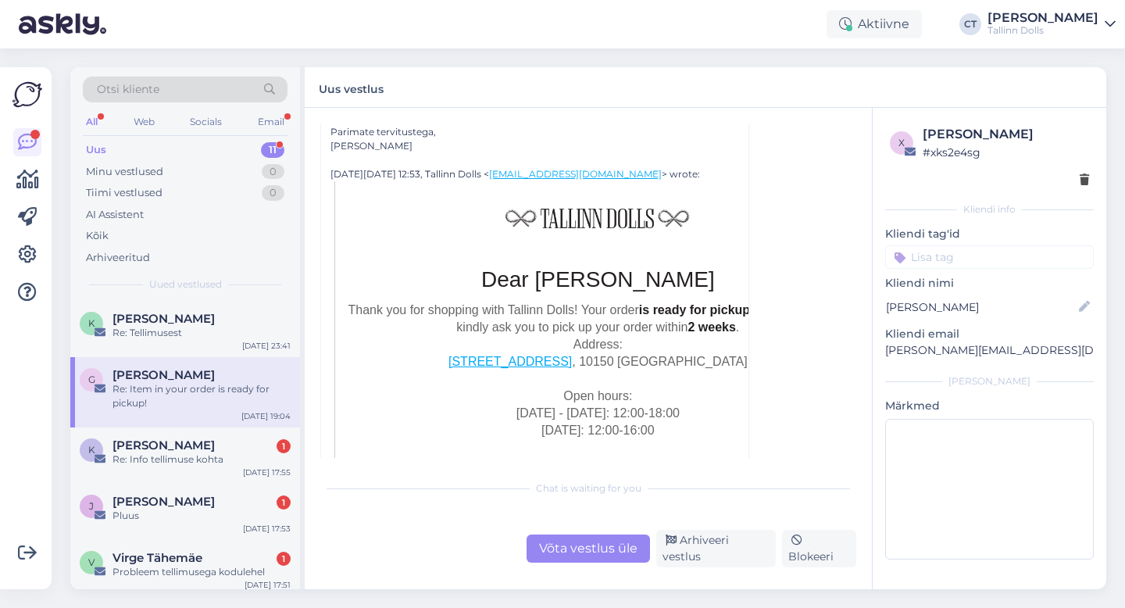
scroll to position [273, 0]
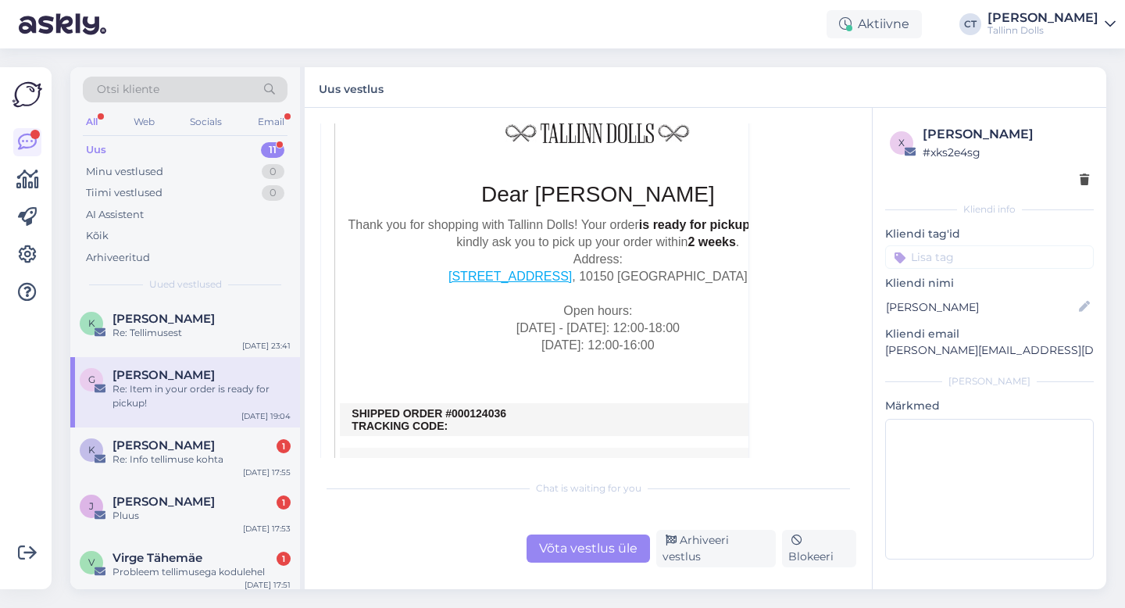
click at [574, 559] on div "Võta vestlus üle" at bounding box center [588, 549] width 123 height 28
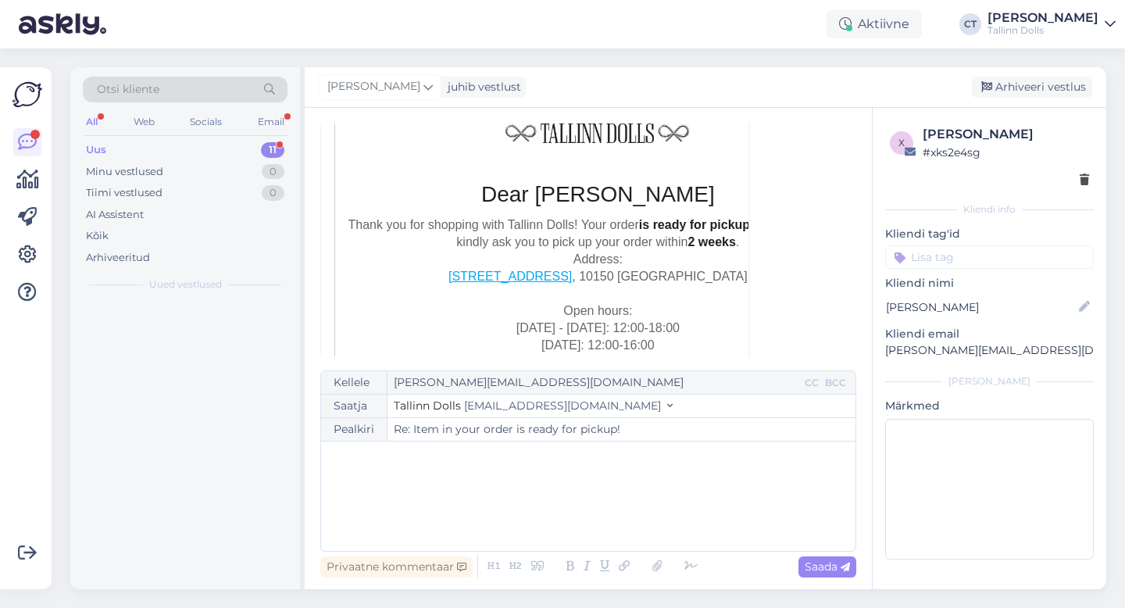
scroll to position [42, 0]
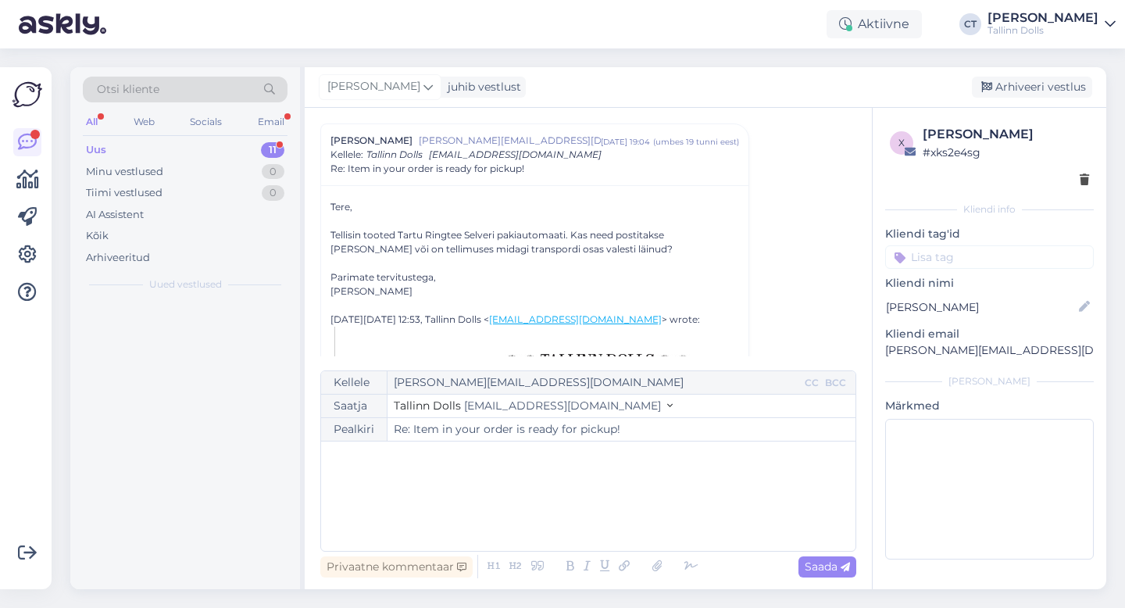
click at [583, 513] on div "﻿" at bounding box center [588, 496] width 519 height 94
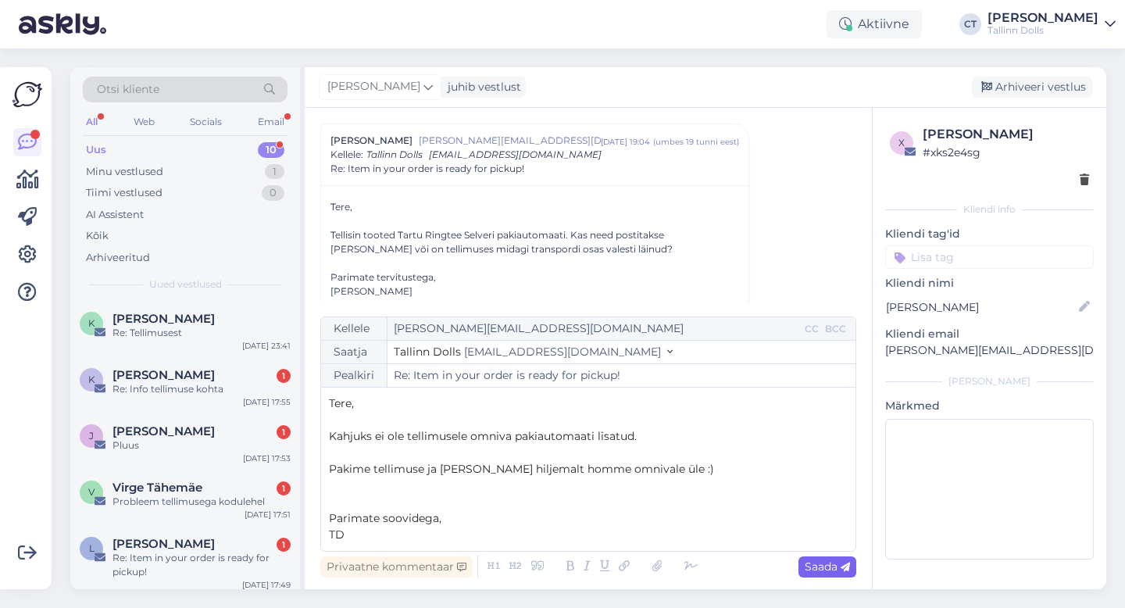
click at [831, 562] on span "Saada" at bounding box center [827, 567] width 45 height 14
type input "Re: Item in your order is ready for pickup!"
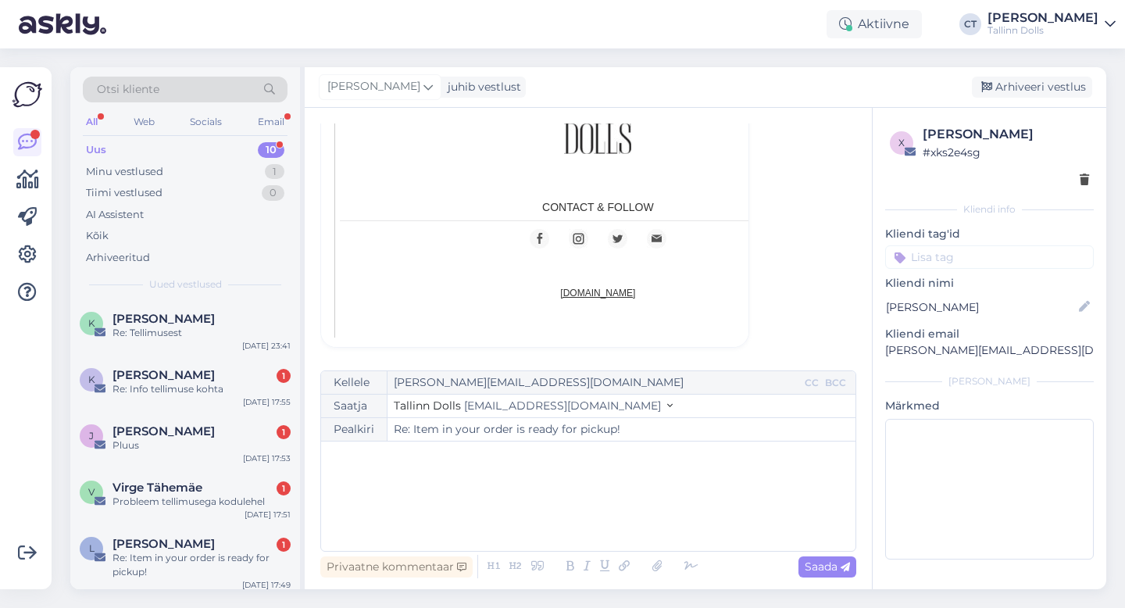
scroll to position [790, 0]
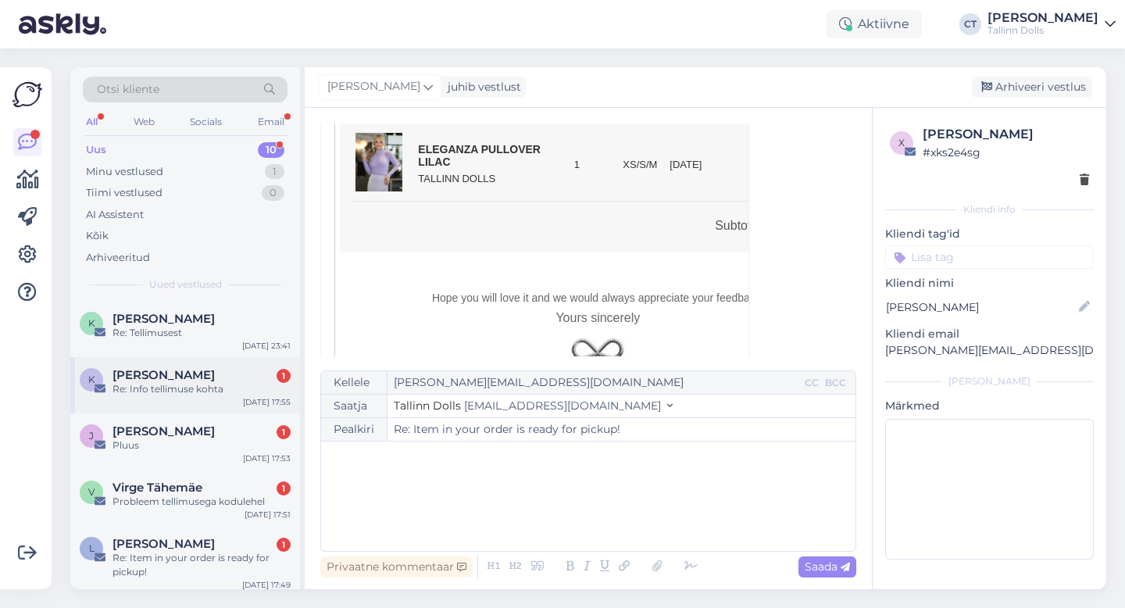
click at [179, 377] on div "Kairit Raag 1" at bounding box center [202, 375] width 178 height 14
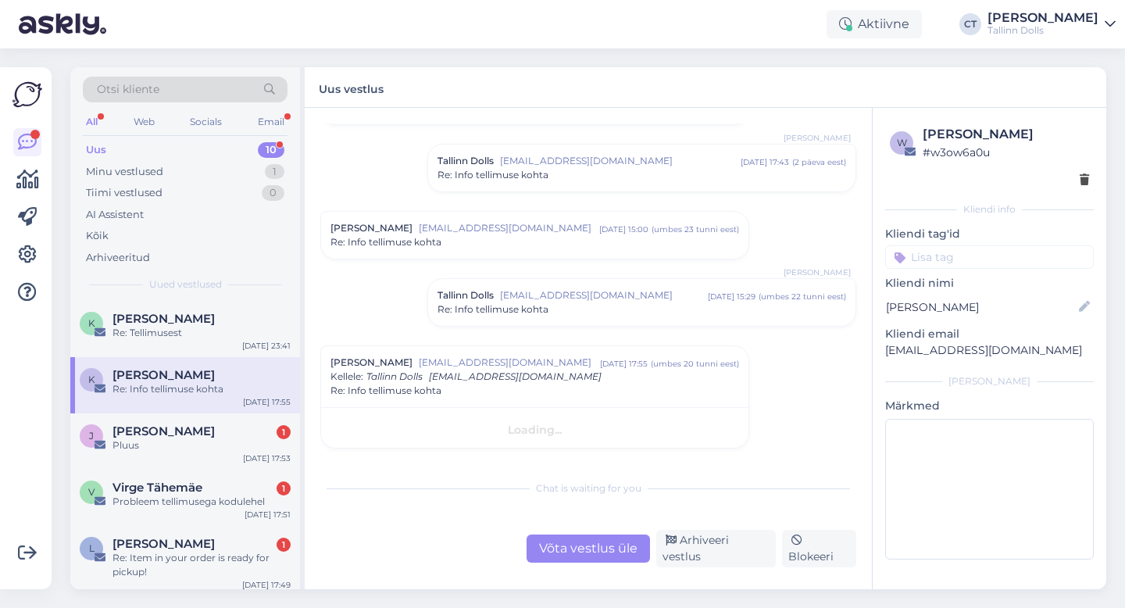
scroll to position [80, 0]
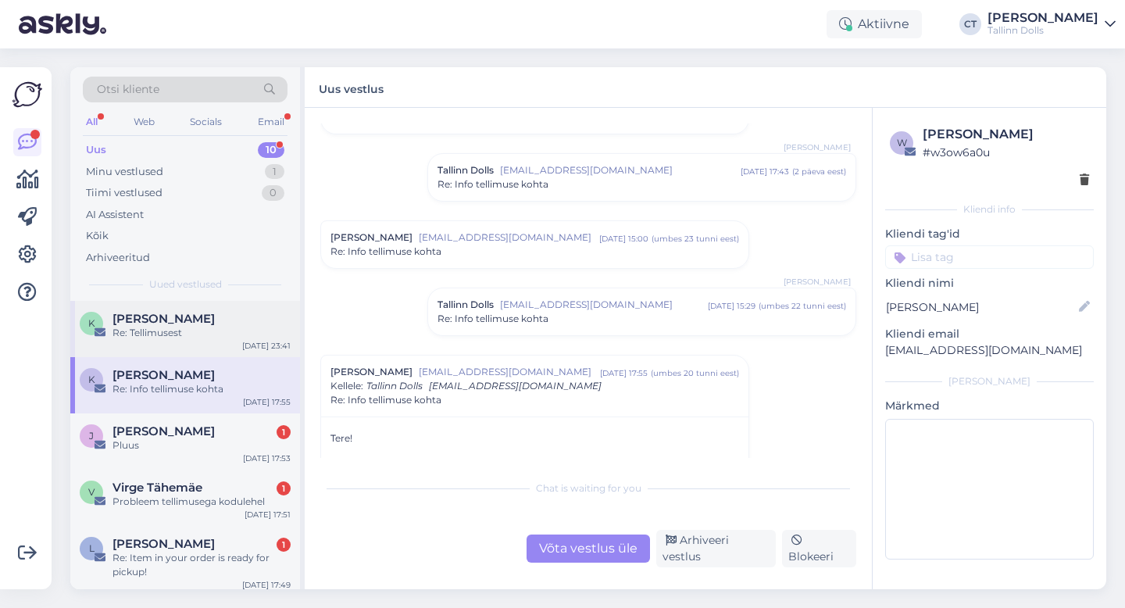
click at [246, 314] on div "[PERSON_NAME]" at bounding box center [202, 319] width 178 height 14
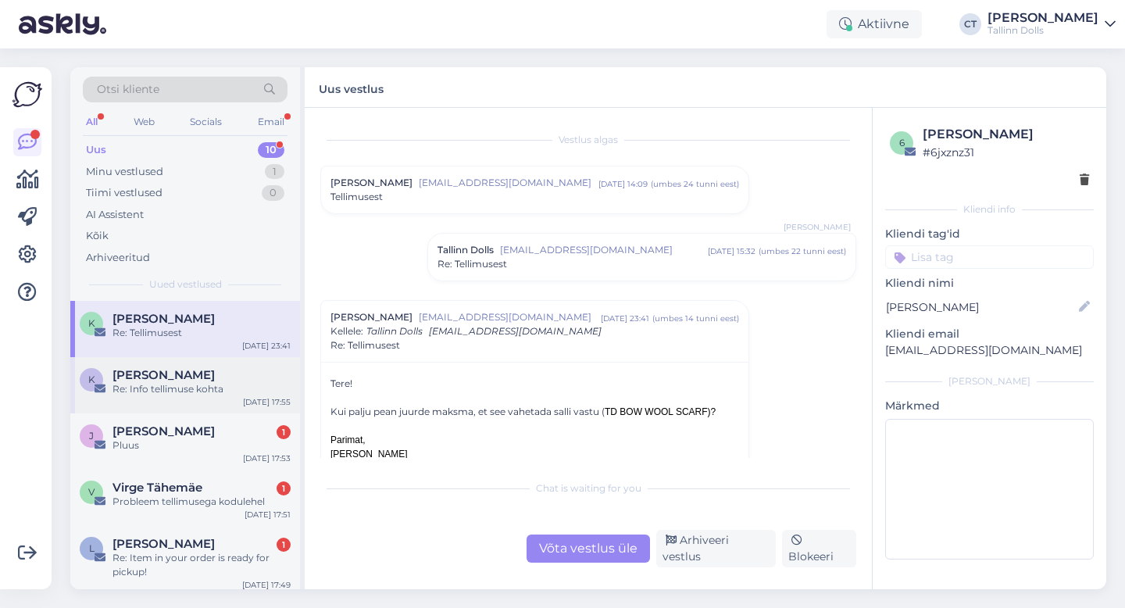
click at [218, 399] on div "K Kairit Raag Re: Info tellimuse kohta [DATE] 17:55" at bounding box center [185, 385] width 230 height 56
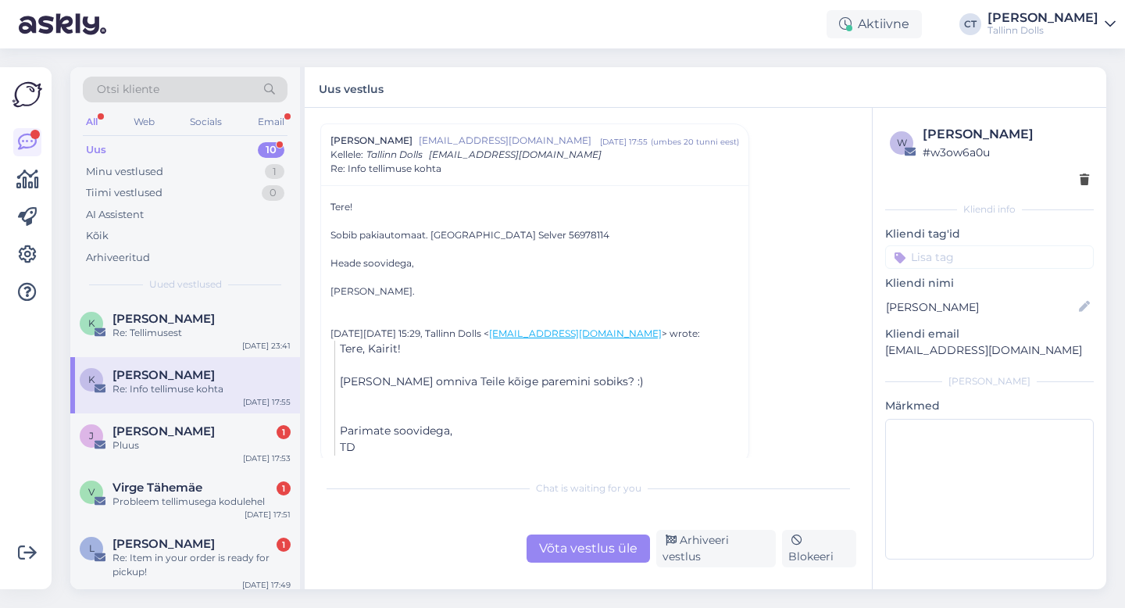
click at [613, 561] on div "Võta vestlus üle" at bounding box center [588, 549] width 123 height 28
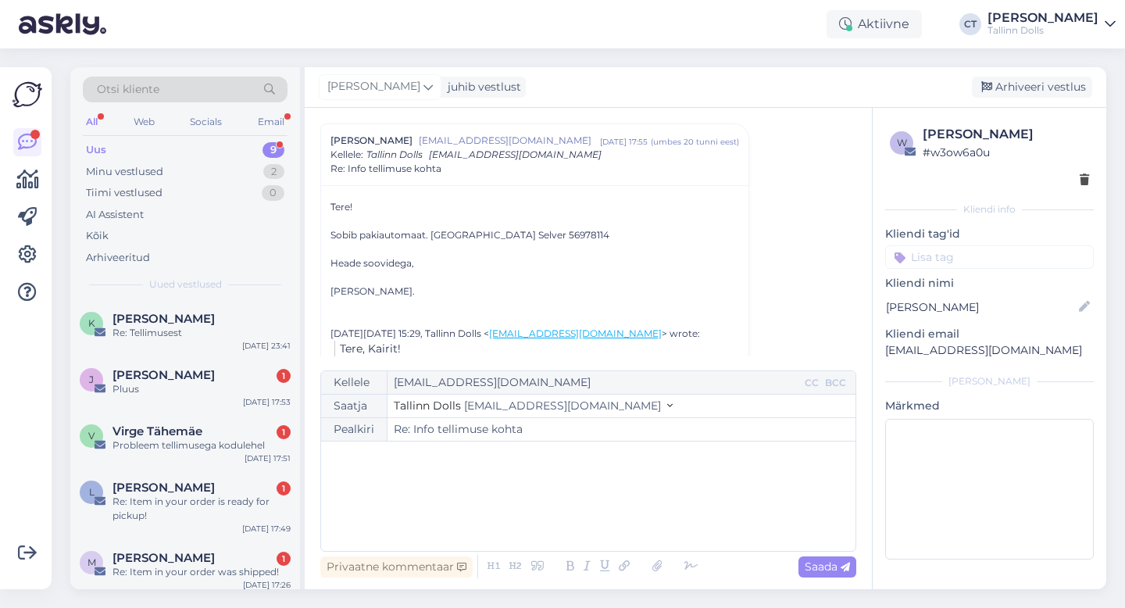
click at [613, 501] on div "﻿" at bounding box center [588, 496] width 519 height 94
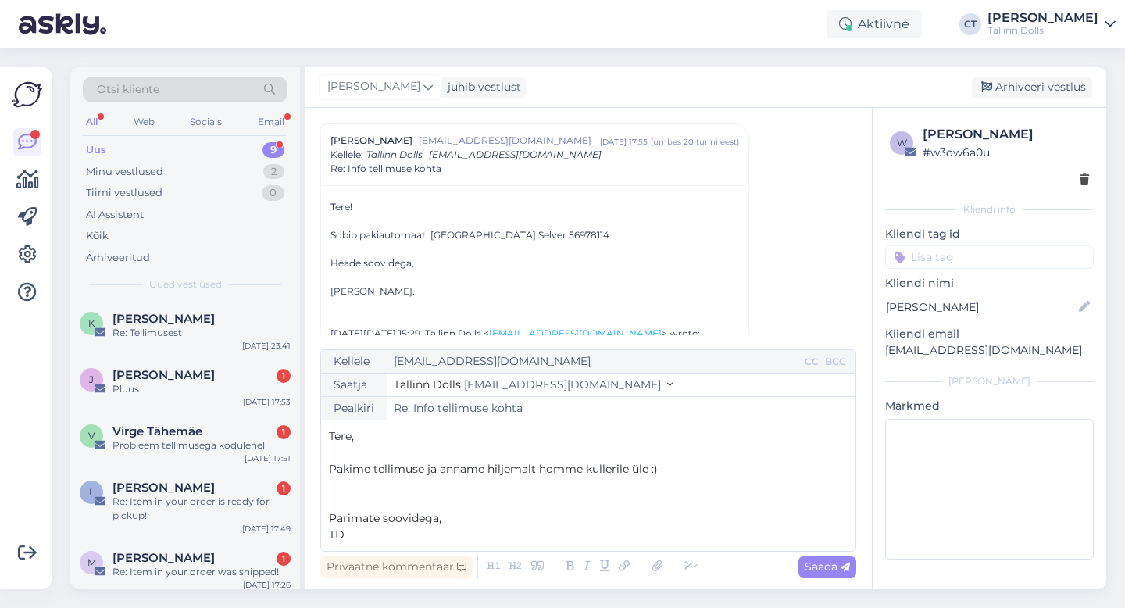
click at [837, 577] on div "Privaatne kommentaar Saada" at bounding box center [588, 567] width 536 height 30
click at [838, 557] on div "Saada" at bounding box center [828, 566] width 58 height 21
type input "Re: Info tellimuse kohta"
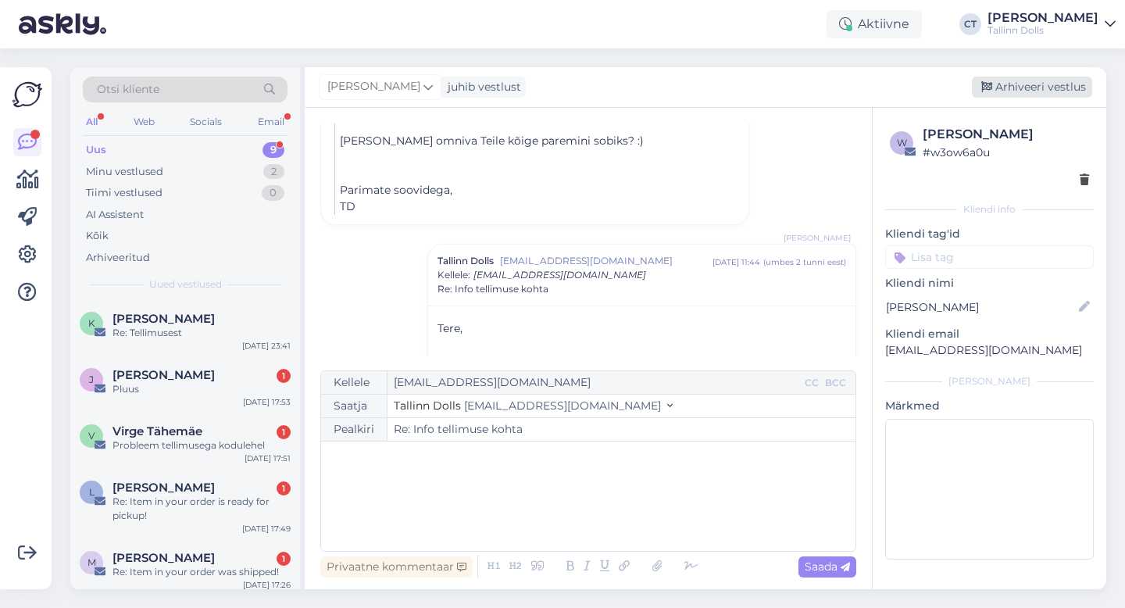
click at [1055, 84] on div "Arhiveeri vestlus" at bounding box center [1032, 87] width 120 height 21
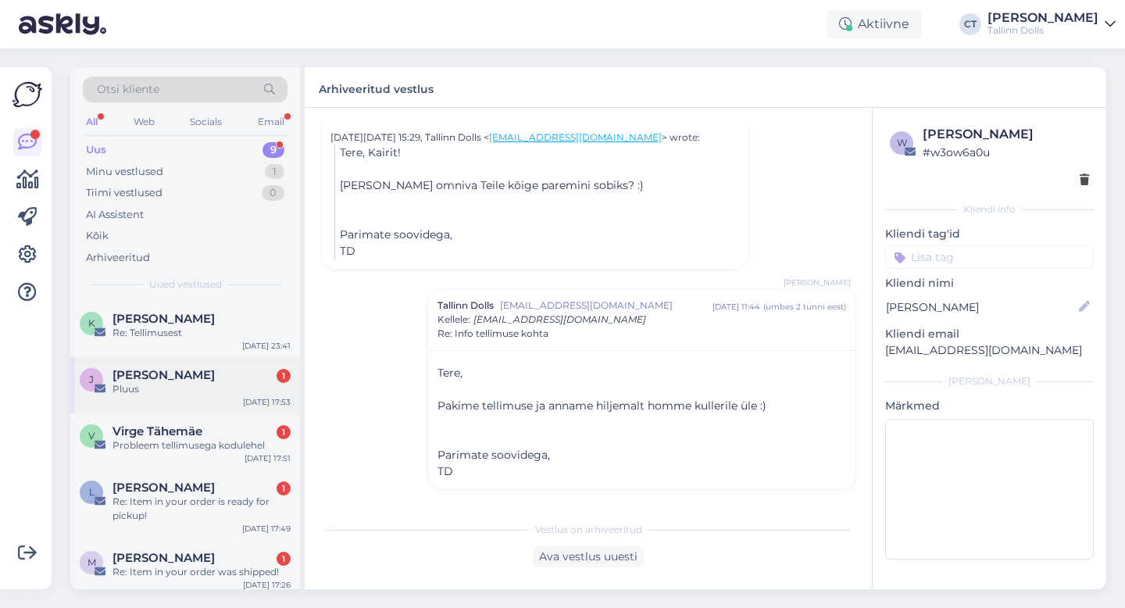
click at [199, 400] on div "J [PERSON_NAME] 1 Pluus [DATE] 17:53" at bounding box center [185, 385] width 230 height 56
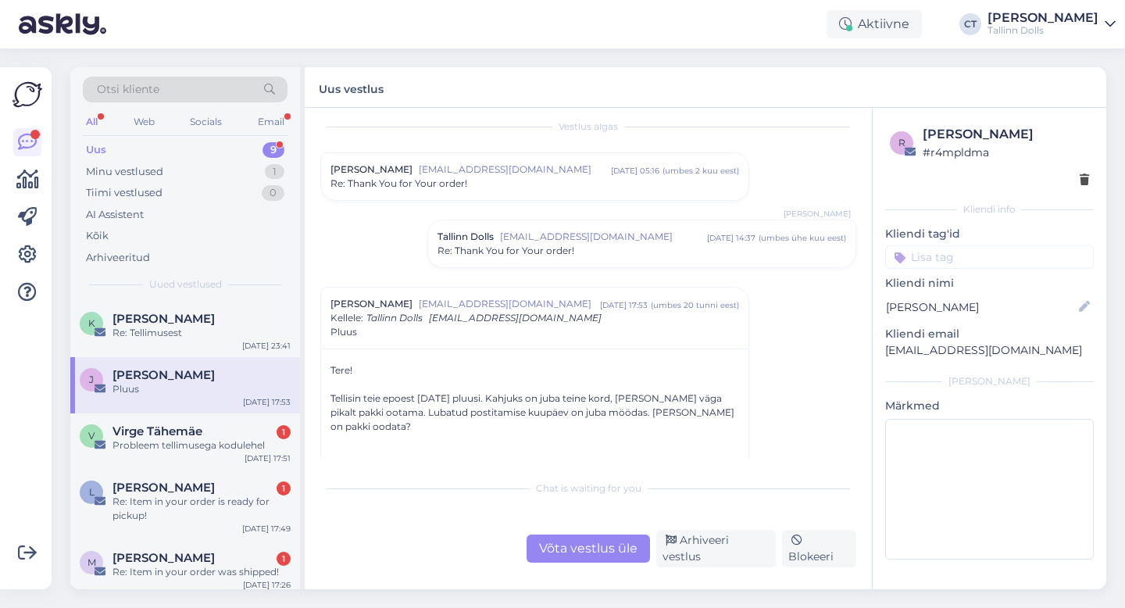
scroll to position [41, 0]
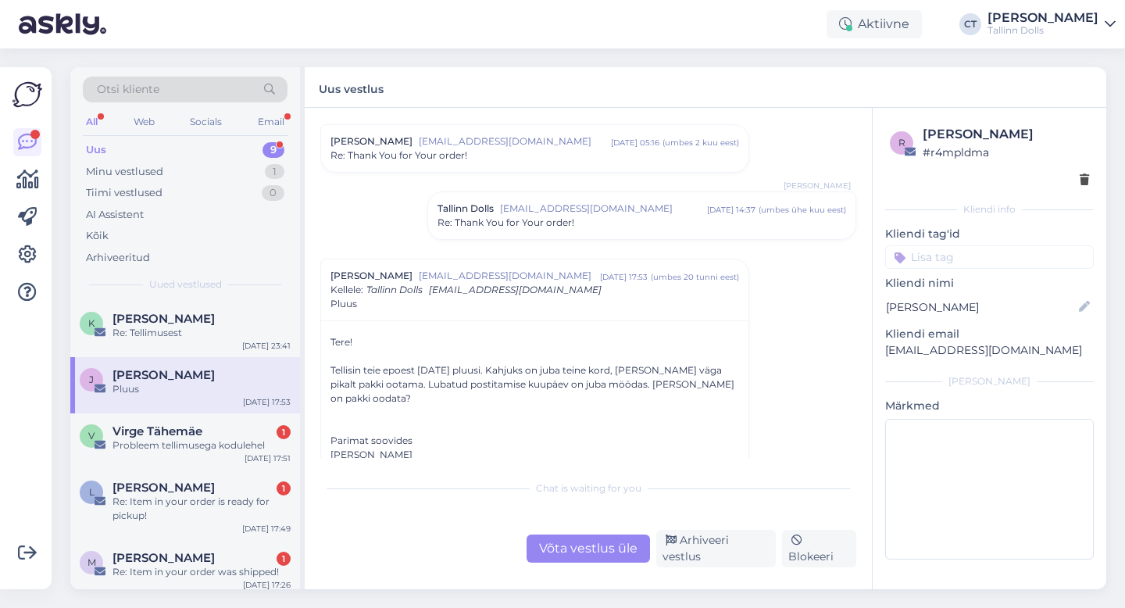
click at [509, 208] on span "[EMAIL_ADDRESS][DOMAIN_NAME]" at bounding box center [603, 209] width 207 height 14
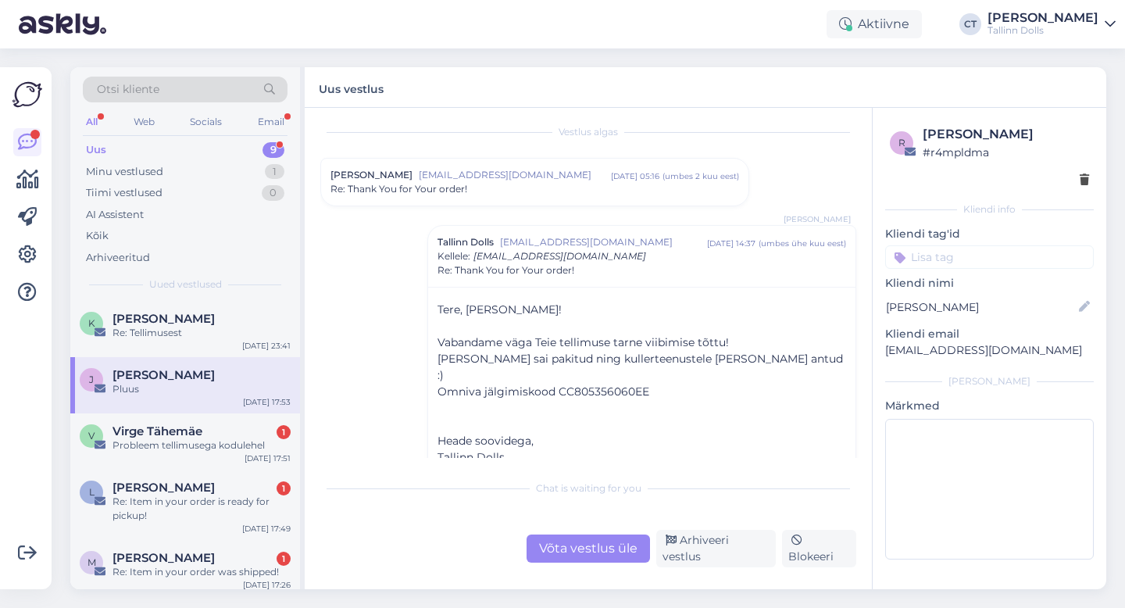
scroll to position [0, 0]
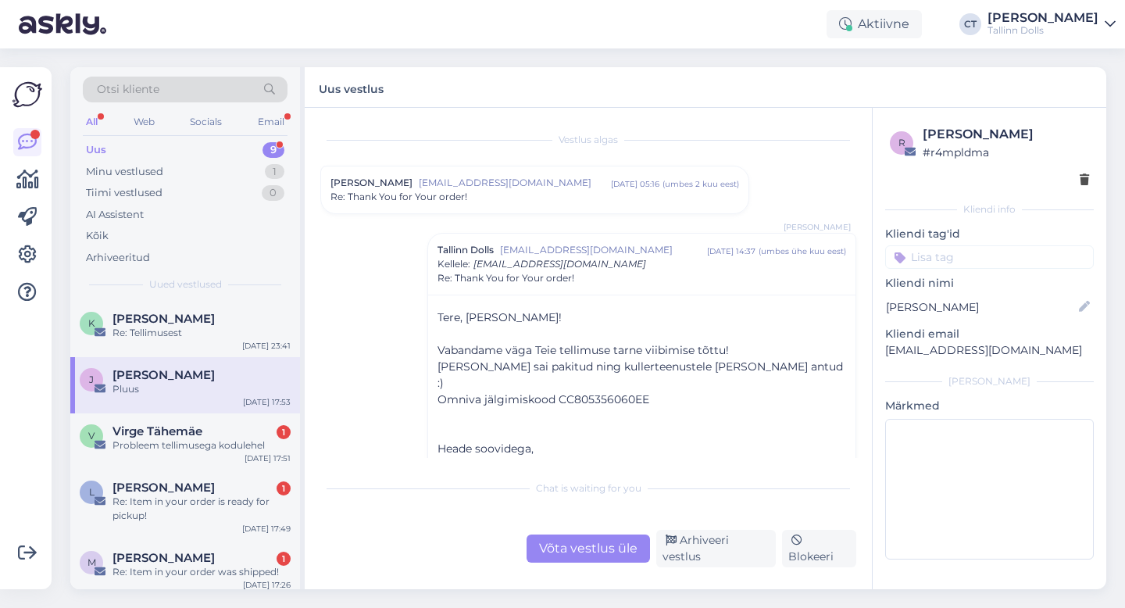
click at [513, 204] on div "[PERSON_NAME] [PERSON_NAME][EMAIL_ADDRESS][DOMAIN_NAME] [DATE] 05:16 ( umbes 2 …" at bounding box center [534, 189] width 427 height 47
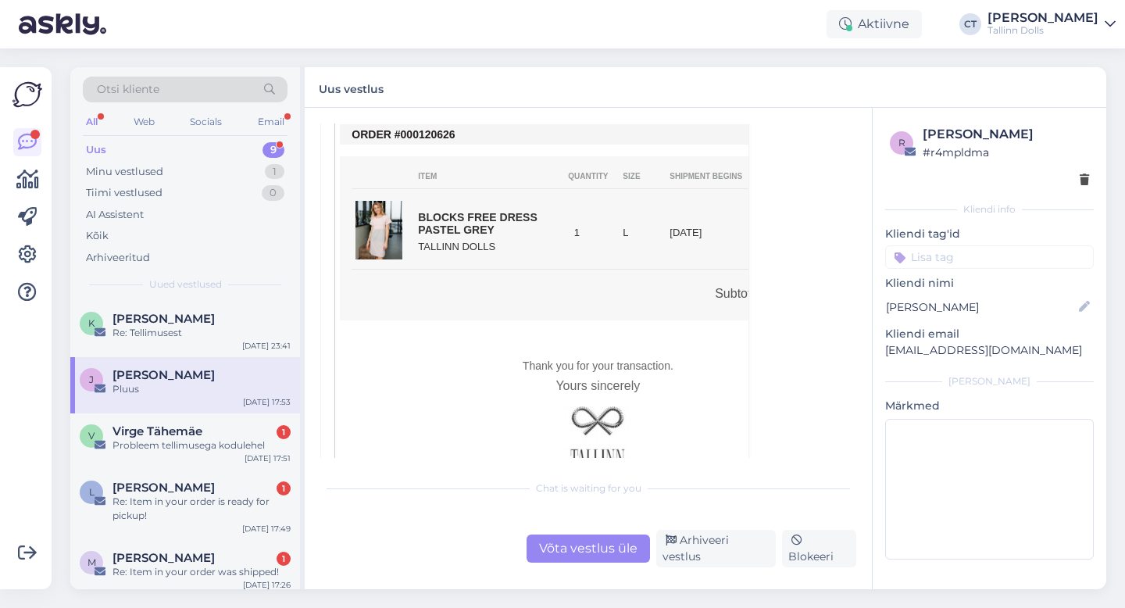
scroll to position [538, 0]
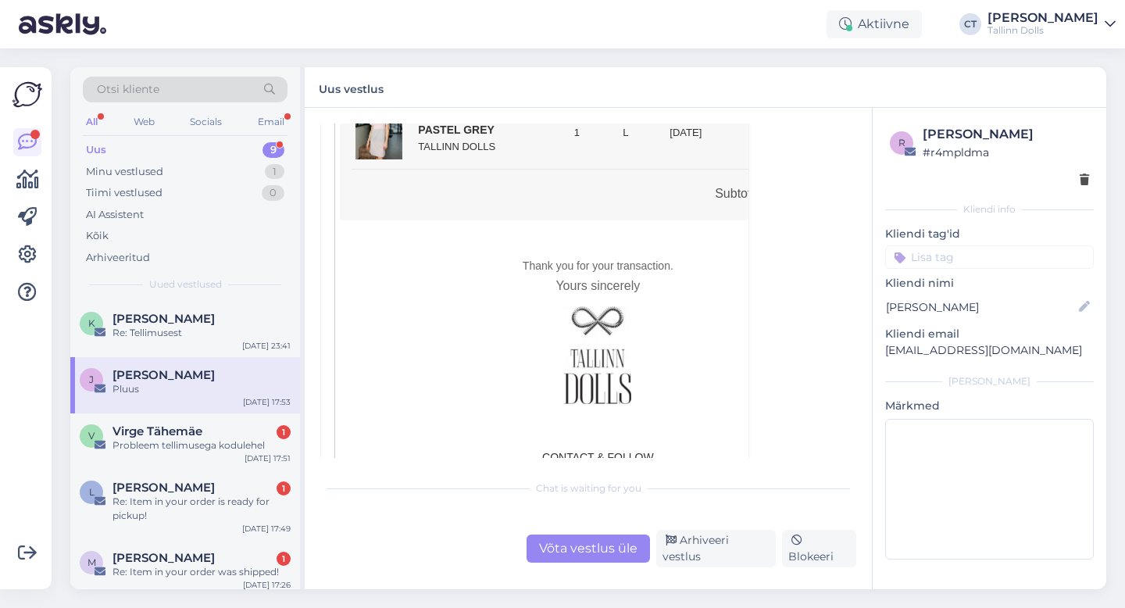
click at [545, 557] on div "Võta vestlus üle" at bounding box center [588, 549] width 123 height 28
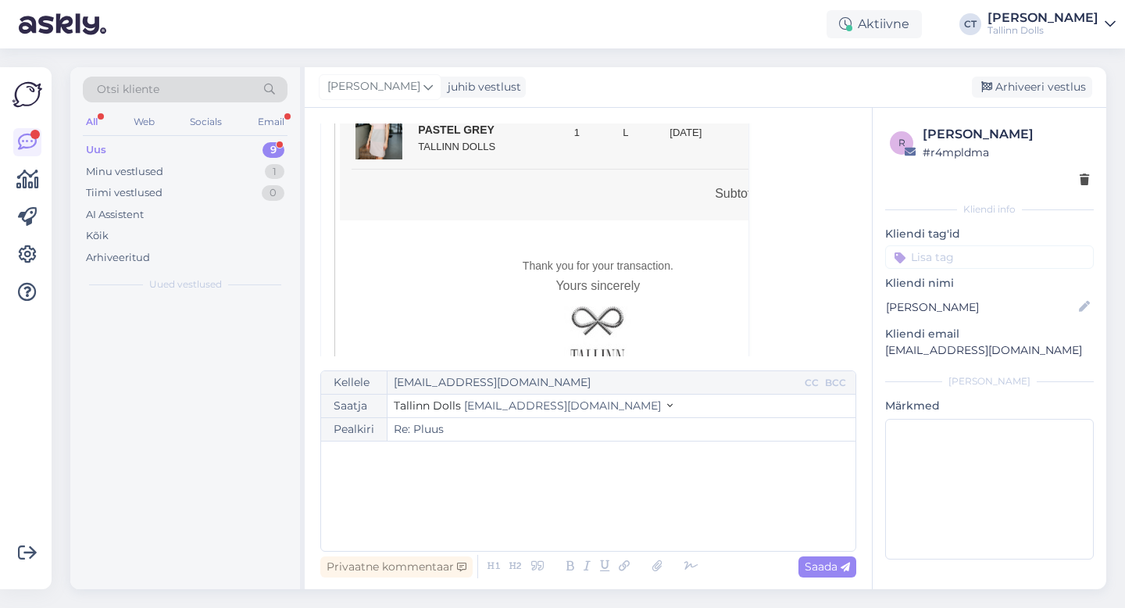
scroll to position [1246, 0]
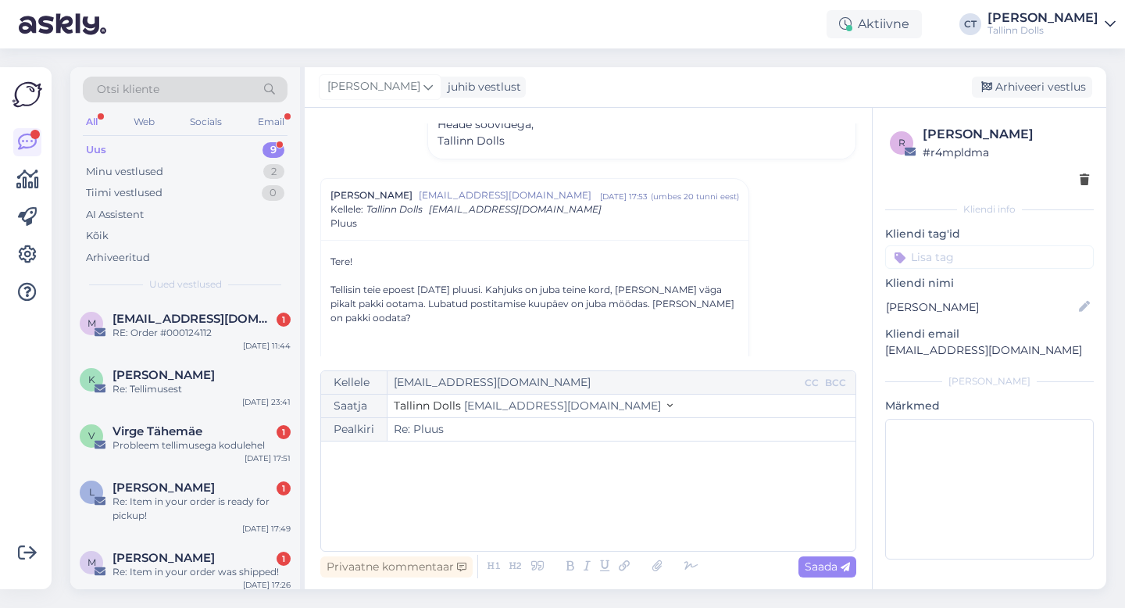
click at [571, 511] on div "﻿" at bounding box center [588, 496] width 519 height 94
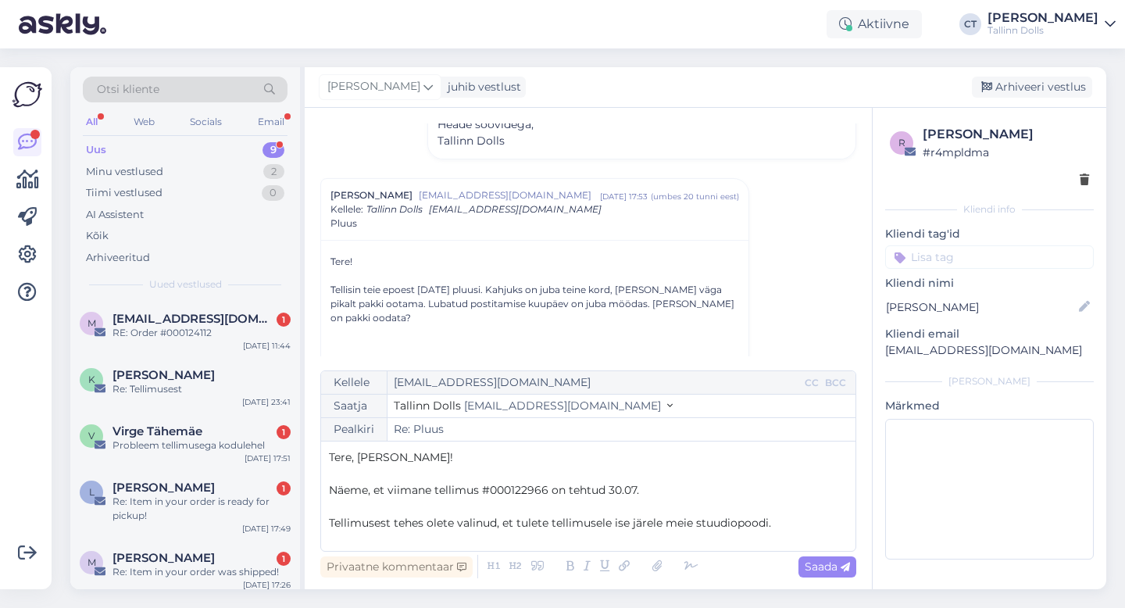
click at [670, 492] on p "Näeme, et viimane tellimus #000122966 on tehtud 30.07." at bounding box center [588, 490] width 519 height 16
click at [778, 528] on p "Tellimusest tehes olete valinud, et tulete tellimusele ise järele meie stuudiop…" at bounding box center [588, 523] width 519 height 16
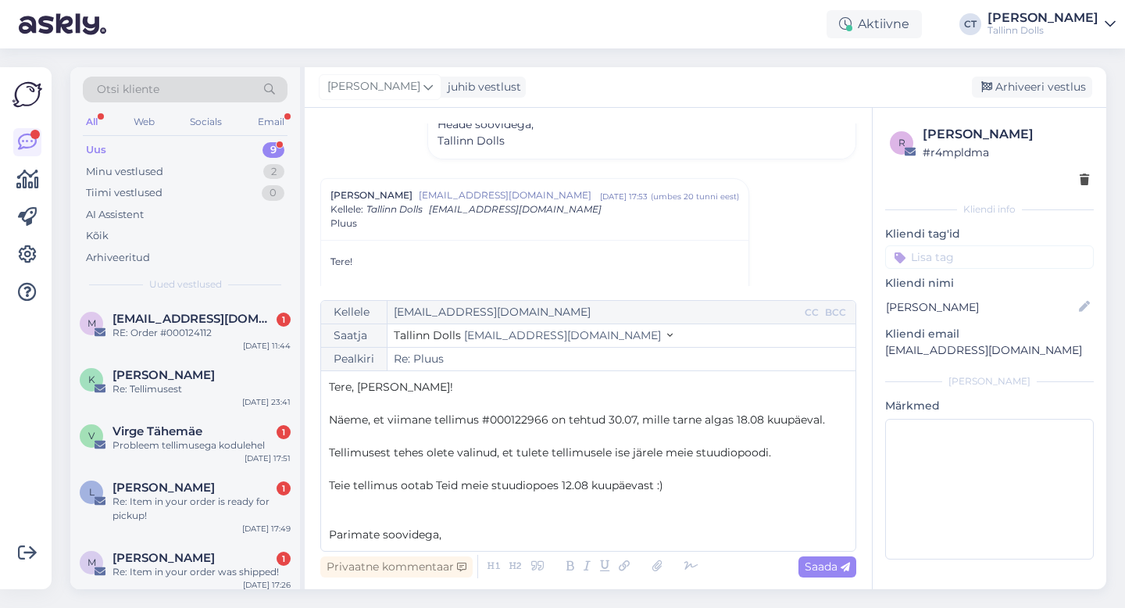
scroll to position [9, 0]
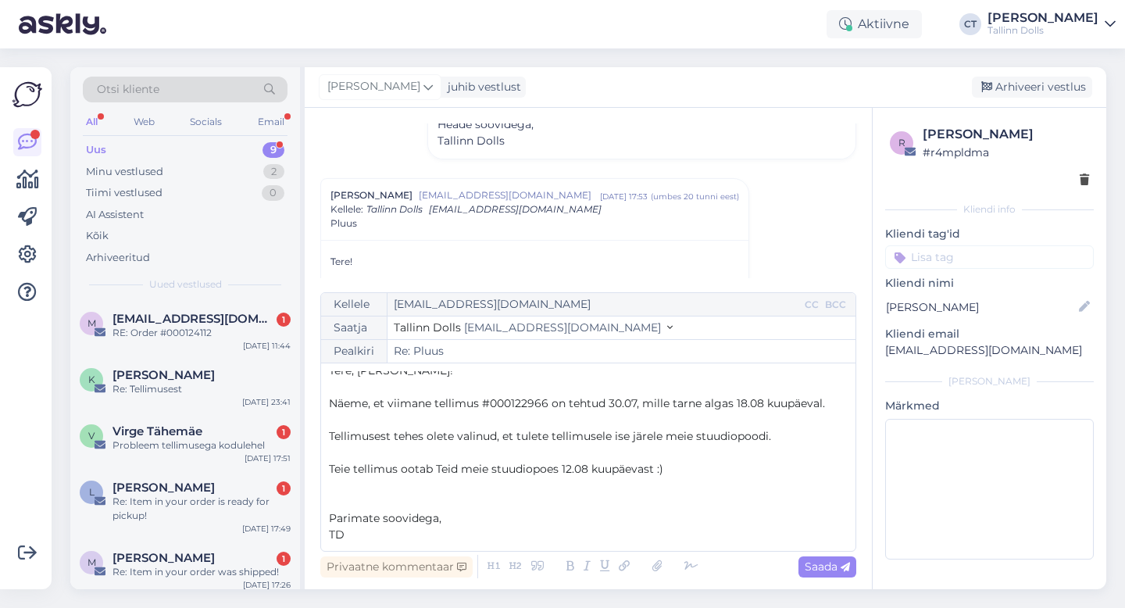
click at [546, 406] on span "Näeme, et viimane tellimus #000122966 on tehtud 30.07, mille tarne algas 18.08 …" at bounding box center [577, 403] width 496 height 14
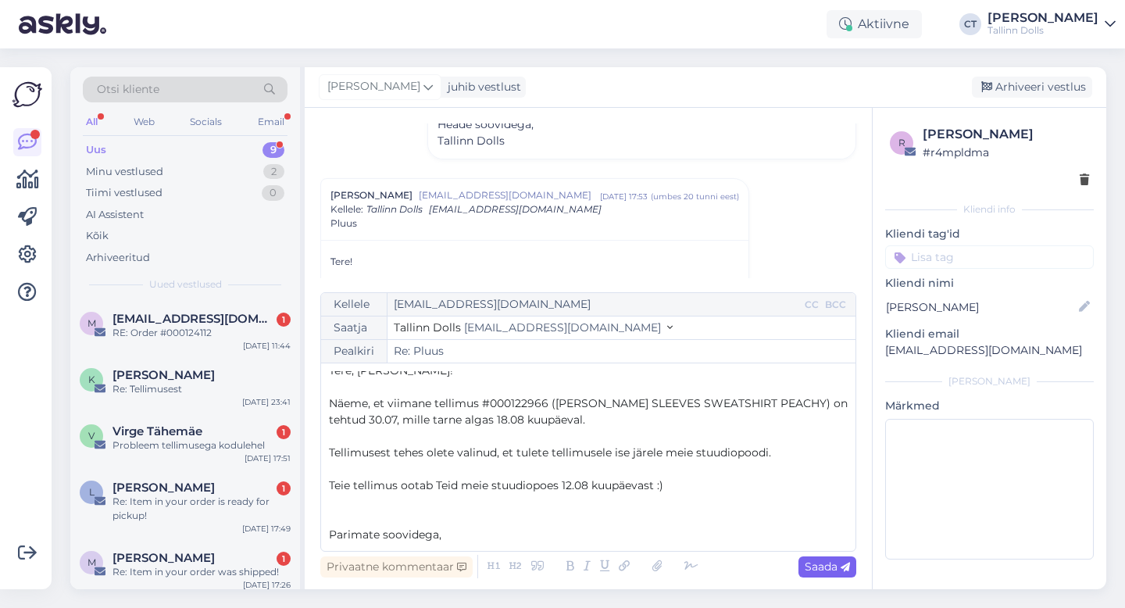
click at [835, 566] on span "Saada" at bounding box center [827, 567] width 45 height 14
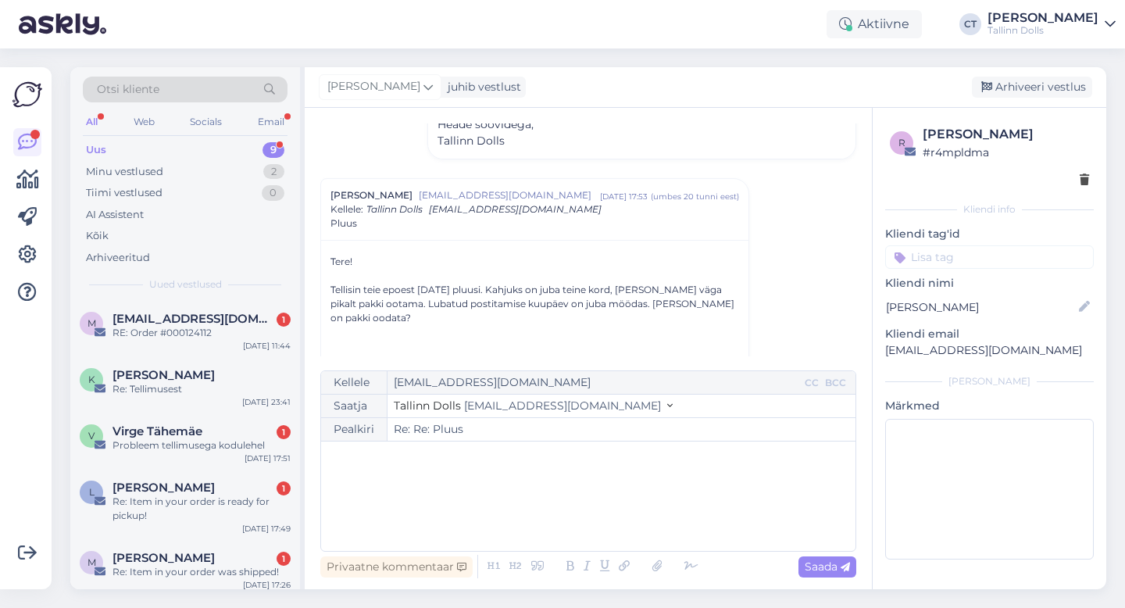
type input "Re: Re: Pluus"
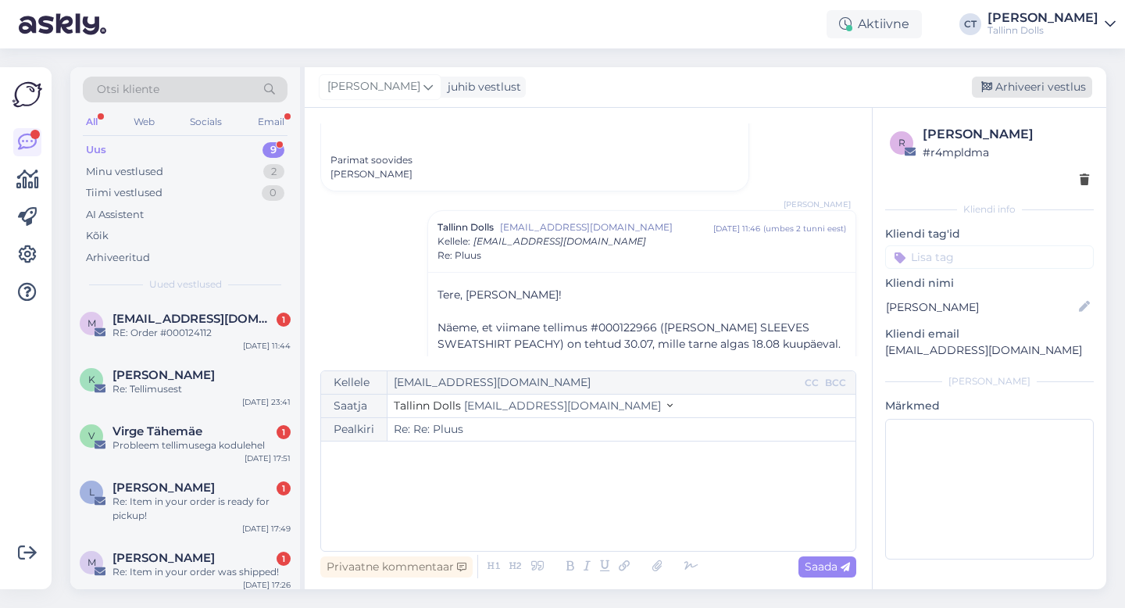
click at [1026, 89] on div "Arhiveeri vestlus" at bounding box center [1032, 87] width 120 height 21
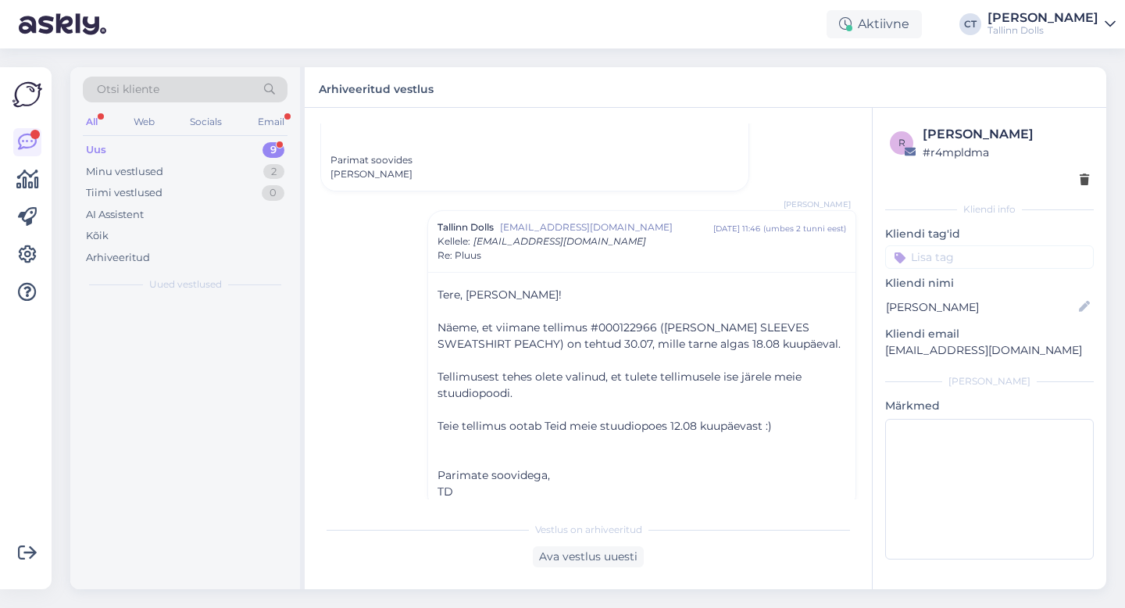
scroll to position [1421, 0]
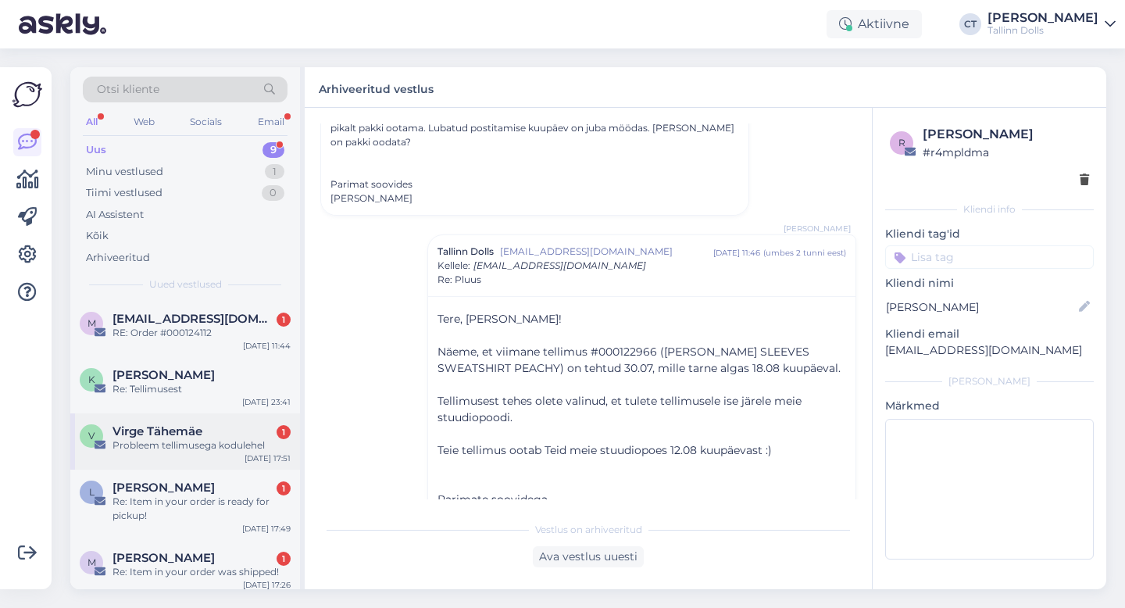
click at [205, 431] on div "Virge Tähemäe 1" at bounding box center [202, 431] width 178 height 14
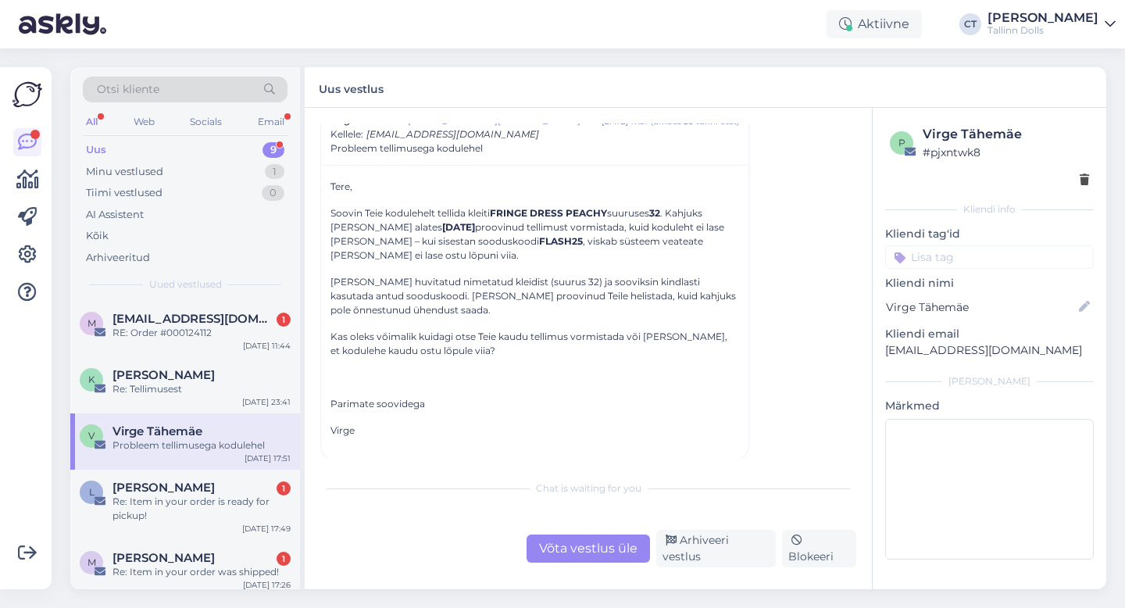
scroll to position [65, 0]
click at [560, 542] on div "Võta vestlus üle" at bounding box center [588, 549] width 123 height 28
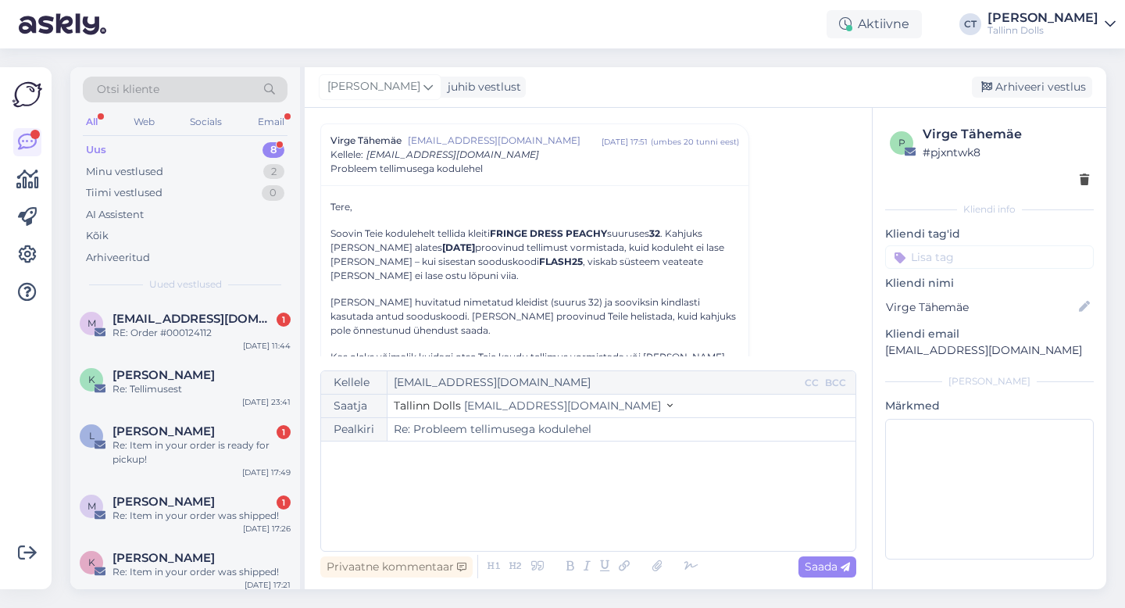
click at [560, 520] on div "﻿" at bounding box center [588, 496] width 519 height 94
click at [228, 441] on div "Re: Item in your order is ready for pickup!" at bounding box center [202, 452] width 178 height 28
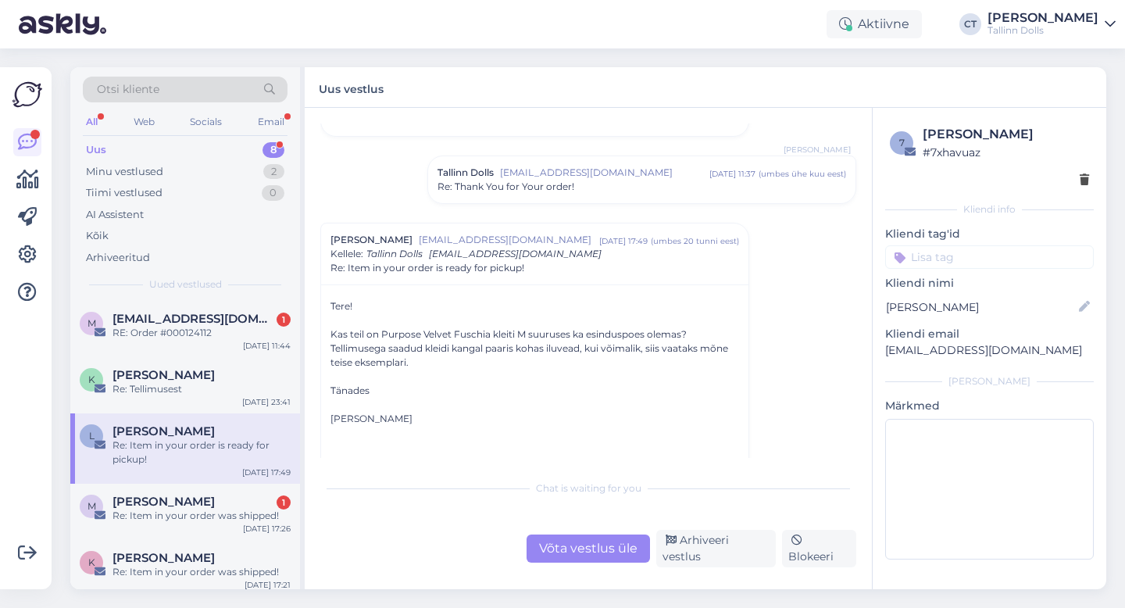
scroll to position [866, 0]
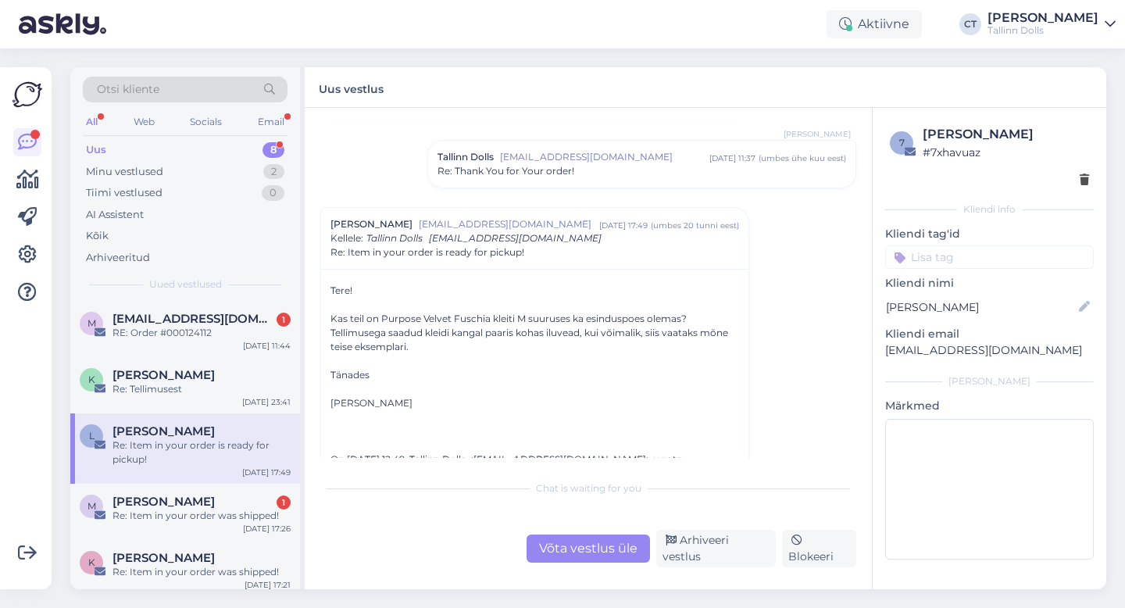
click at [567, 544] on div "Võta vestlus üle" at bounding box center [588, 549] width 123 height 28
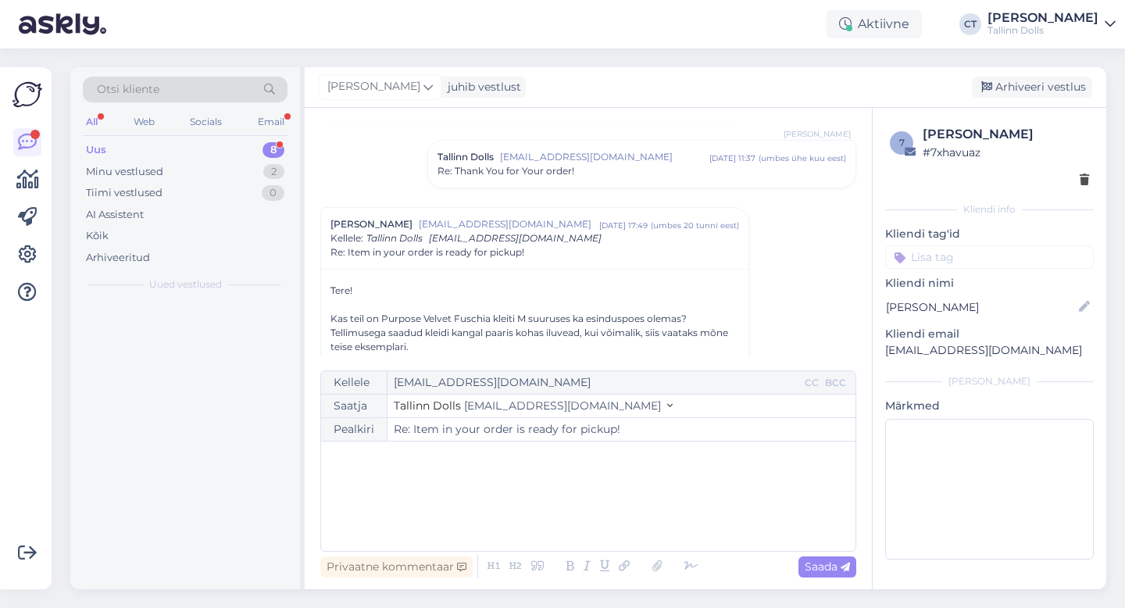
scroll to position [949, 0]
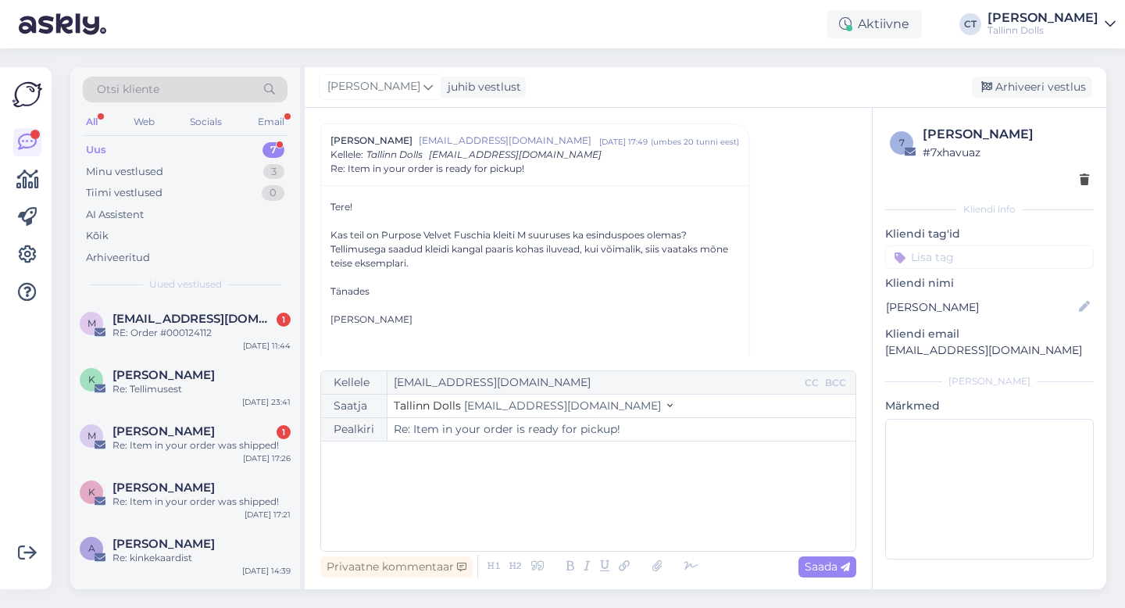
click at [580, 520] on div "﻿" at bounding box center [588, 496] width 519 height 94
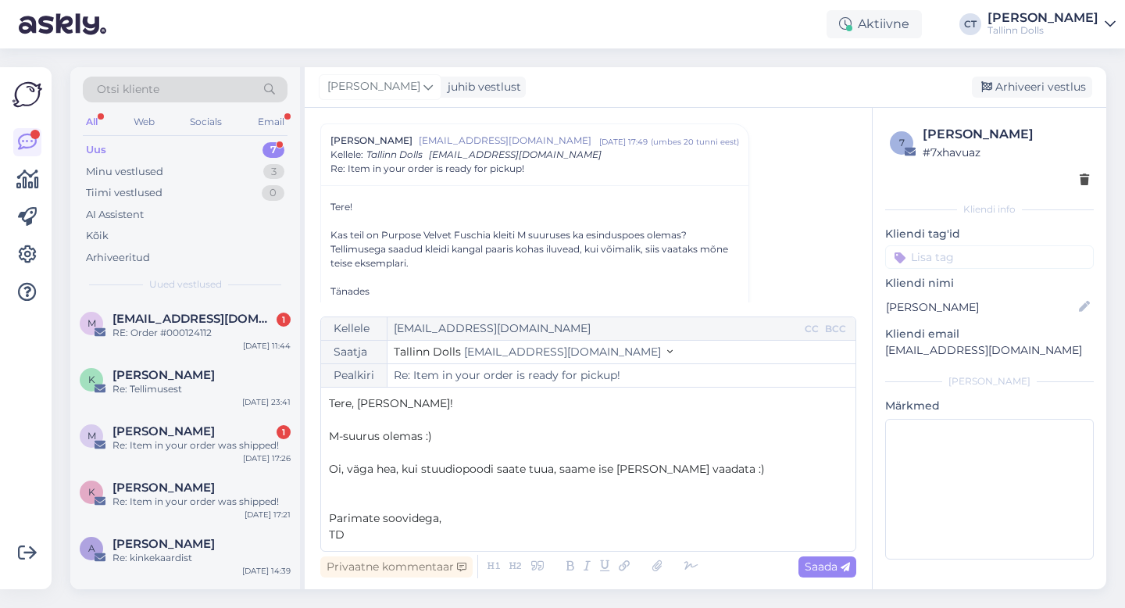
click at [756, 475] on p "Oi, väga hea, kui stuudiopoodi saate tuua, saame ise [PERSON_NAME] vaadata :)" at bounding box center [588, 469] width 519 height 16
click at [816, 560] on span "Saada" at bounding box center [827, 567] width 45 height 14
type input "Re: Re: Item in your order is ready for pickup!"
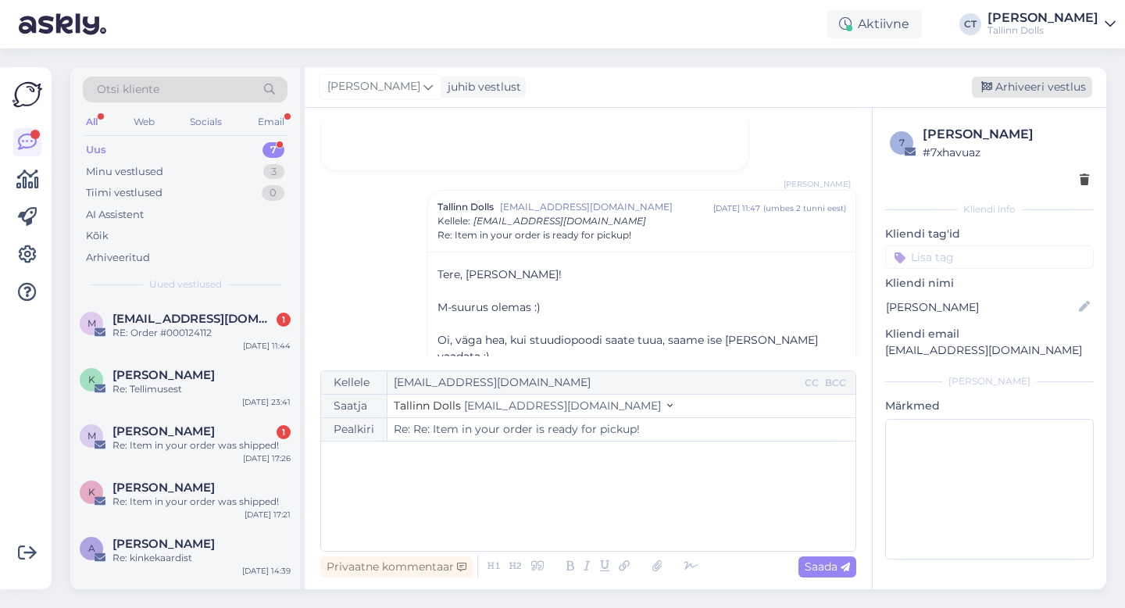
click at [1032, 82] on div "Arhiveeri vestlus" at bounding box center [1032, 87] width 120 height 21
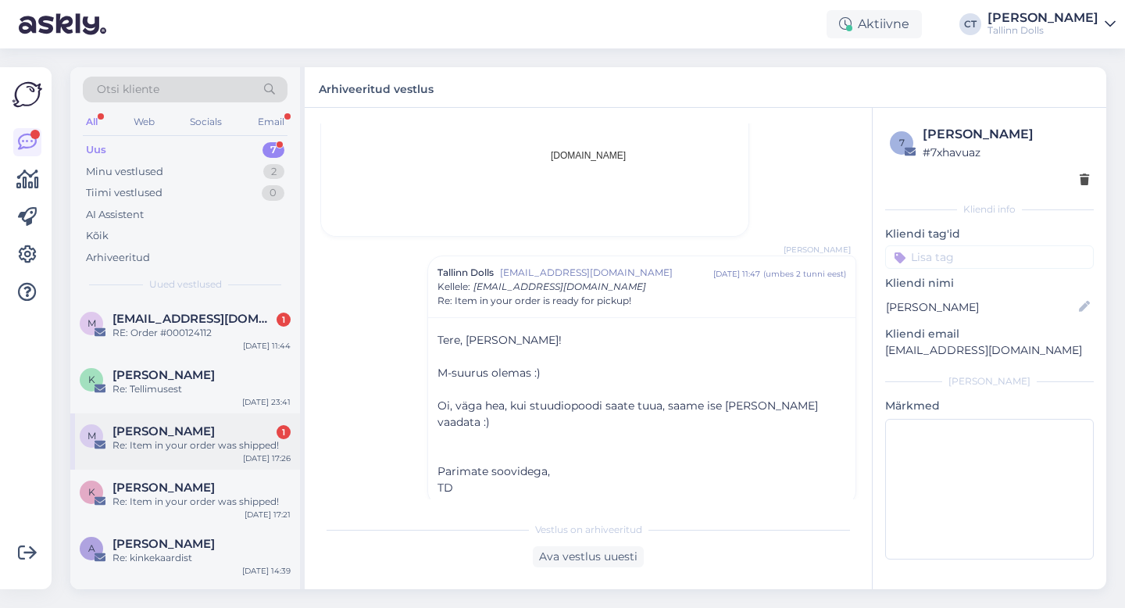
click at [178, 459] on div "m [PERSON_NAME] 1 Re: Item in your order was shipped! [DATE] 17:26" at bounding box center [185, 441] width 230 height 56
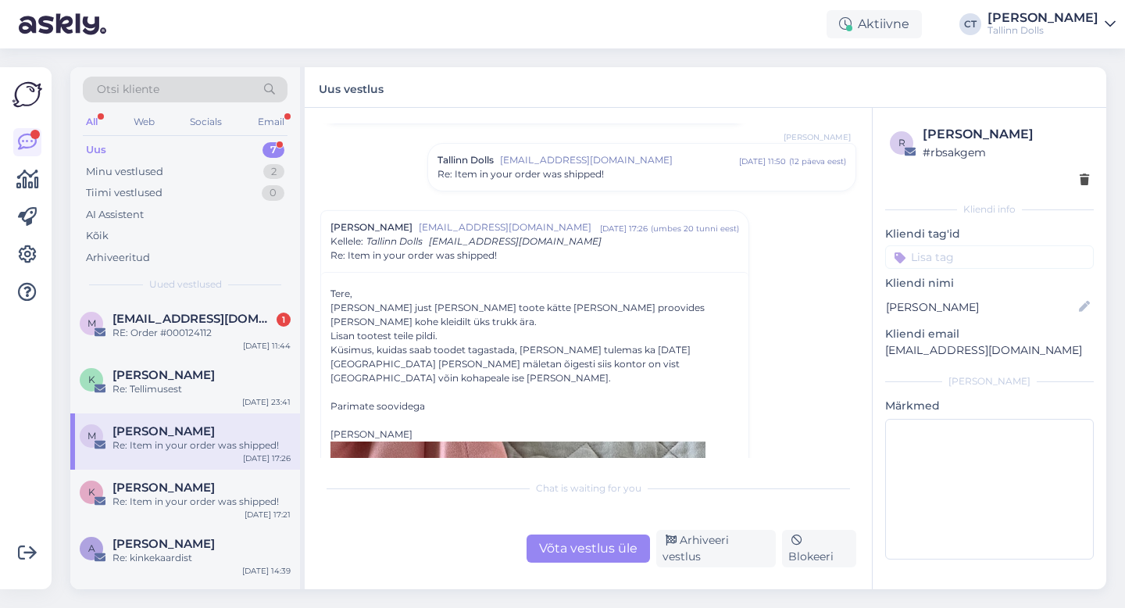
scroll to position [835, 0]
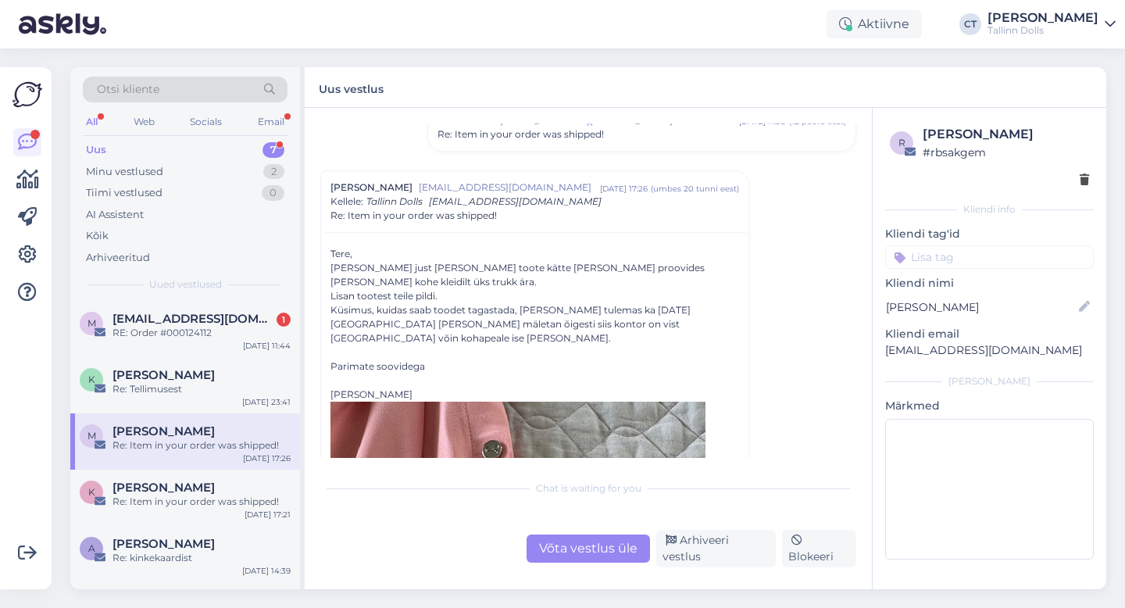
click at [593, 555] on div "Võta vestlus üle" at bounding box center [588, 549] width 123 height 28
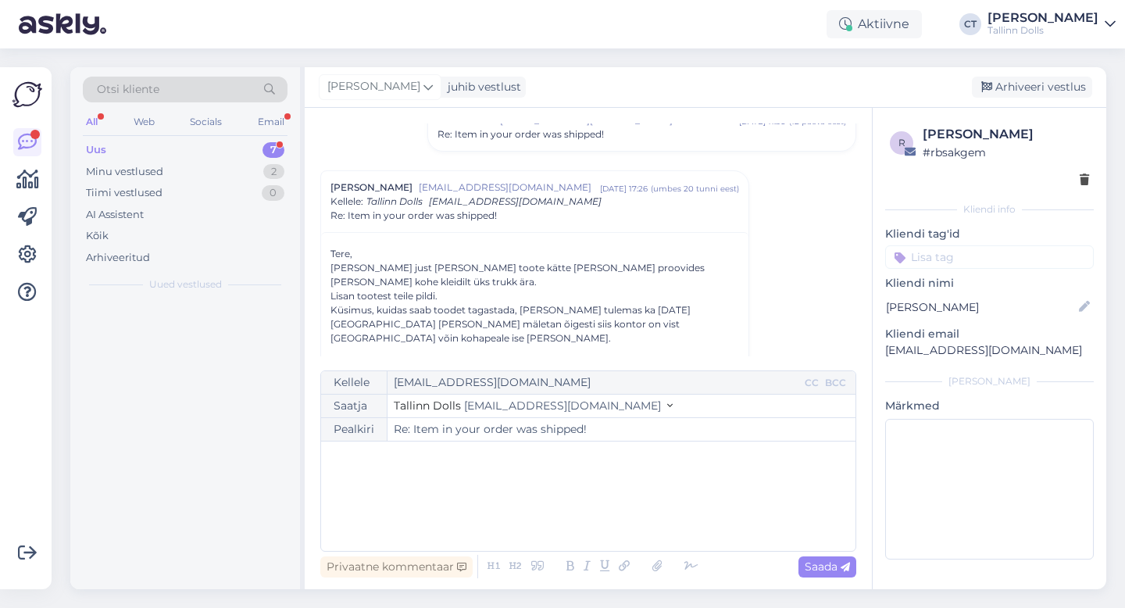
scroll to position [882, 0]
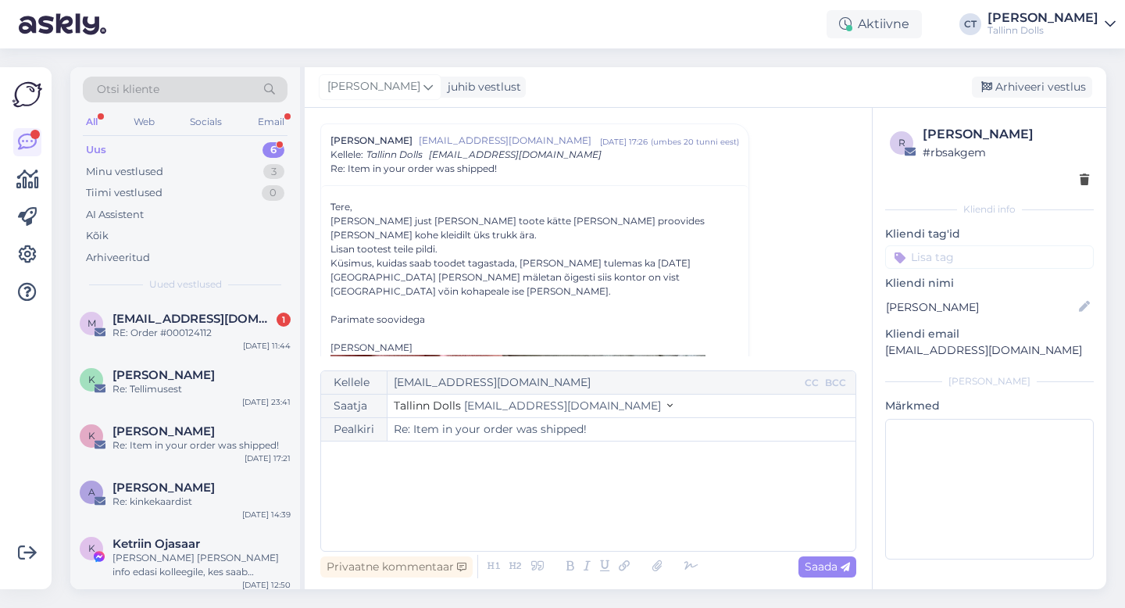
click at [593, 533] on div "﻿" at bounding box center [588, 496] width 519 height 94
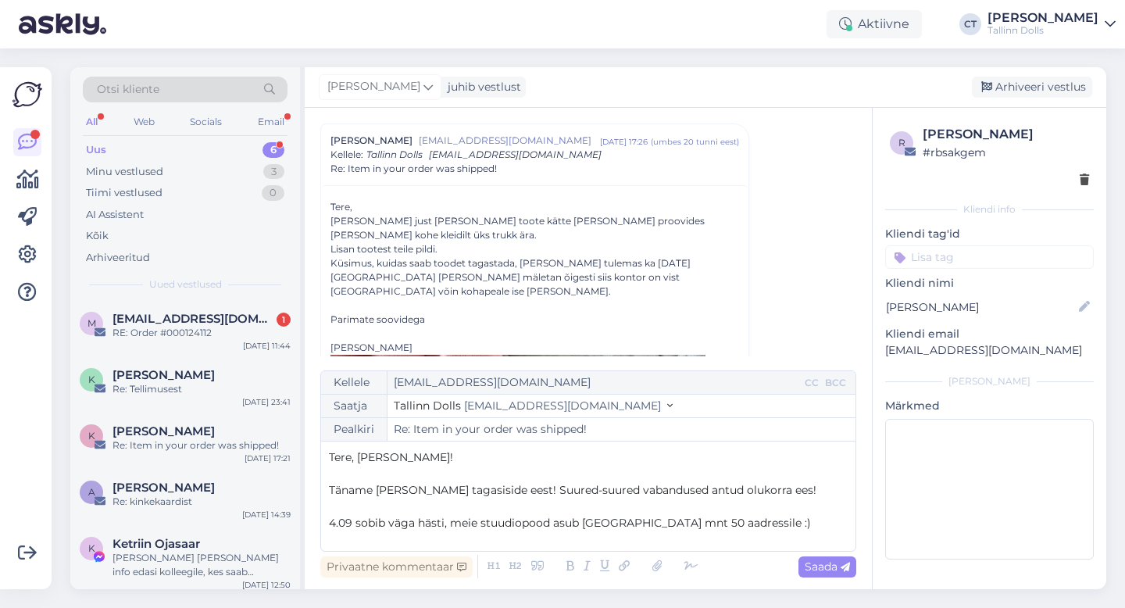
click at [583, 518] on span "4.09 sobib väga hästi, meie stuudiopood asub [GEOGRAPHIC_DATA] mnt 50 aadressil…" at bounding box center [570, 523] width 482 height 14
click at [809, 524] on p "4.09 sobib väga hästi, meie stuudiopood asub [STREET_ADDRESS] aadressile :)" at bounding box center [588, 523] width 519 height 16
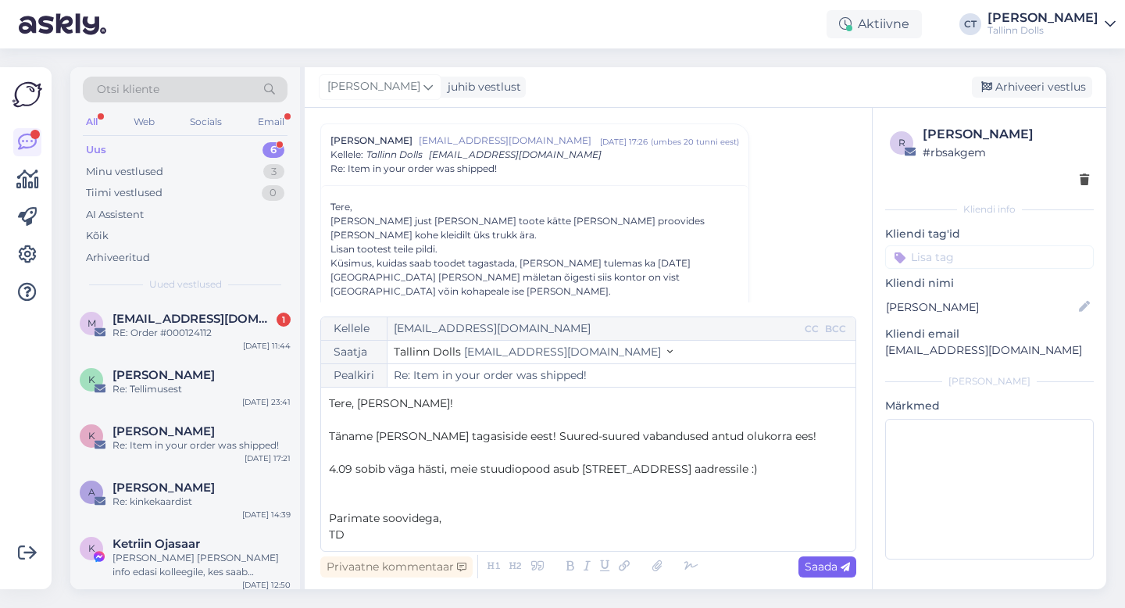
click at [831, 565] on span "Saada" at bounding box center [827, 567] width 45 height 14
type input "Re: Re: Item in your order was shipped!"
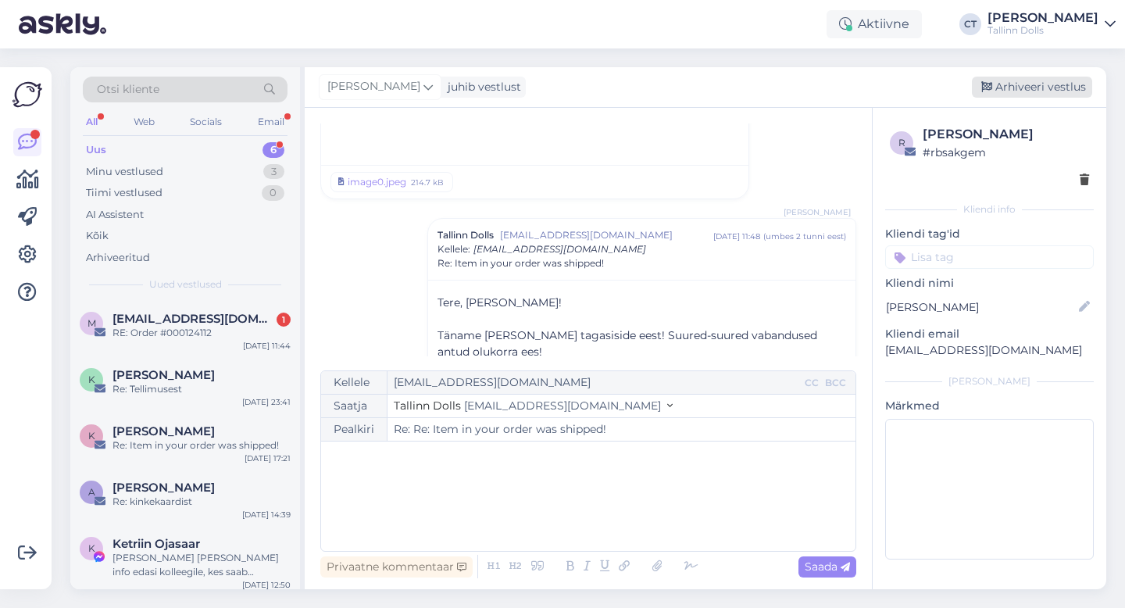
click at [1035, 77] on div "Arhiveeri vestlus" at bounding box center [1032, 87] width 120 height 21
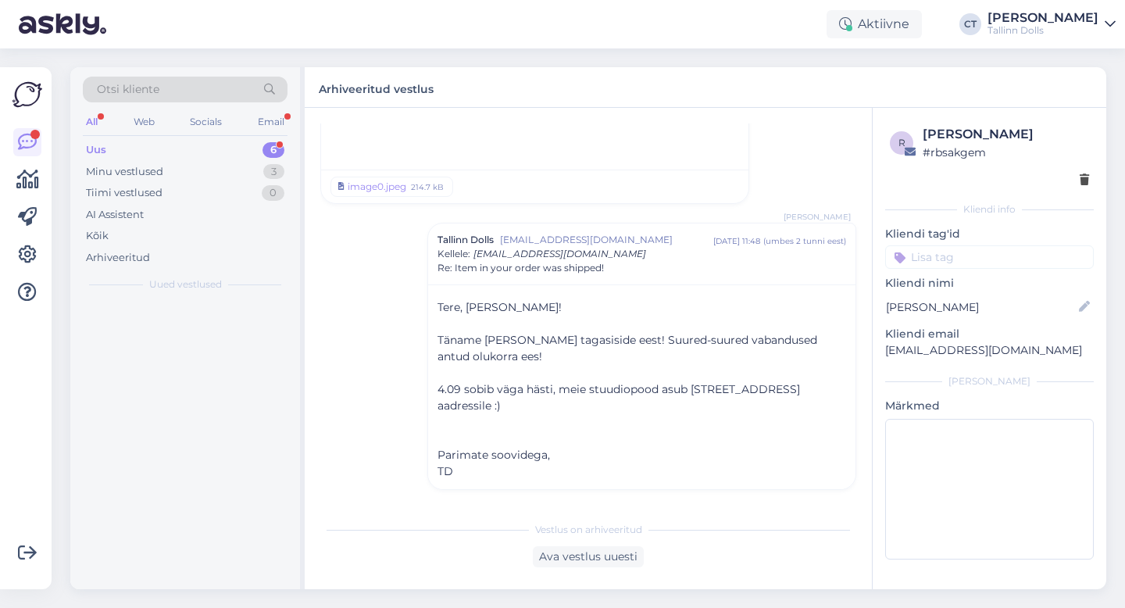
scroll to position [2416, 0]
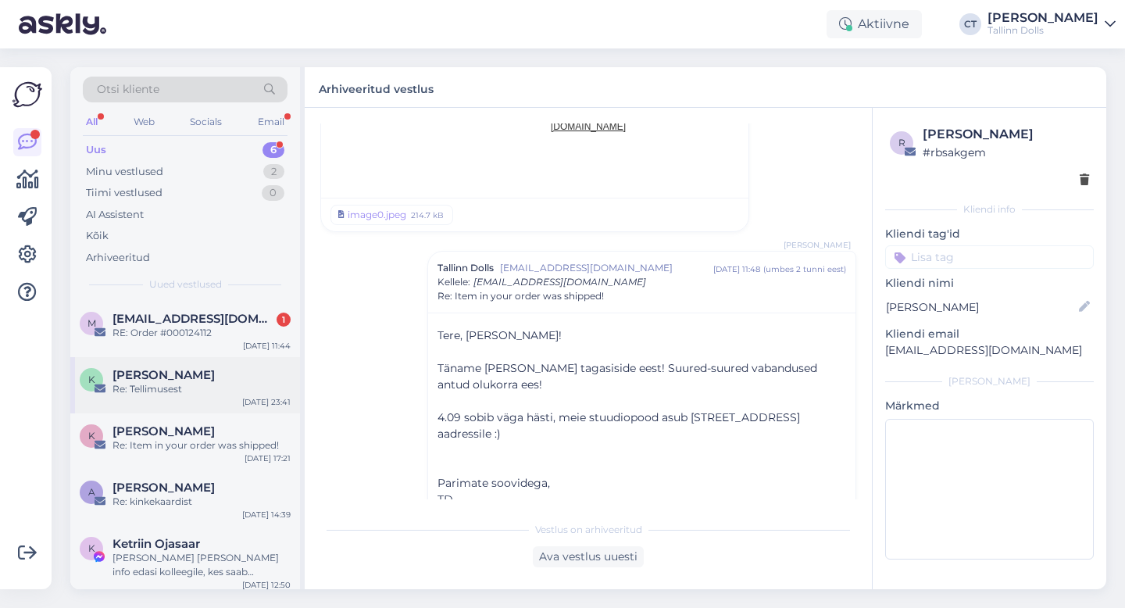
click at [212, 372] on div "[PERSON_NAME]" at bounding box center [202, 375] width 178 height 14
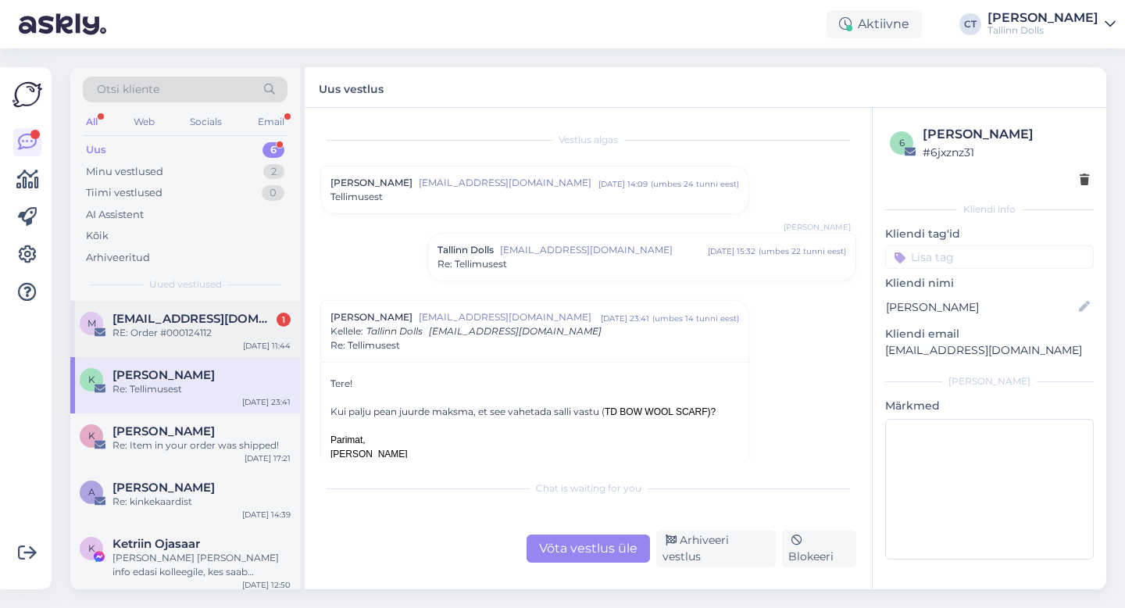
click at [219, 324] on span "[EMAIL_ADDRESS][DOMAIN_NAME]" at bounding box center [194, 319] width 163 height 14
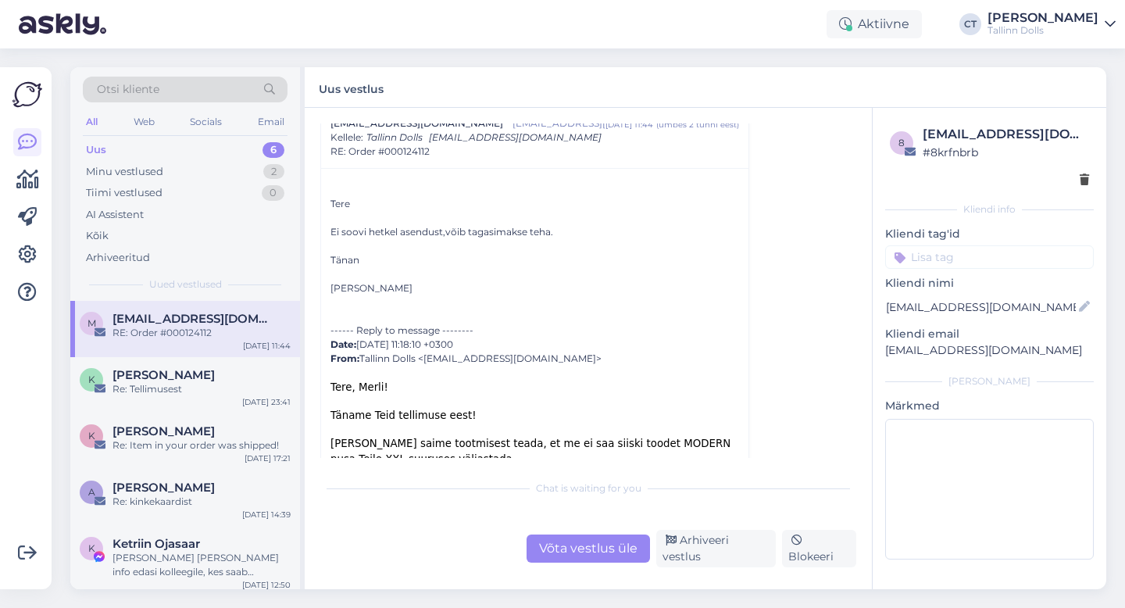
scroll to position [61, 0]
click at [572, 542] on div "Võta vestlus üle" at bounding box center [588, 549] width 123 height 28
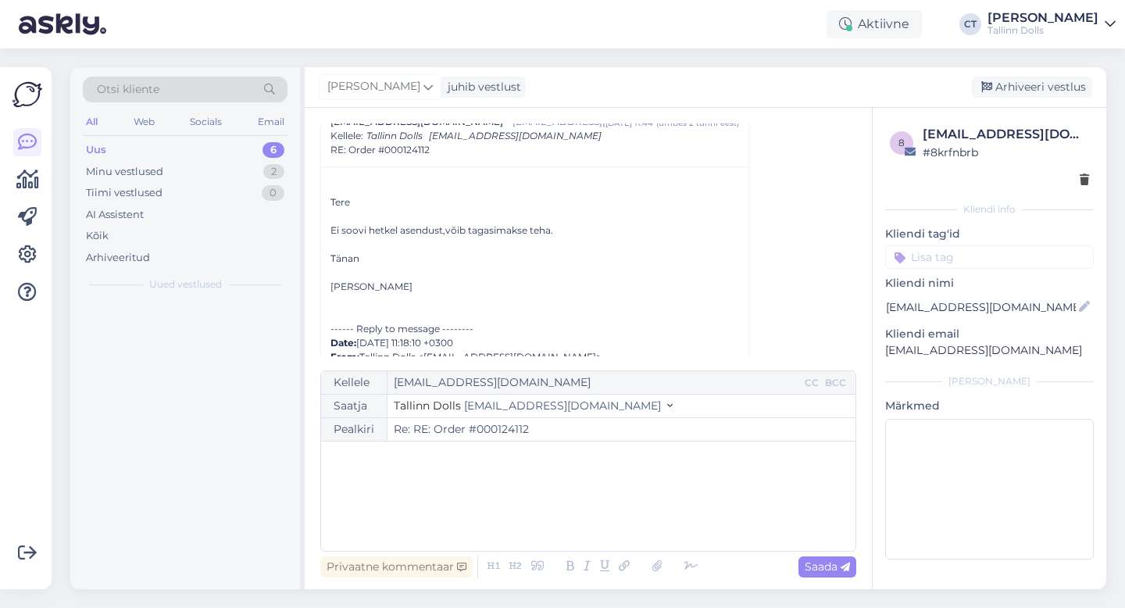
scroll to position [42, 0]
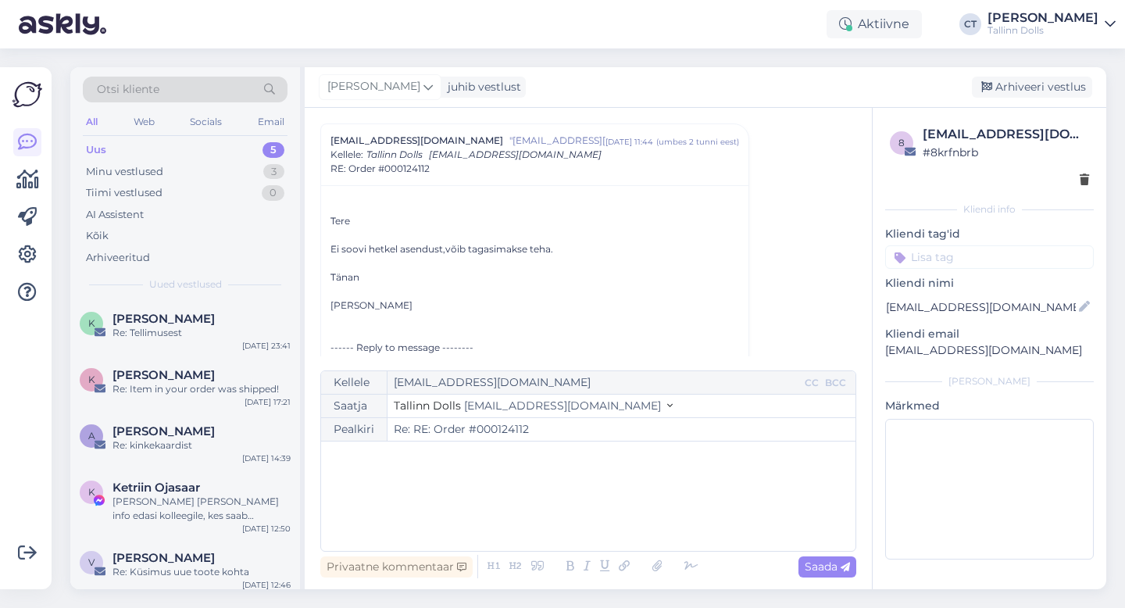
click at [576, 519] on div "﻿" at bounding box center [588, 496] width 519 height 94
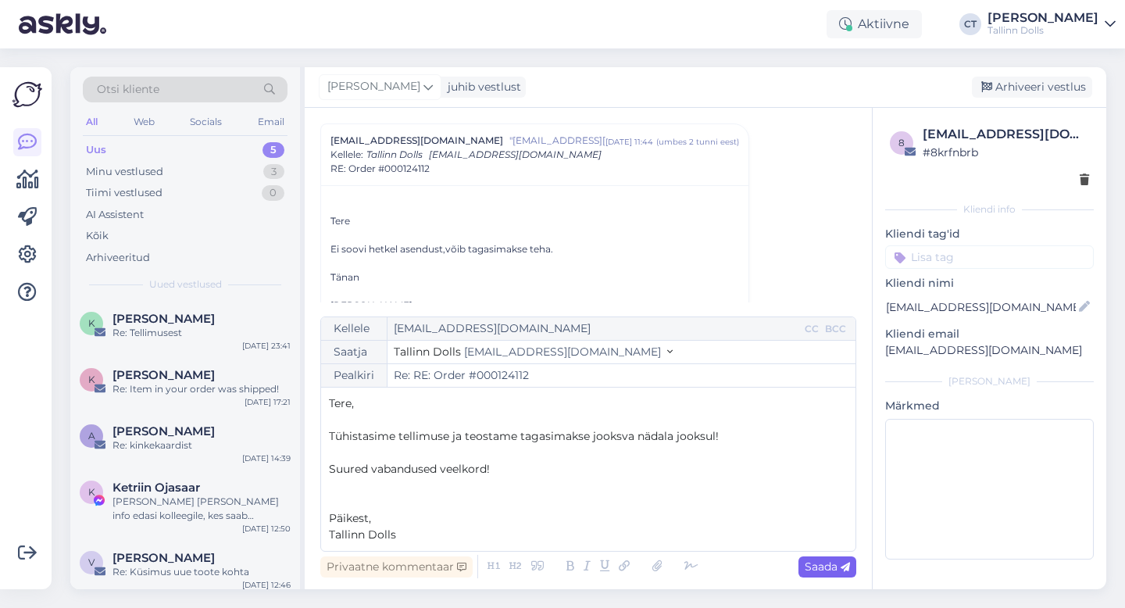
click at [845, 560] on span "Saada" at bounding box center [827, 567] width 45 height 14
type input "Re: RE: Order #000124112"
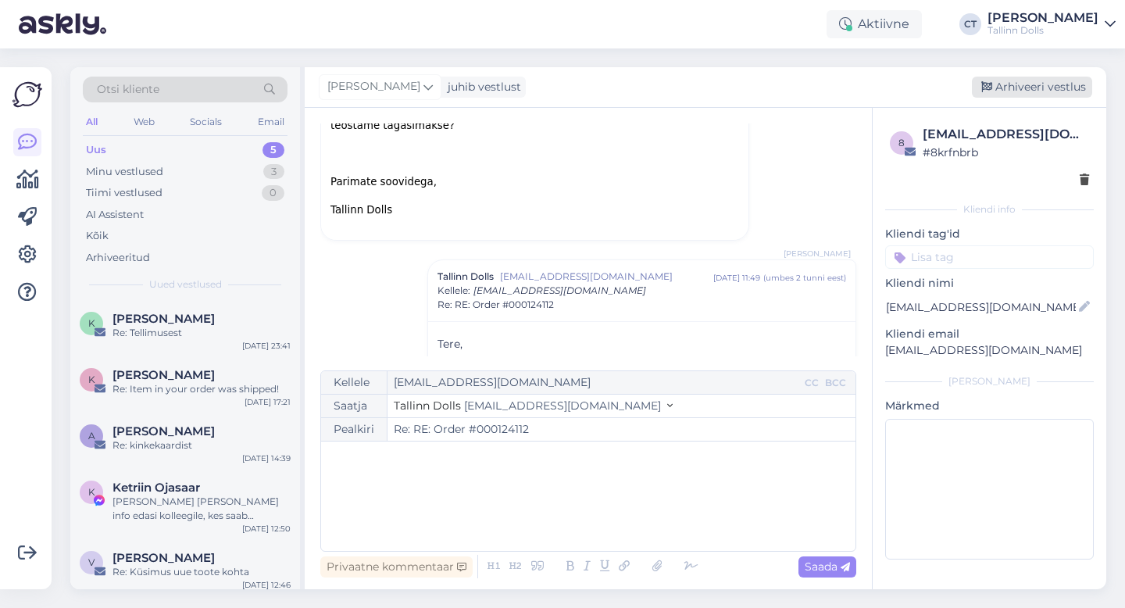
click at [1044, 81] on div "Arhiveeri vestlus" at bounding box center [1032, 87] width 120 height 21
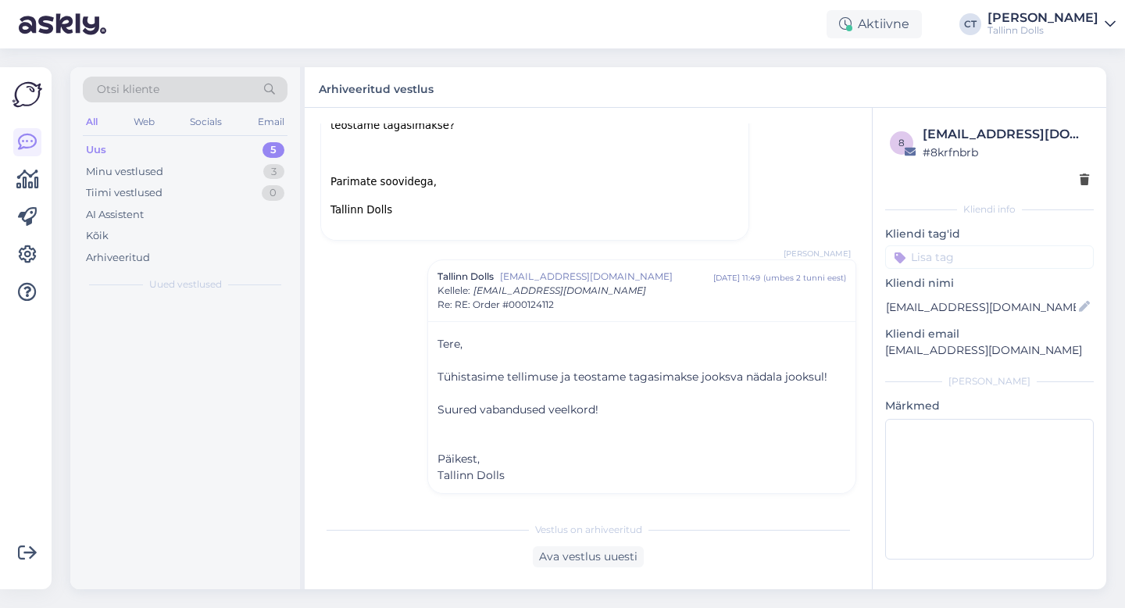
scroll to position [469, 0]
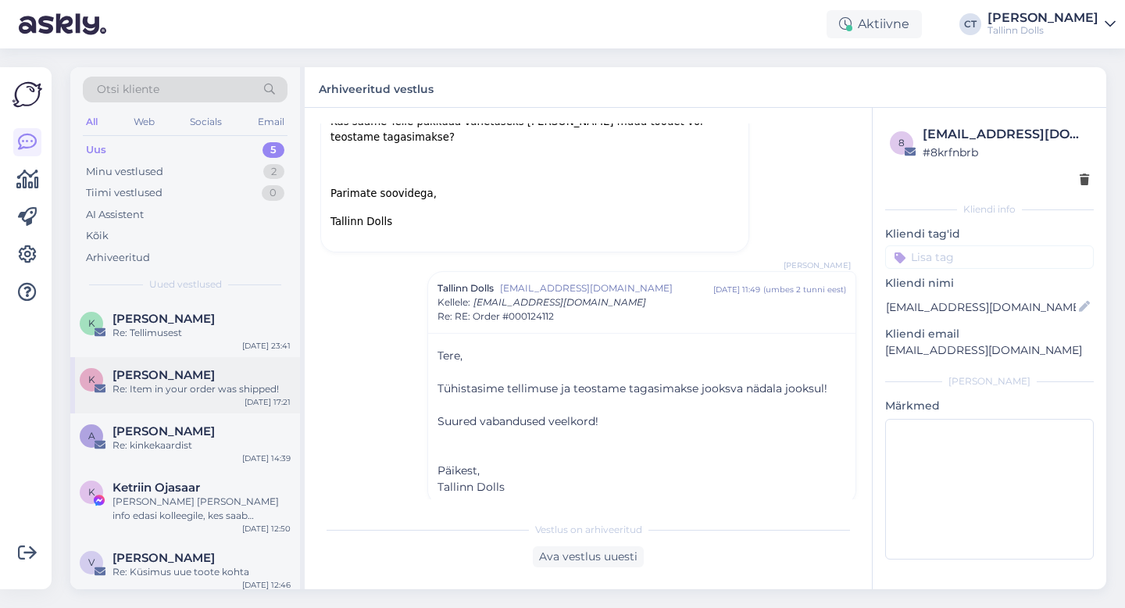
click at [204, 386] on div "Re: Item in your order was shipped!" at bounding box center [202, 389] width 178 height 14
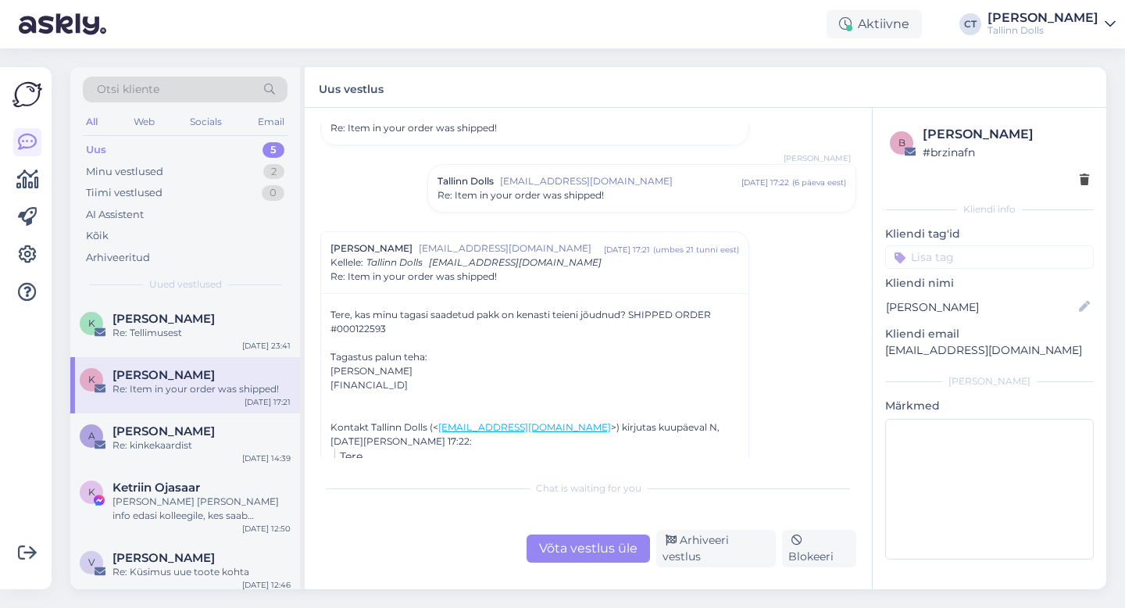
scroll to position [77, 0]
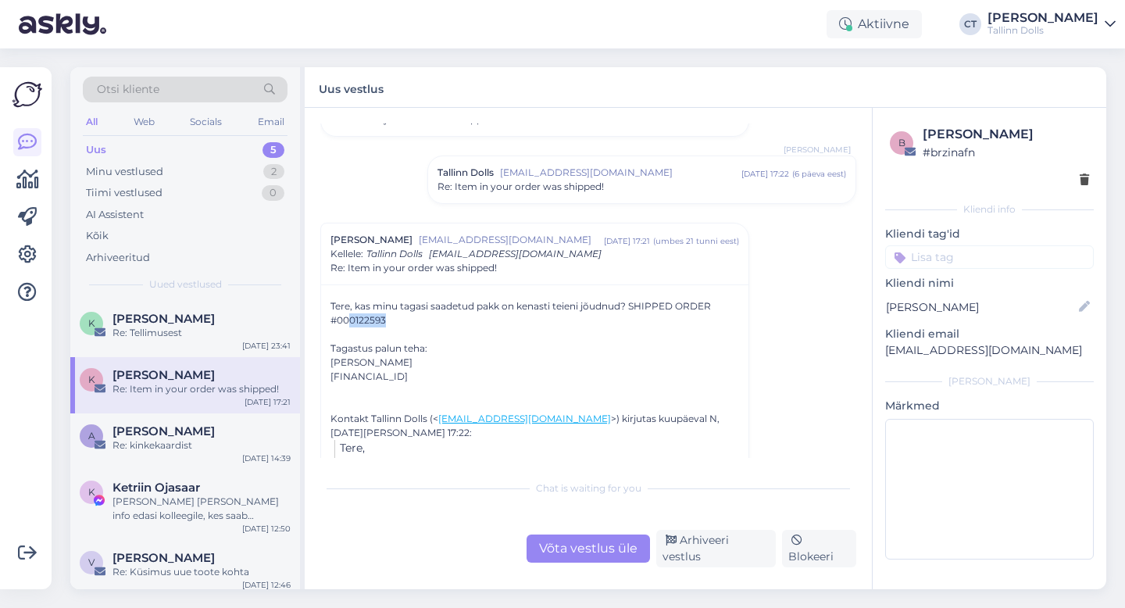
drag, startPoint x: 389, startPoint y: 322, endPoint x: 347, endPoint y: 320, distance: 42.2
click at [347, 320] on div "Tere, kas minu tagasi saadetud pakk on kenasti teieni jõudnud? SHIPPED ORDER #0…" at bounding box center [535, 348] width 409 height 98
copy div "0122593"
click at [565, 539] on div "Võta vestlus üle" at bounding box center [588, 549] width 123 height 28
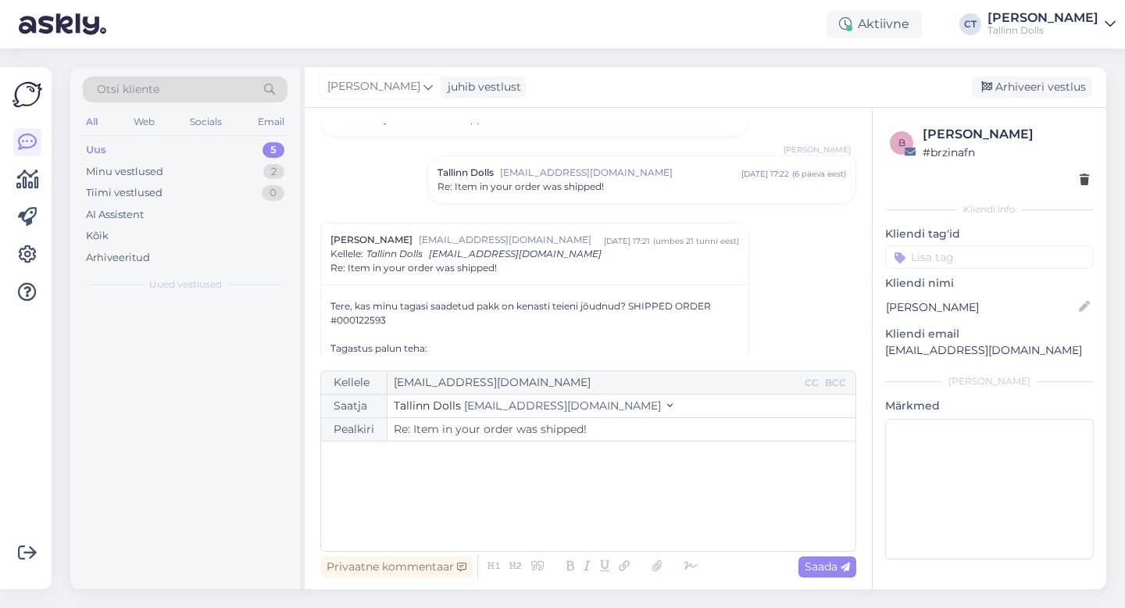
scroll to position [177, 0]
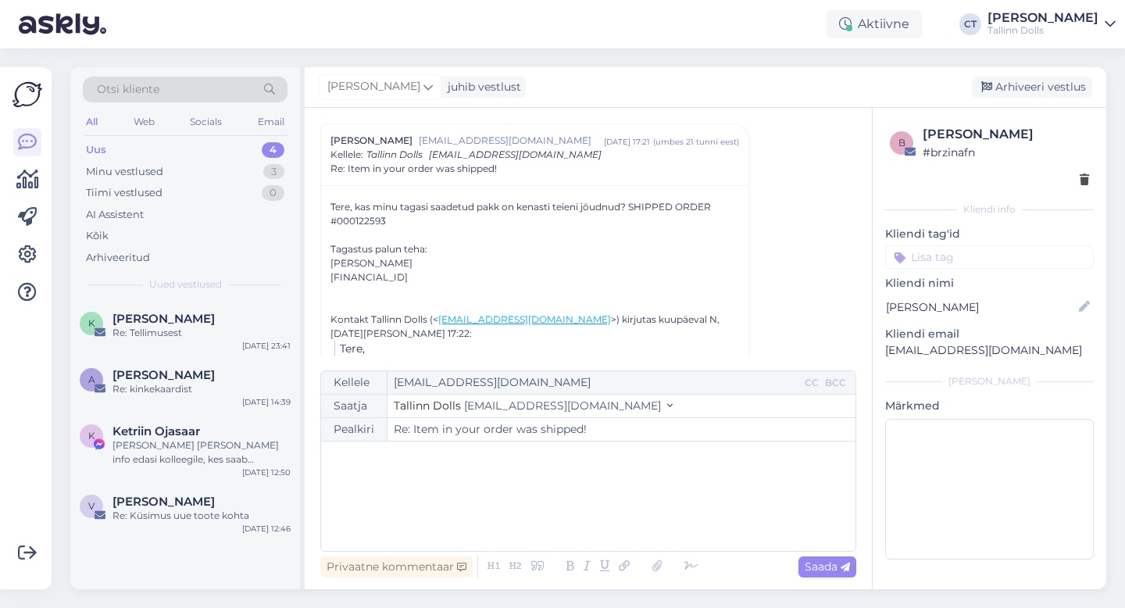
click at [567, 500] on div "﻿" at bounding box center [588, 496] width 519 height 94
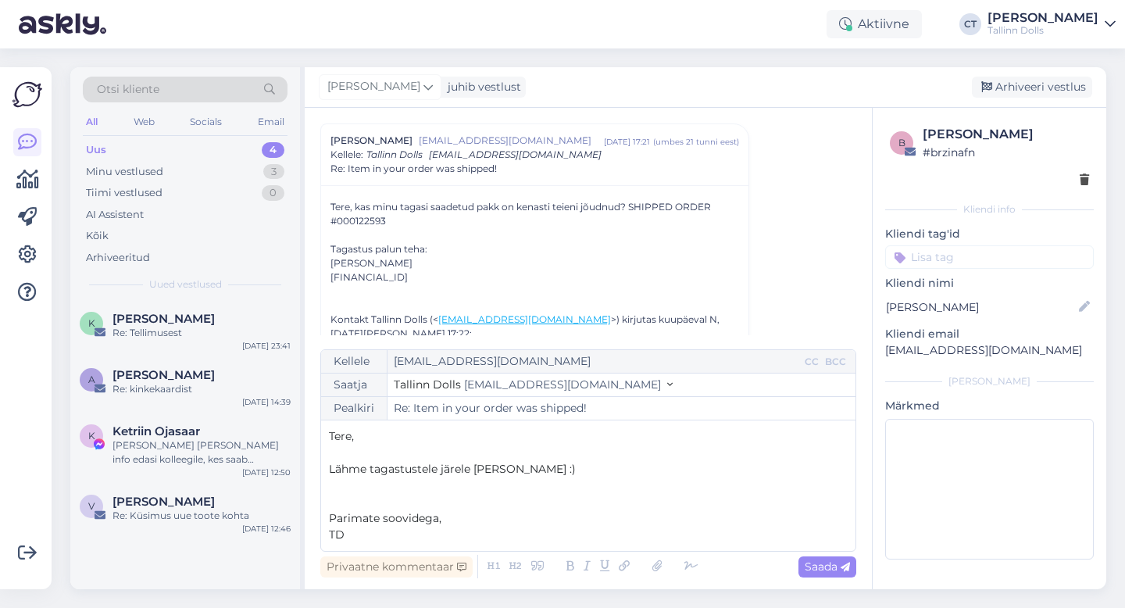
click at [836, 582] on div "Vestlus algas [PERSON_NAME] [EMAIL_ADDRESS][DOMAIN_NAME] [DATE] 17:02 ( 6 päeva…" at bounding box center [588, 348] width 567 height 481
click at [835, 555] on div "Privaatne kommentaar Saada" at bounding box center [588, 567] width 536 height 30
click at [838, 563] on span "Saada" at bounding box center [827, 567] width 45 height 14
type input "Re: Re: Item in your order was shipped!"
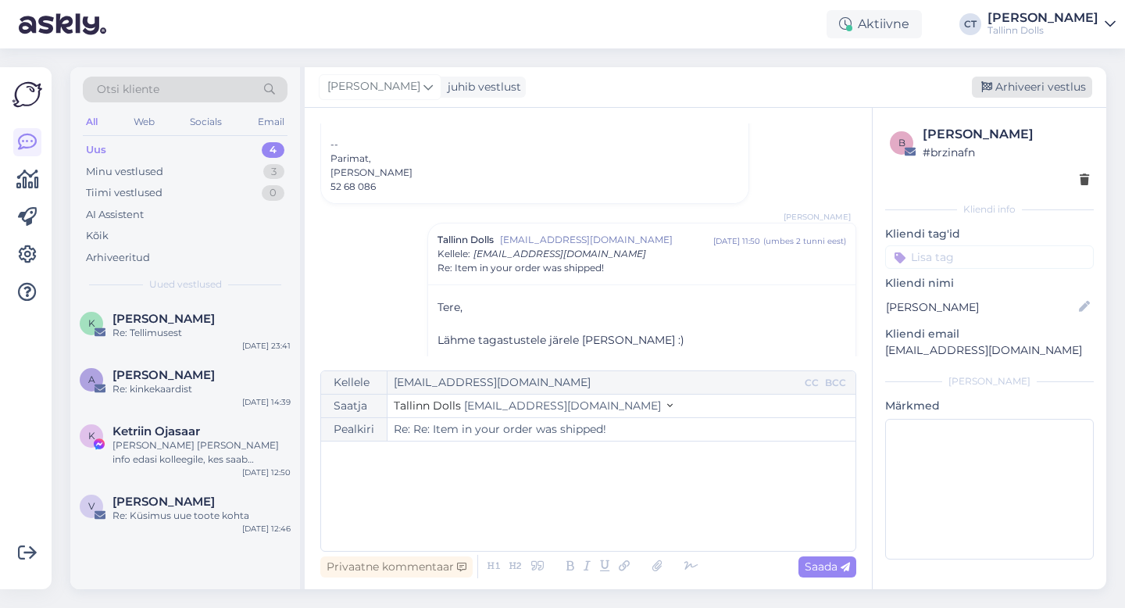
click at [1037, 86] on div "Arhiveeri vestlus" at bounding box center [1032, 87] width 120 height 21
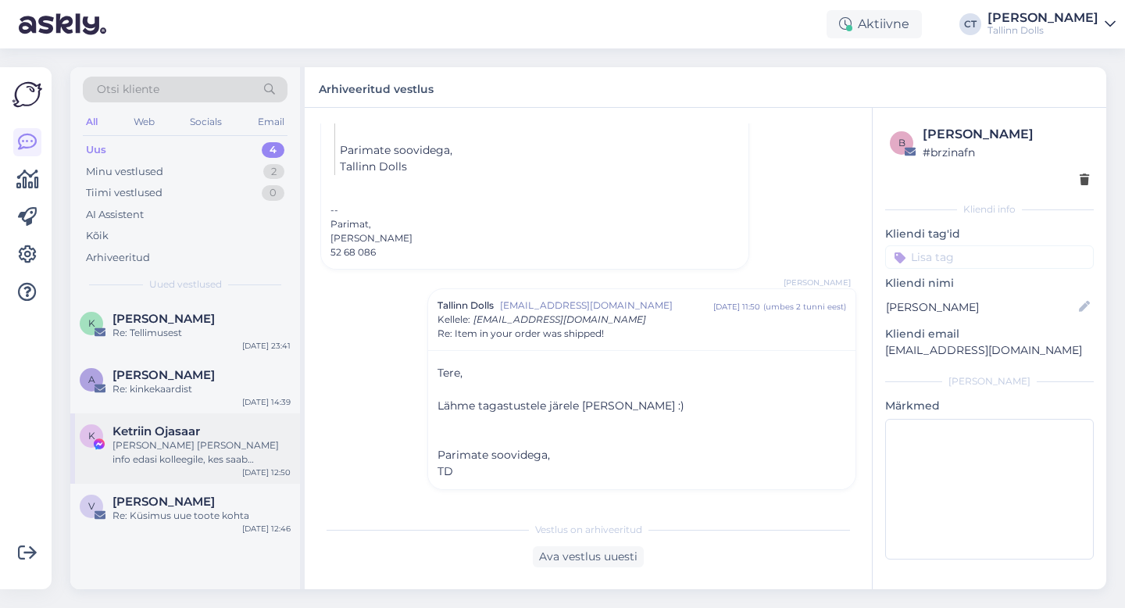
click at [185, 425] on span "Ketriin Ojasaar" at bounding box center [157, 431] width 88 height 14
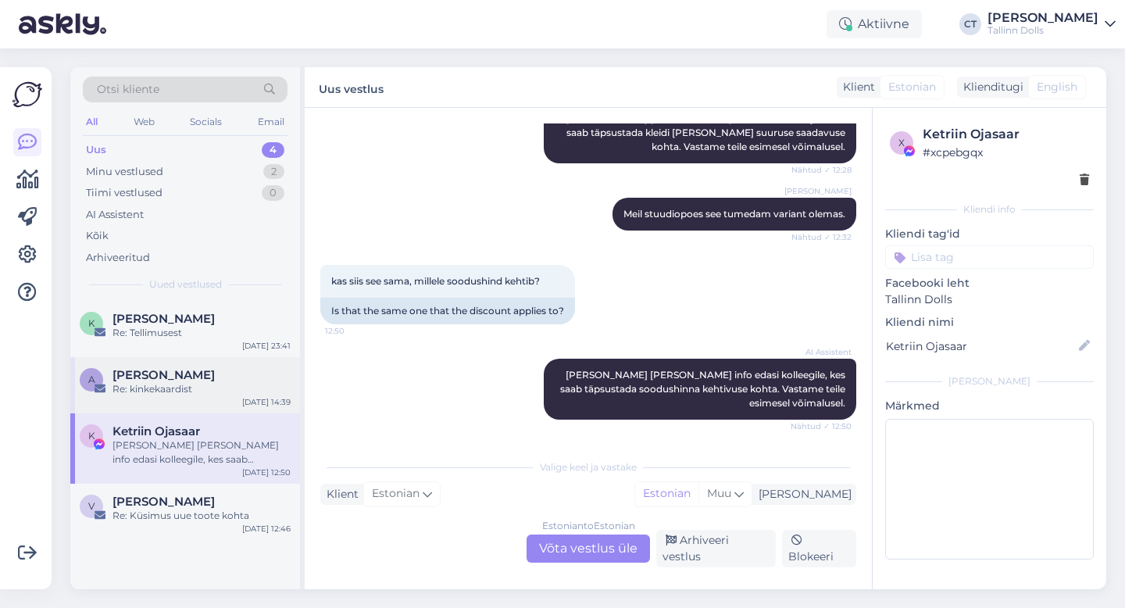
click at [185, 399] on div "A [PERSON_NAME] Re: kinkekaardist [DATE] 14:39" at bounding box center [185, 385] width 230 height 56
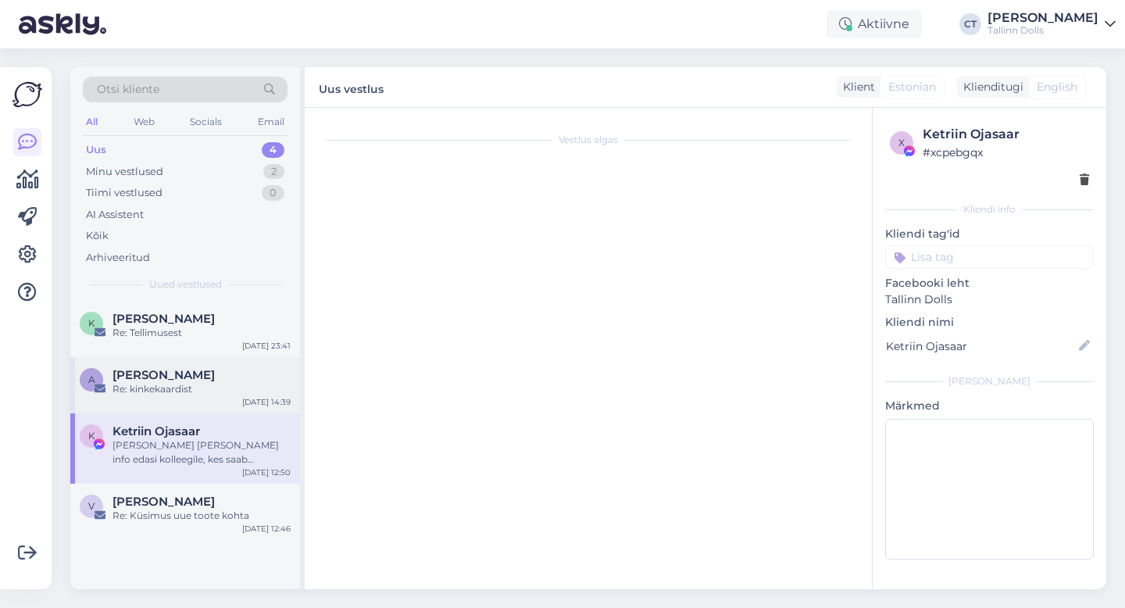
scroll to position [80, 0]
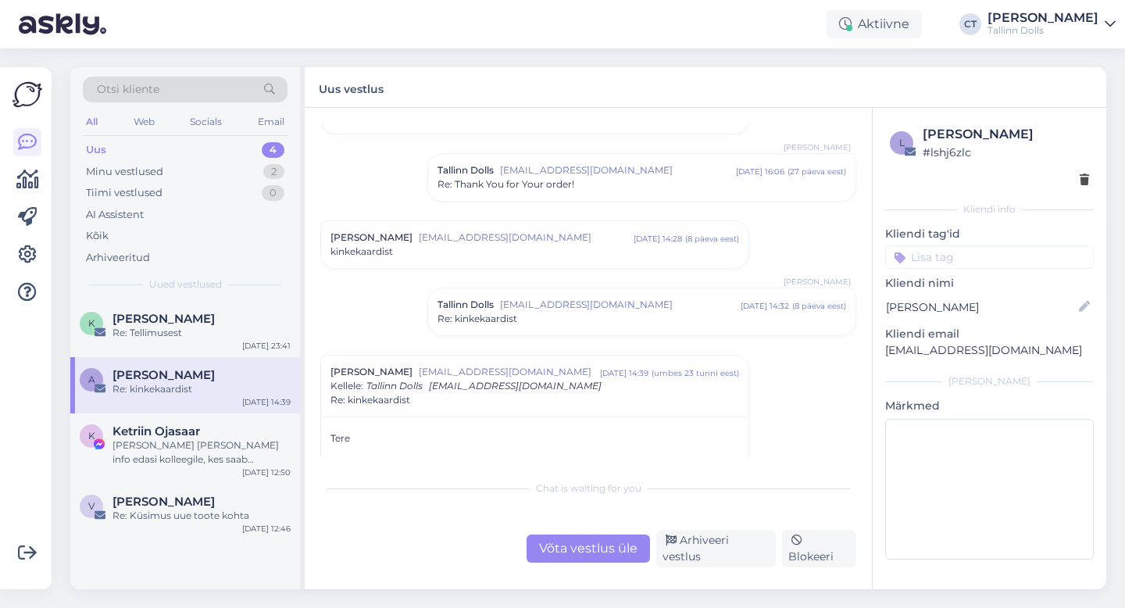
click at [555, 561] on div "Võta vestlus üle" at bounding box center [588, 549] width 123 height 28
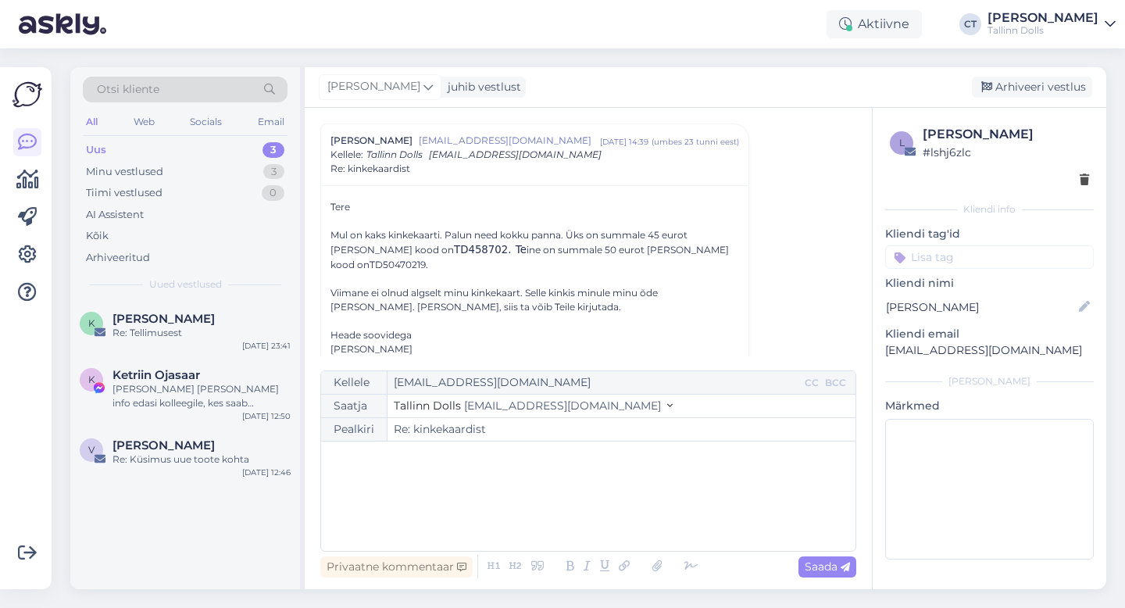
click at [567, 528] on div "﻿" at bounding box center [588, 496] width 519 height 94
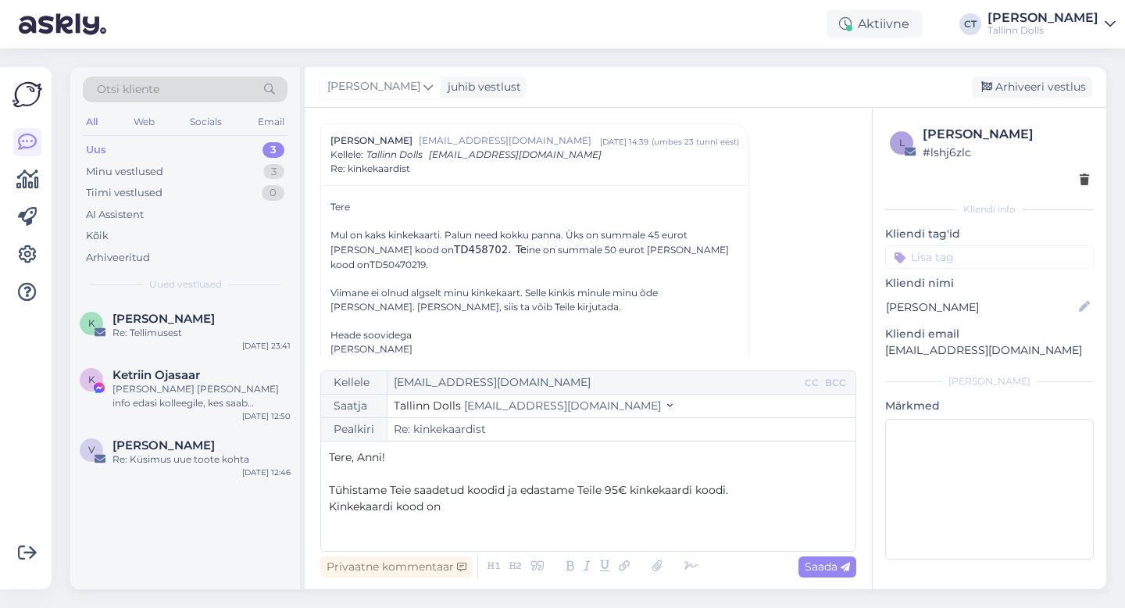
click at [575, 511] on p "Kinkekaardi kood on" at bounding box center [588, 507] width 519 height 16
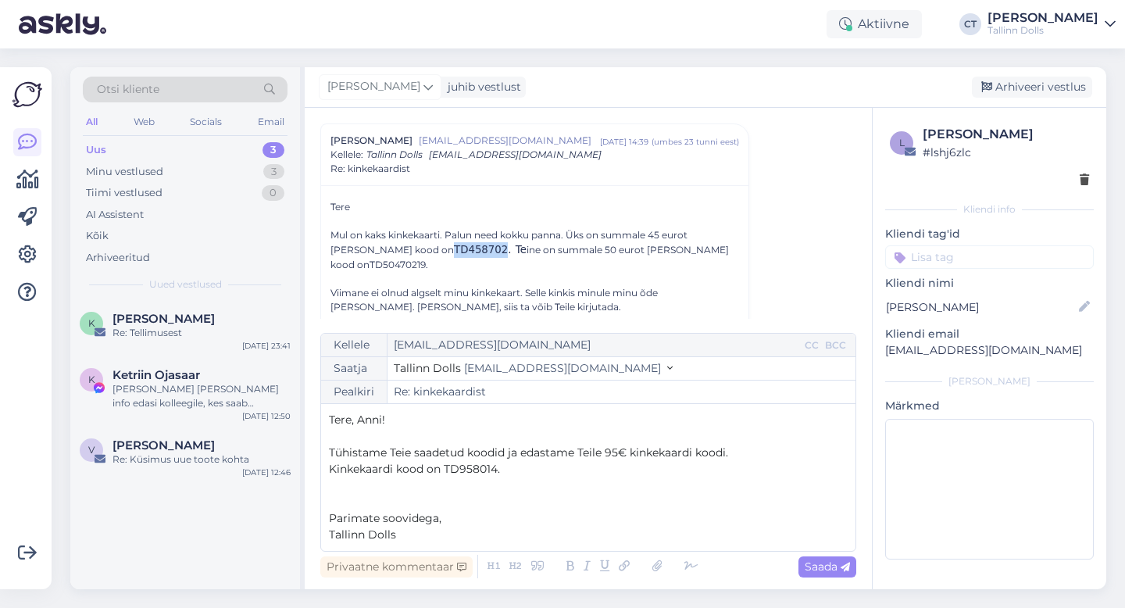
drag, startPoint x: 372, startPoint y: 246, endPoint x: 422, endPoint y: 248, distance: 50.0
click at [454, 248] on span "TD458702. Te" at bounding box center [490, 250] width 73 height 12
copy span "TD458702"
drag, startPoint x: 638, startPoint y: 249, endPoint x: 693, endPoint y: 247, distance: 55.5
click at [693, 247] on div "Mul on kaks kinkekaarti. Palun need kokku panna. Üks on summale 45 eurot [PERSO…" at bounding box center [535, 250] width 409 height 44
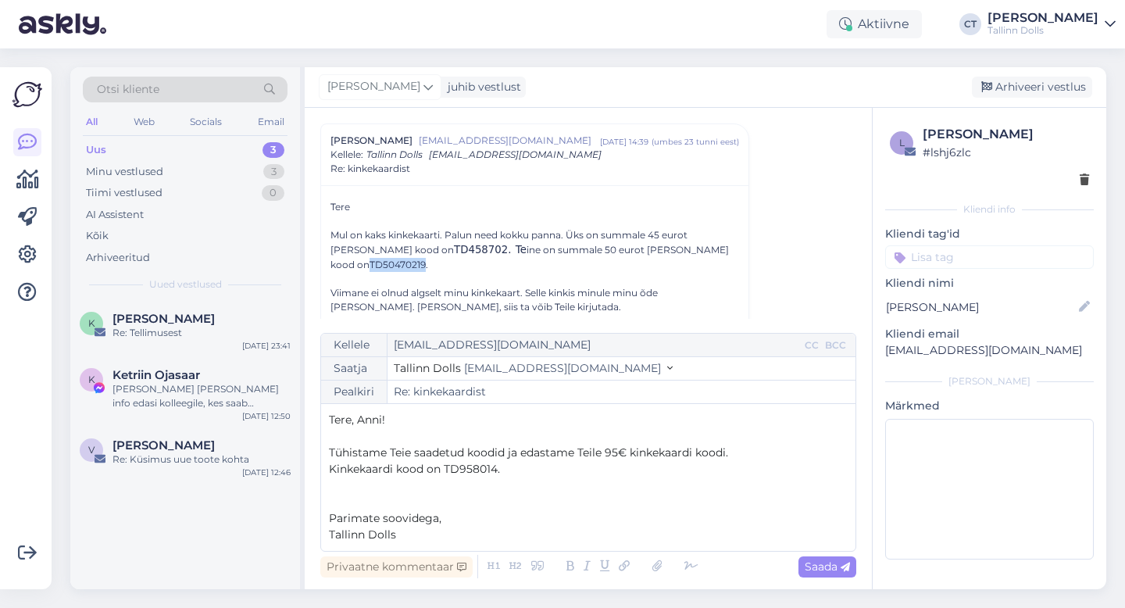
copy div "TD50470219"
click at [835, 566] on span "Saada" at bounding box center [827, 567] width 45 height 14
type input "Re: Re: kinkekaardist"
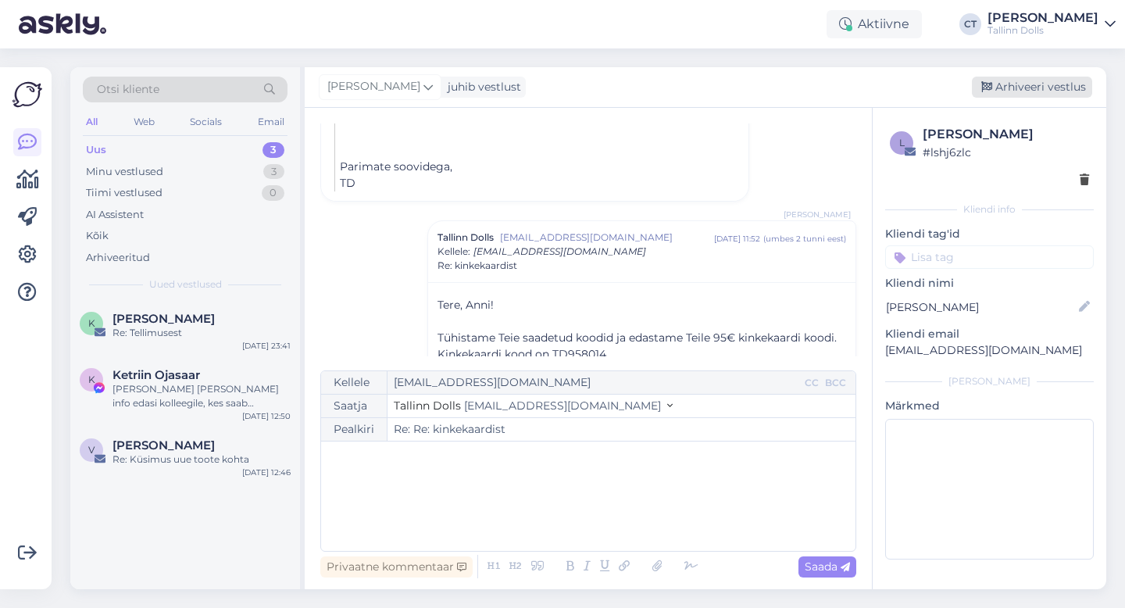
click at [1022, 92] on div "Arhiveeri vestlus" at bounding box center [1032, 87] width 120 height 21
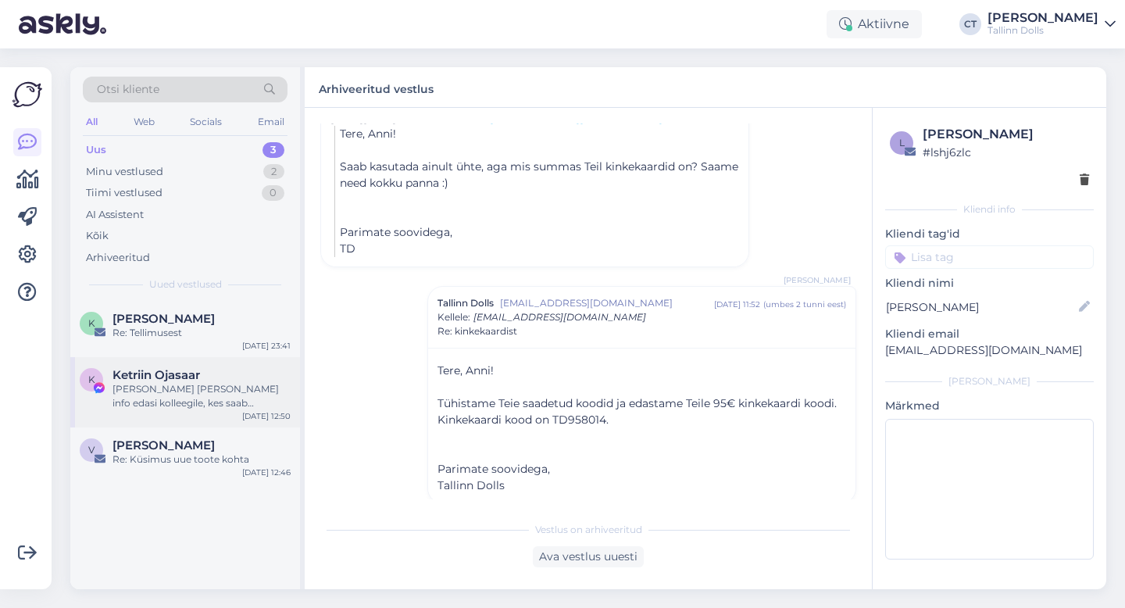
click at [203, 407] on div "[PERSON_NAME] [PERSON_NAME] info edasi kolleegile, kes saab täpsustada soodushi…" at bounding box center [202, 396] width 178 height 28
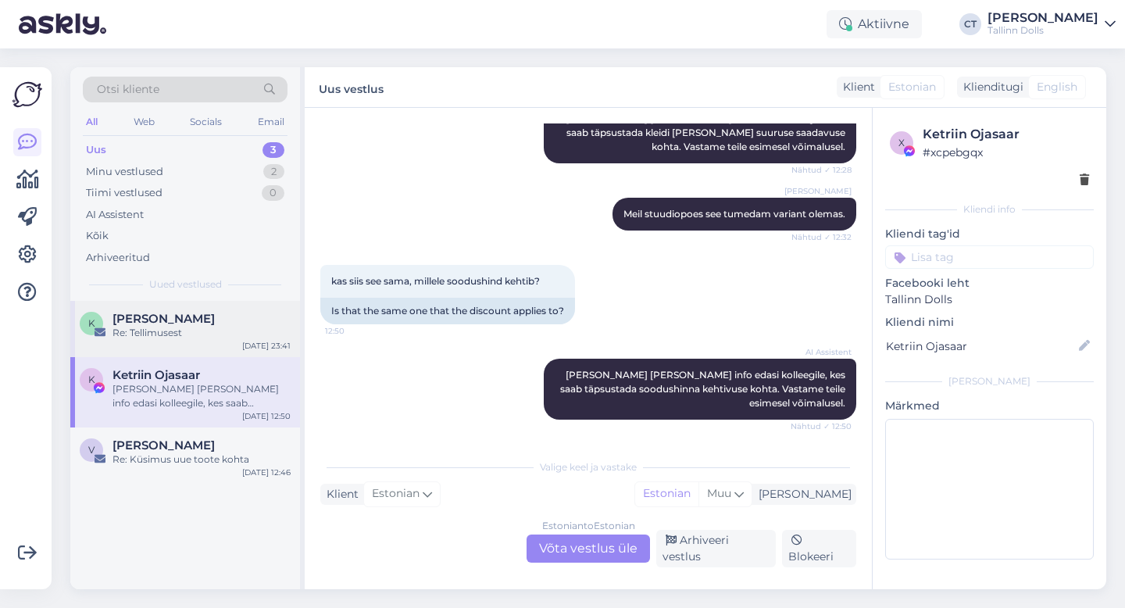
click at [200, 333] on div "Re: Tellimusest" at bounding box center [202, 333] width 178 height 14
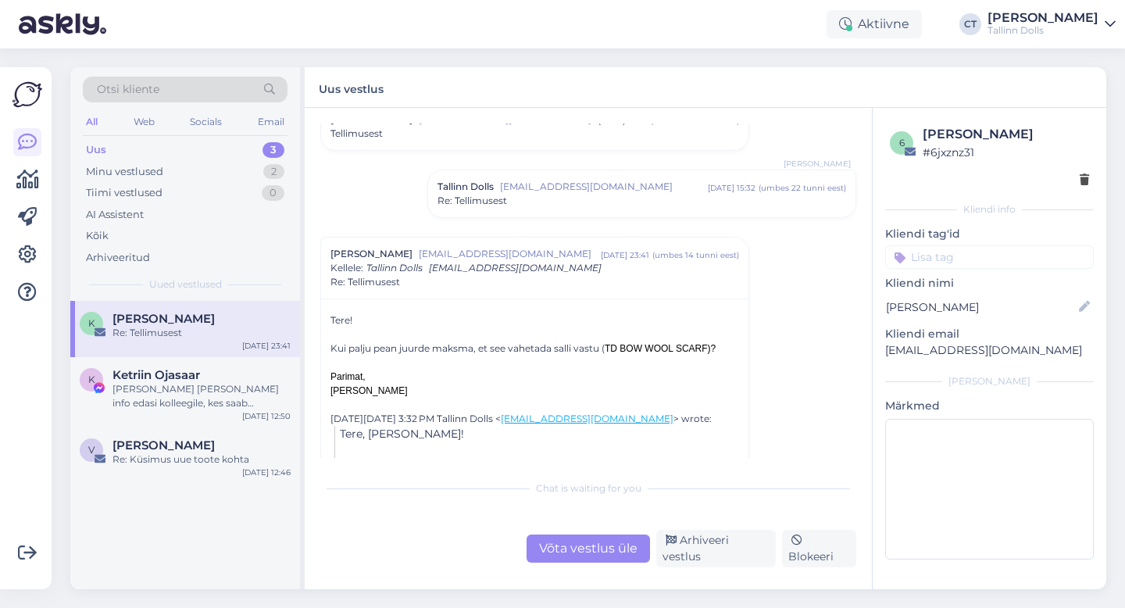
scroll to position [64, 0]
click at [513, 191] on span "[EMAIL_ADDRESS][DOMAIN_NAME]" at bounding box center [604, 186] width 208 height 14
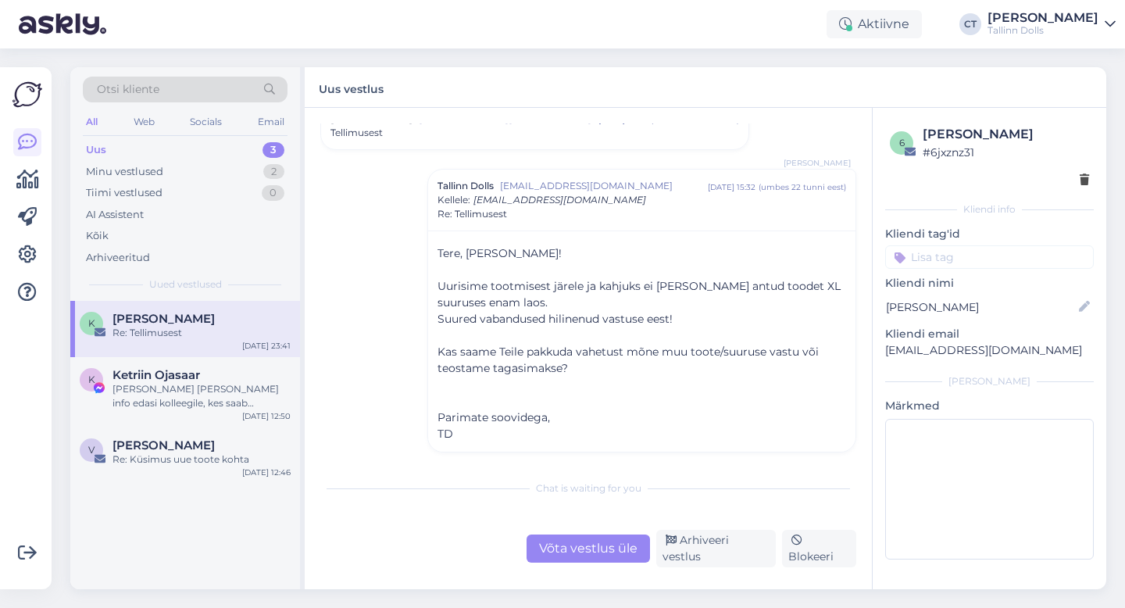
click at [582, 550] on div "Võta vestlus üle" at bounding box center [588, 549] width 123 height 28
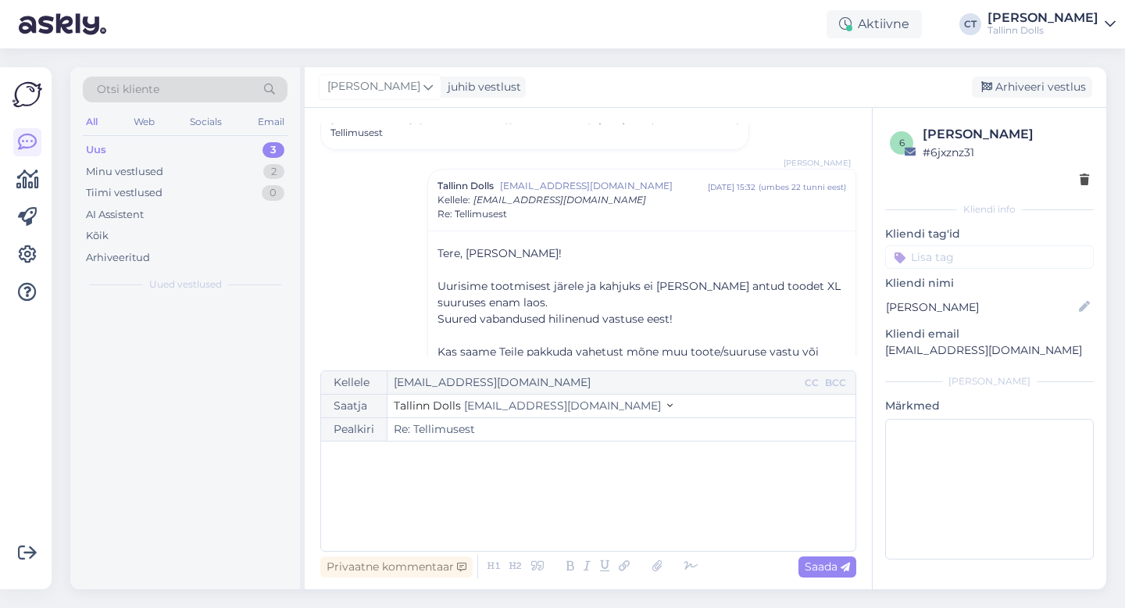
scroll to position [412, 0]
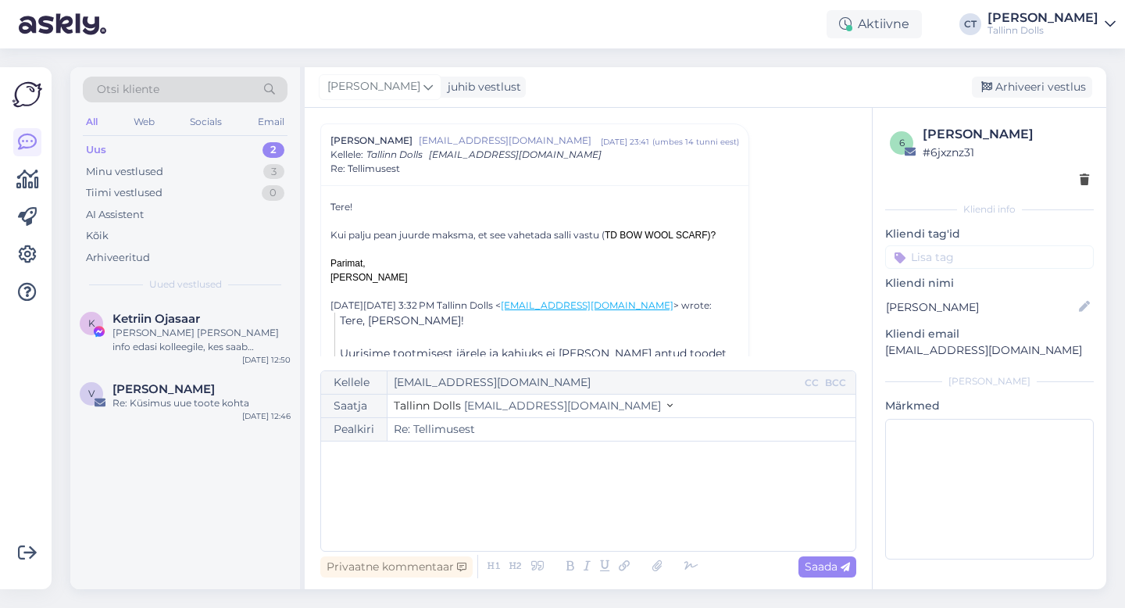
click at [582, 512] on div "﻿" at bounding box center [588, 496] width 519 height 94
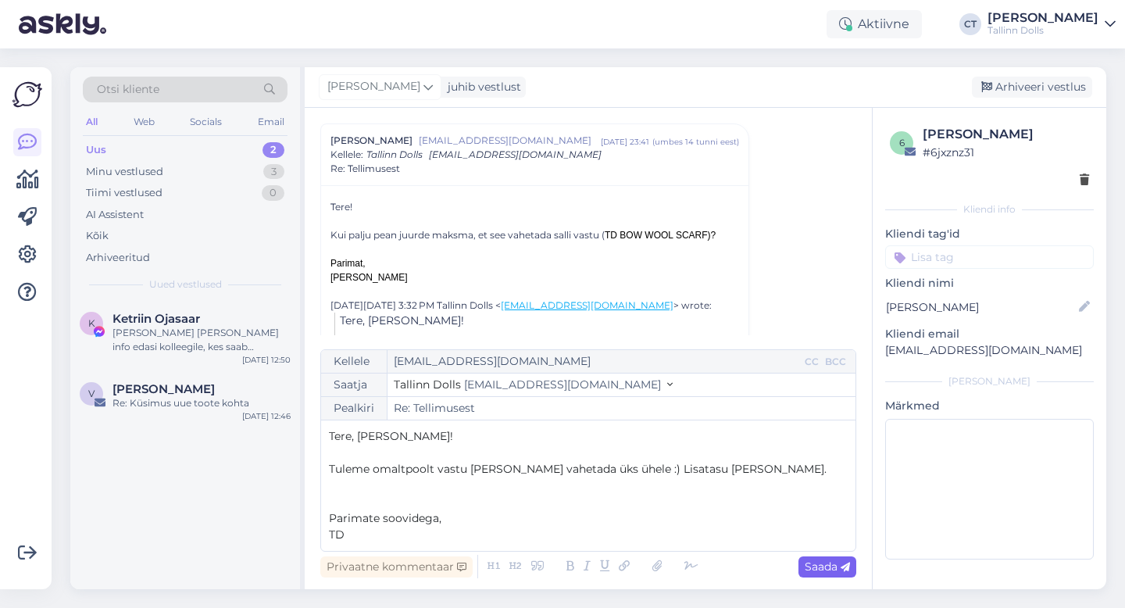
click at [842, 567] on icon at bounding box center [845, 567] width 9 height 9
type input "Re: Re: Tellimusest"
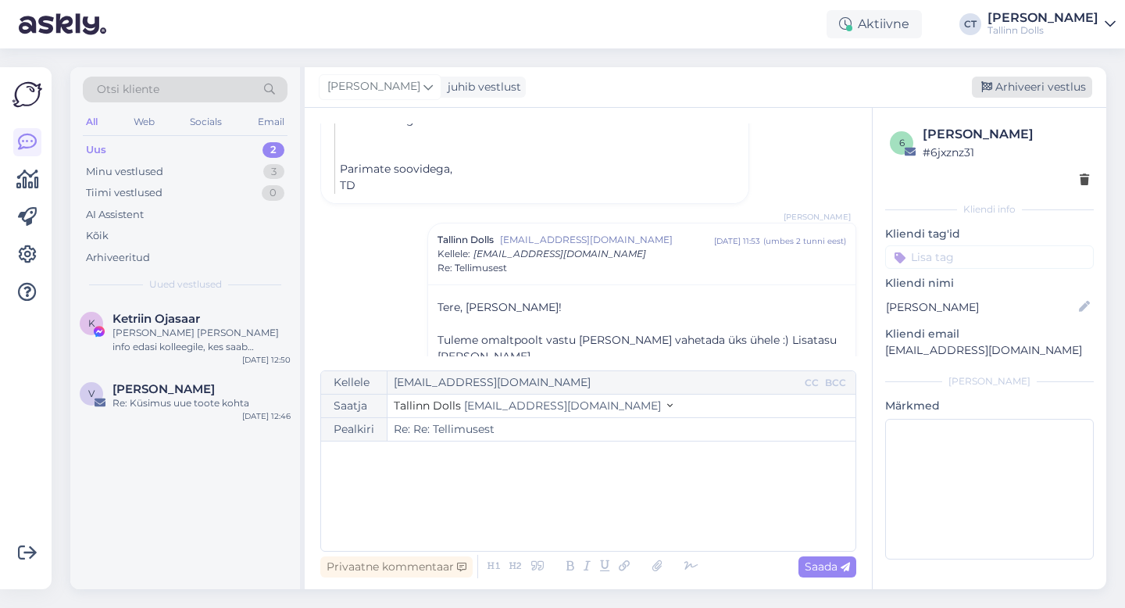
click at [1031, 88] on div "Arhiveeri vestlus" at bounding box center [1032, 87] width 120 height 21
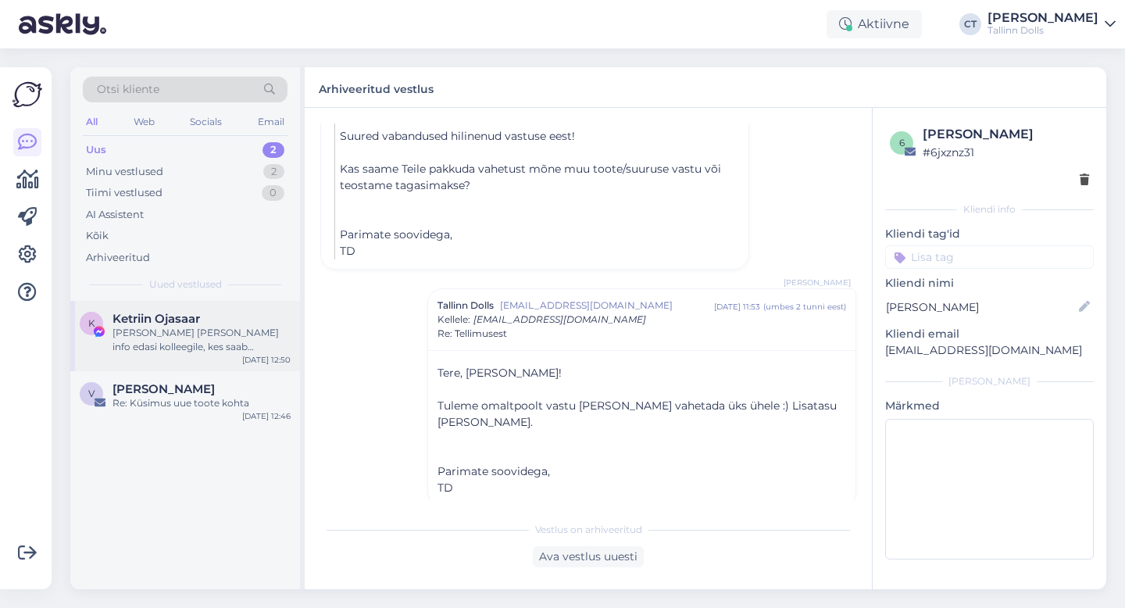
click at [198, 331] on div "[PERSON_NAME] [PERSON_NAME] info edasi kolleegile, kes saab täpsustada soodushi…" at bounding box center [202, 340] width 178 height 28
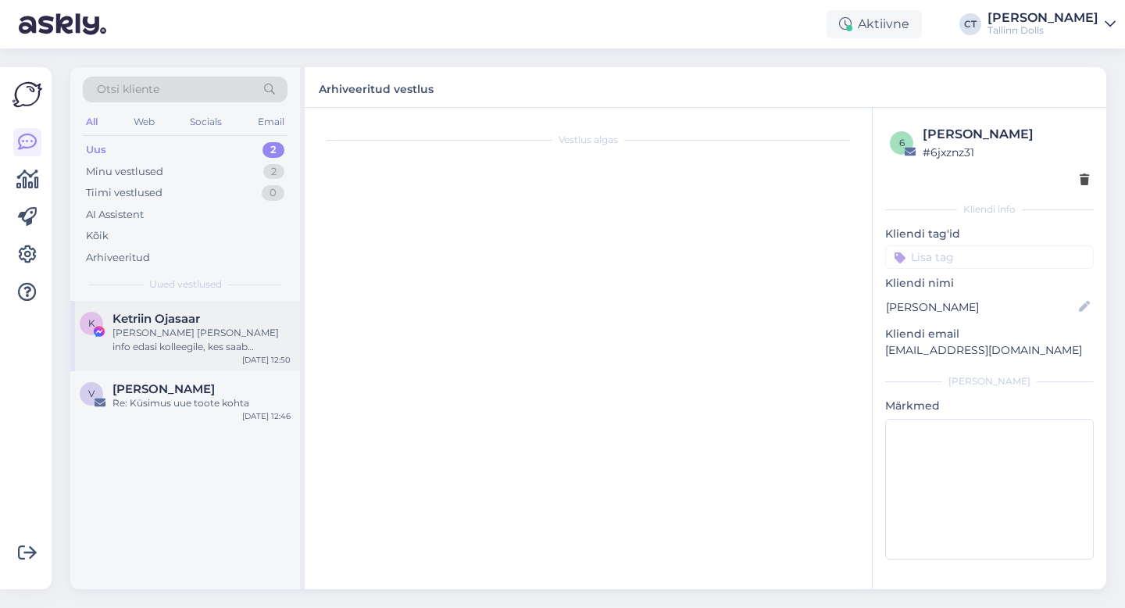
scroll to position [1151, 0]
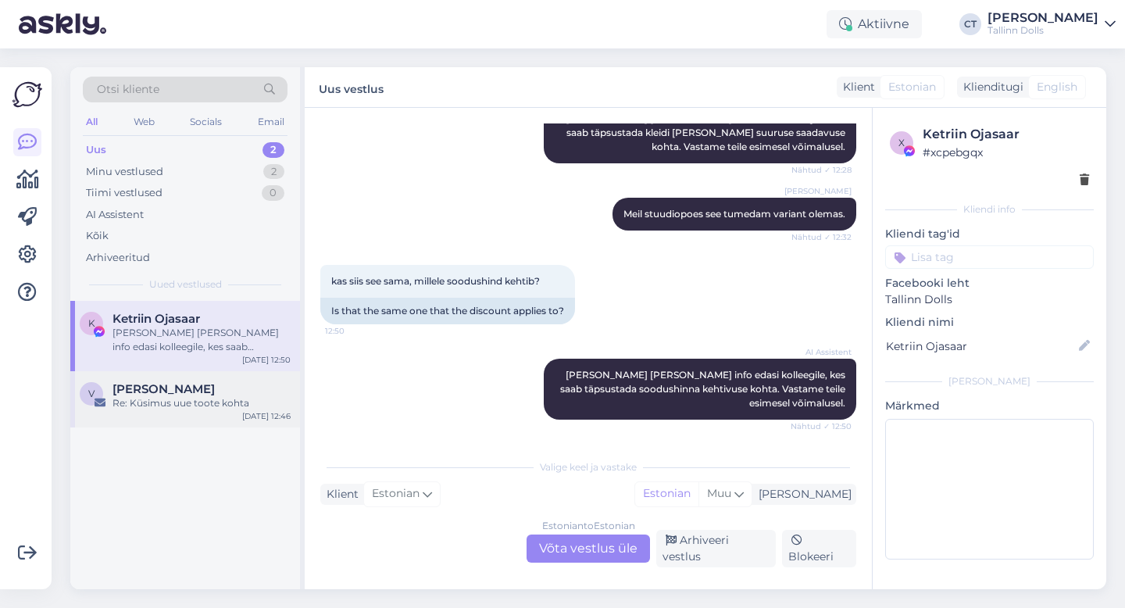
click at [196, 398] on div "Re: Küsimus uue toote kohta" at bounding box center [202, 403] width 178 height 14
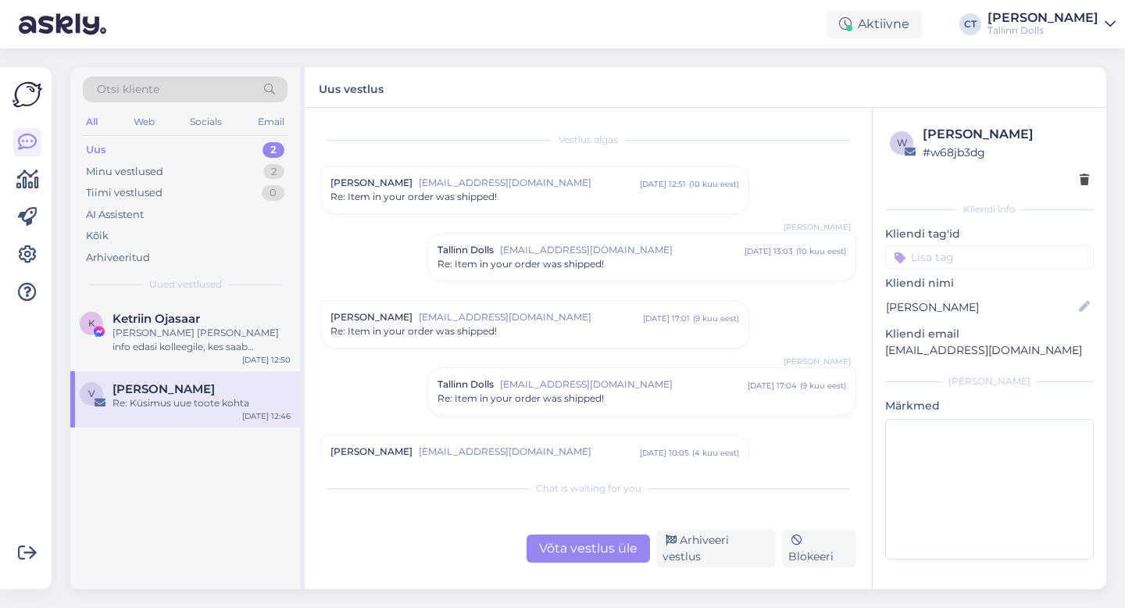
scroll to position [382, 0]
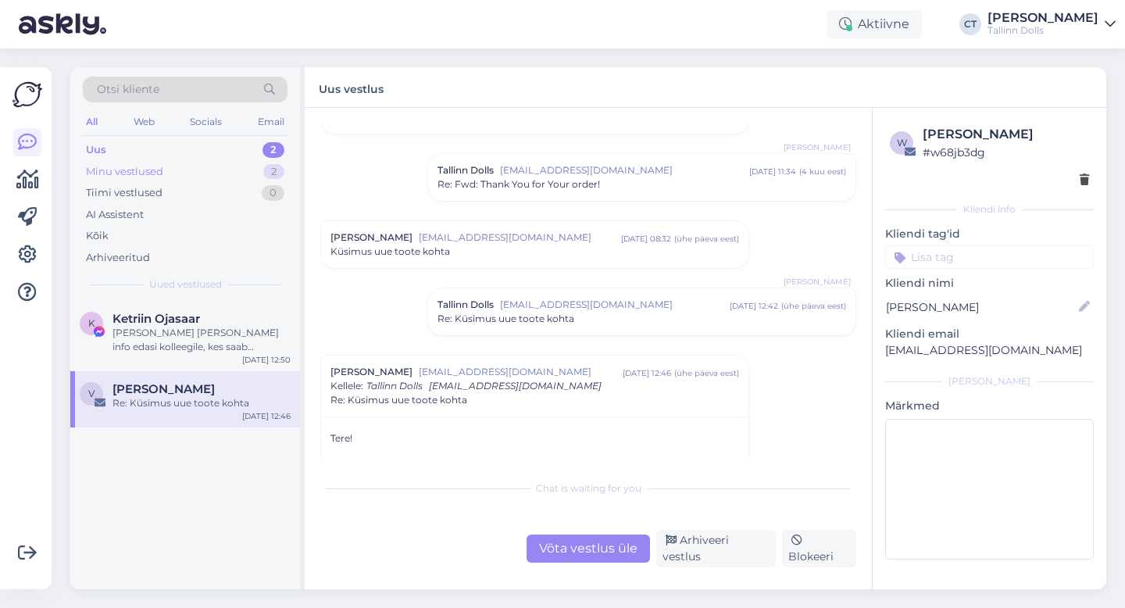
click at [186, 168] on div "Minu vestlused 2" at bounding box center [185, 172] width 205 height 22
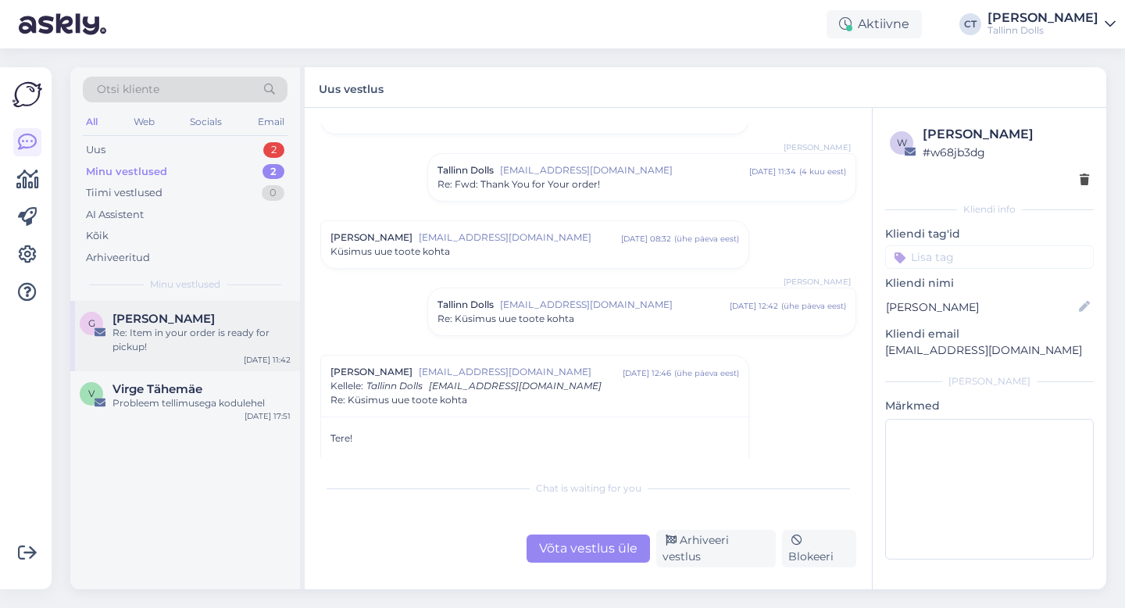
click at [176, 337] on div "Re: Item in your order is ready for pickup!" at bounding box center [202, 340] width 178 height 28
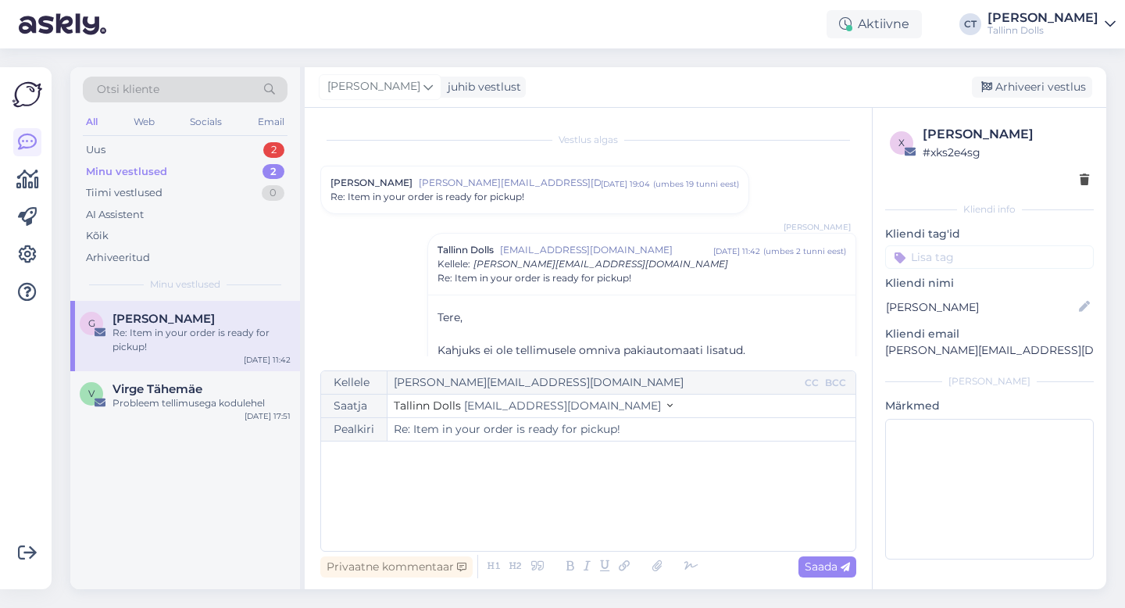
scroll to position [120, 0]
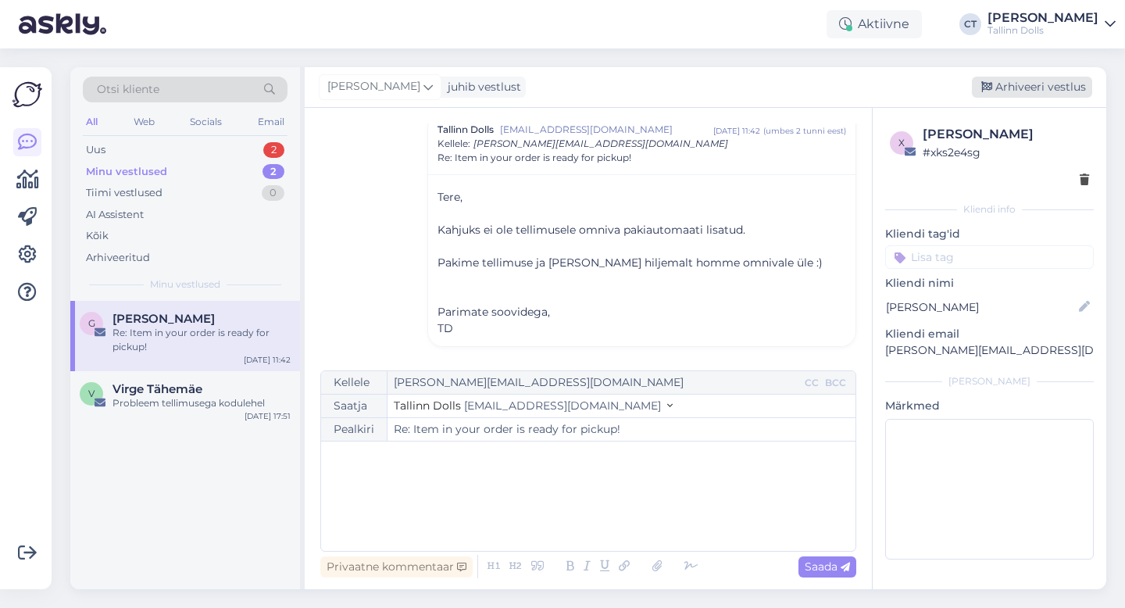
click at [1032, 92] on div "Arhiveeri vestlus" at bounding box center [1032, 87] width 120 height 21
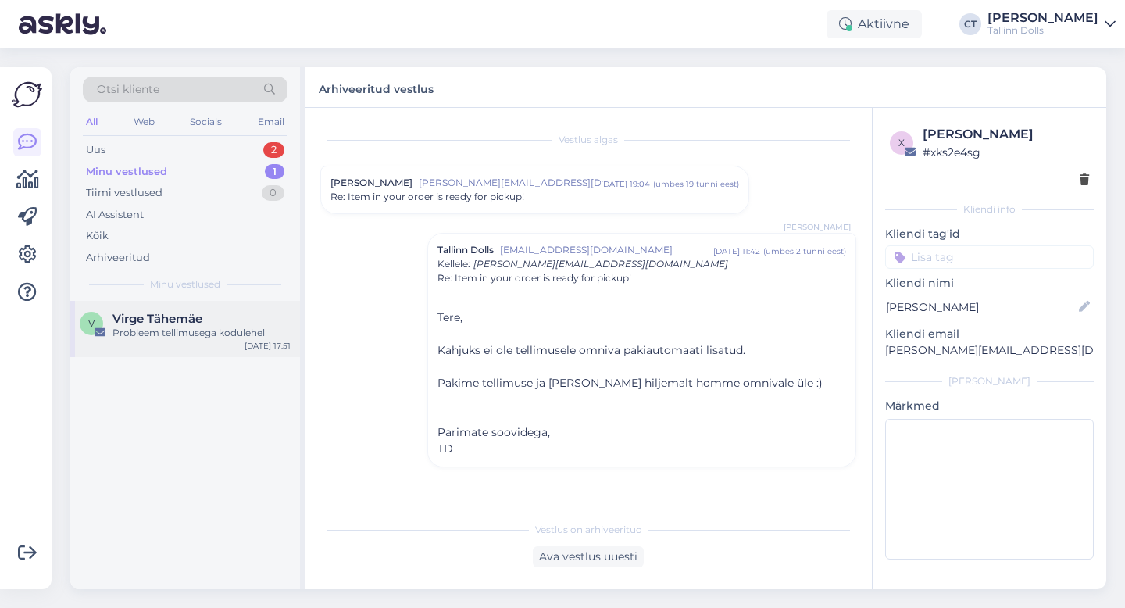
click at [231, 331] on div "Probleem tellimusega kodulehel" at bounding box center [202, 333] width 178 height 14
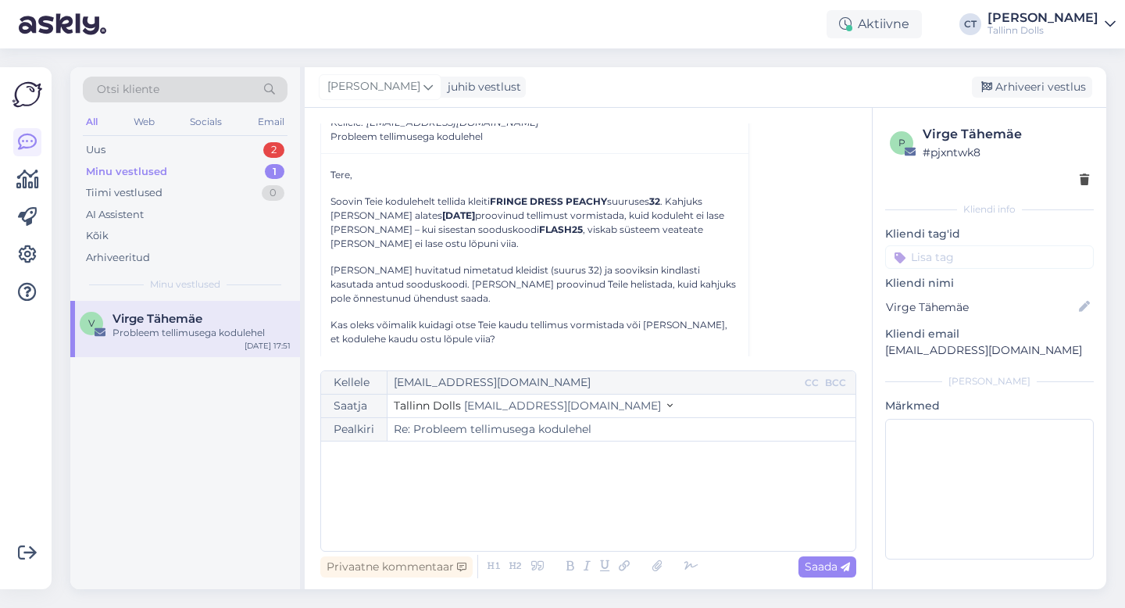
scroll to position [77, 0]
click at [563, 486] on div "﻿" at bounding box center [588, 496] width 519 height 94
click at [657, 565] on icon at bounding box center [657, 567] width 20 height 22
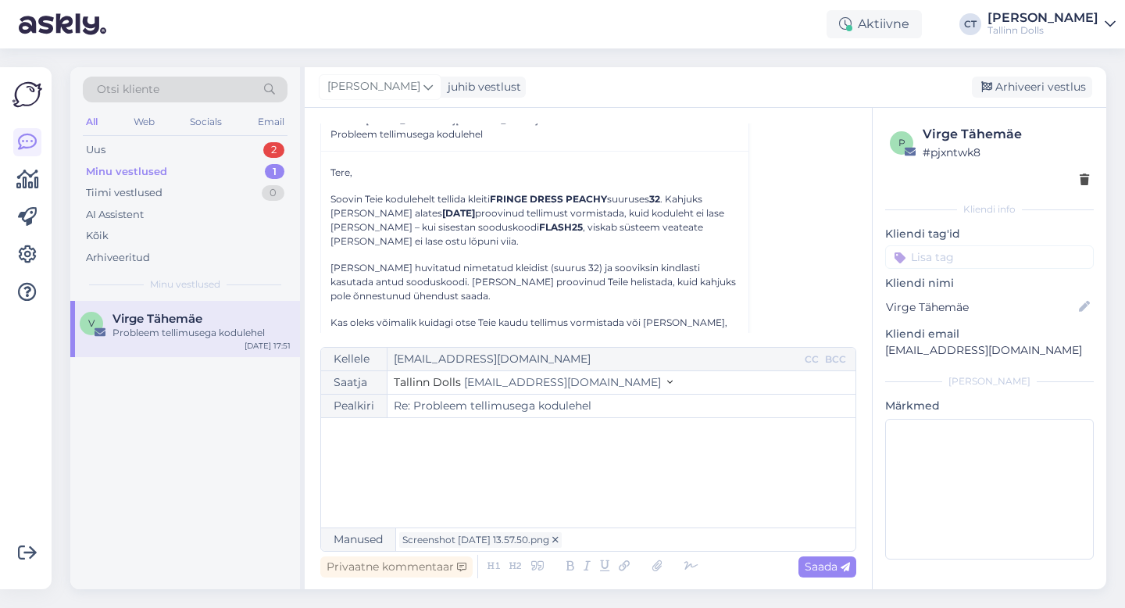
click at [729, 491] on div "﻿" at bounding box center [588, 473] width 519 height 94
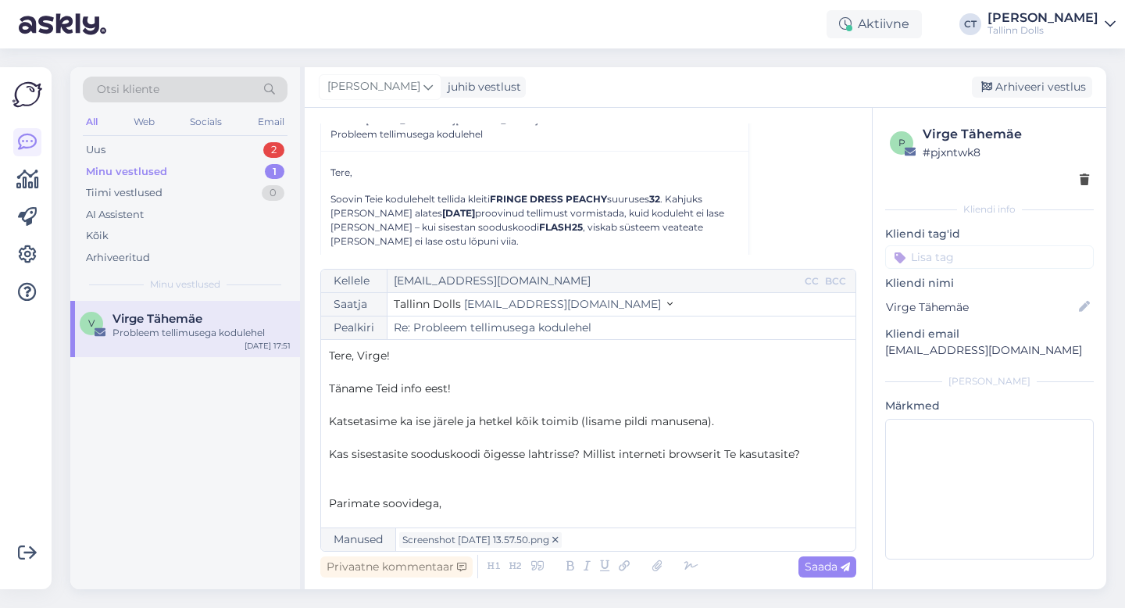
scroll to position [9, 0]
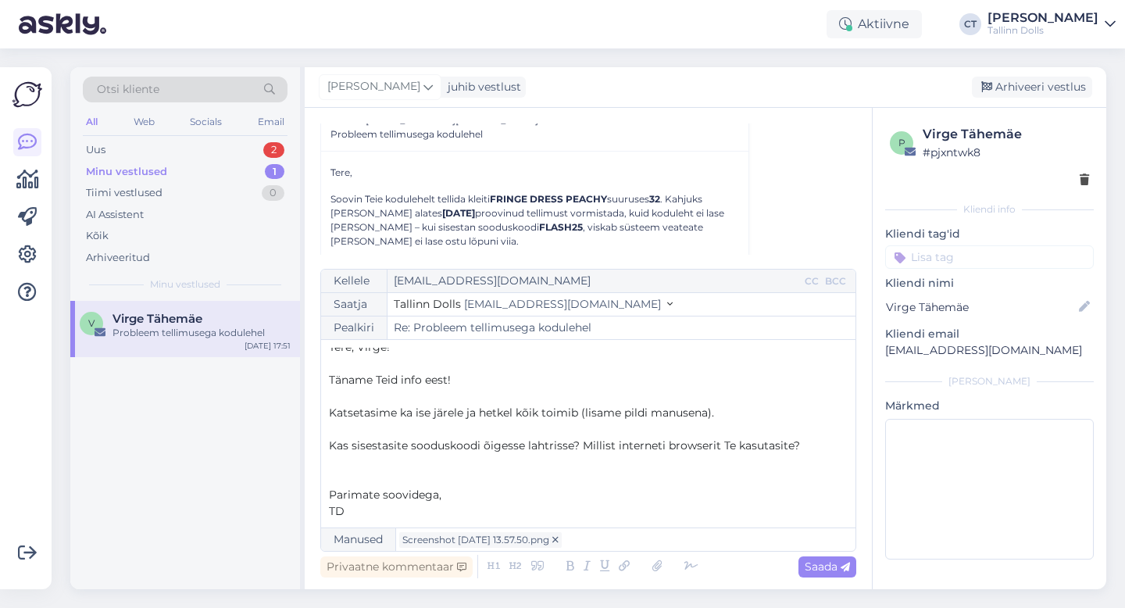
click at [831, 577] on div "Privaatne kommentaar Saada" at bounding box center [588, 567] width 536 height 30
click at [833, 564] on span "Saada" at bounding box center [827, 567] width 45 height 14
type input "Re: Probleem tellimusega kodulehel"
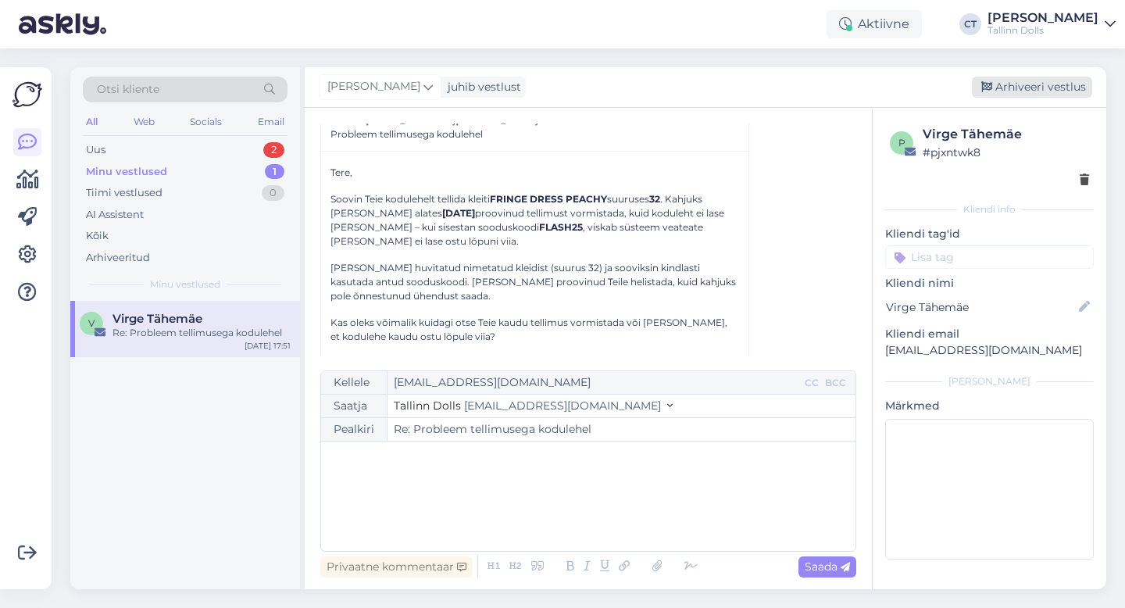
scroll to position [0, 0]
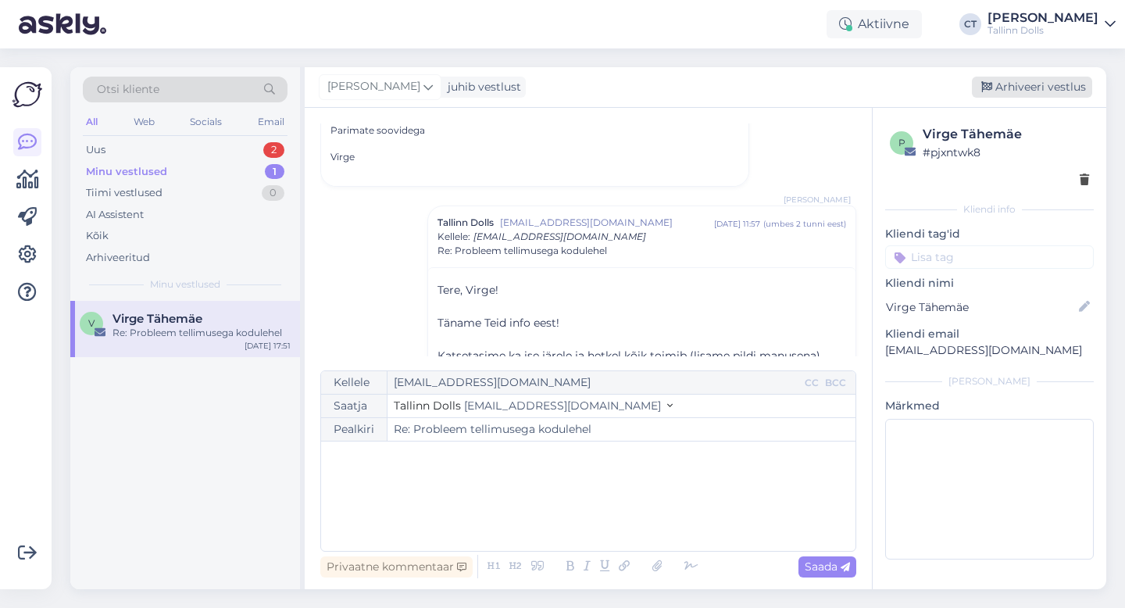
click at [1045, 89] on div "Arhiveeri vestlus" at bounding box center [1032, 87] width 120 height 21
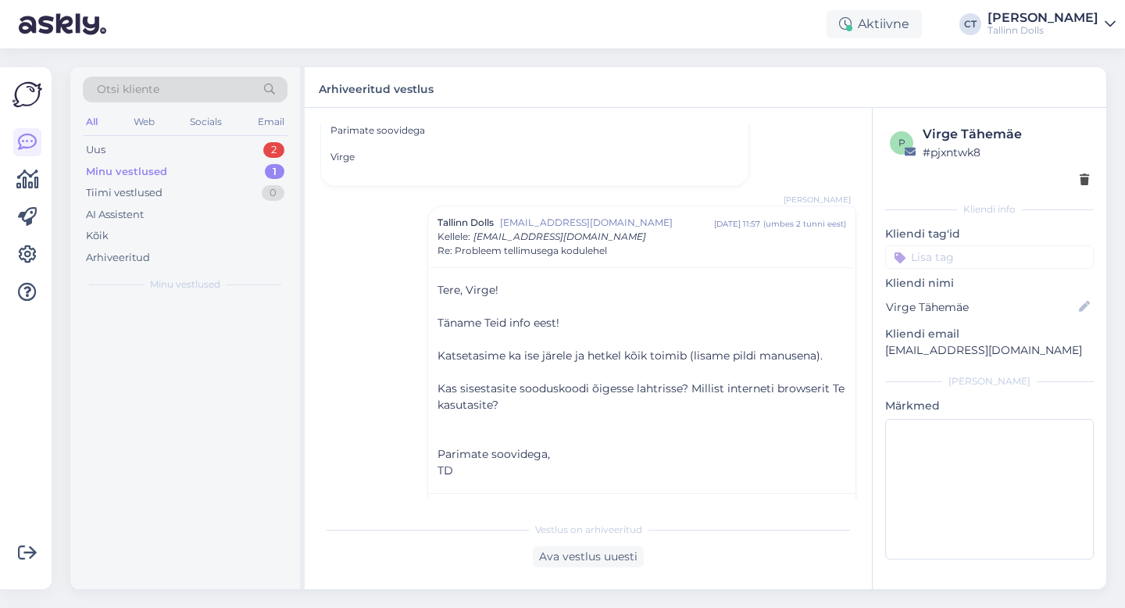
scroll to position [374, 0]
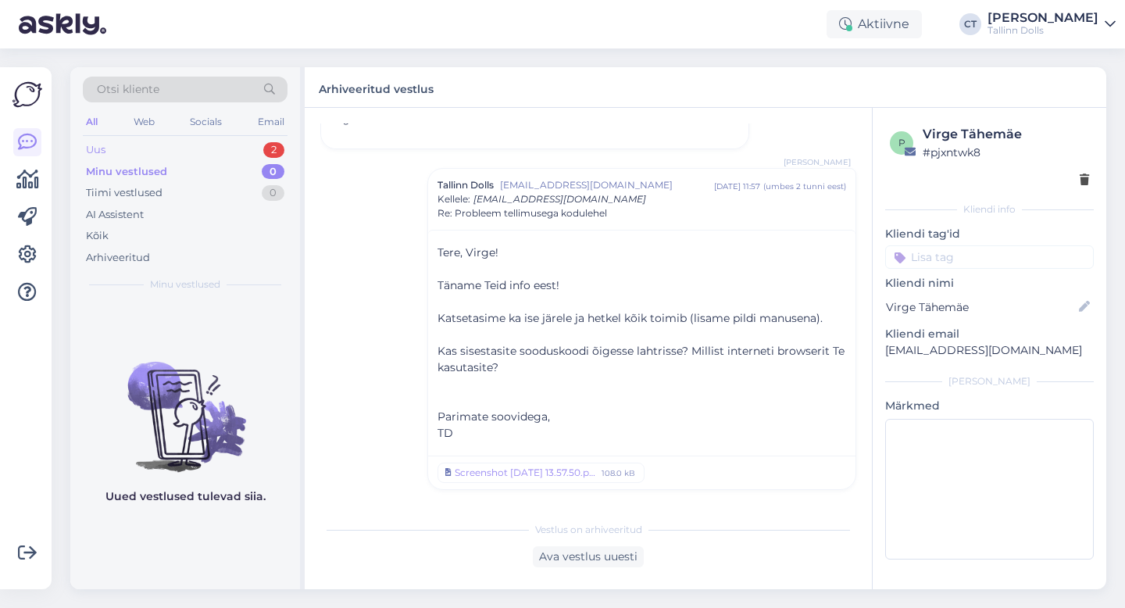
click at [170, 150] on div "Uus 2" at bounding box center [185, 150] width 205 height 22
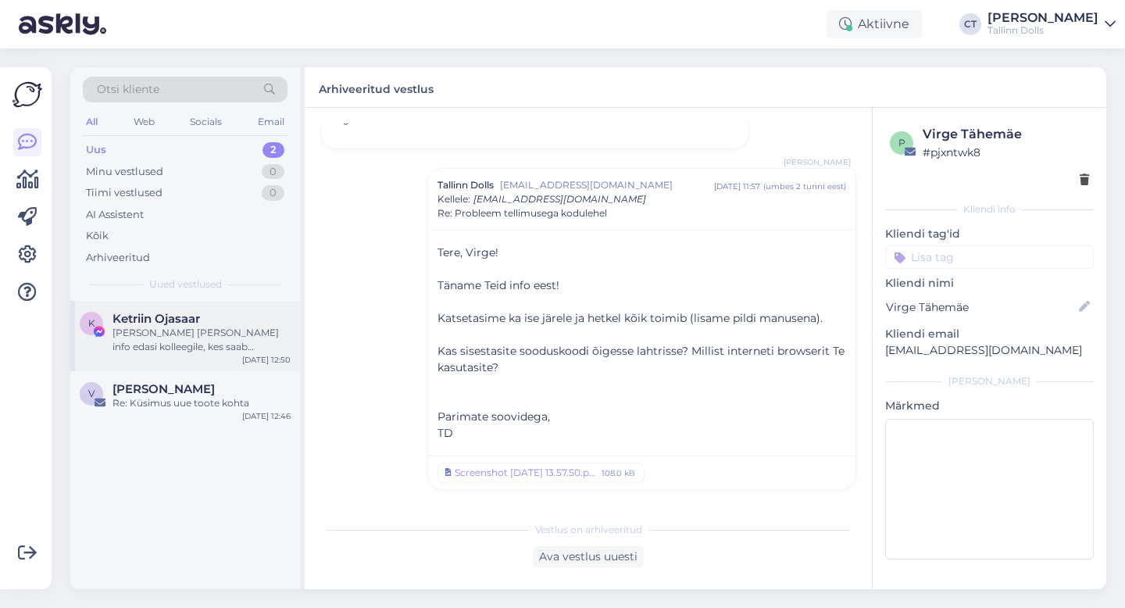
click at [174, 334] on div "[PERSON_NAME] [PERSON_NAME] info edasi kolleegile, kes saab täpsustada soodushi…" at bounding box center [202, 340] width 178 height 28
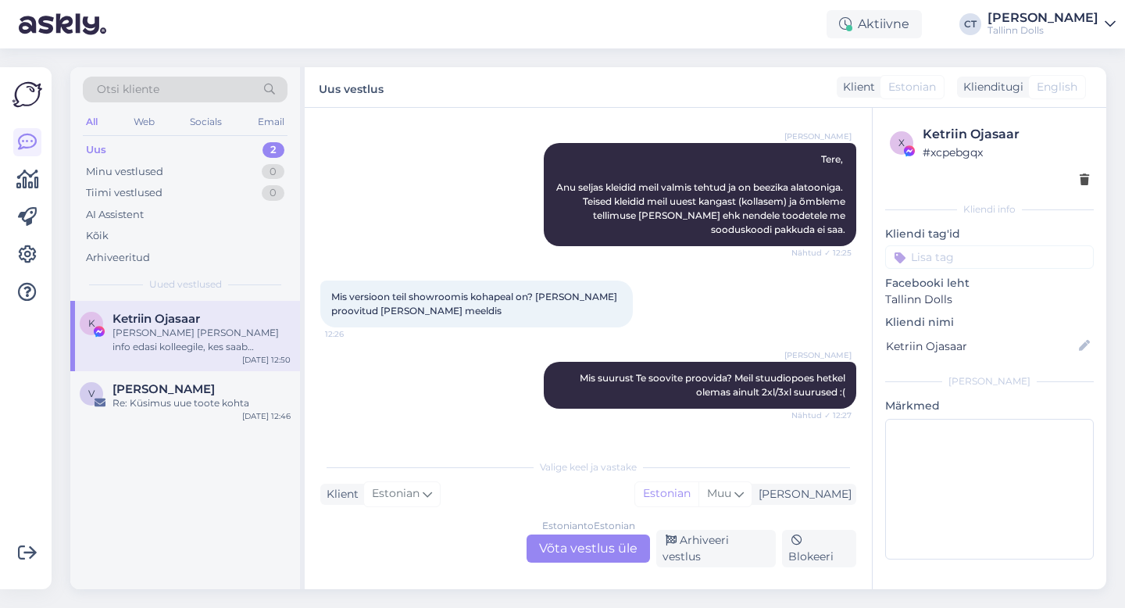
scroll to position [685, 0]
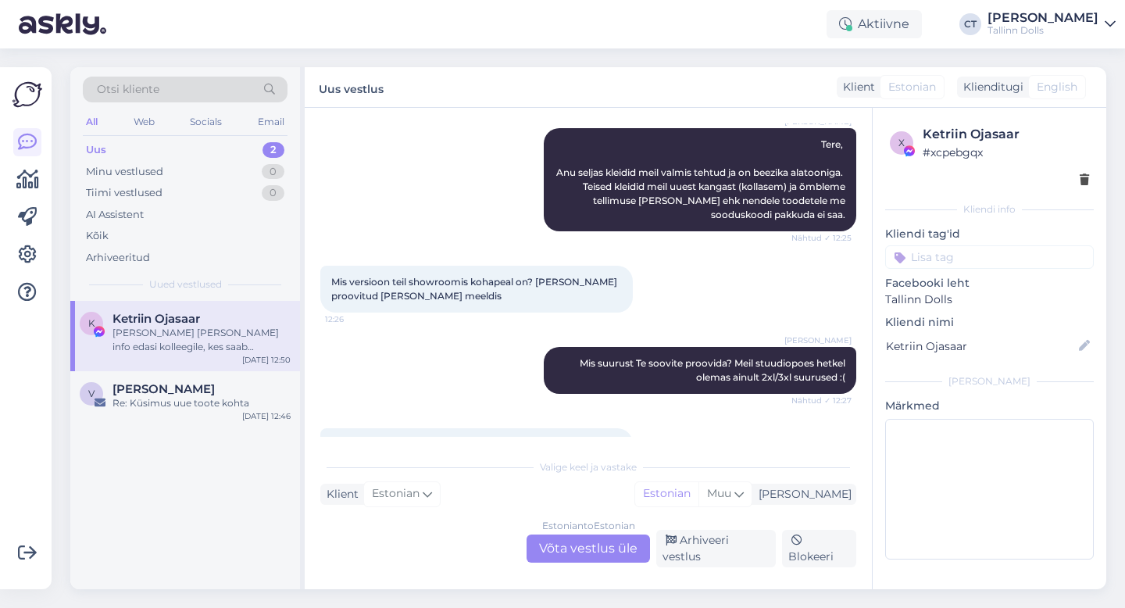
click at [626, 550] on div "Estonian to Estonian Võta vestlus üle" at bounding box center [588, 549] width 123 height 28
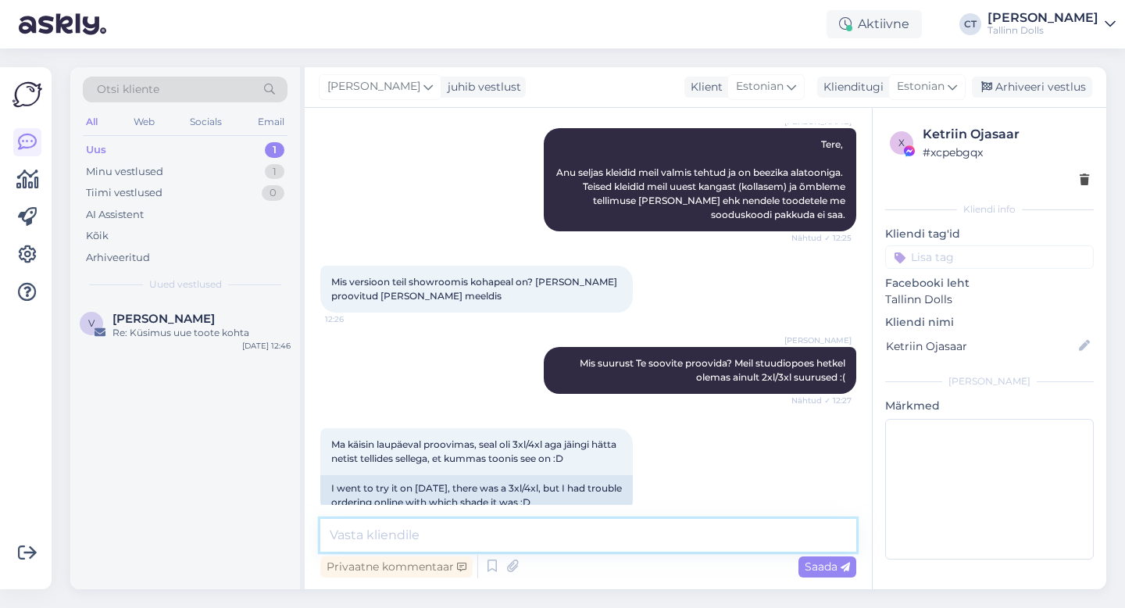
click at [631, 537] on textarea at bounding box center [588, 535] width 536 height 33
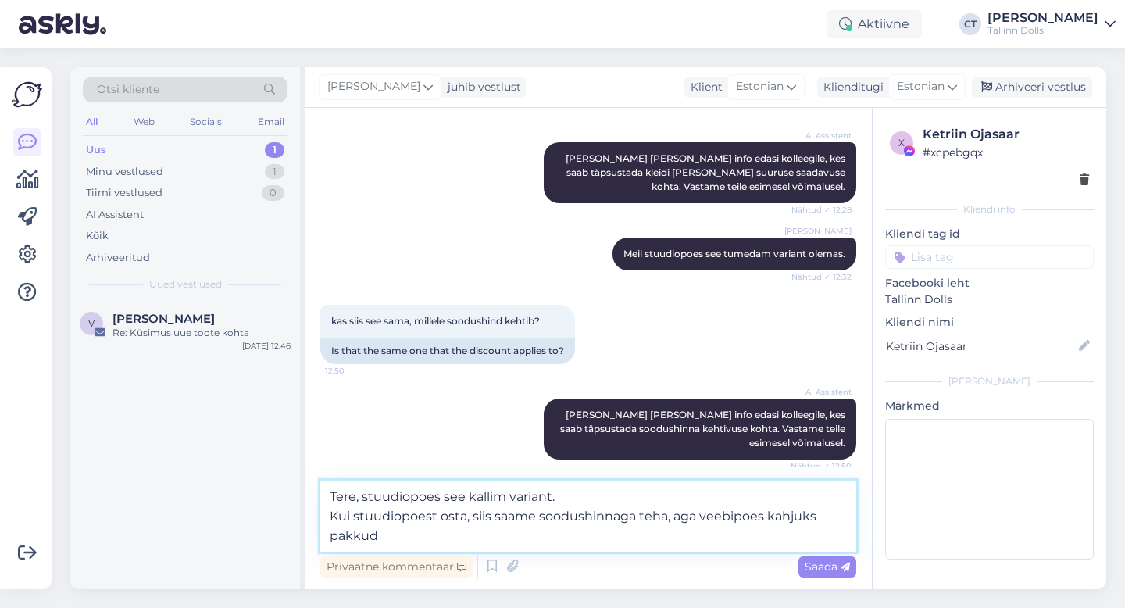
click at [771, 517] on textarea "Tere, stuudiopoes see kallim variant. Kui stuudiopoest osta, siis saame soodush…" at bounding box center [588, 516] width 536 height 71
click at [545, 541] on textarea "Tere, stuudiopoes see kallim variant. Kui stuudiopoest osta, siis saame soodush…" at bounding box center [588, 516] width 536 height 71
type textarea "Tere, stuudiopoes see kallim variant. Kui stuudiopoest osta, siis saame soodush…"
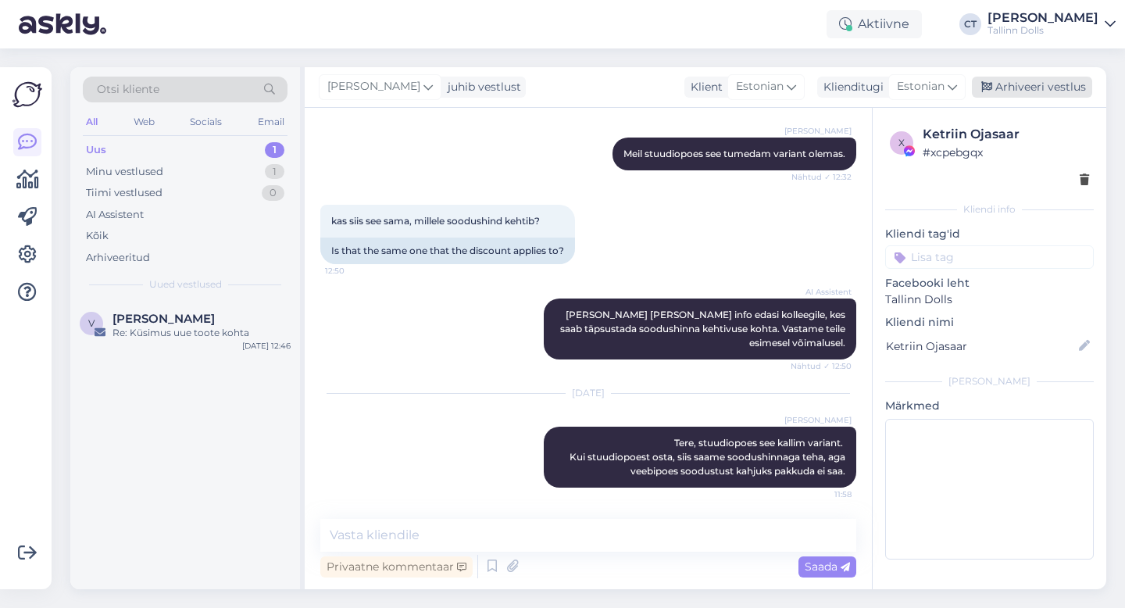
click at [1067, 90] on div "Arhiveeri vestlus" at bounding box center [1032, 87] width 120 height 21
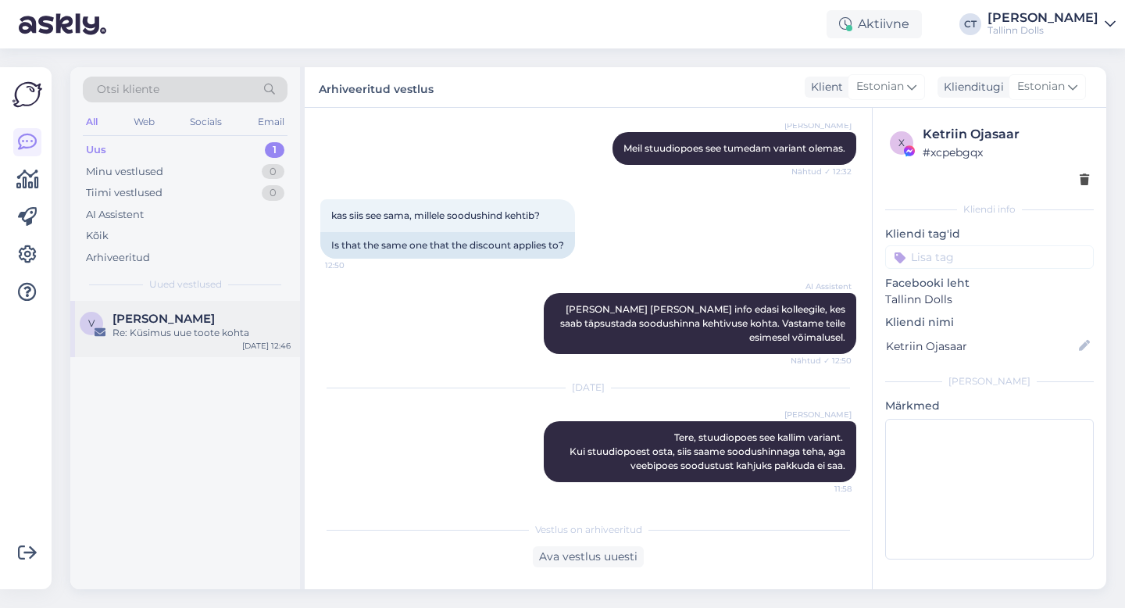
click at [189, 332] on div "Re: Küsimus uue toote kohta" at bounding box center [202, 333] width 178 height 14
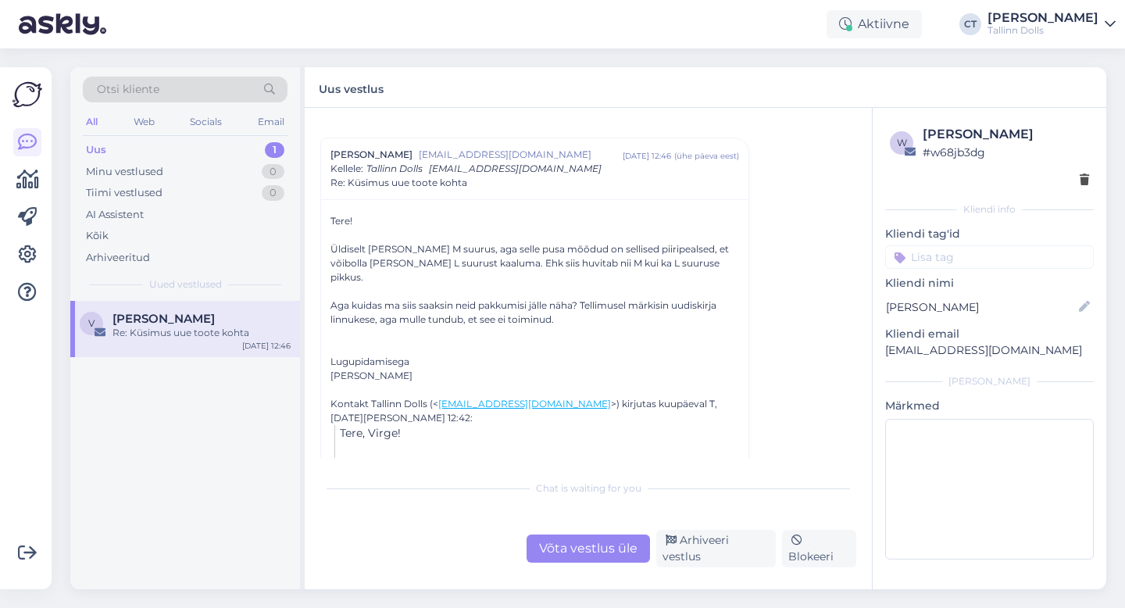
scroll to position [600, 0]
